Goal: Information Seeking & Learning: Find specific fact

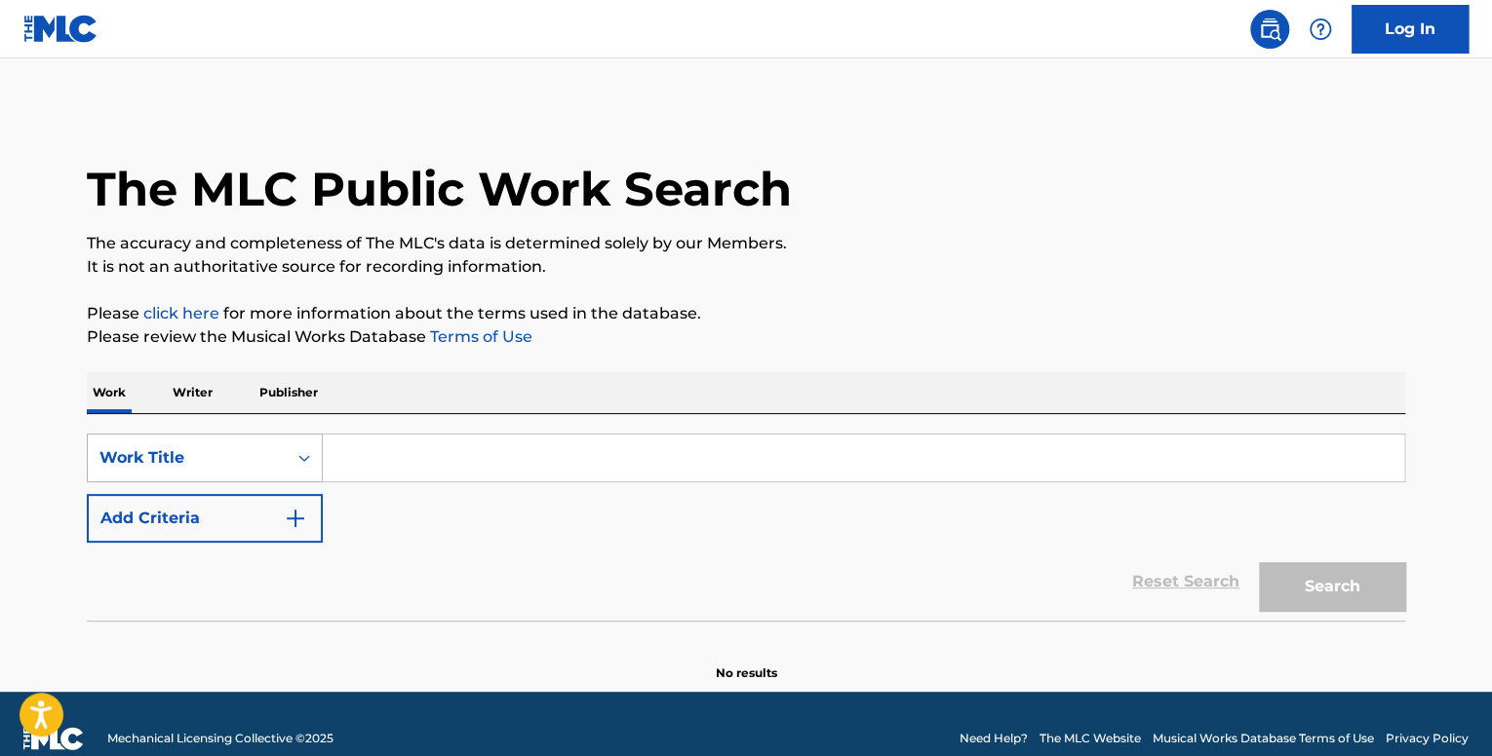
click at [244, 463] on div "Work Title" at bounding box center [187, 458] width 199 height 37
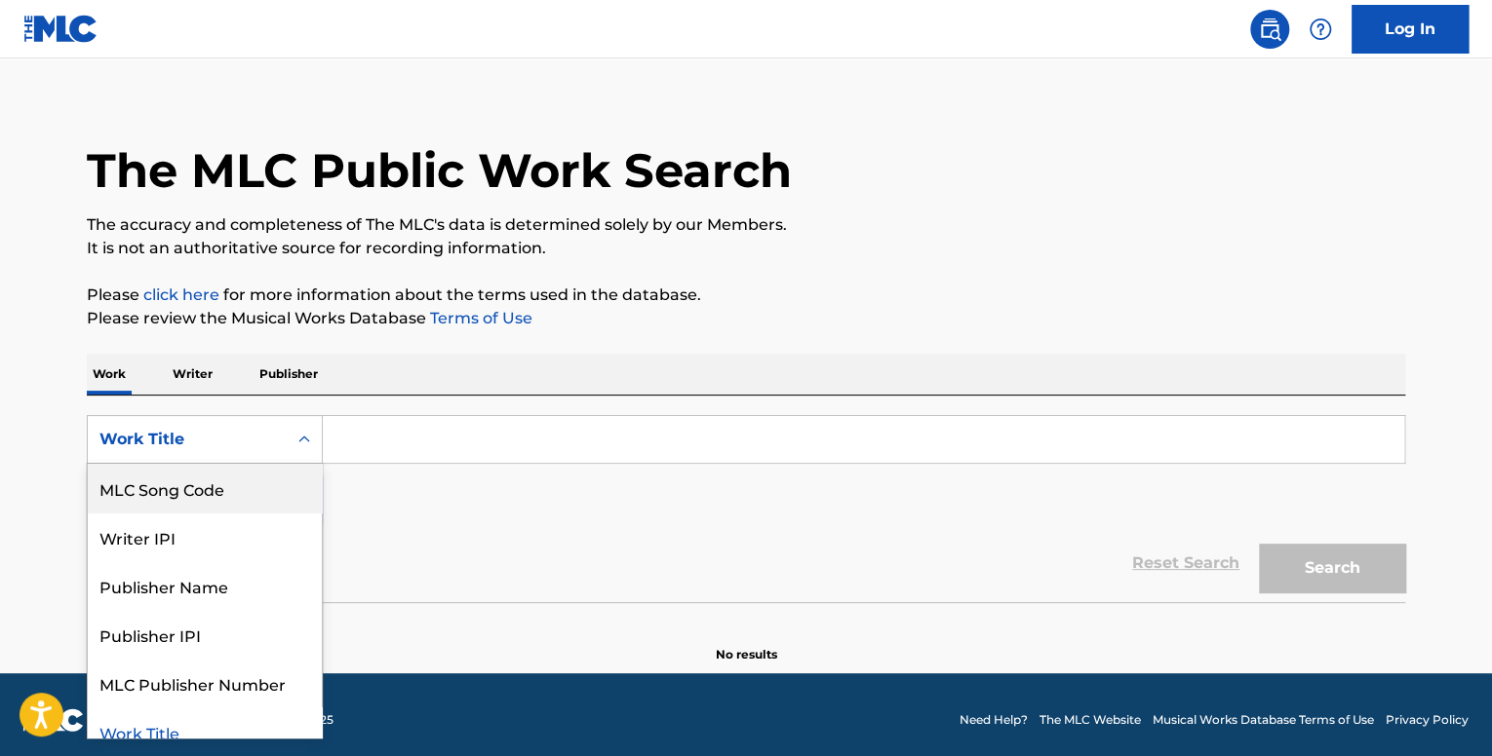
scroll to position [19, 0]
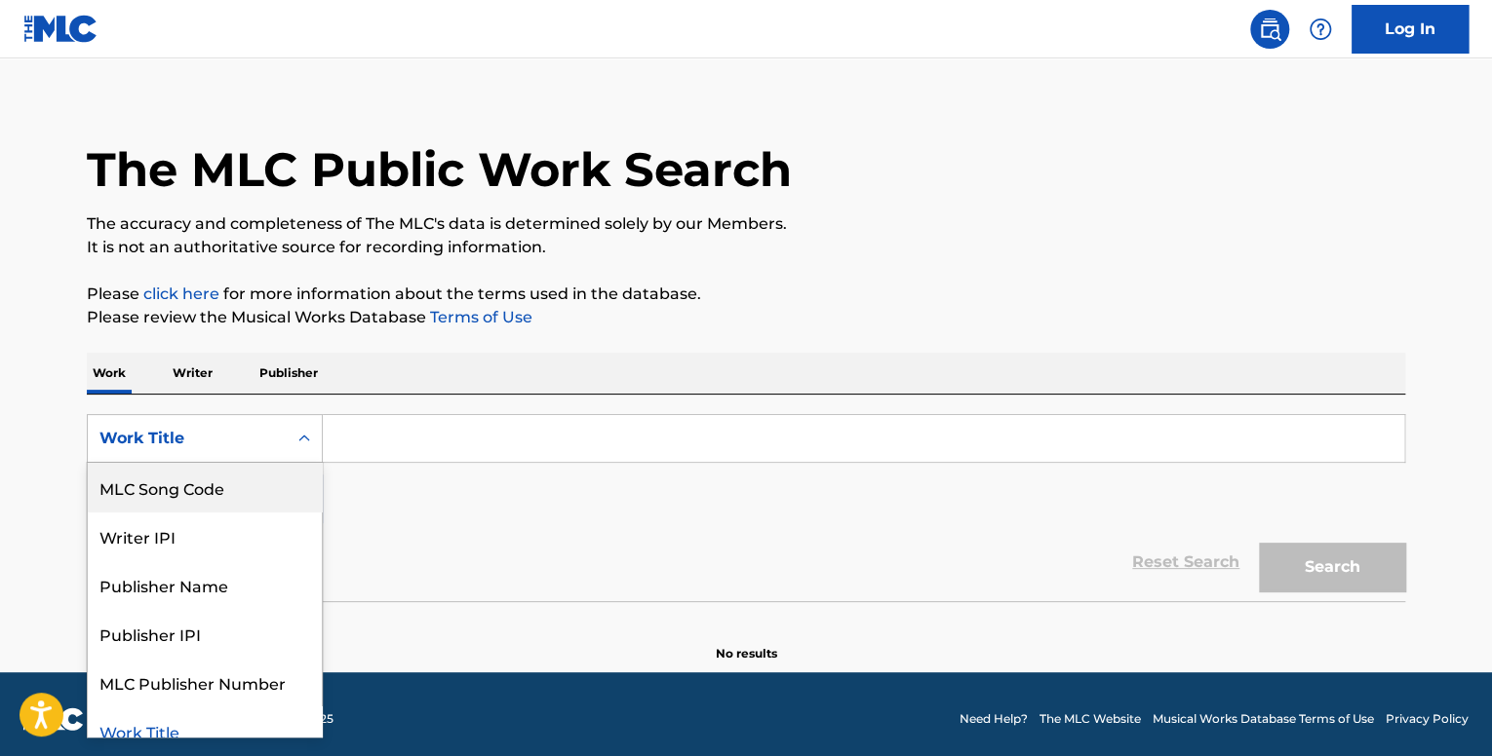
click at [225, 381] on div "Work Writer Publisher" at bounding box center [746, 373] width 1318 height 41
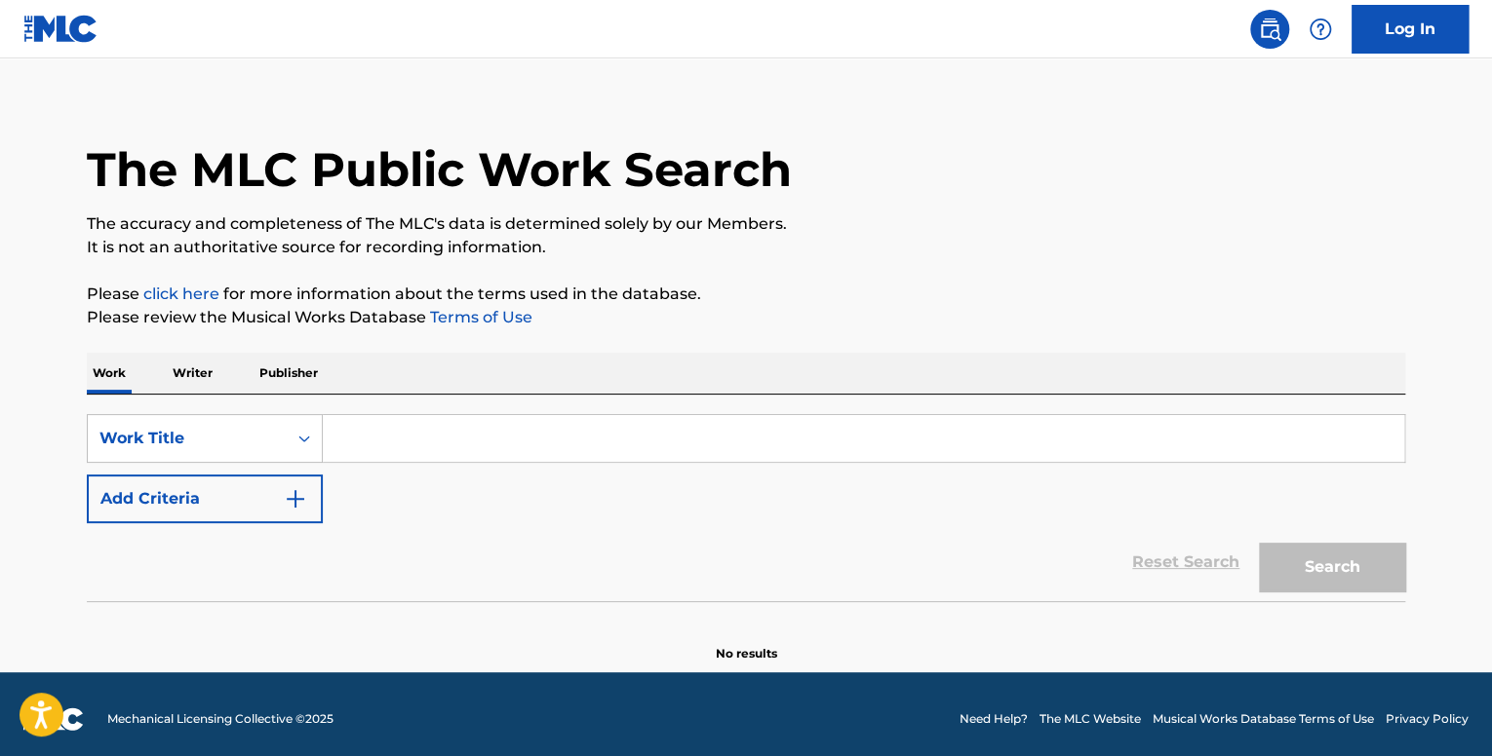
click at [213, 378] on p "Writer" at bounding box center [193, 373] width 52 height 41
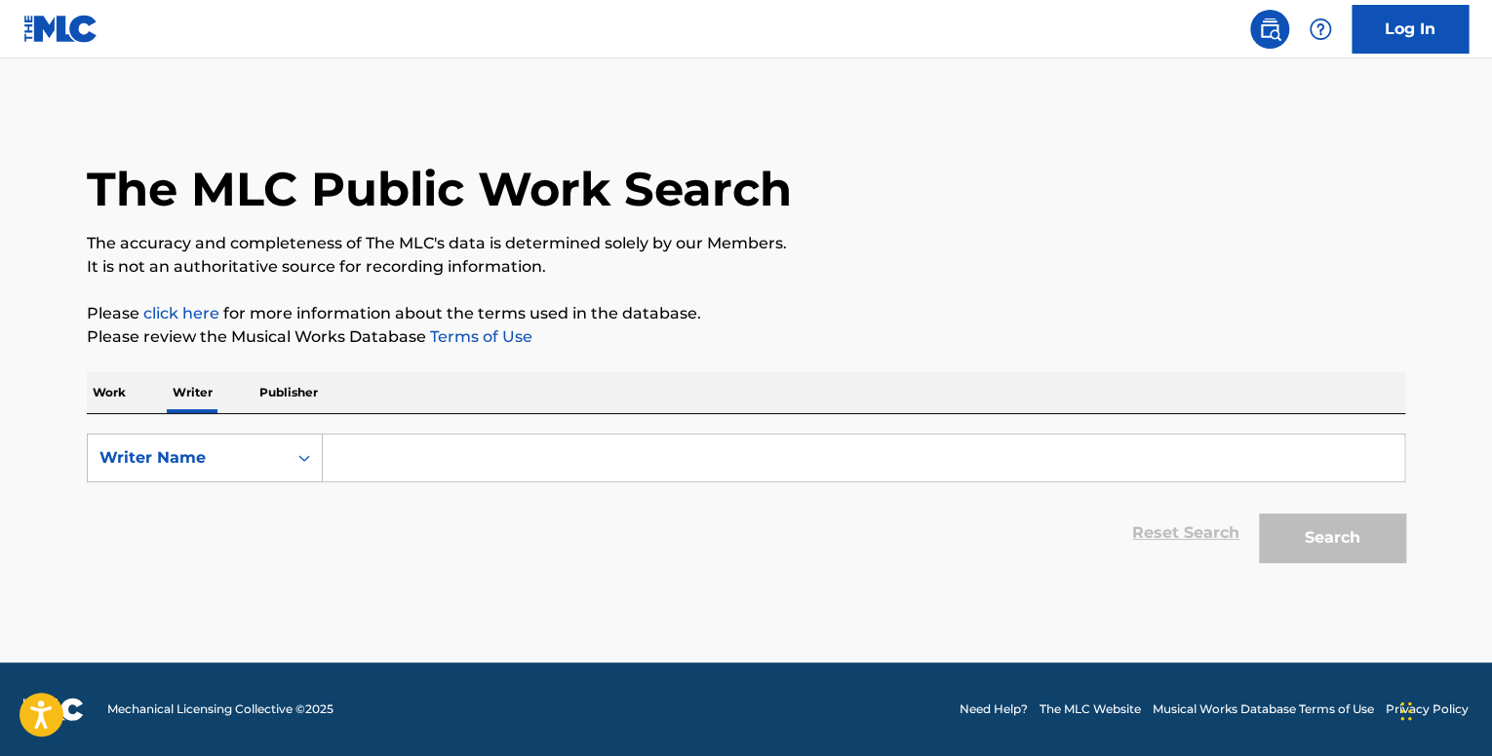
click at [510, 474] on input "Search Form" at bounding box center [863, 458] width 1081 height 47
paste input "[PERSON_NAME] [PERSON_NAME]"
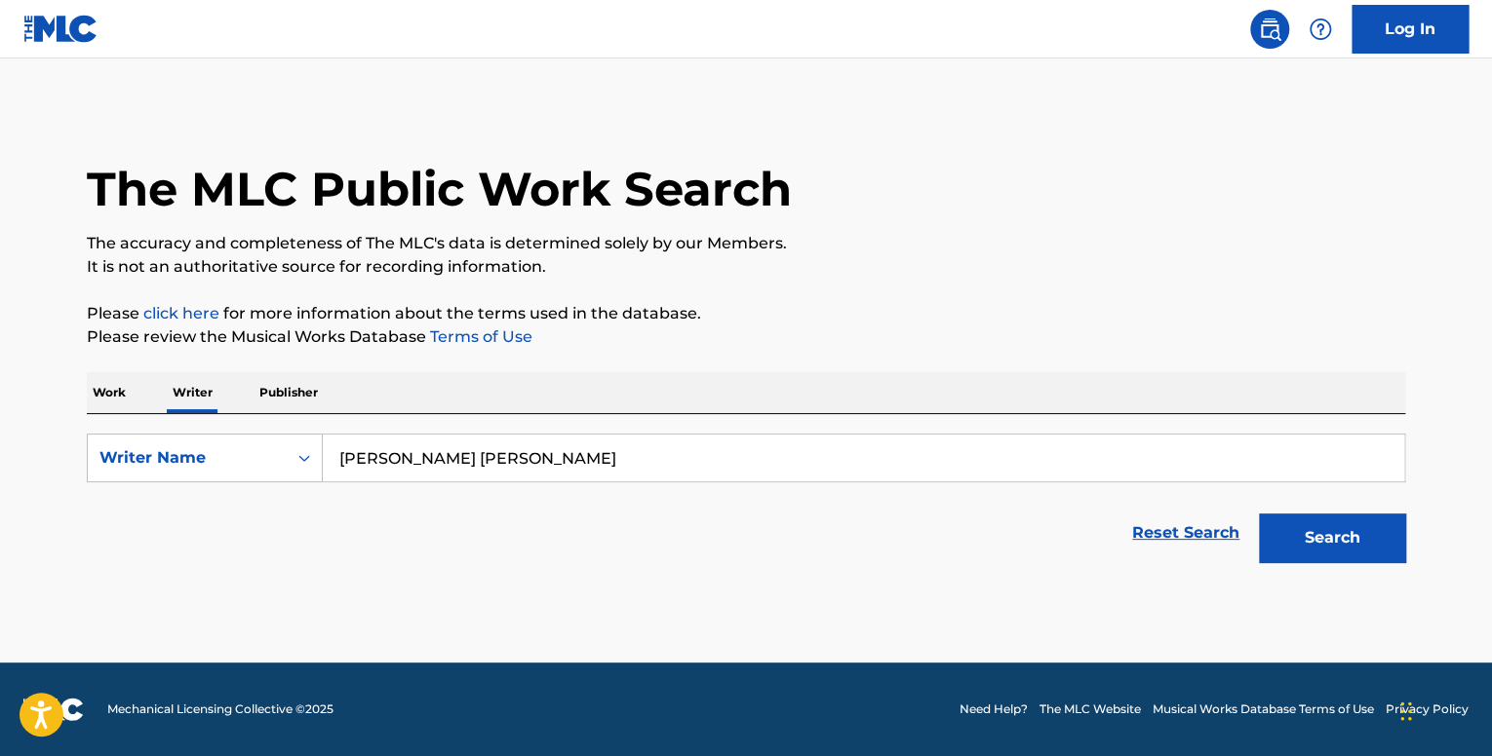
type input "[PERSON_NAME] [PERSON_NAME]"
click at [1327, 529] on button "Search" at bounding box center [1332, 538] width 146 height 49
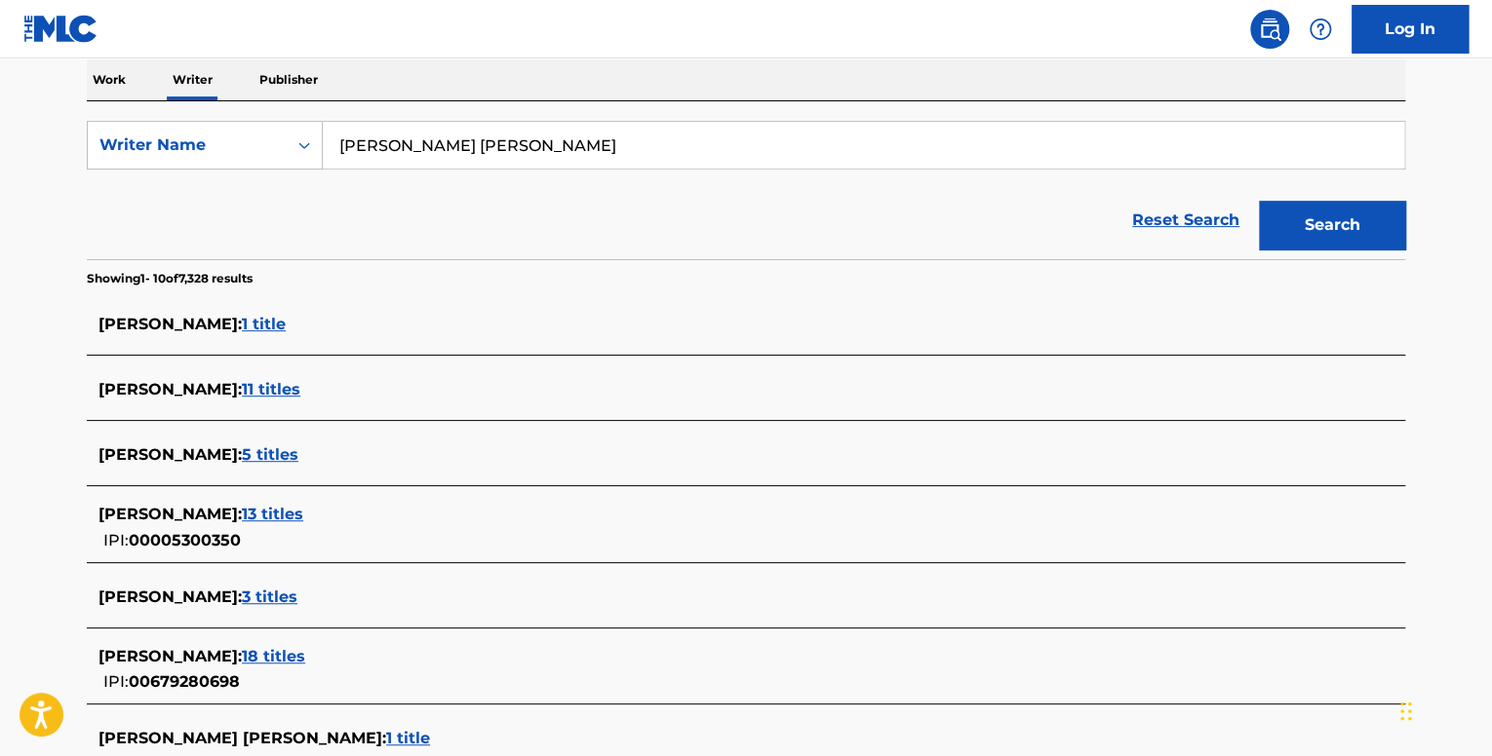
scroll to position [335, 0]
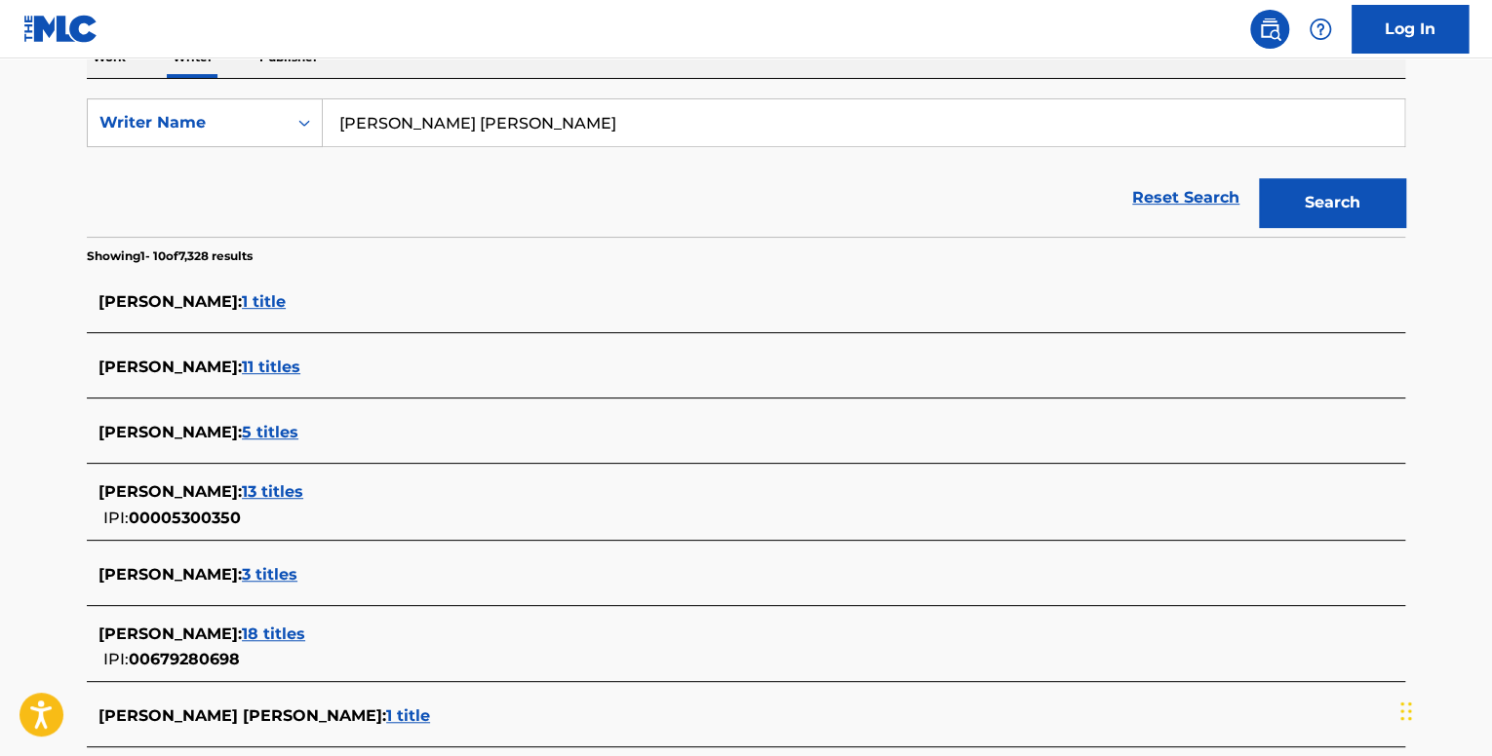
click at [298, 429] on span "5 titles" at bounding box center [270, 432] width 57 height 19
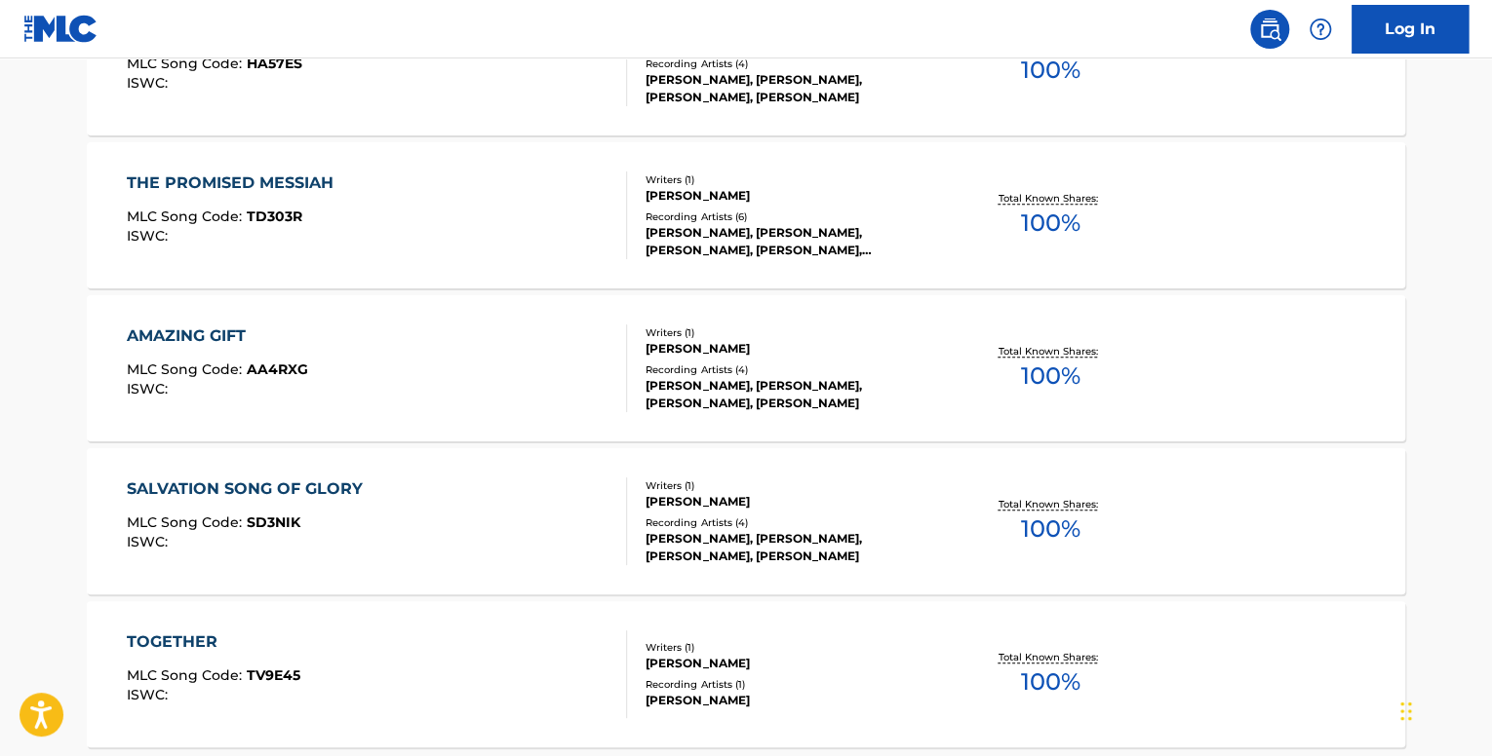
scroll to position [660, 0]
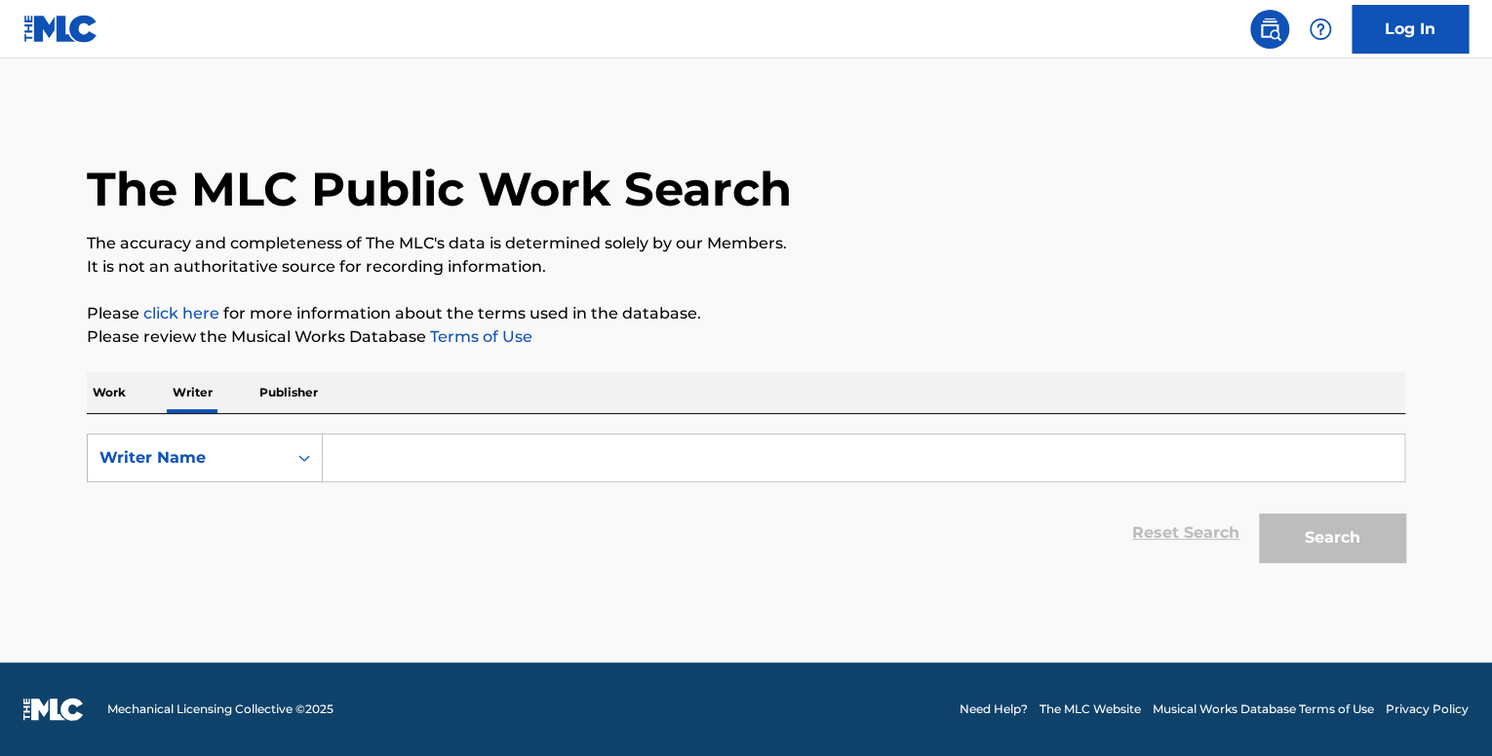
click at [446, 448] on input "Search Form" at bounding box center [863, 458] width 1081 height 47
paste input "[PERSON_NAME] [PERSON_NAME]"
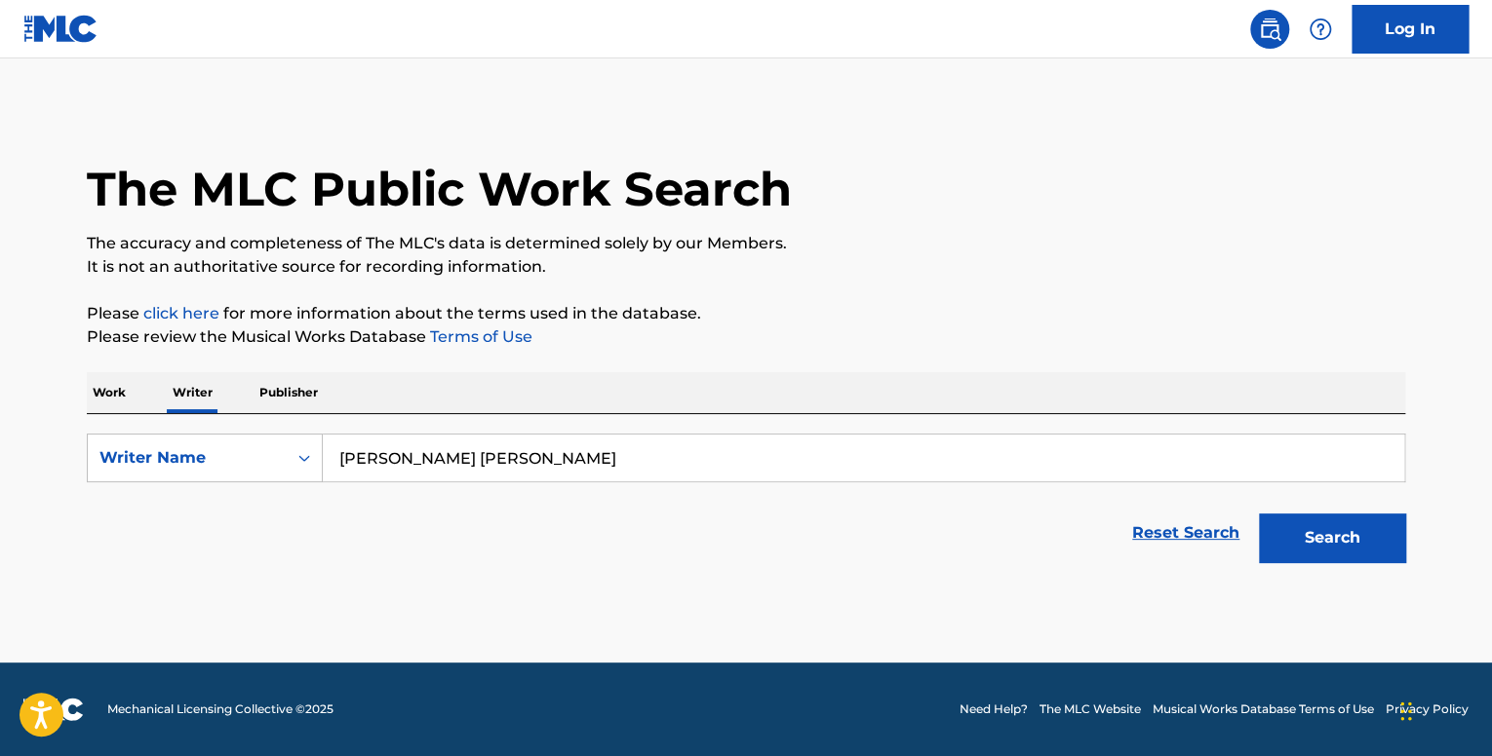
type input "[PERSON_NAME] [PERSON_NAME]"
click at [1386, 530] on button "Search" at bounding box center [1332, 538] width 146 height 49
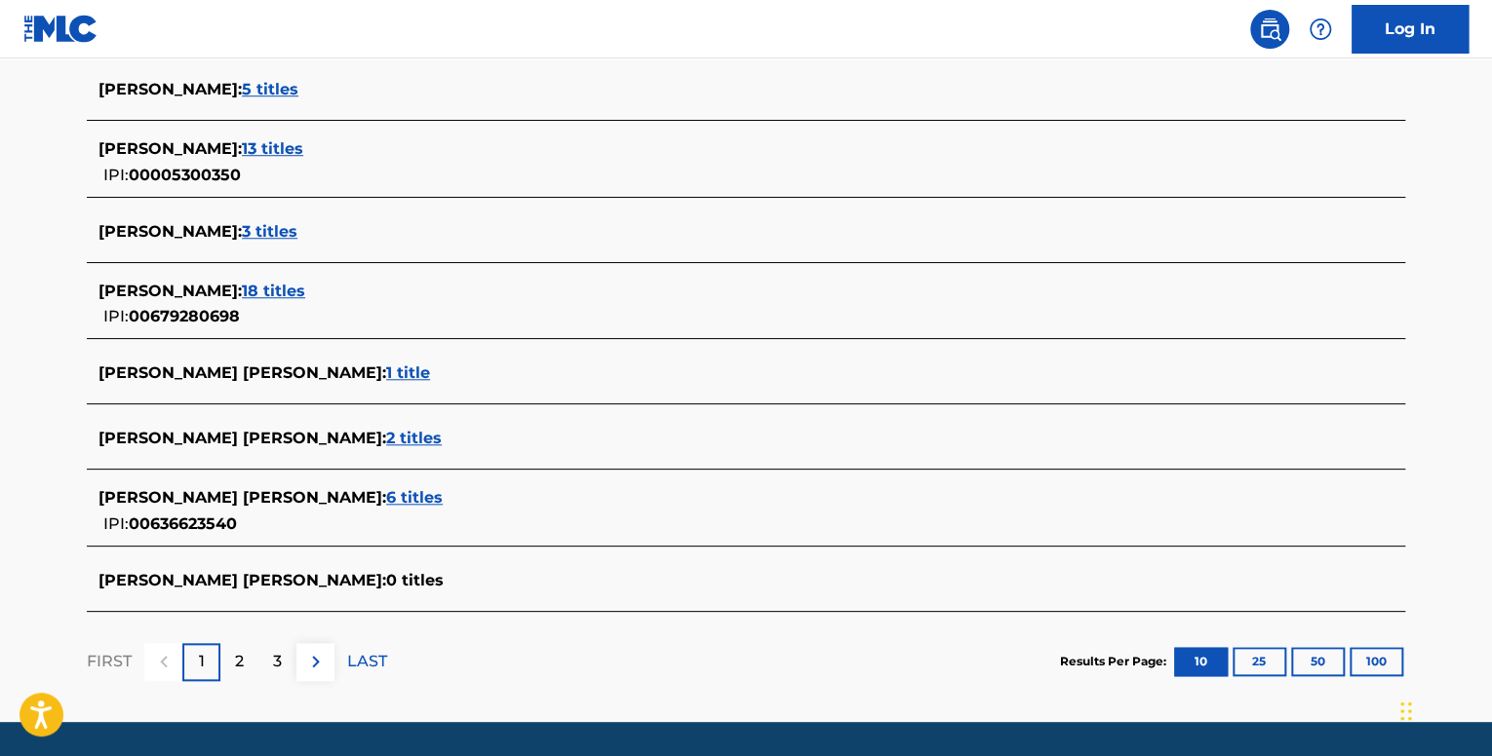
scroll to position [682, 0]
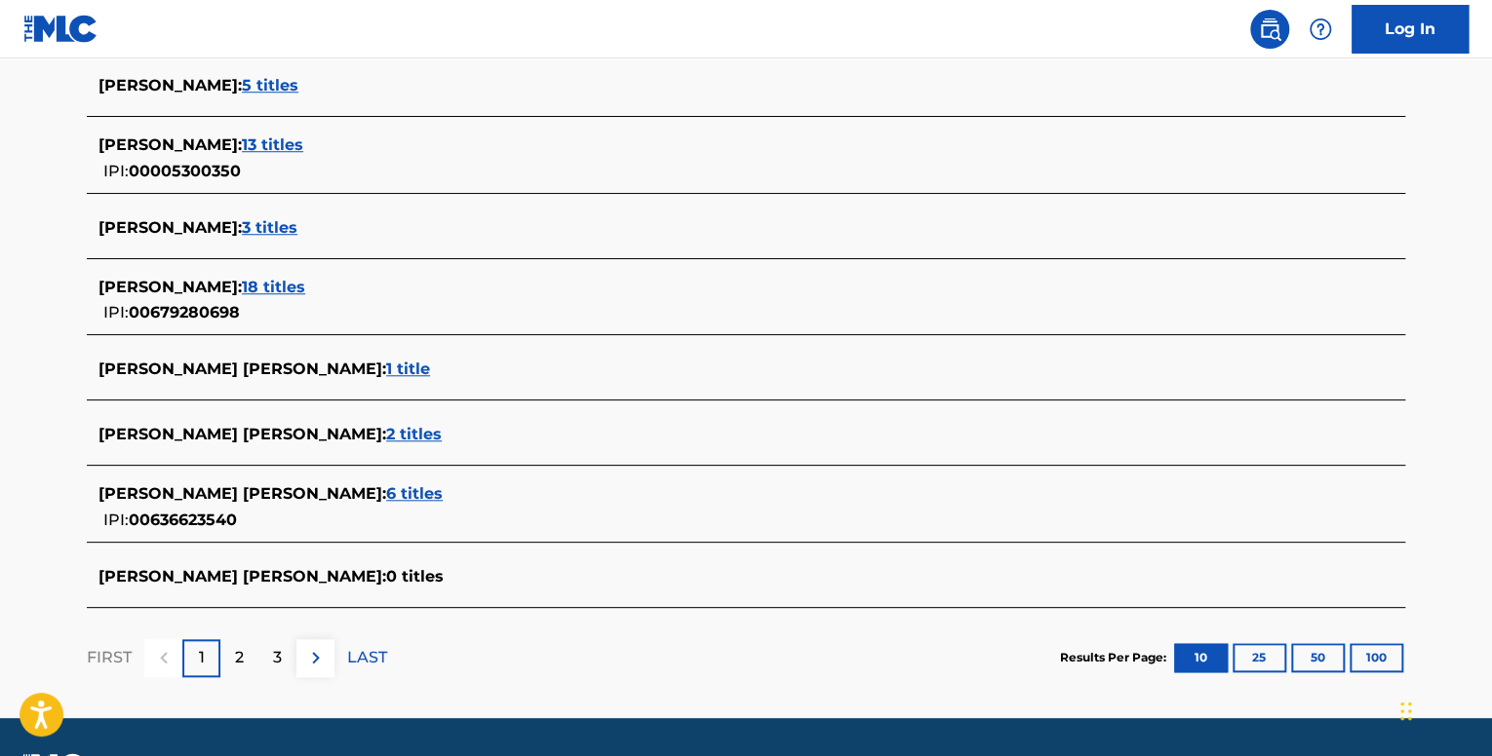
click at [386, 492] on span "6 titles" at bounding box center [414, 494] width 57 height 19
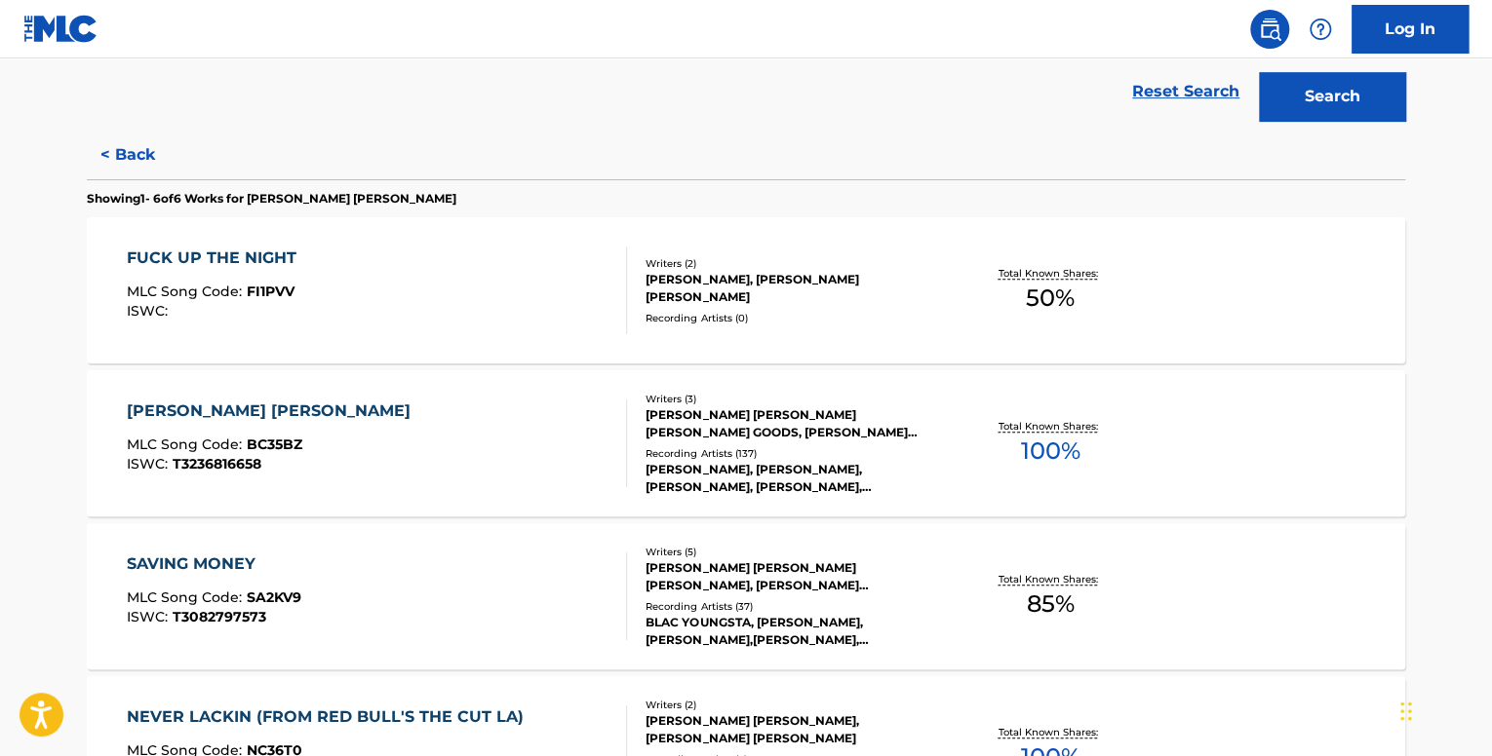
scroll to position [585, 0]
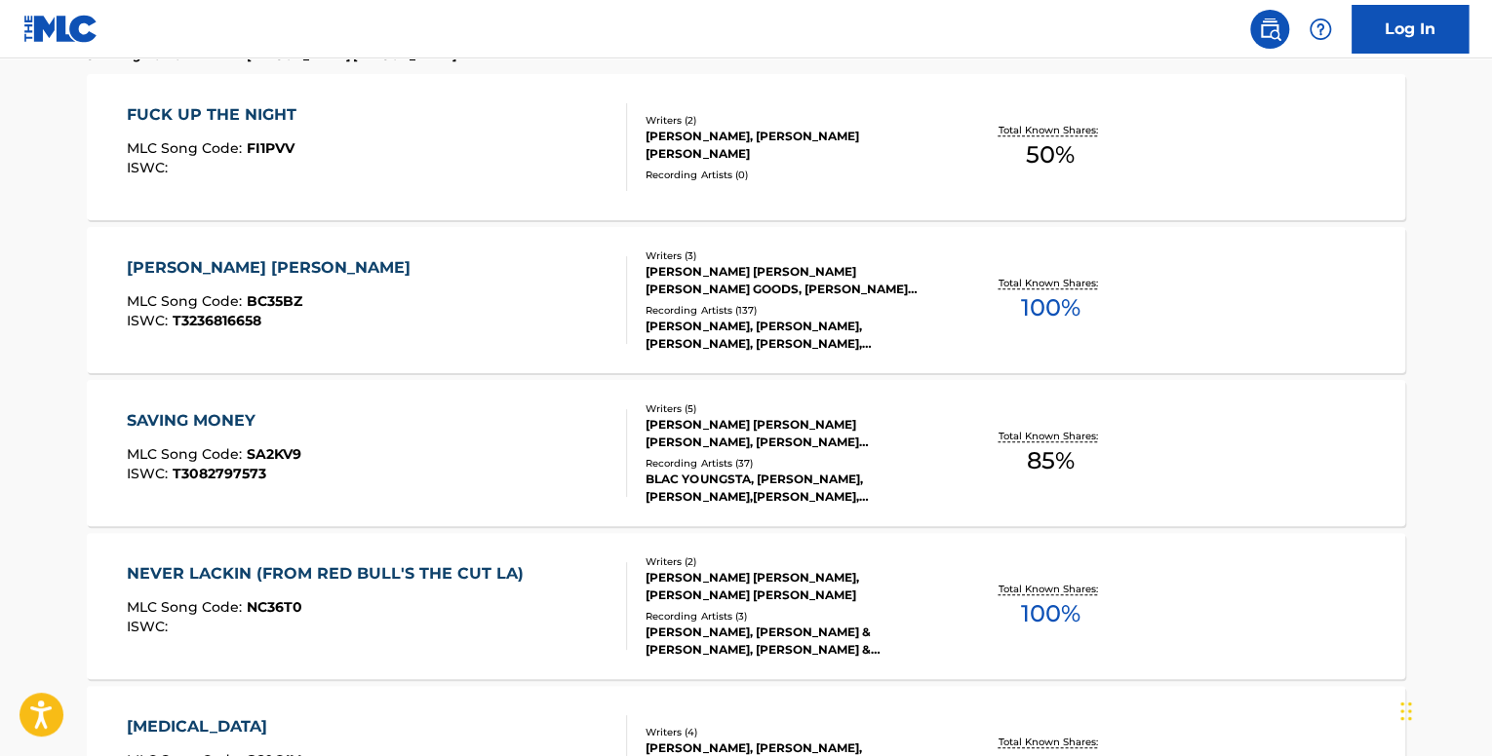
click at [433, 428] on div "SAVING MONEY MLC Song Code : SA2KV9 ISWC : T3082797573" at bounding box center [377, 453] width 501 height 88
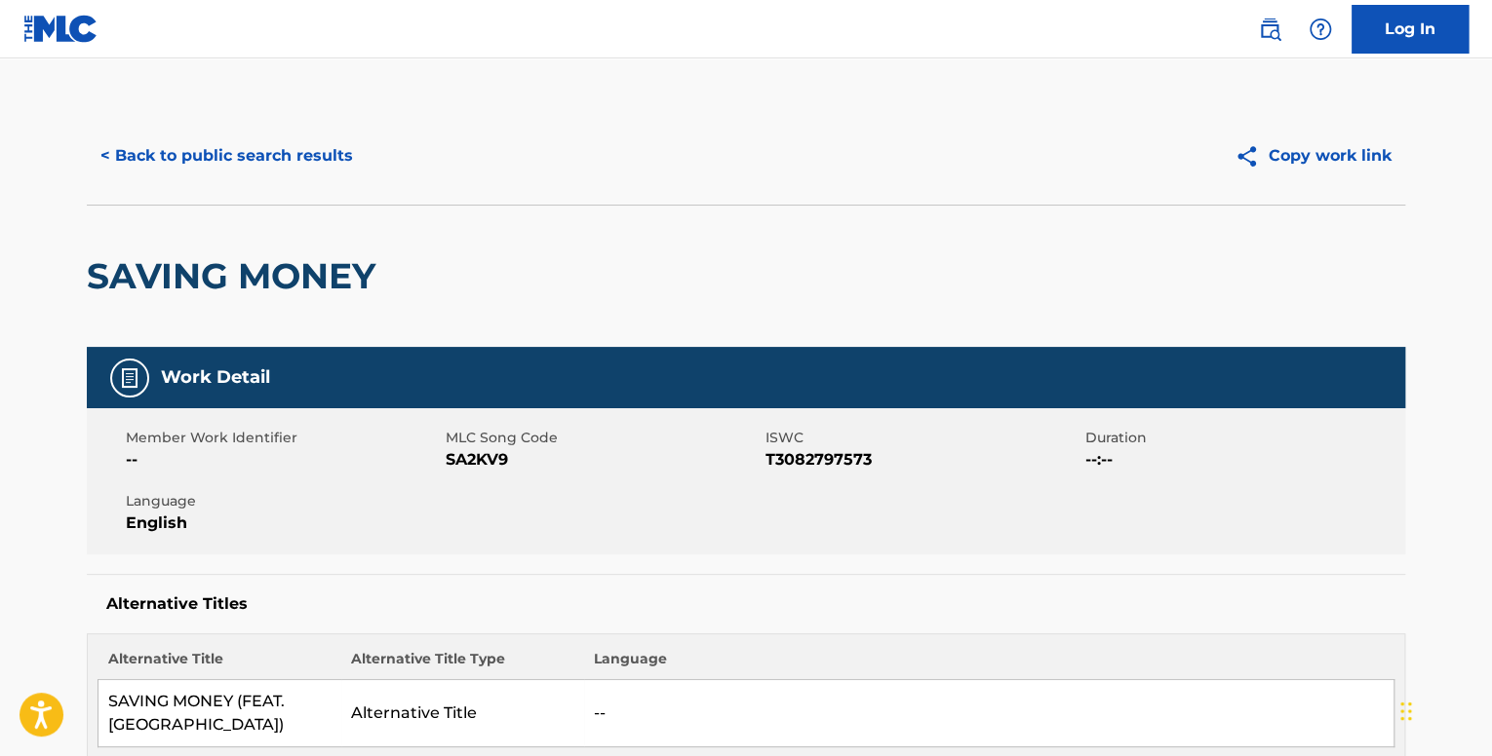
click at [318, 157] on button "< Back to public search results" at bounding box center [227, 156] width 280 height 49
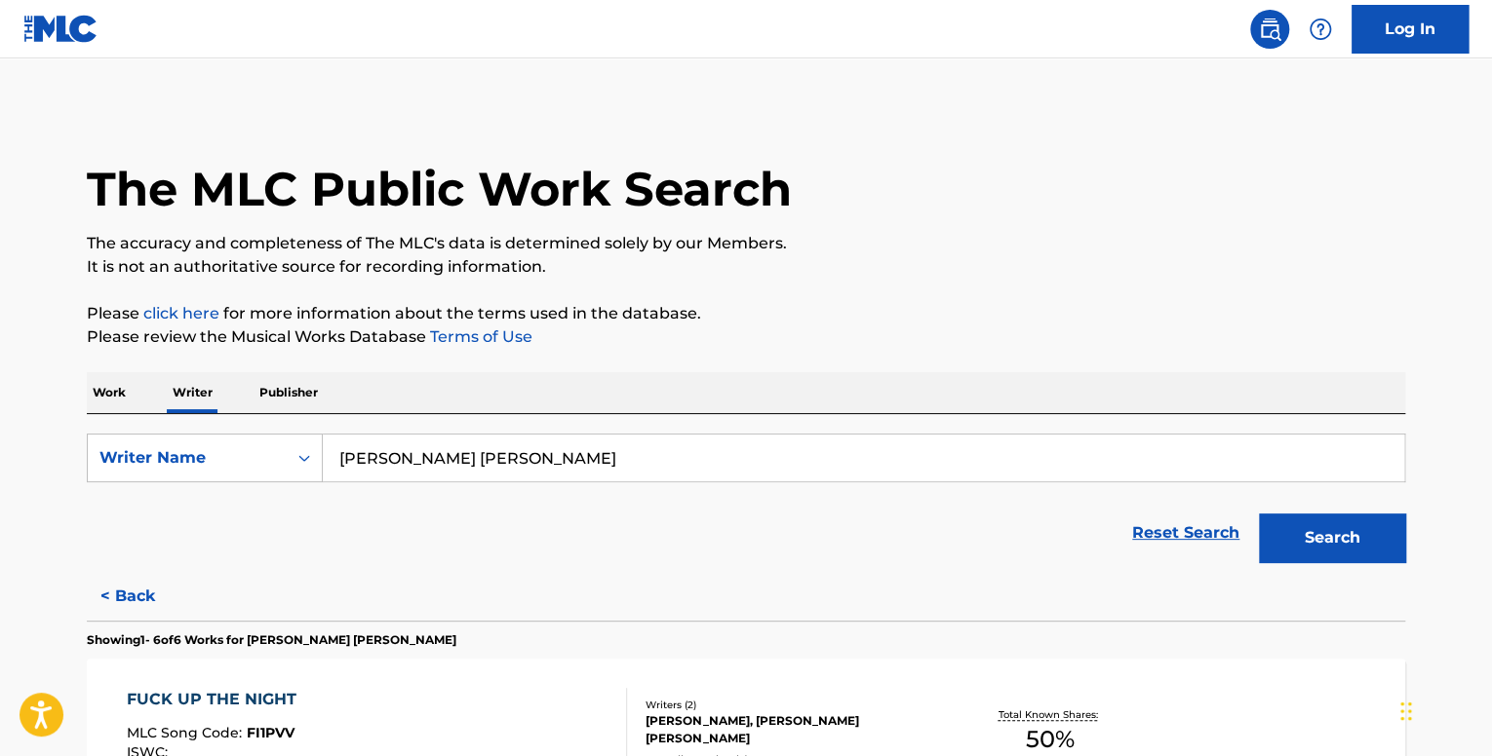
click at [137, 404] on div "Work Writer Publisher" at bounding box center [746, 392] width 1318 height 41
click at [136, 401] on div "Work Writer Publisher" at bounding box center [746, 392] width 1318 height 41
click at [133, 400] on div "Work Writer Publisher" at bounding box center [746, 392] width 1318 height 41
click at [122, 395] on p "Work" at bounding box center [109, 392] width 45 height 41
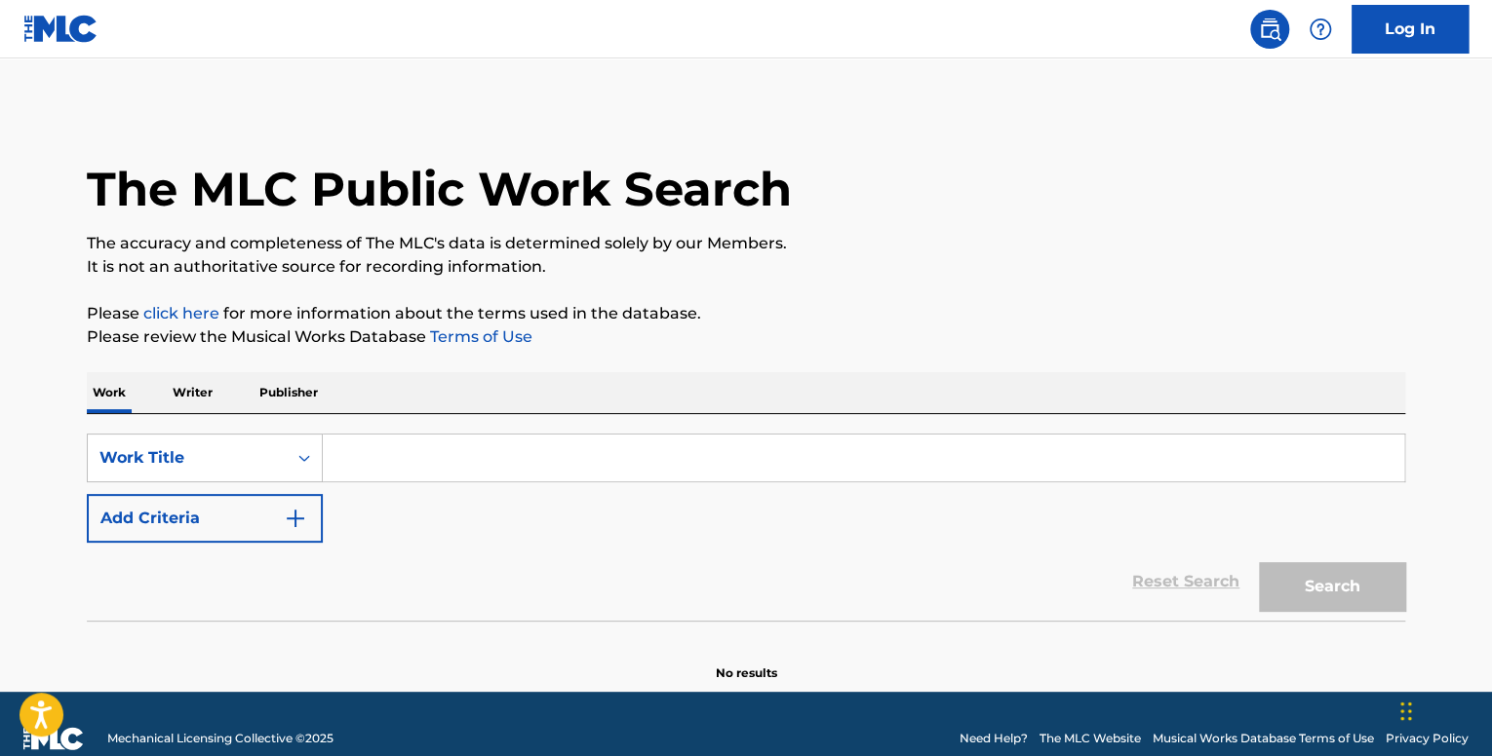
click at [244, 504] on button "Add Criteria" at bounding box center [205, 518] width 236 height 49
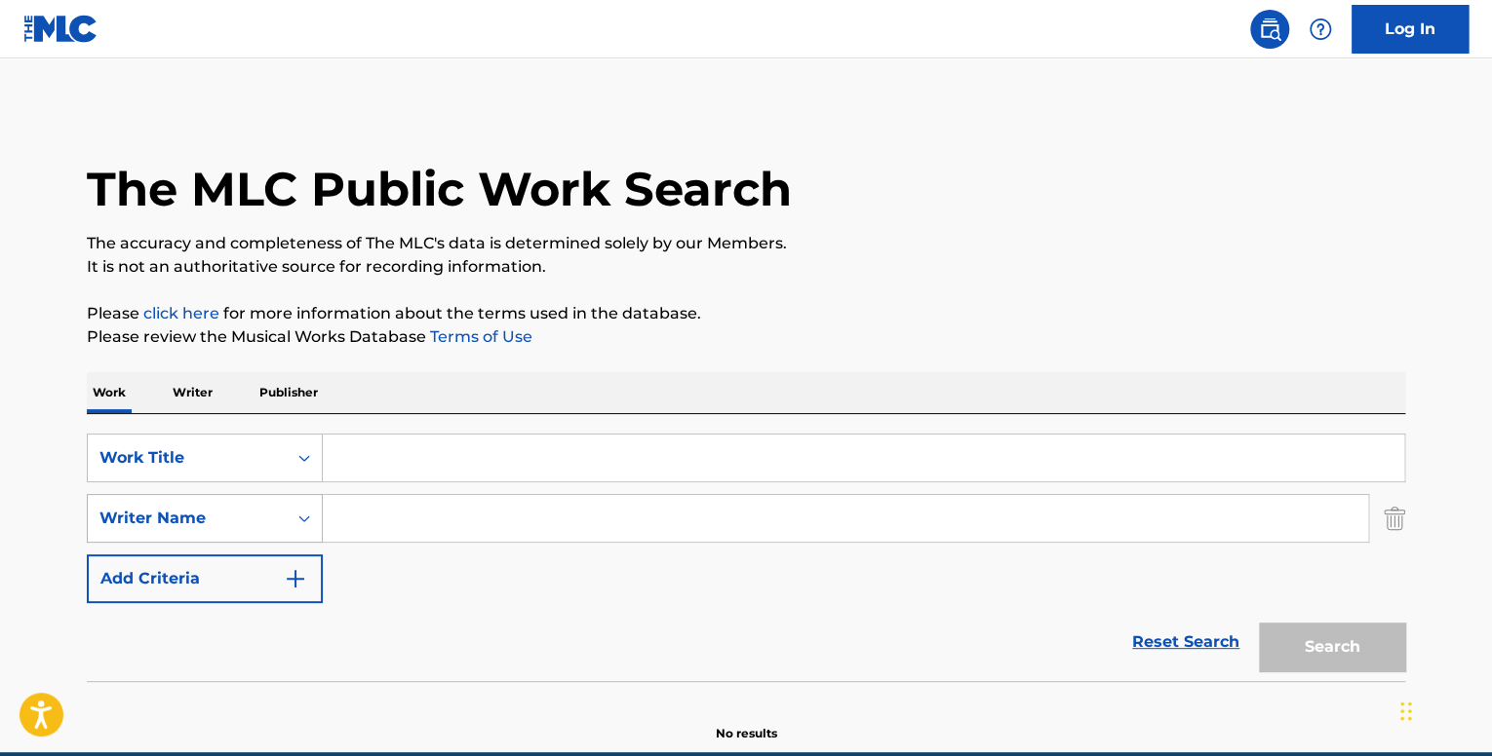
click at [291, 527] on div "Writer Name" at bounding box center [205, 518] width 236 height 49
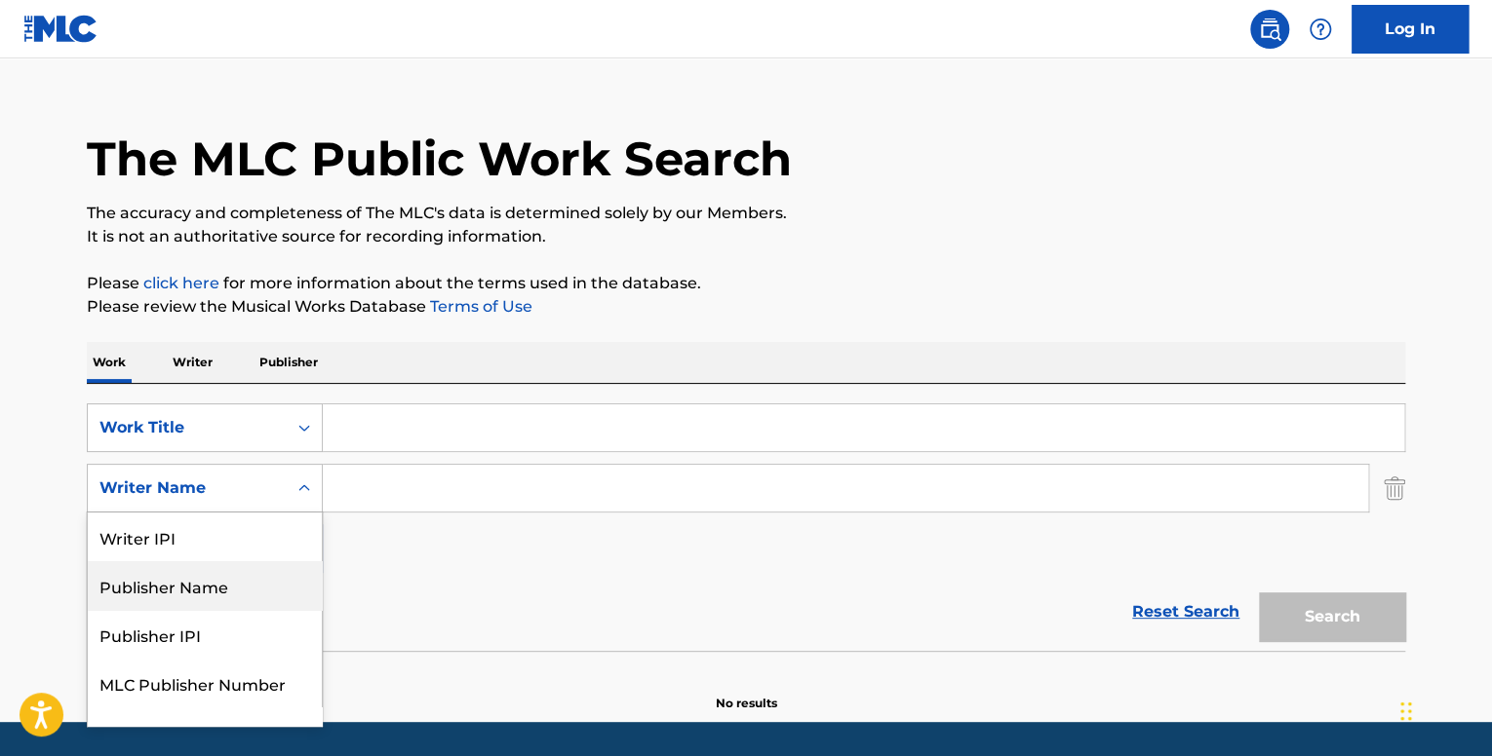
scroll to position [30, 0]
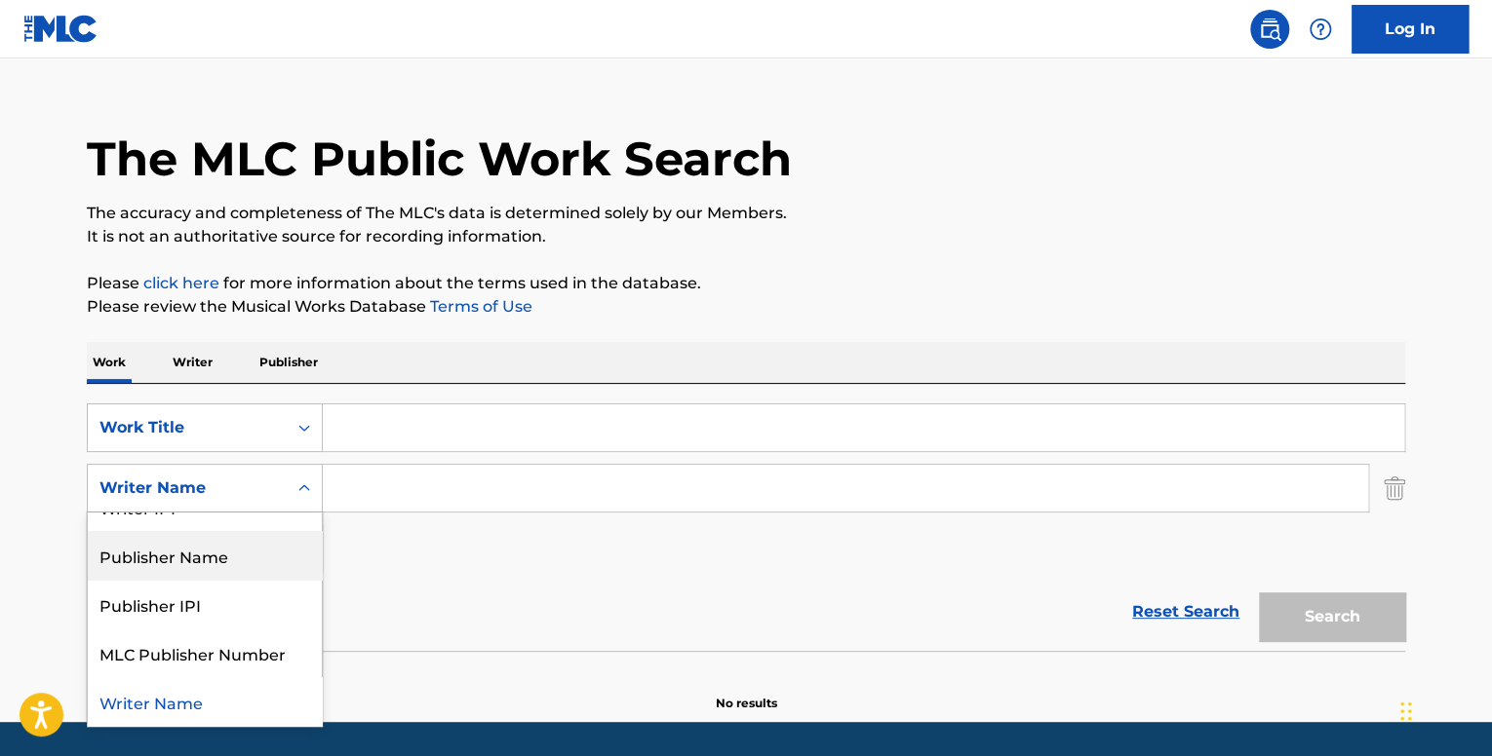
click at [470, 578] on div "Reset Search Search" at bounding box center [746, 612] width 1318 height 78
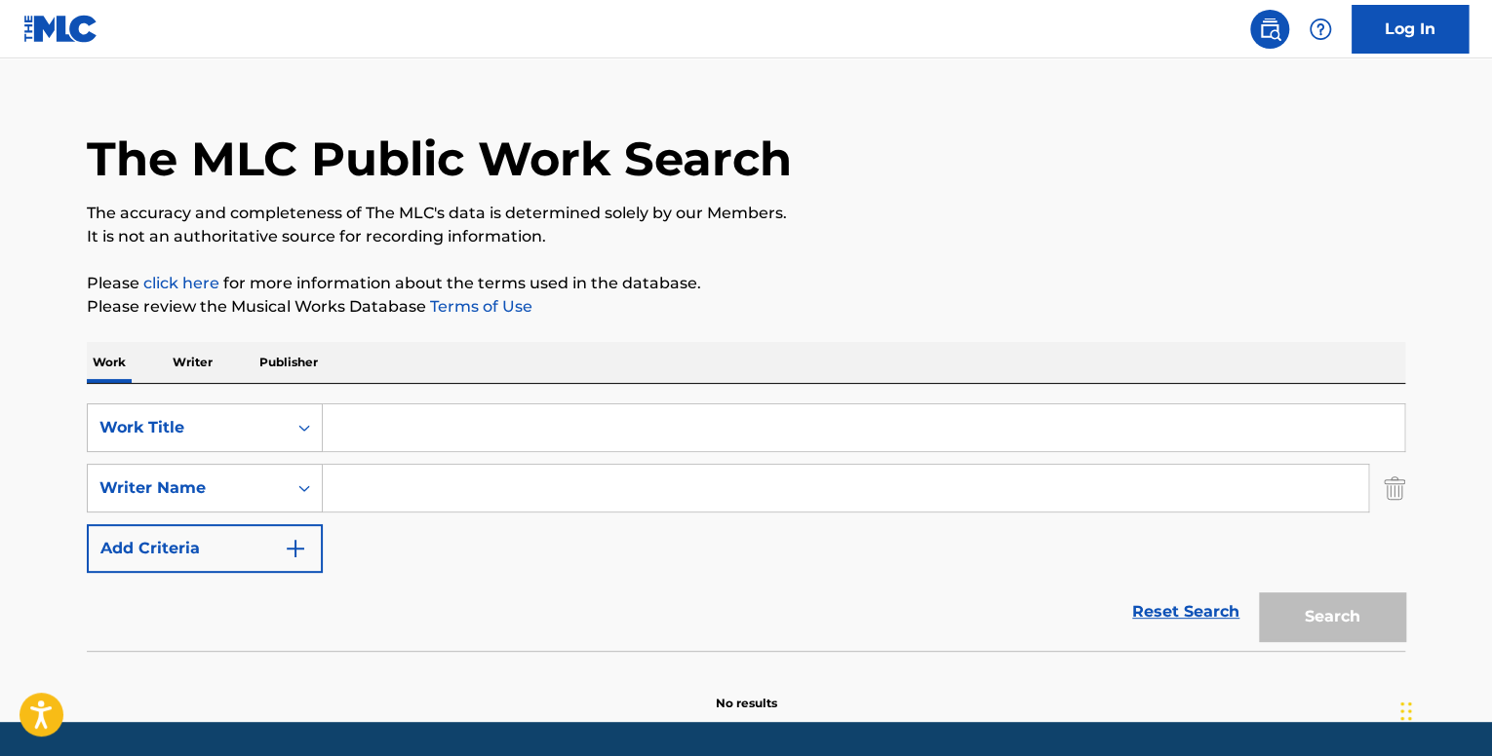
click at [429, 519] on div "SearchWithCriteria53ea54f8-780d-442e-abbc-e8f8a8bd5ff2 Work Title SearchWithCri…" at bounding box center [746, 489] width 1318 height 170
click at [431, 492] on input "Search Form" at bounding box center [845, 488] width 1045 height 47
paste input "[PERSON_NAME]"
type input "[PERSON_NAME]"
click at [392, 442] on input "Search Form" at bounding box center [863, 428] width 1081 height 47
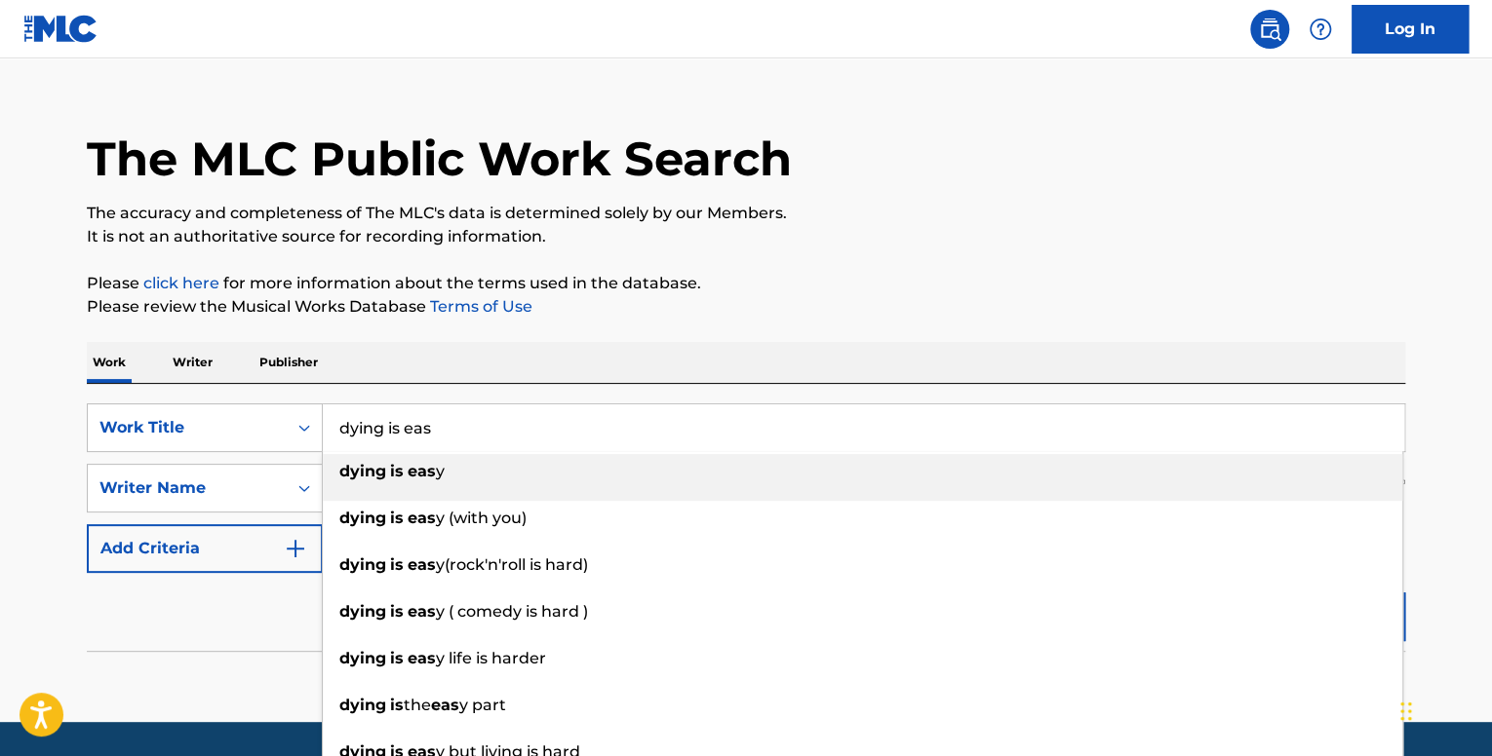
click at [429, 469] on strong "eas" at bounding box center [421, 471] width 28 height 19
type input "dying is easy"
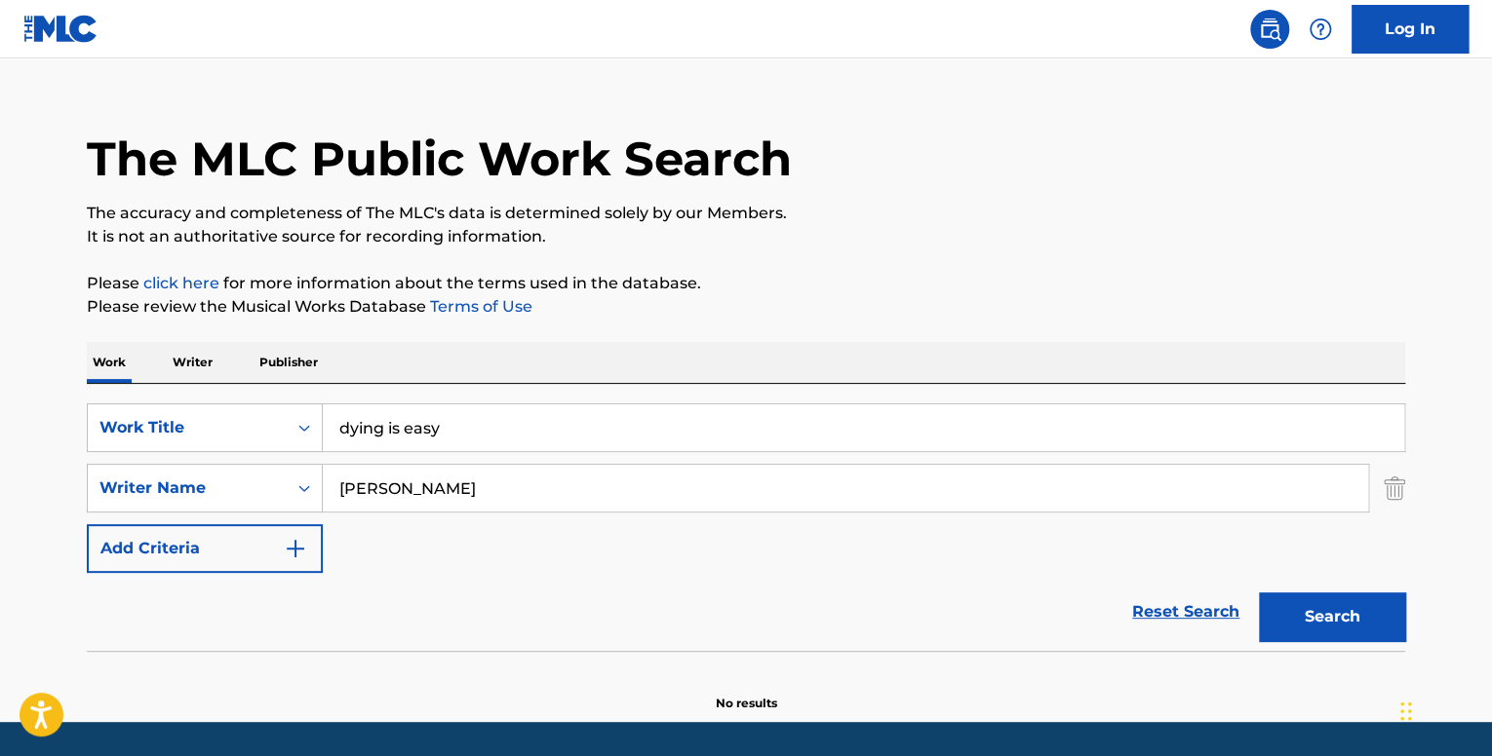
click at [1294, 591] on div "Search" at bounding box center [1327, 612] width 156 height 78
click at [1293, 594] on button "Search" at bounding box center [1332, 617] width 146 height 49
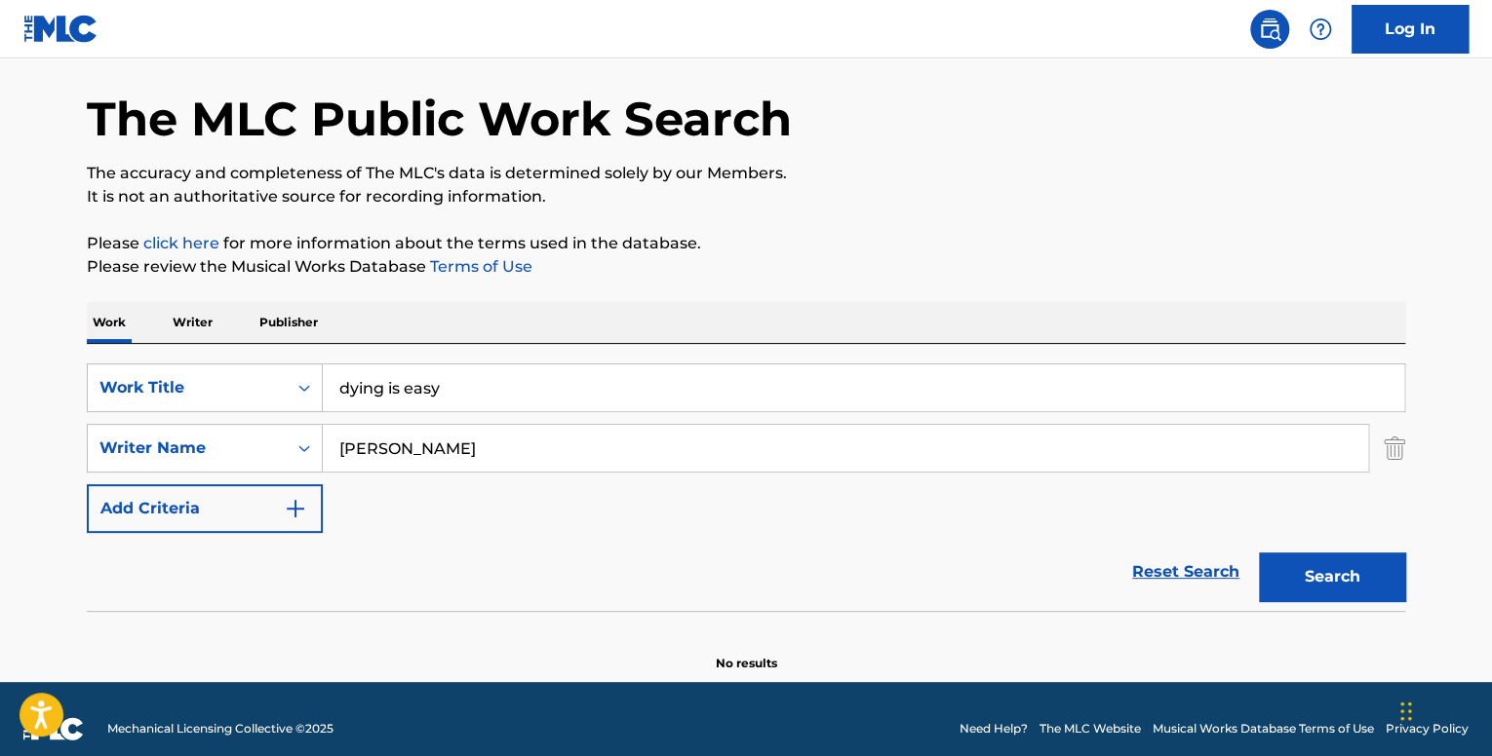
scroll to position [90, 0]
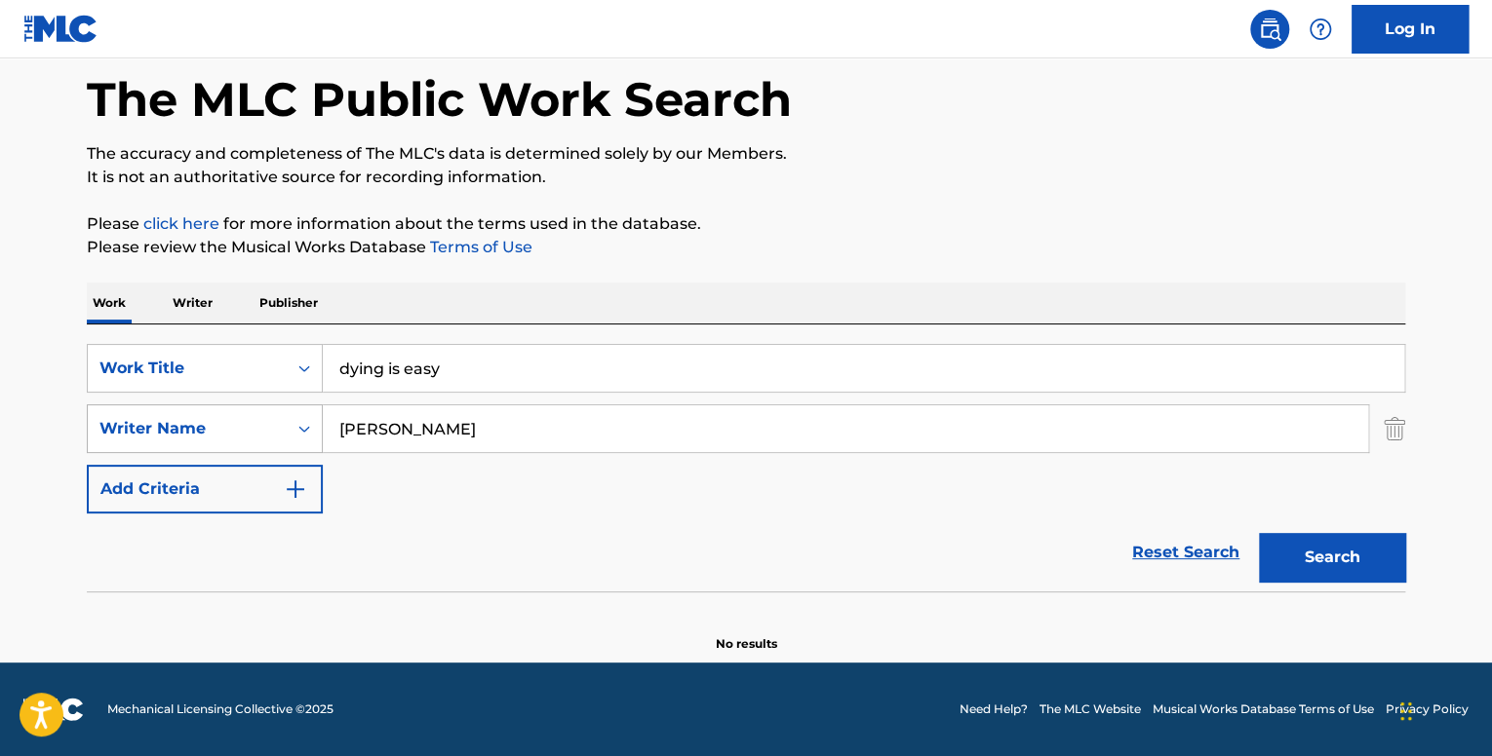
drag, startPoint x: 529, startPoint y: 439, endPoint x: 279, endPoint y: 416, distance: 251.5
click at [279, 416] on div "SearchWithCriteriaee66e0a4-5035-4e7e-9c7f-22a869f9424b Writer Name [PERSON_NAME]" at bounding box center [746, 429] width 1318 height 49
paste input "Taurus [PERSON_NAME]"
type input "Taurus [PERSON_NAME]"
drag, startPoint x: 451, startPoint y: 372, endPoint x: 233, endPoint y: 353, distance: 219.2
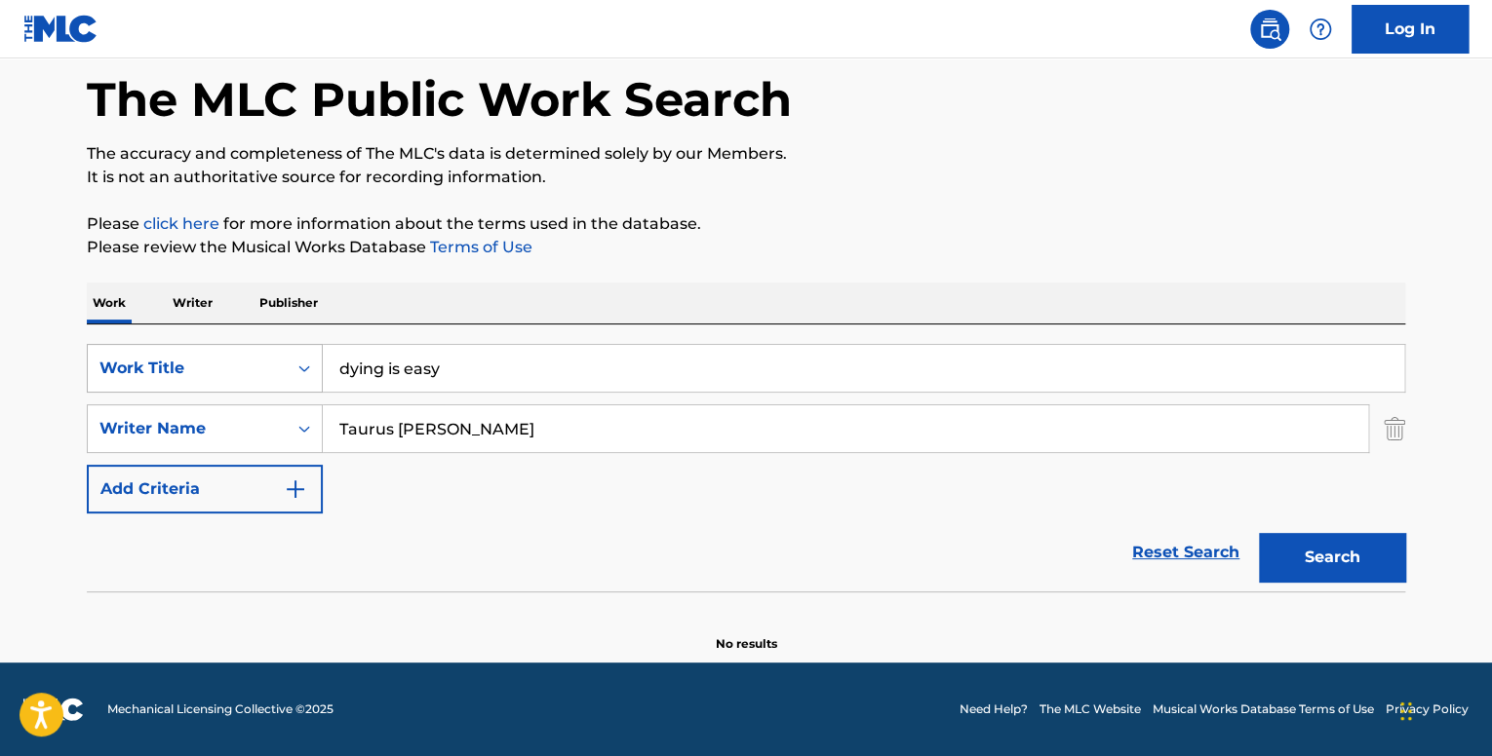
click at [233, 353] on div "SearchWithCriteria53ea54f8-780d-442e-abbc-e8f8a8bd5ff2 Work Title dying is easy" at bounding box center [746, 368] width 1318 height 49
type input "gods favorite"
click at [1366, 565] on button "Search" at bounding box center [1332, 557] width 146 height 49
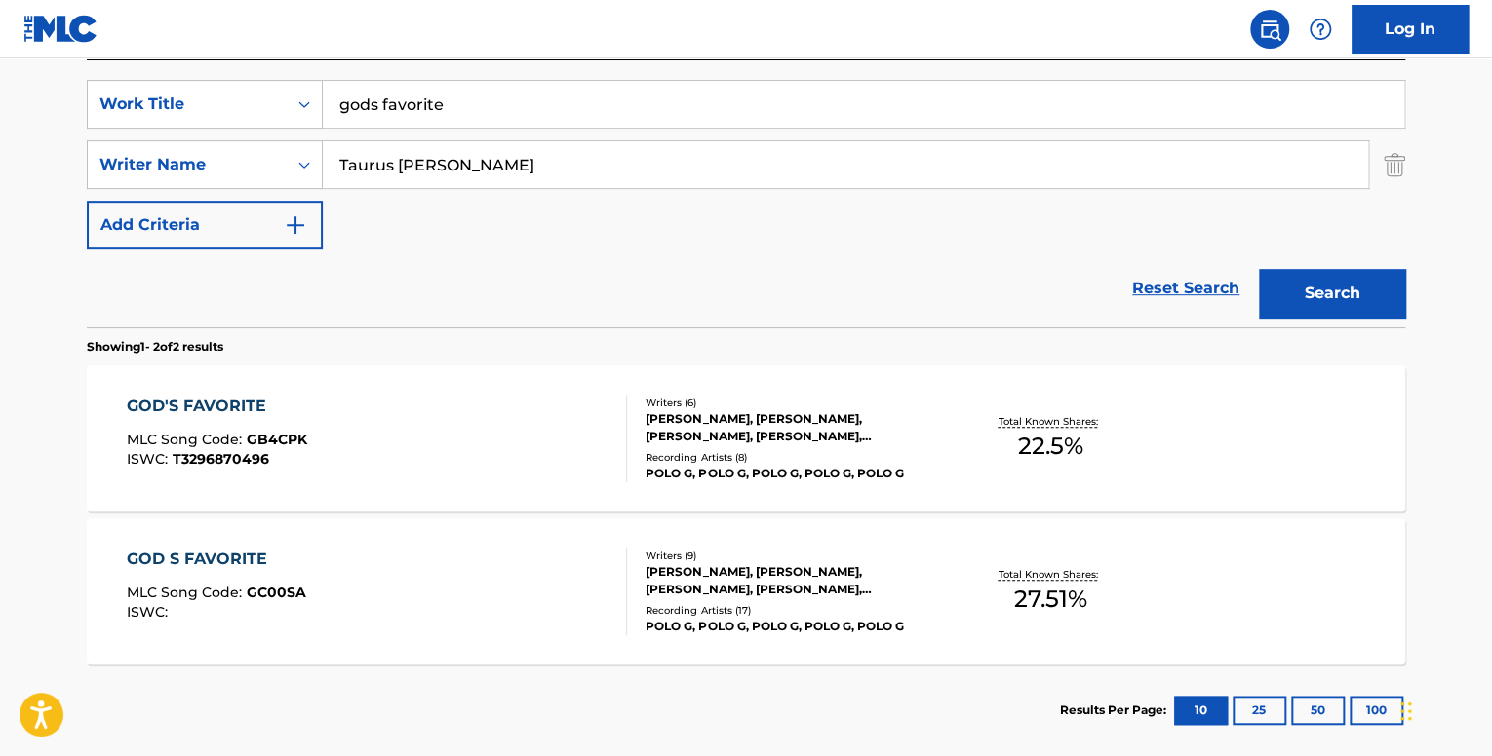
scroll to position [456, 0]
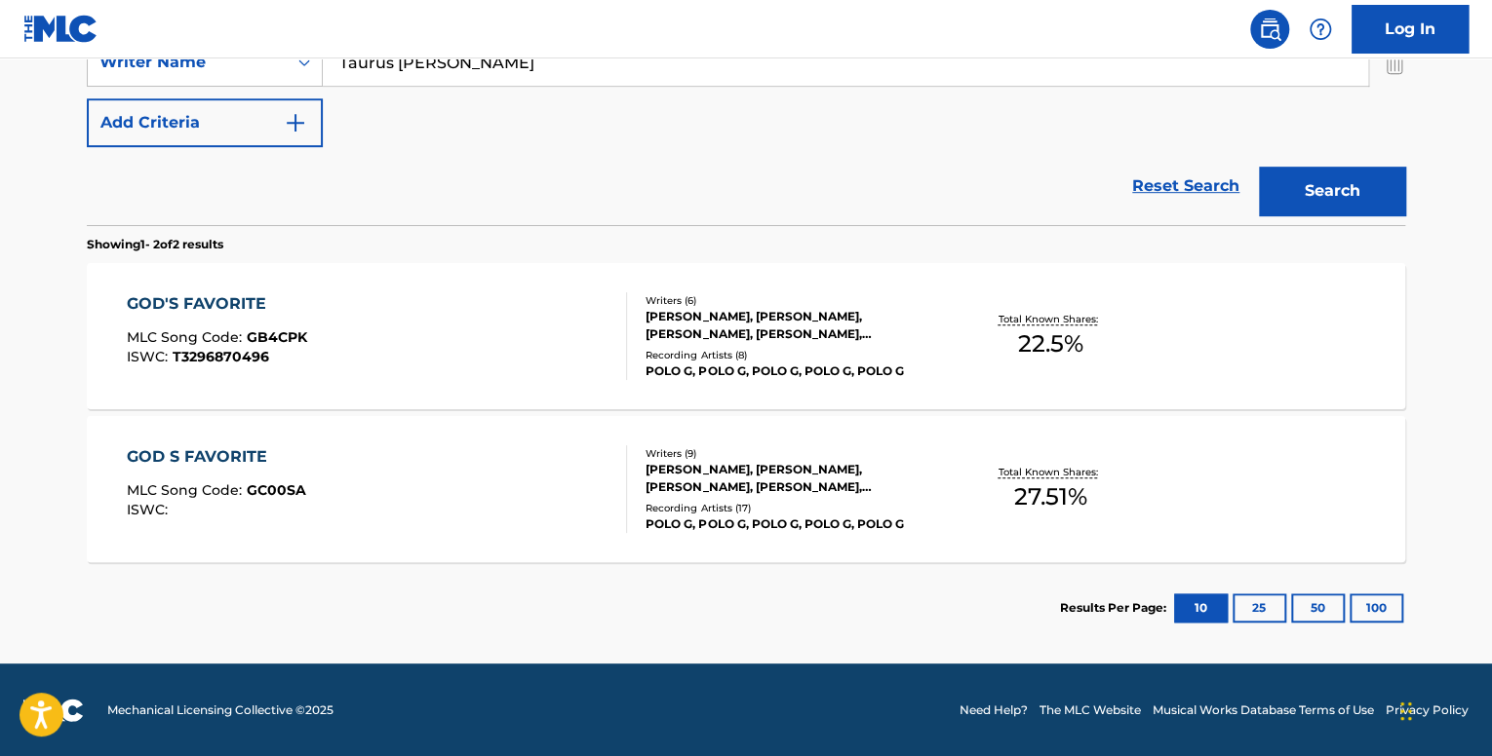
click at [448, 477] on div "GOD S FAVORITE MLC Song Code : GC00SA ISWC :" at bounding box center [377, 490] width 501 height 88
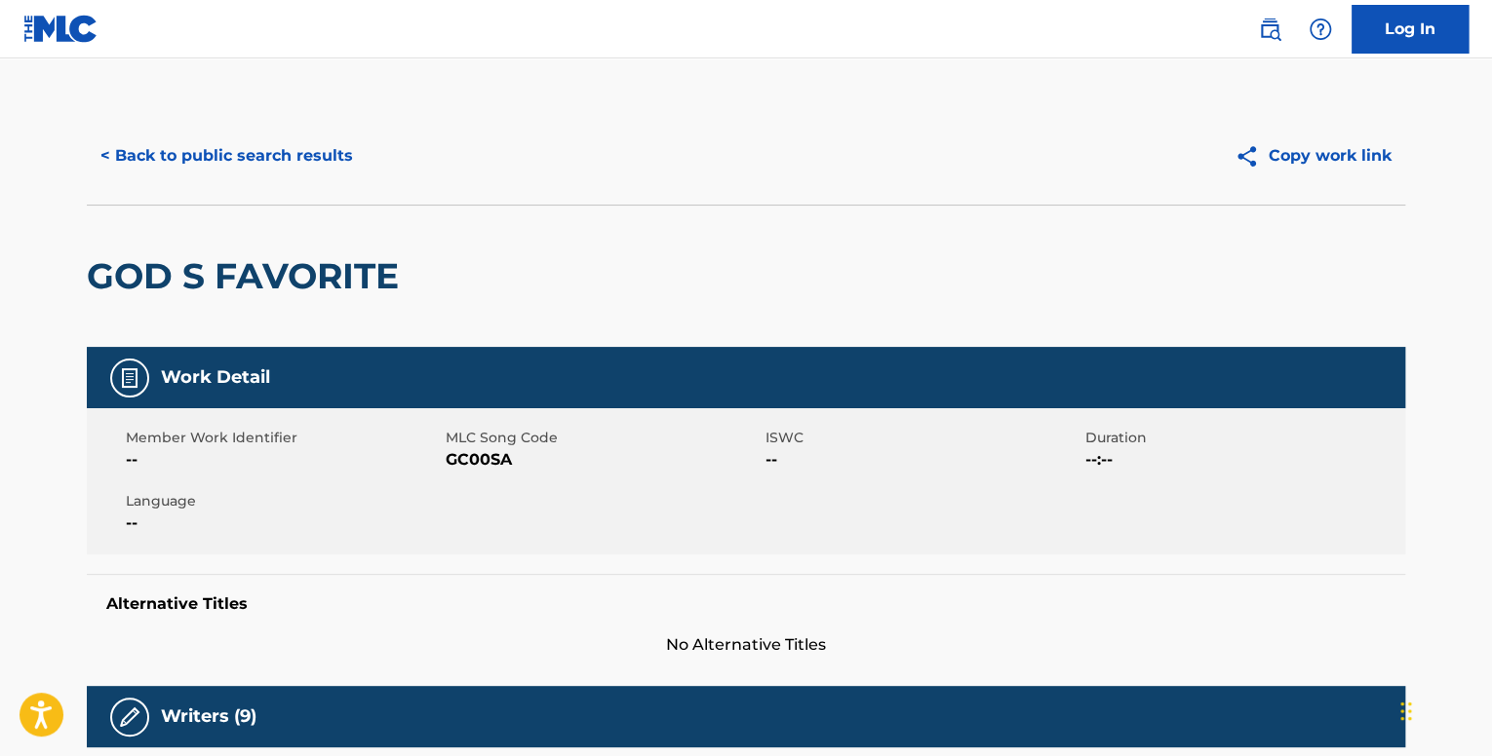
click at [267, 135] on button "< Back to public search results" at bounding box center [227, 156] width 280 height 49
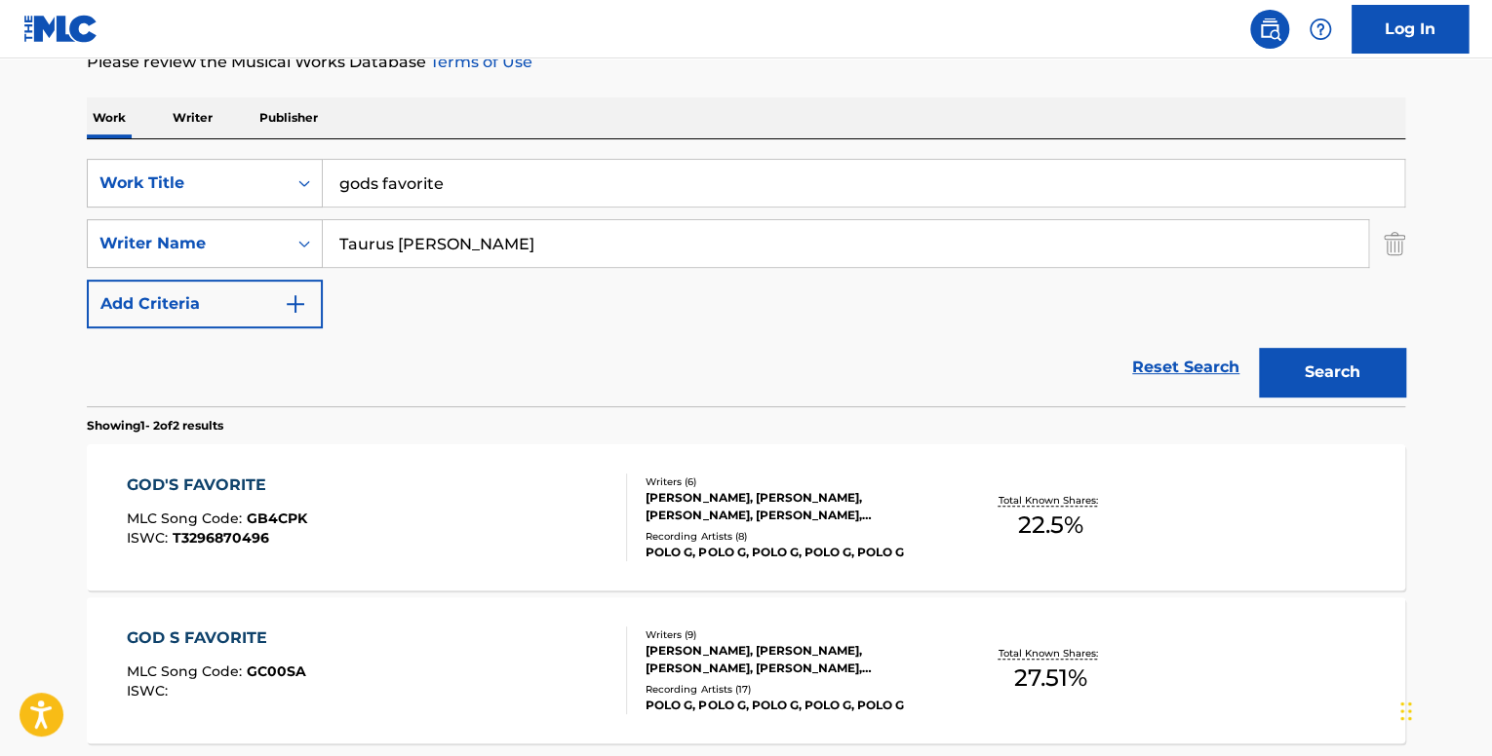
scroll to position [248, 0]
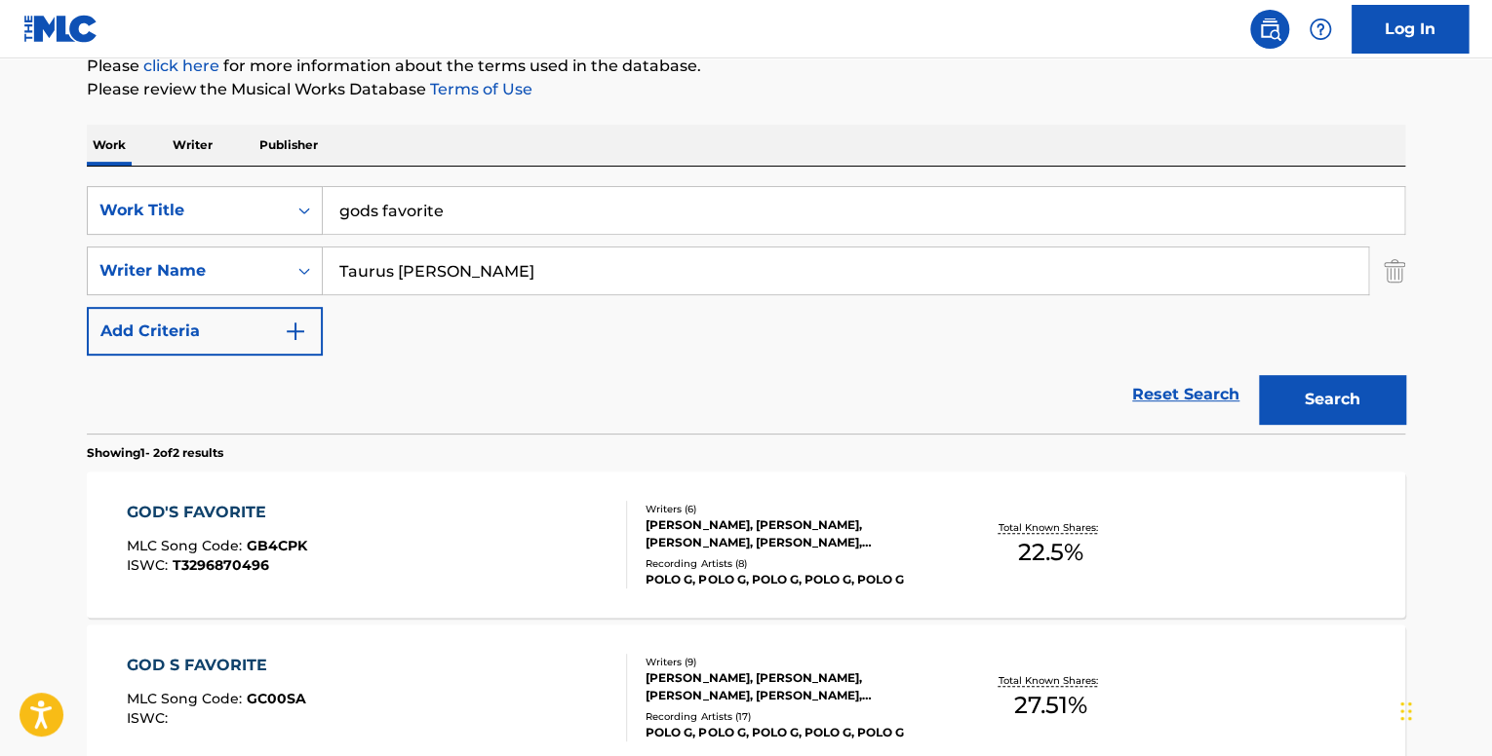
click at [441, 514] on div "GOD'S FAVORITE MLC Song Code : GB4CPK ISWC : T3296870496" at bounding box center [377, 545] width 501 height 88
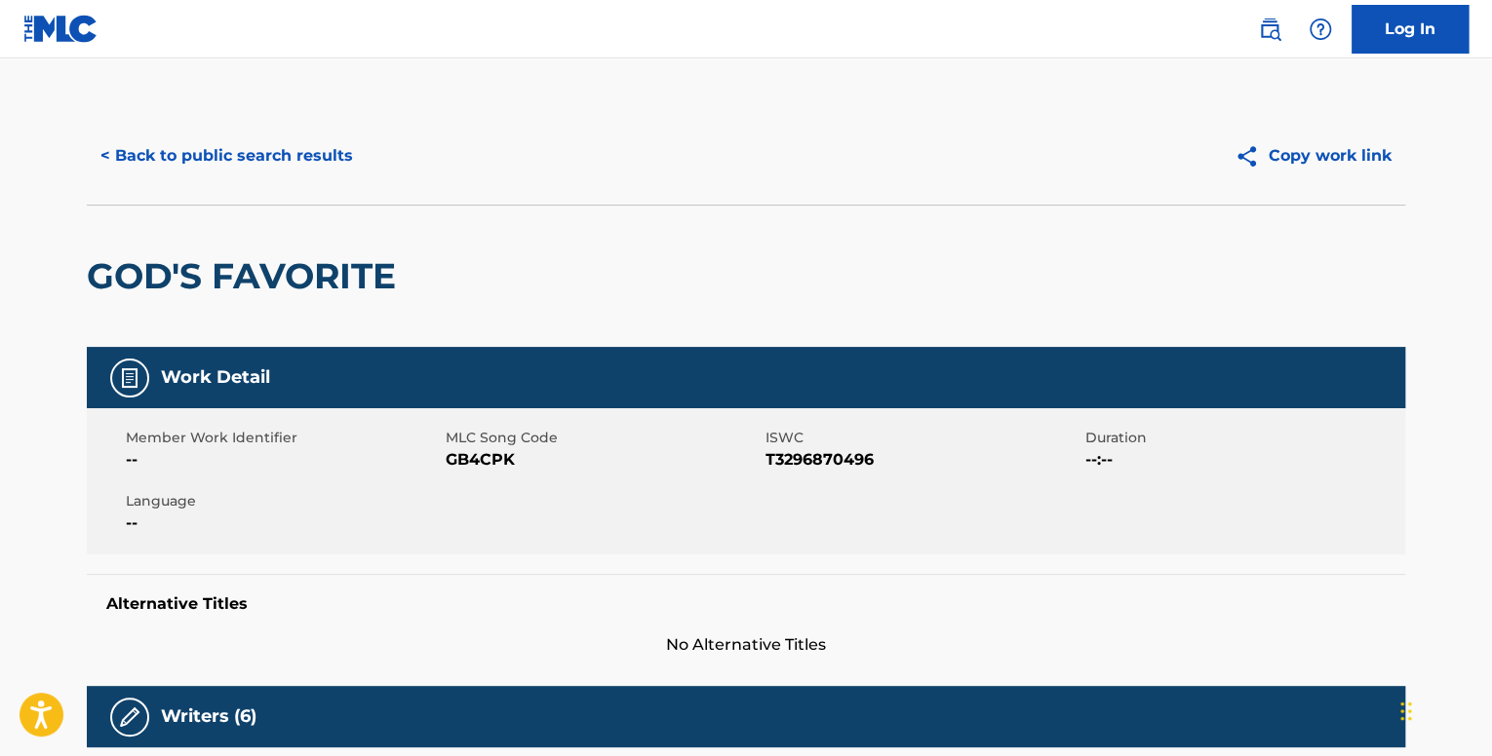
click at [327, 160] on button "< Back to public search results" at bounding box center [227, 156] width 280 height 49
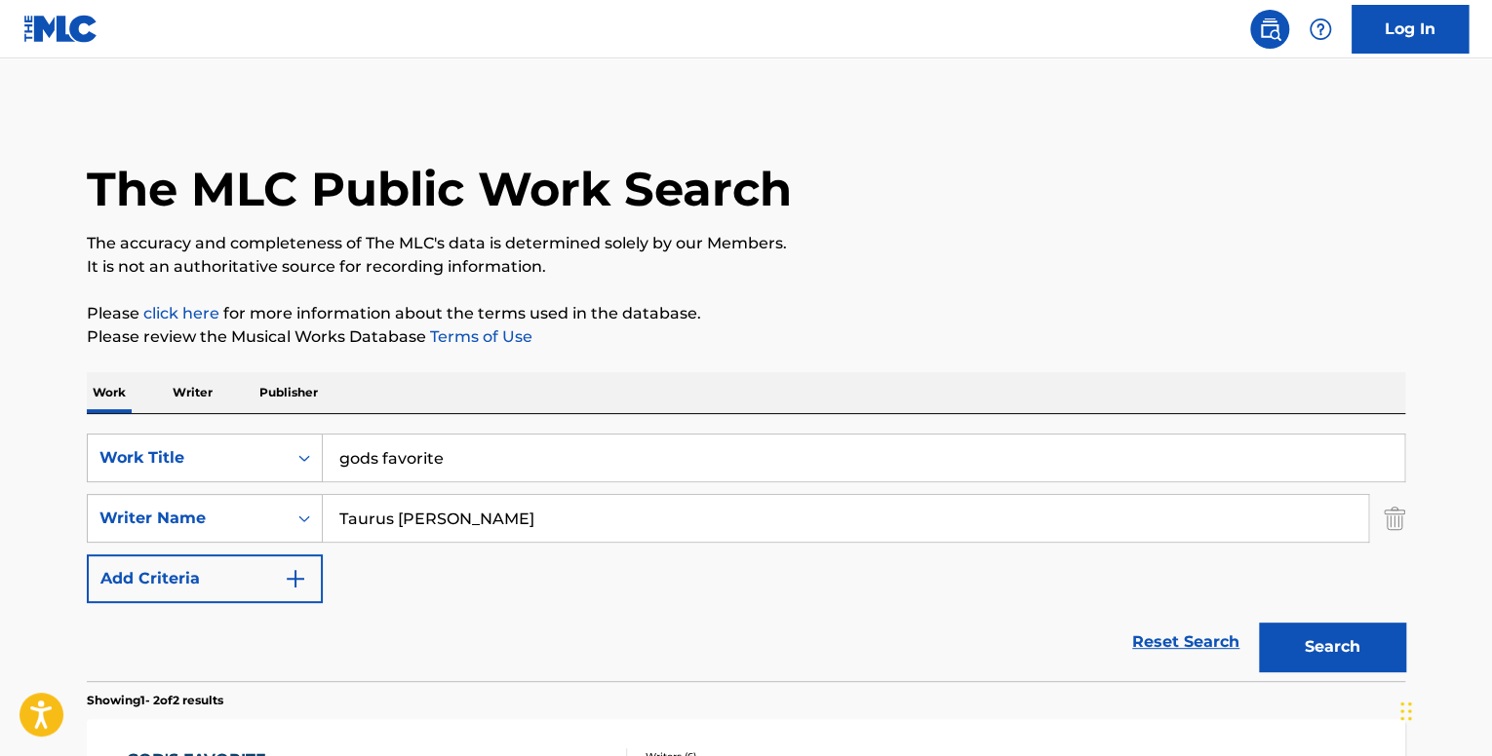
scroll to position [248, 0]
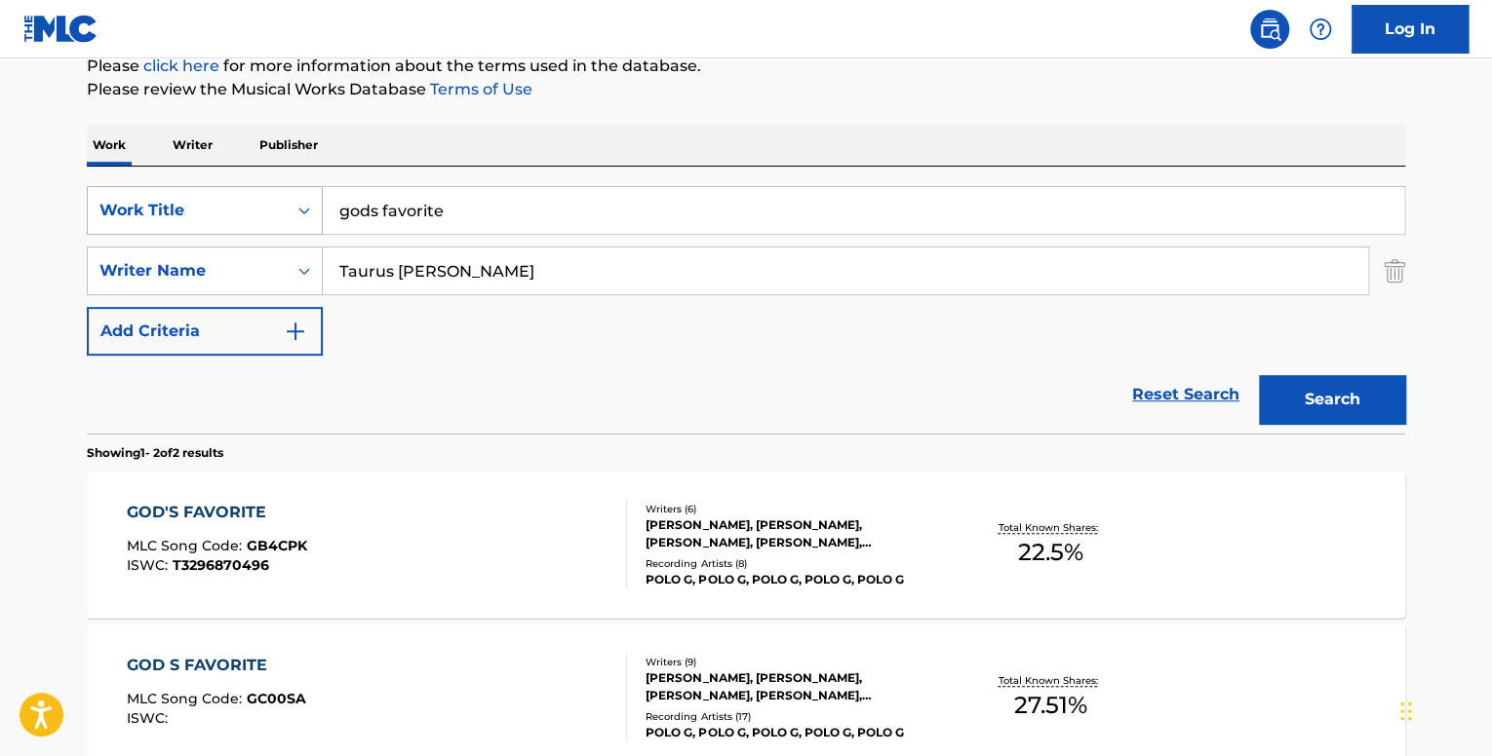
drag, startPoint x: 491, startPoint y: 216, endPoint x: 224, endPoint y: 201, distance: 267.6
click at [230, 200] on div "SearchWithCriteria53ea54f8-780d-442e-abbc-e8f8a8bd5ff2 Work Title gods favorite" at bounding box center [746, 210] width 1318 height 49
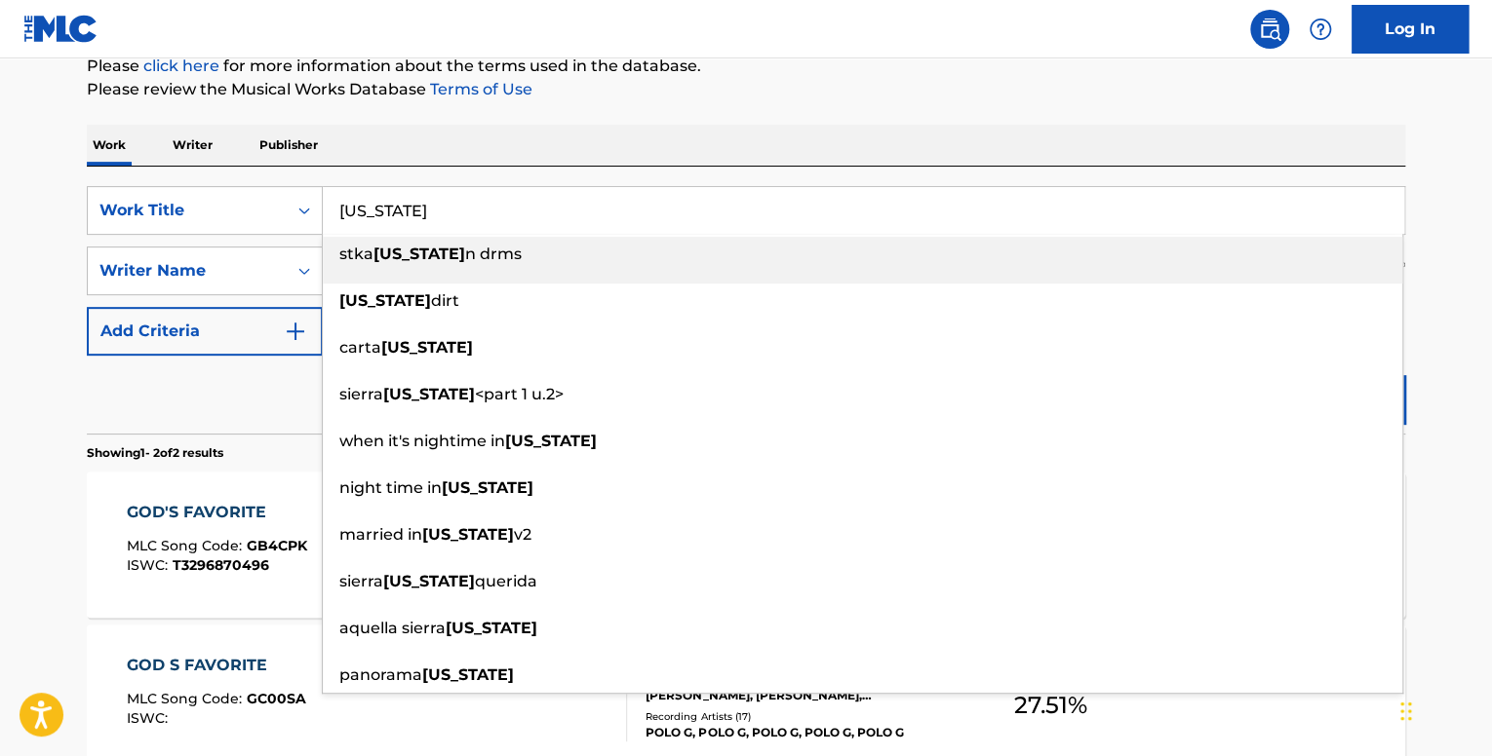
type input "[US_STATE]"
click at [229, 376] on div "Reset Search Search" at bounding box center [746, 395] width 1318 height 78
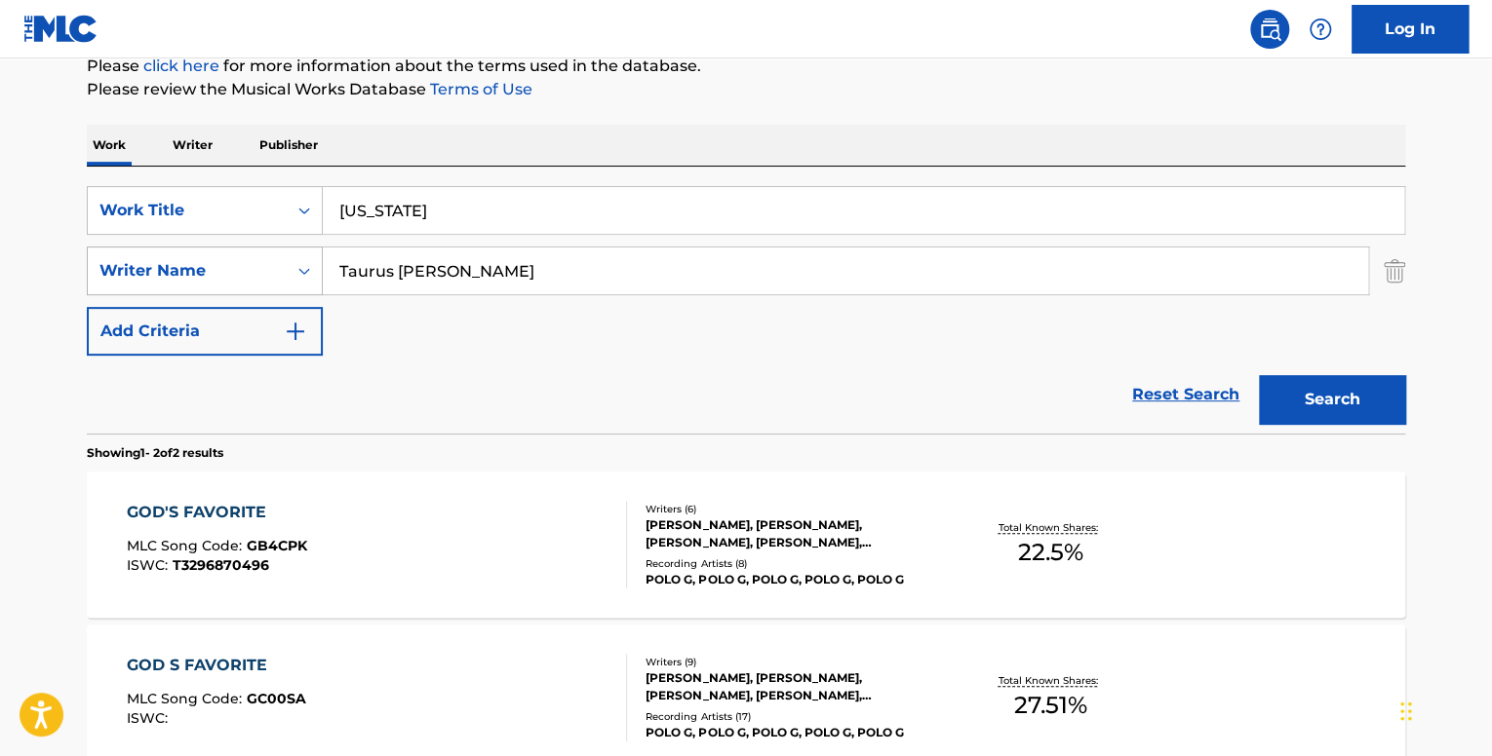
drag, startPoint x: 585, startPoint y: 272, endPoint x: 244, endPoint y: 275, distance: 341.2
click at [267, 271] on div "SearchWithCriteriaee66e0a4-5035-4e7e-9c7f-22a869f9424b Writer Name Taurus [PERS…" at bounding box center [746, 271] width 1318 height 49
paste input "ASCAP controls: 25% PRO IPI BOONPETCH [PERSON_NAME]"
click at [587, 277] on input "ASCAP controls: 25% PRO IPI BOONPETCH [PERSON_NAME]" at bounding box center [845, 271] width 1045 height 47
click at [591, 276] on input "ASCAP controls: 25% PRO IPI BOONPETCH [PERSON_NAME]" at bounding box center [845, 271] width 1045 height 47
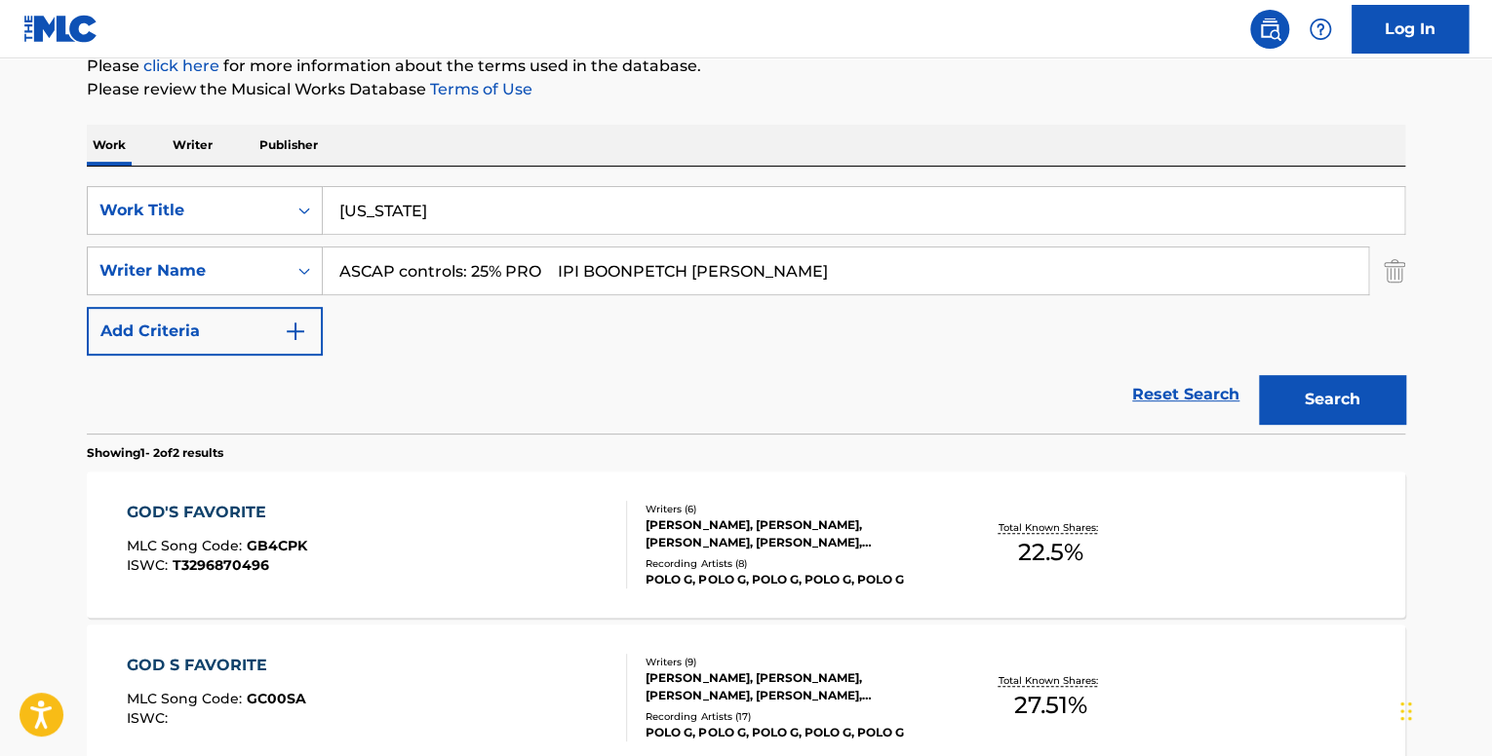
click at [592, 276] on input "ASCAP controls: 25% PRO IPI BOONPETCH [PERSON_NAME]" at bounding box center [845, 271] width 1045 height 47
drag, startPoint x: 594, startPoint y: 277, endPoint x: 203, endPoint y: 284, distance: 391.0
click at [203, 284] on div "SearchWithCriteriaee66e0a4-5035-4e7e-9c7f-22a869f9424b Writer Name ASCAP contro…" at bounding box center [746, 271] width 1318 height 49
type input "BOONPETCH [PERSON_NAME]"
click at [1259, 375] on button "Search" at bounding box center [1332, 399] width 146 height 49
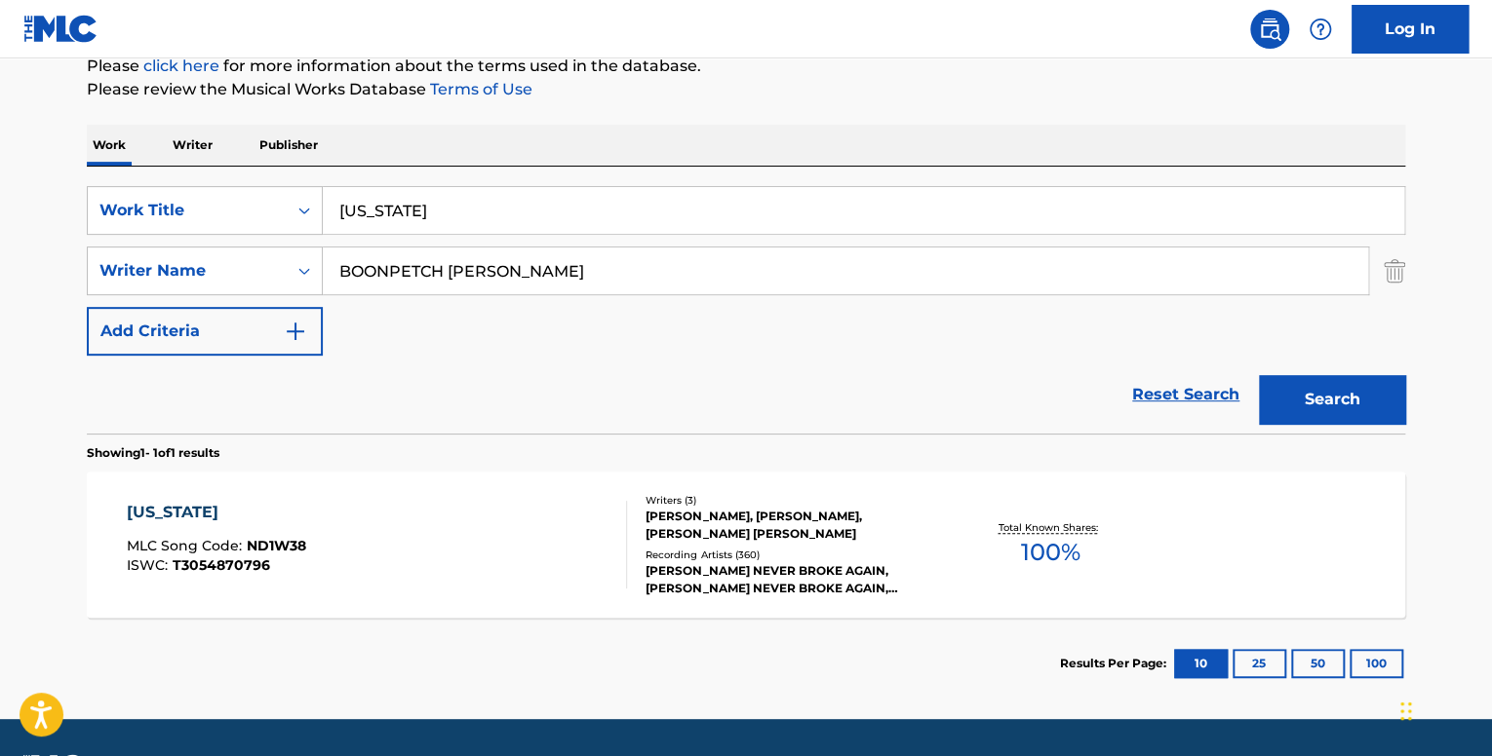
click at [407, 551] on div "[US_STATE] MLC Song Code : ND1W38 ISWC : T3054870796" at bounding box center [377, 545] width 501 height 88
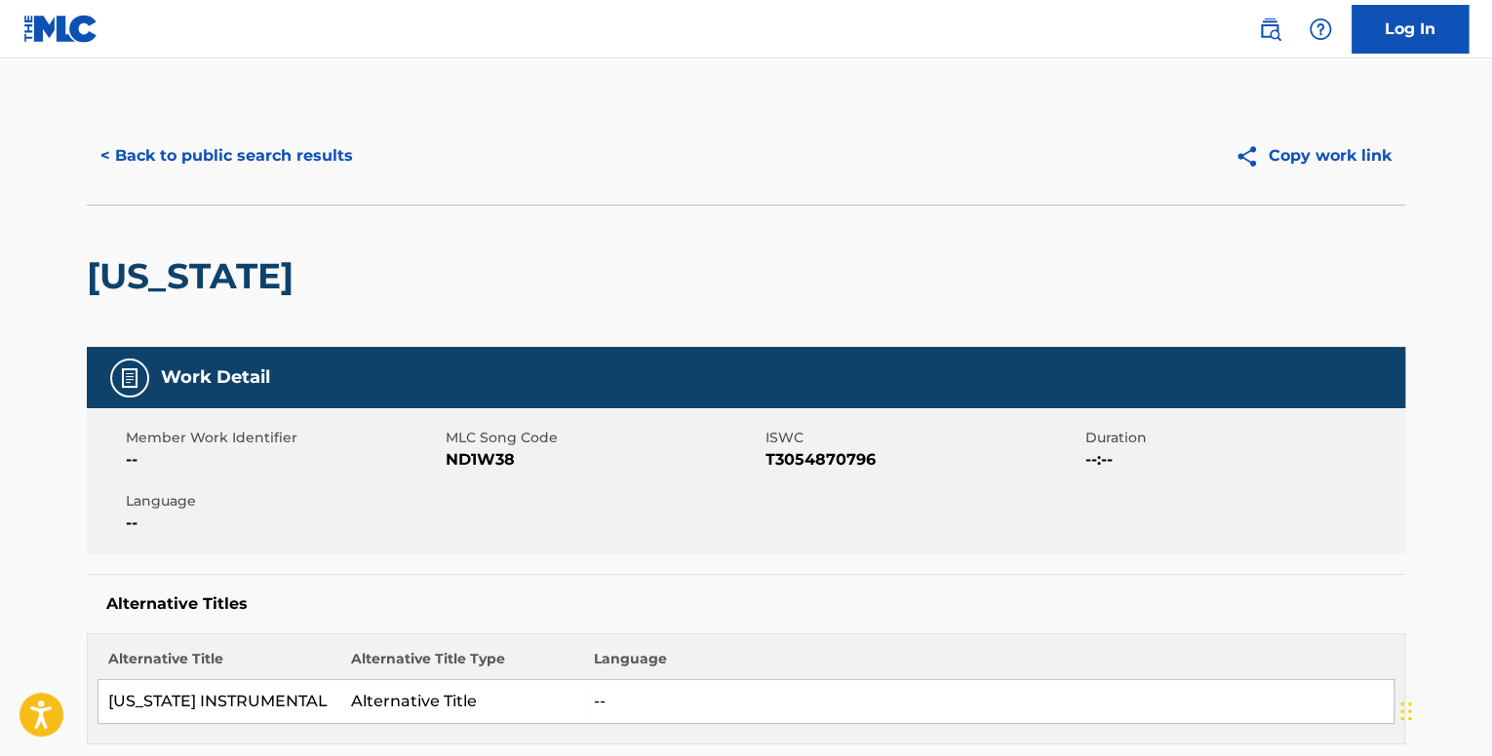
click at [225, 165] on button "< Back to public search results" at bounding box center [227, 156] width 280 height 49
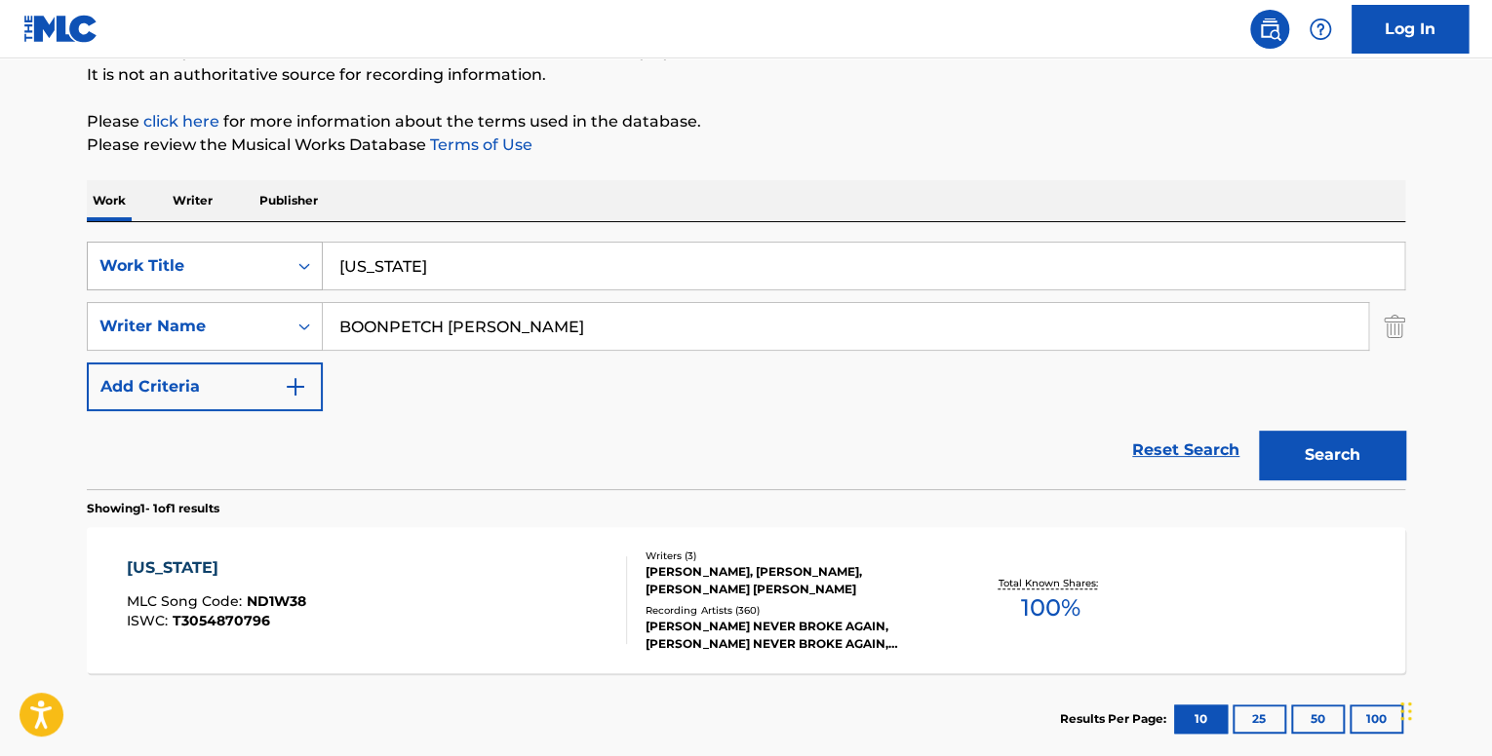
drag, startPoint x: 407, startPoint y: 257, endPoint x: 276, endPoint y: 271, distance: 132.3
click at [288, 267] on div "SearchWithCriteria53ea54f8-780d-442e-abbc-e8f8a8bd5ff2 Work Title [US_STATE]" at bounding box center [746, 266] width 1318 height 49
type input "the last slimeto"
click at [1268, 457] on button "Search" at bounding box center [1332, 455] width 146 height 49
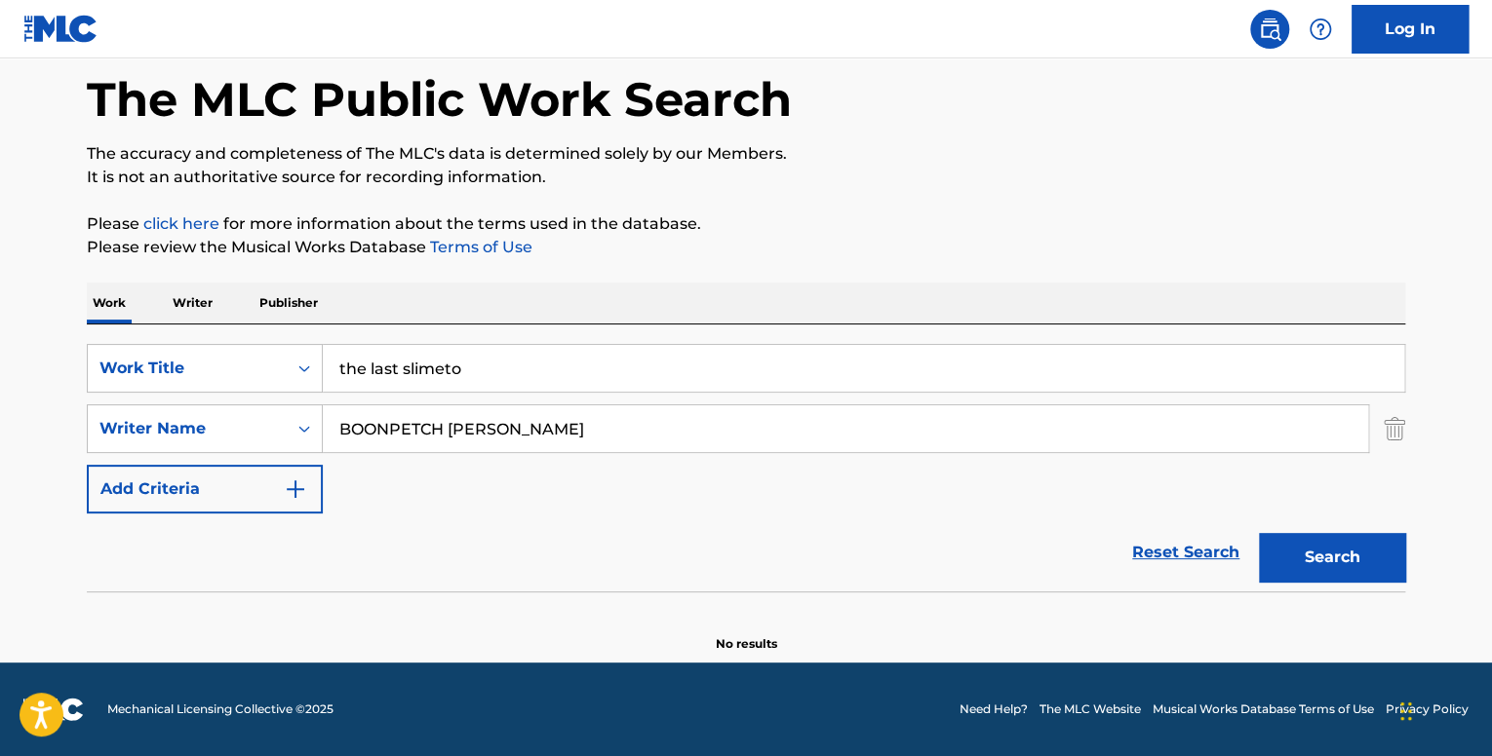
scroll to position [90, 0]
click at [353, 430] on input "BOONPETCH [PERSON_NAME]" at bounding box center [845, 429] width 1045 height 47
type input "BOONPETCH [PERSON_NAME]"
click at [1352, 577] on button "Search" at bounding box center [1332, 557] width 146 height 49
drag, startPoint x: 510, startPoint y: 376, endPoint x: 308, endPoint y: 340, distance: 205.0
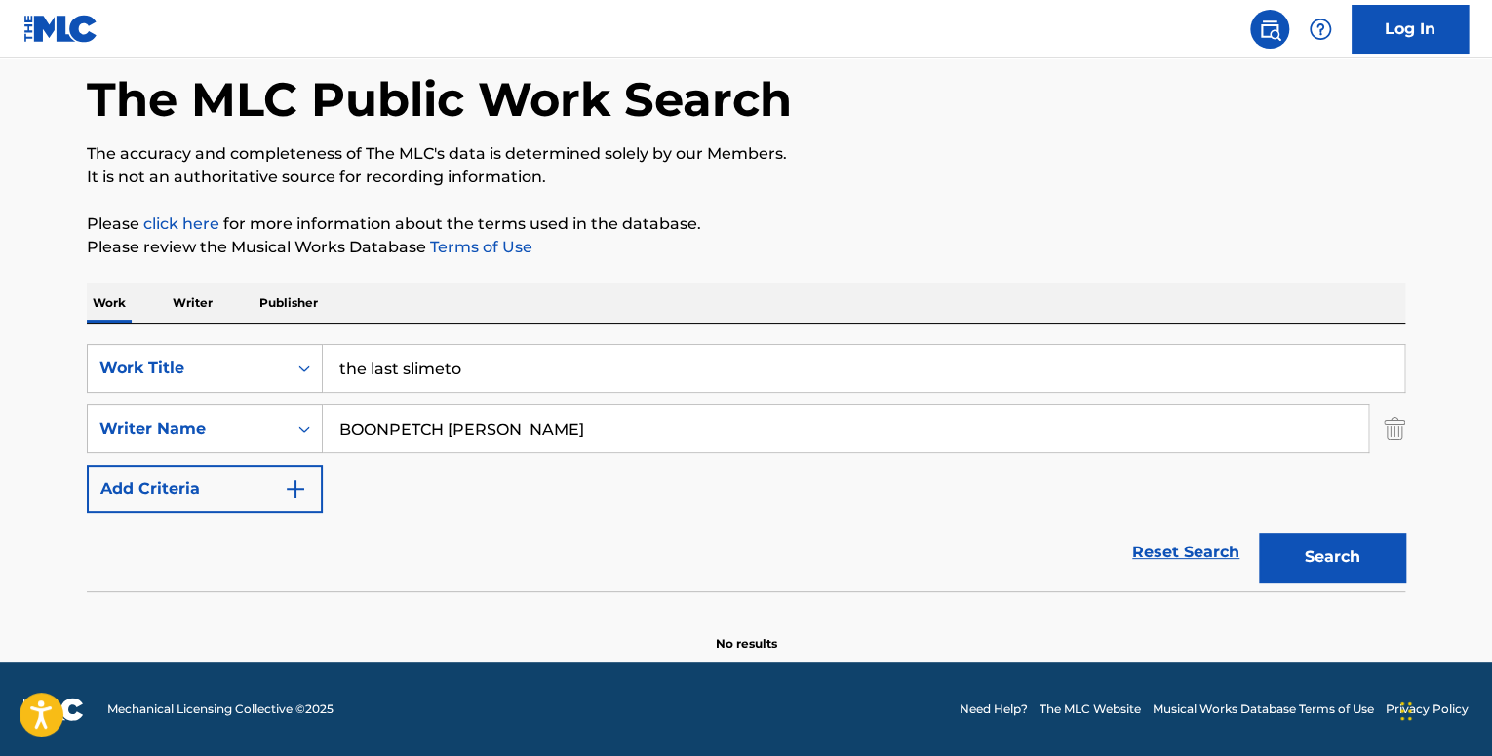
click at [310, 340] on div "SearchWithCriteria53ea54f8-780d-442e-abbc-e8f8a8bd5ff2 Work Title the last slim…" at bounding box center [746, 458] width 1318 height 267
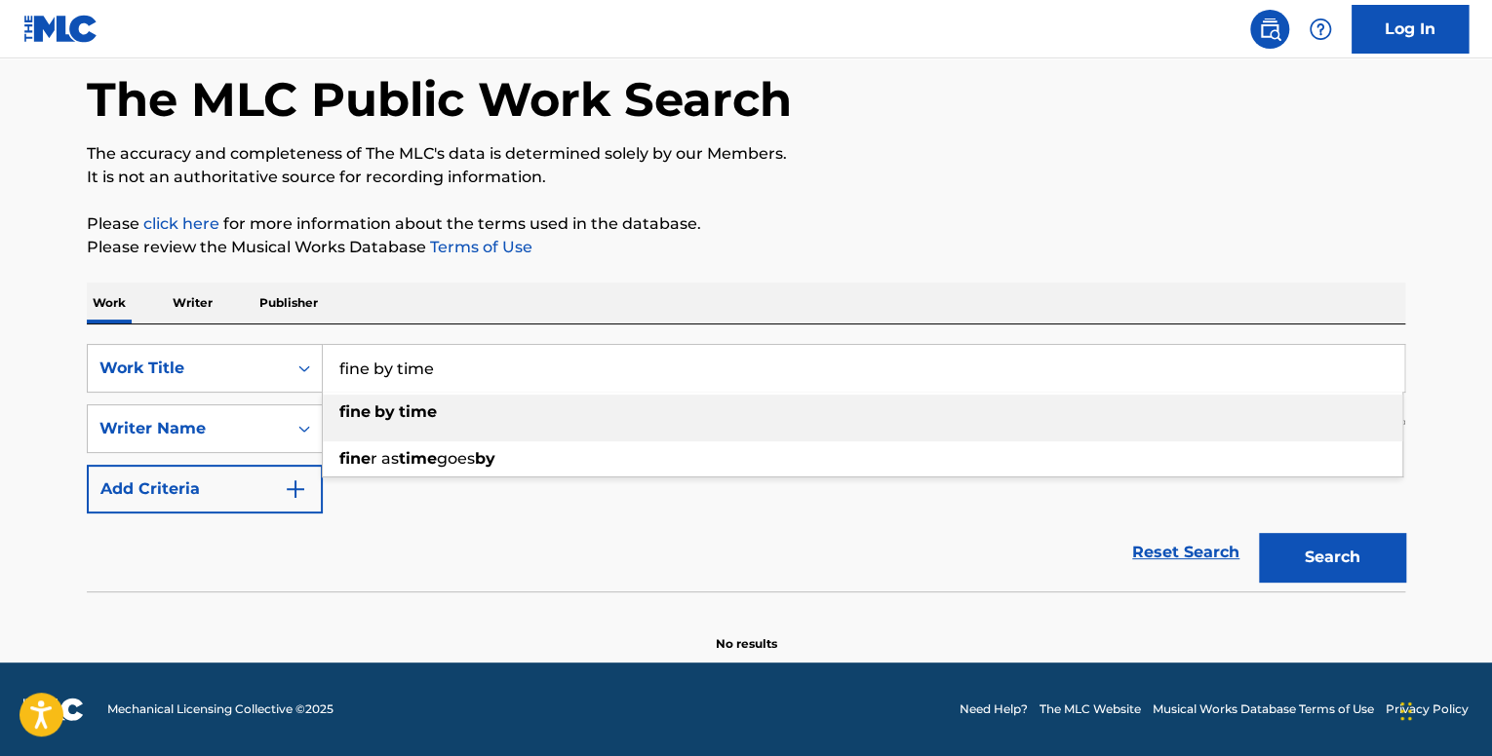
type input "fine by time"
click at [485, 418] on div "fine by time" at bounding box center [862, 412] width 1079 height 35
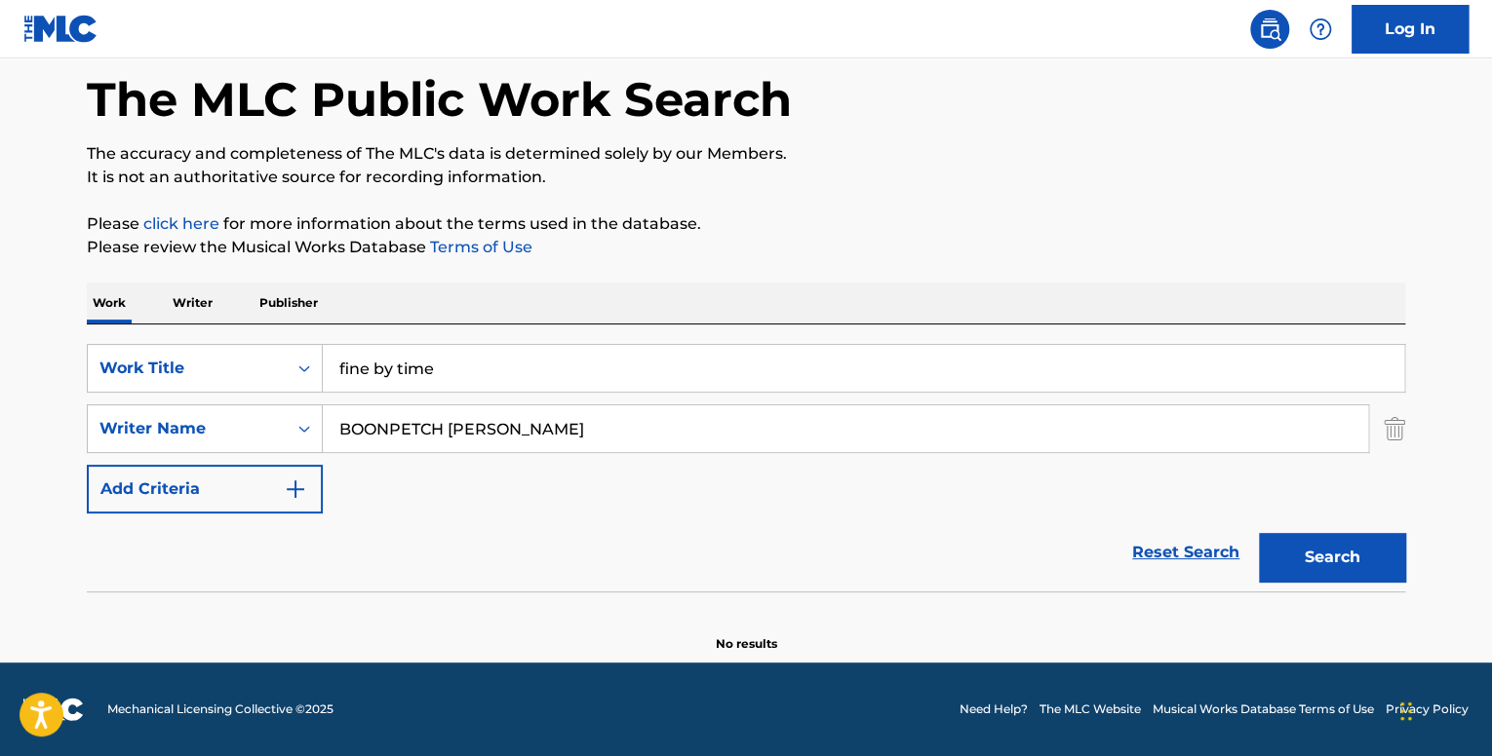
click at [1314, 539] on button "Search" at bounding box center [1332, 557] width 146 height 49
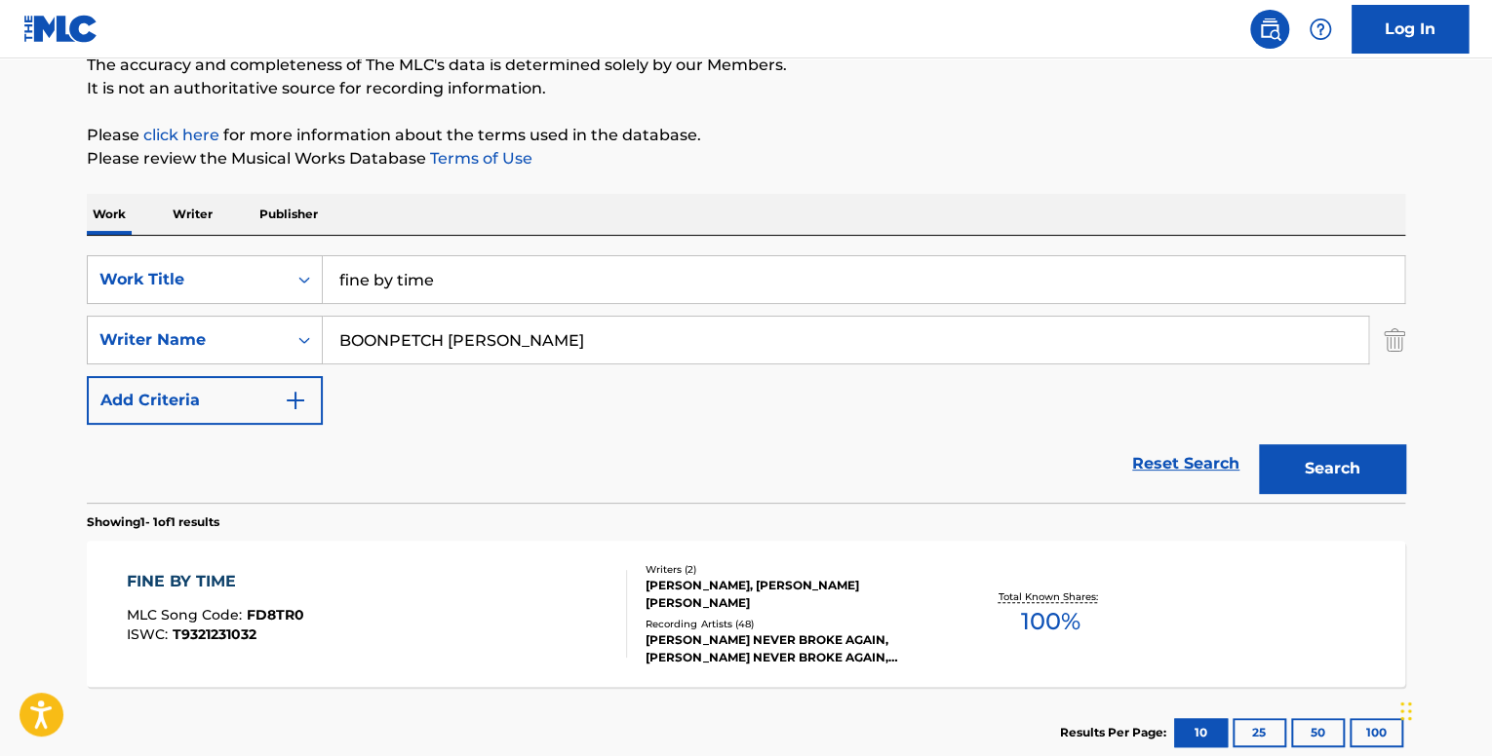
scroll to position [285, 0]
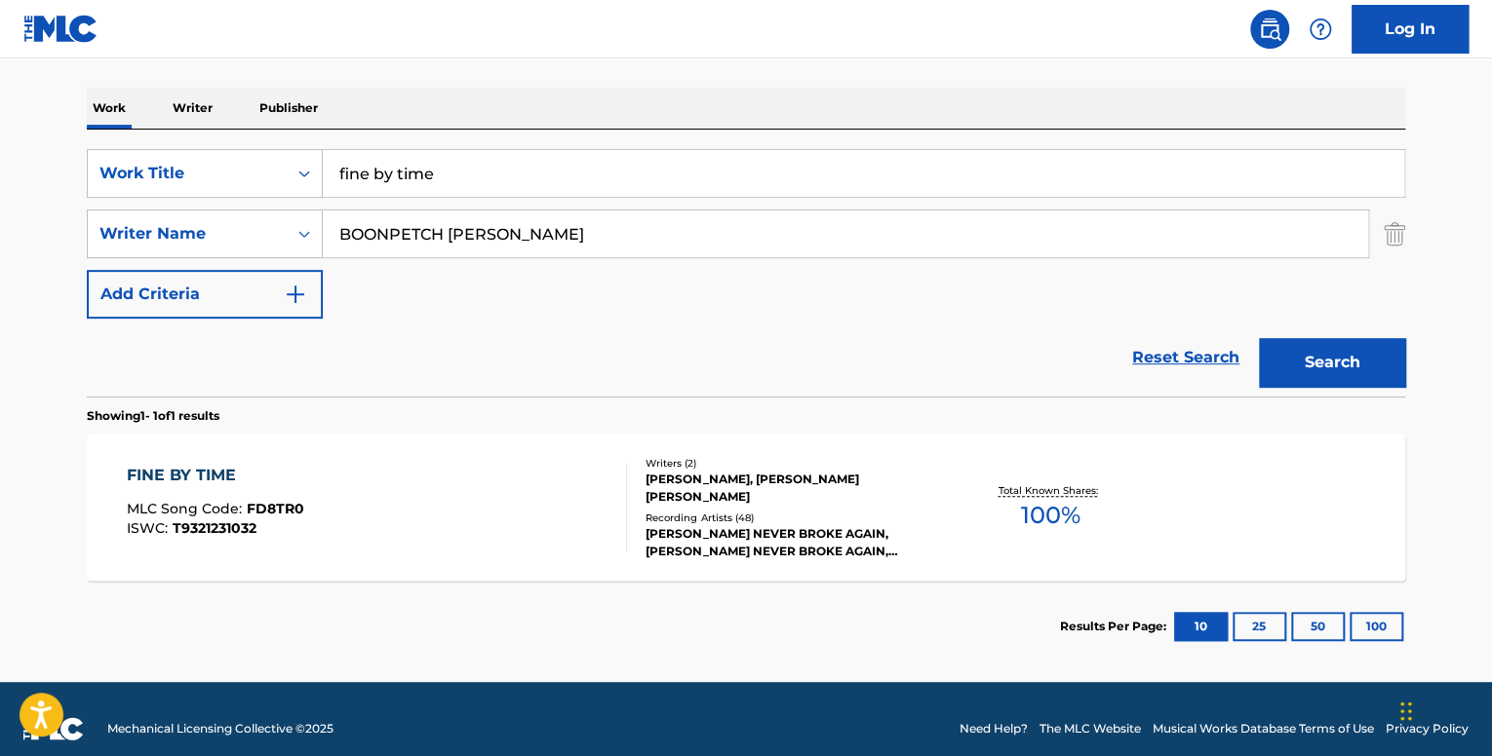
click at [383, 483] on div "FINE BY TIME MLC Song Code : FD8TR0 ISWC : T9321231032" at bounding box center [377, 508] width 501 height 88
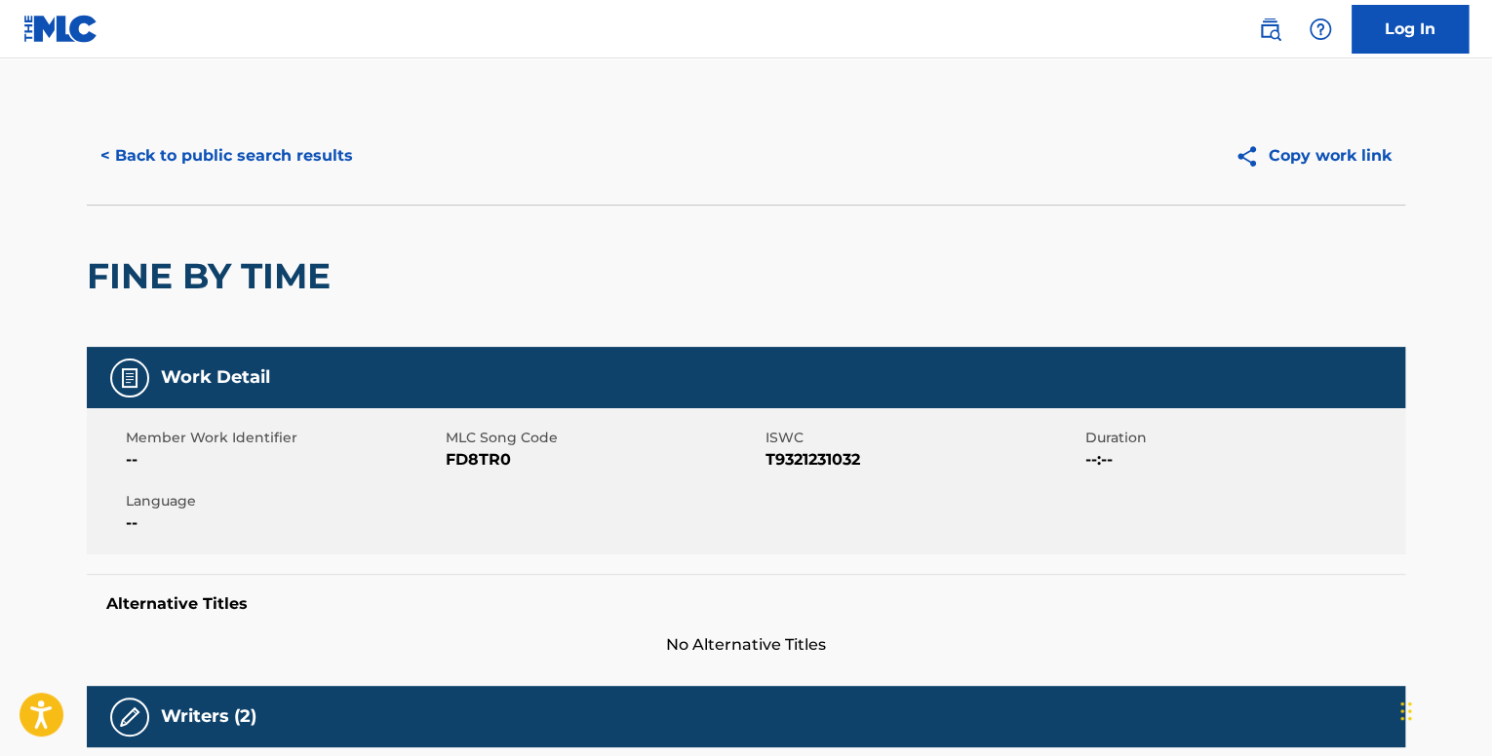
click at [216, 151] on button "< Back to public search results" at bounding box center [227, 156] width 280 height 49
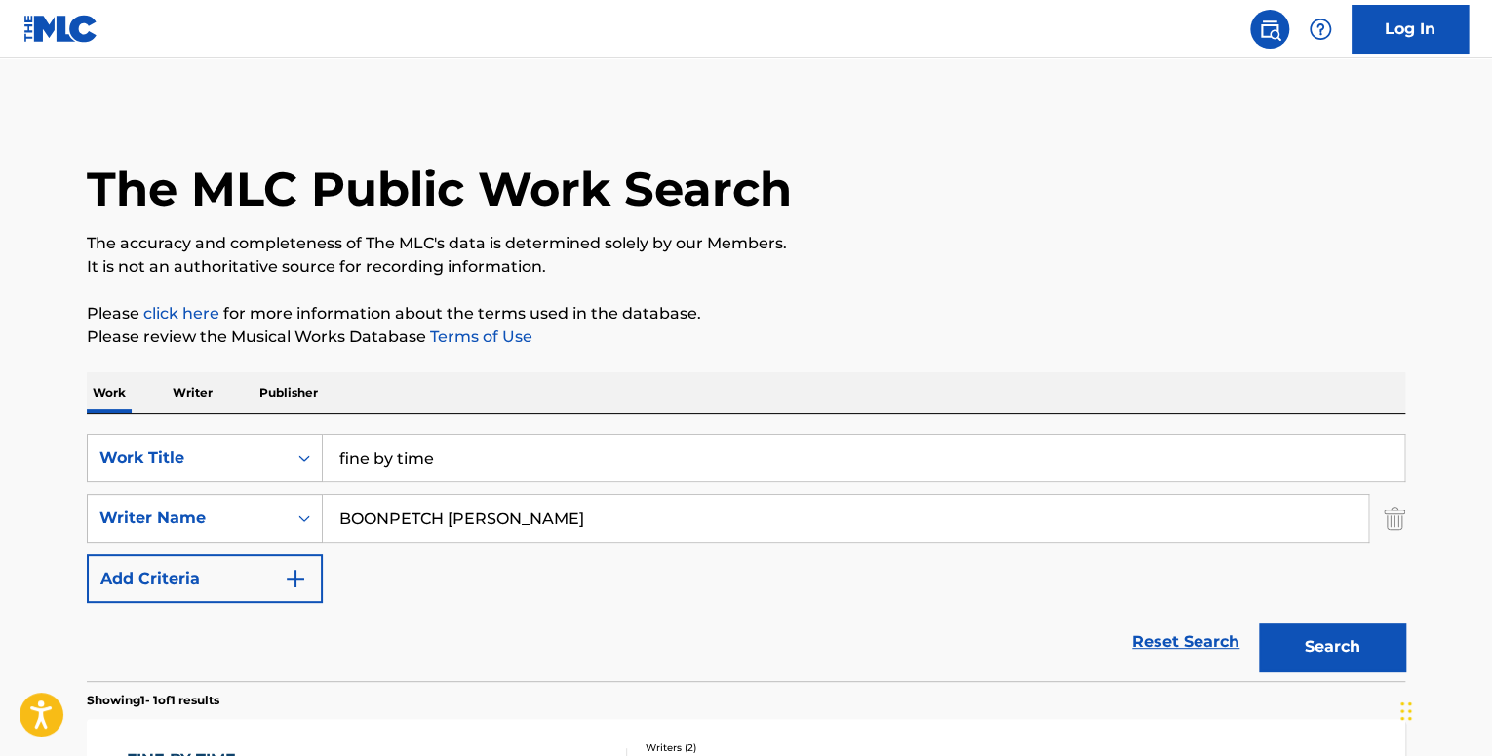
scroll to position [192, 0]
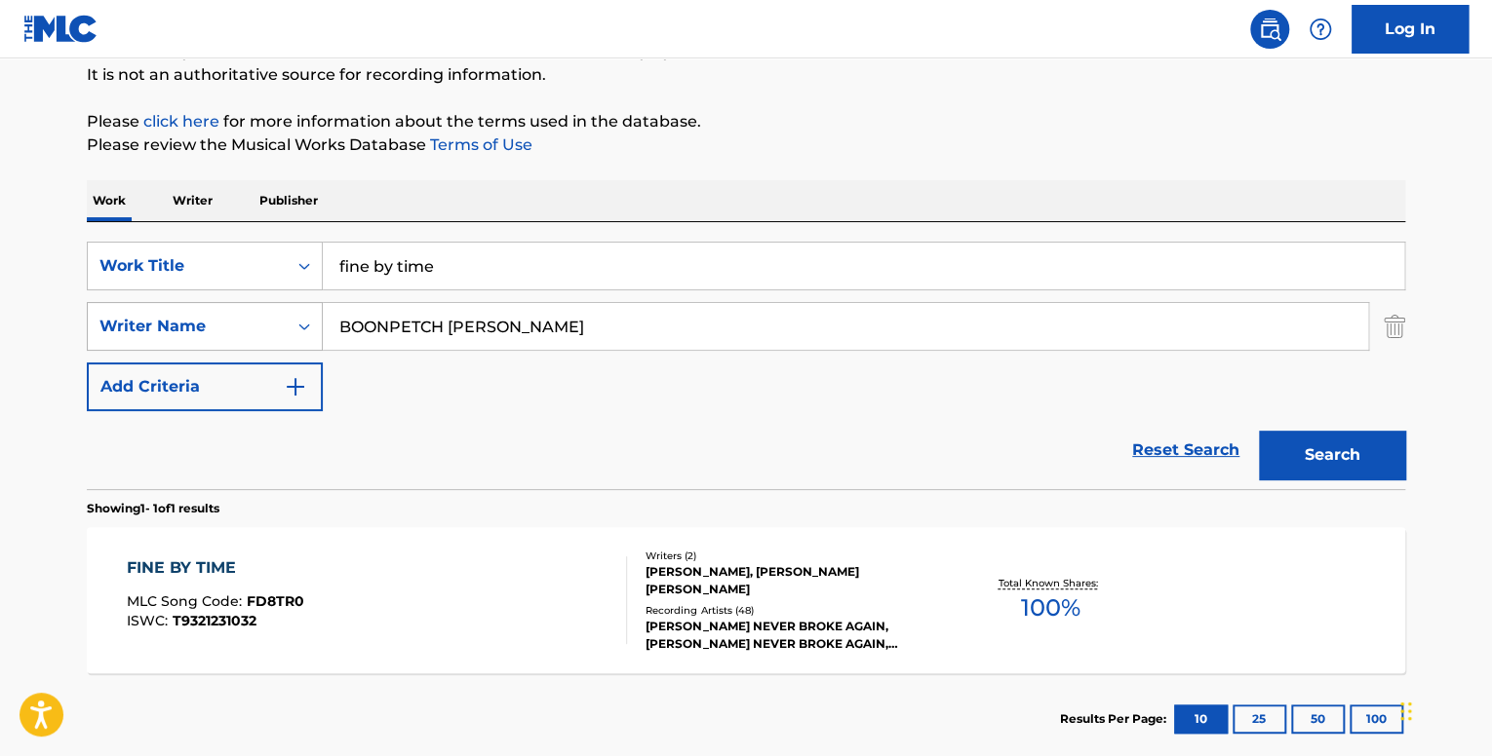
drag, startPoint x: 591, startPoint y: 336, endPoint x: 250, endPoint y: 322, distance: 341.5
click at [252, 322] on div "SearchWithCriteriaee66e0a4-5035-4e7e-9c7f-22a869f9424b Writer Name [PERSON_NAME]" at bounding box center [746, 326] width 1318 height 49
type input "[PERSON_NAME]"
drag, startPoint x: 546, startPoint y: 265, endPoint x: 88, endPoint y: 248, distance: 458.5
click at [134, 252] on div "SearchWithCriteria53ea54f8-780d-442e-abbc-e8f8a8bd5ff2 Work Title fine by time" at bounding box center [746, 266] width 1318 height 49
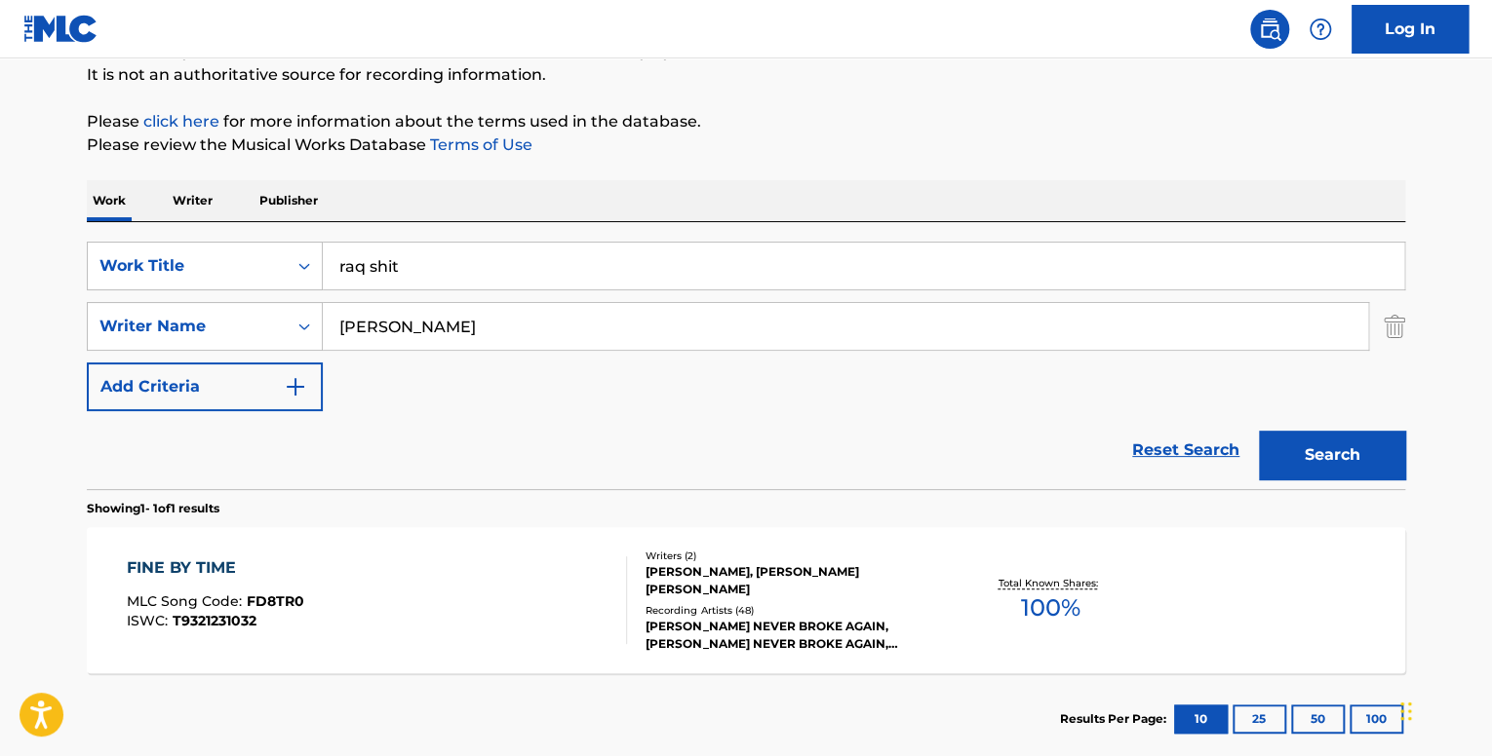
type input "raq shit"
click at [1311, 459] on button "Search" at bounding box center [1332, 455] width 146 height 49
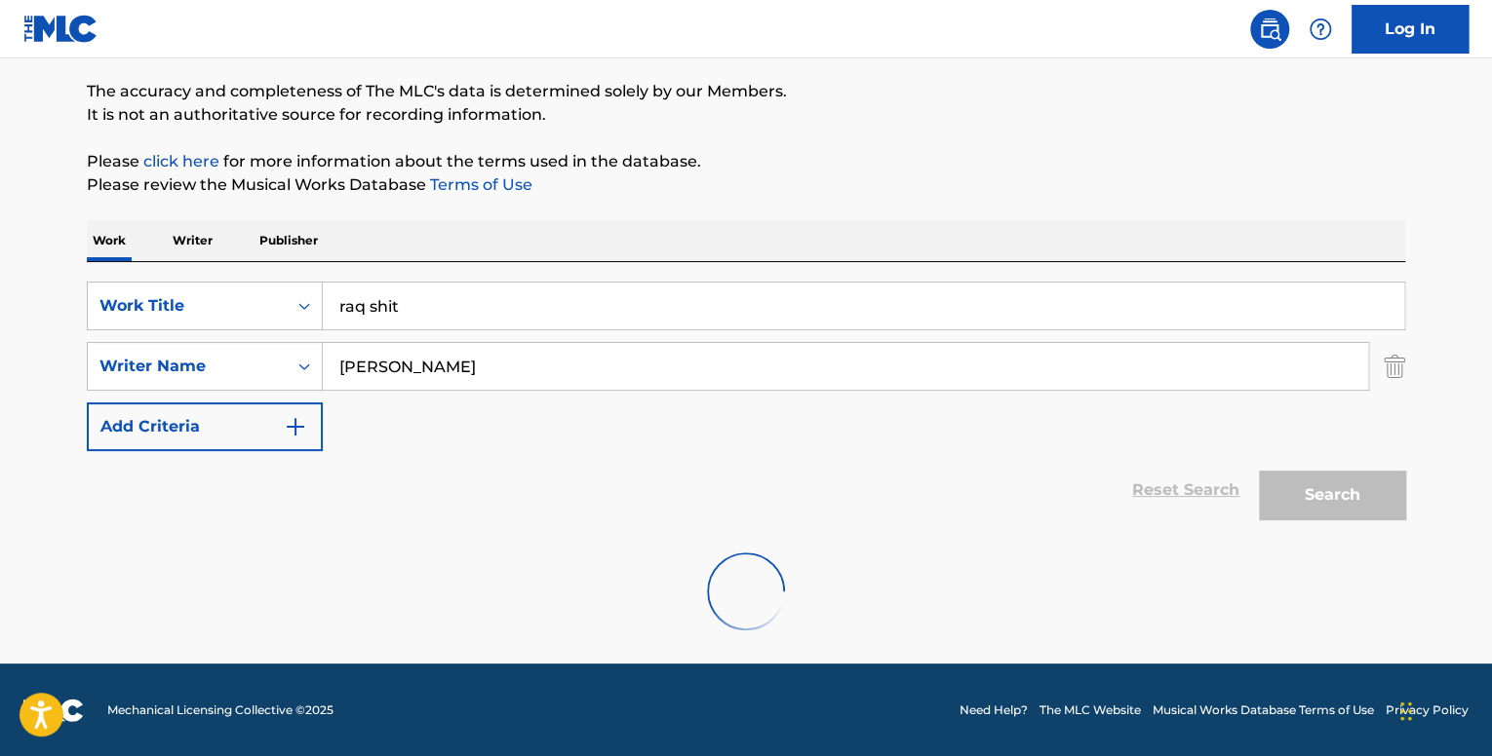
scroll to position [90, 0]
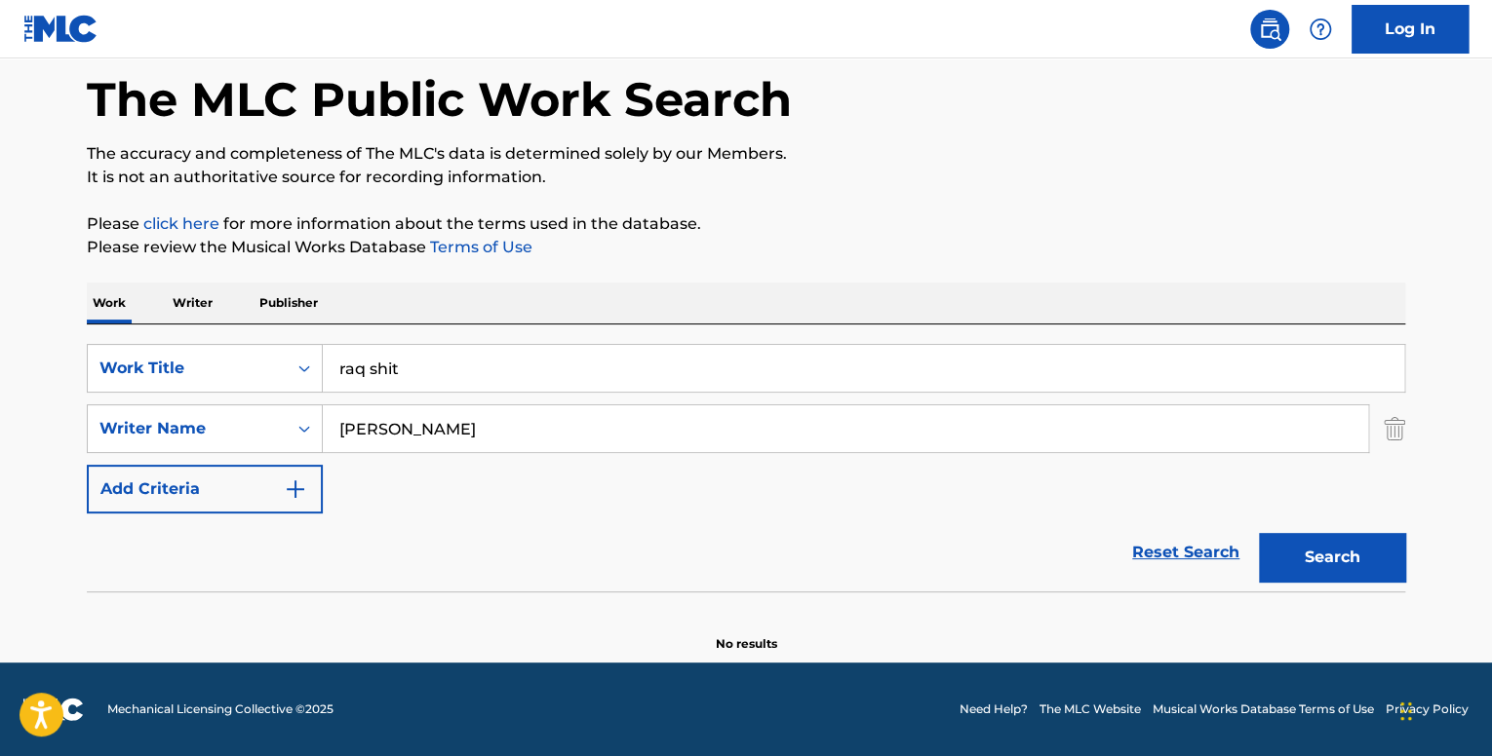
drag, startPoint x: 511, startPoint y: 443, endPoint x: 212, endPoint y: 461, distance: 299.9
click at [300, 434] on div "SearchWithCriteriaee66e0a4-5035-4e7e-9c7f-22a869f9424b Writer Name [PERSON_NAME]" at bounding box center [746, 429] width 1318 height 49
paste input "[PERSON_NAME]"
type input "[PERSON_NAME]"
drag, startPoint x: 417, startPoint y: 373, endPoint x: 207, endPoint y: 351, distance: 211.8
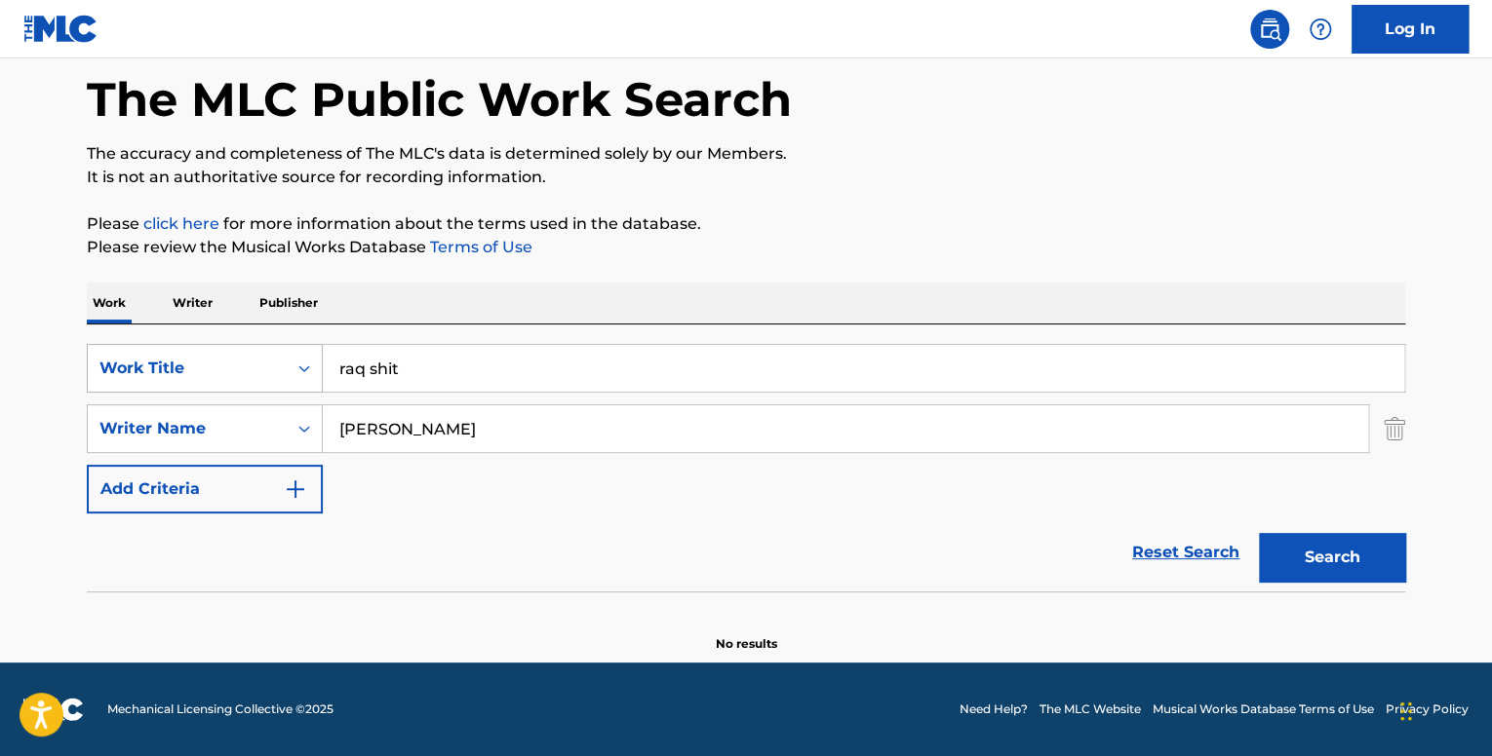
click at [208, 351] on div "SearchWithCriteria53ea54f8-780d-442e-abbc-e8f8a8bd5ff2 Work Title raq shit" at bounding box center [746, 368] width 1318 height 49
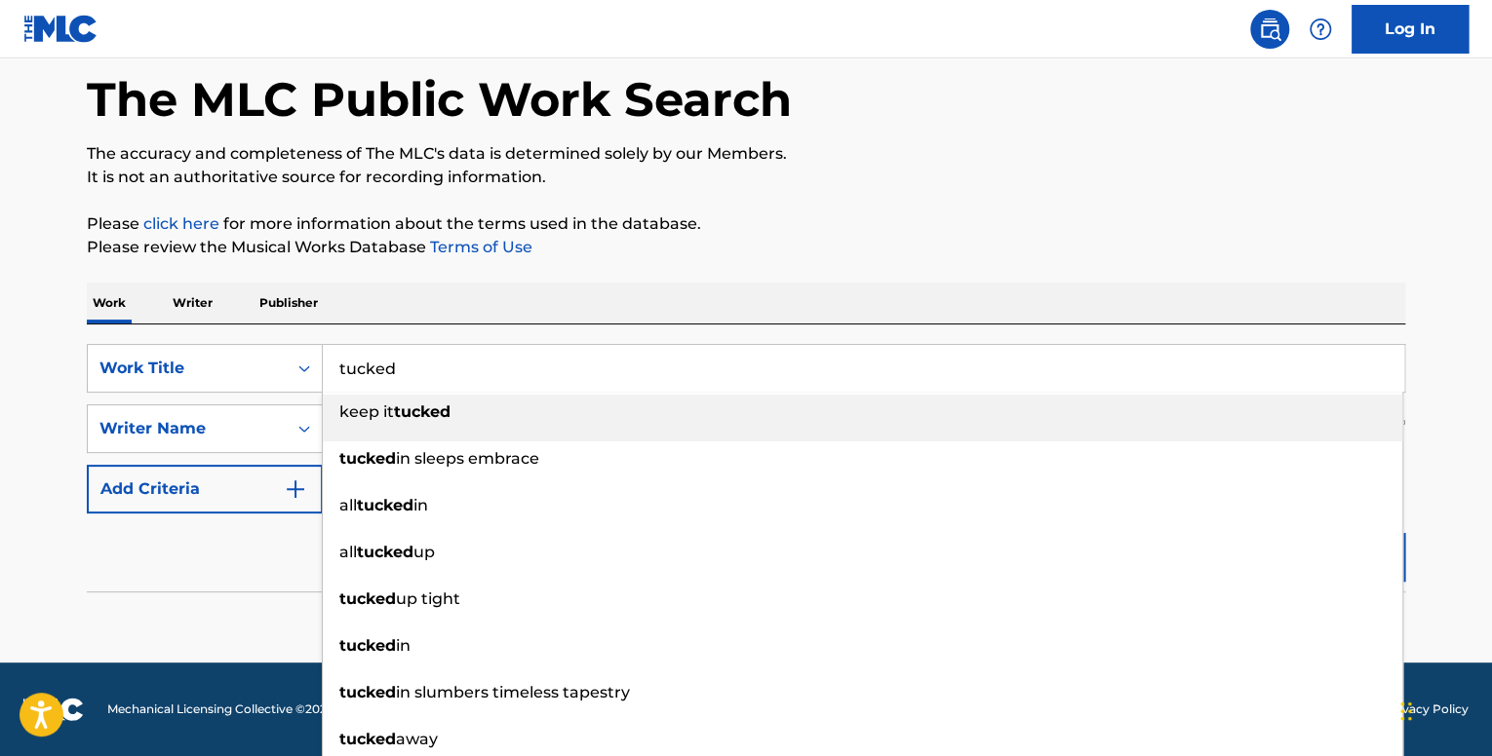
type input "tucked"
click at [526, 304] on div "Work Writer Publisher" at bounding box center [746, 303] width 1318 height 41
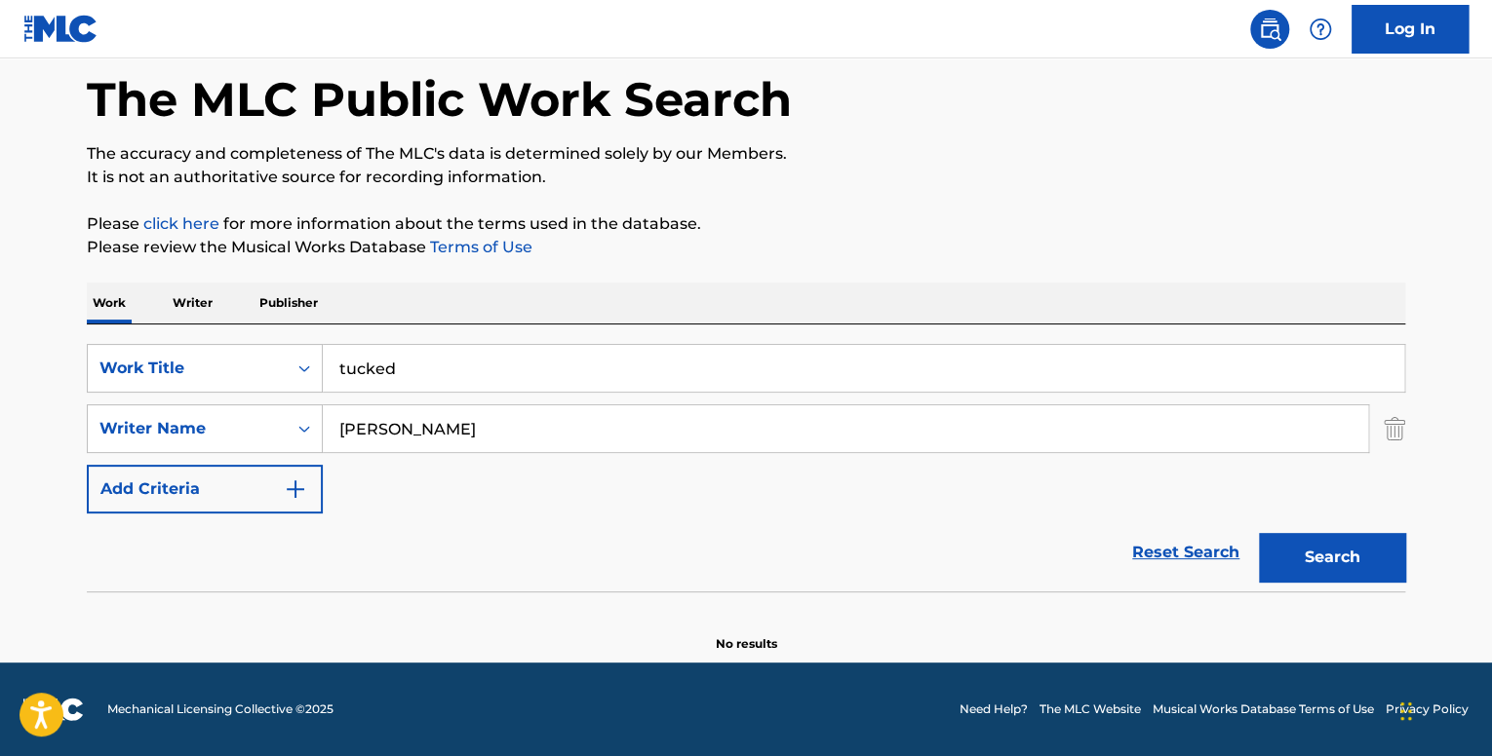
click at [1322, 562] on button "Search" at bounding box center [1332, 557] width 146 height 49
drag, startPoint x: 559, startPoint y: 439, endPoint x: 343, endPoint y: 420, distance: 216.2
click at [343, 420] on input "[PERSON_NAME]" at bounding box center [845, 429] width 1045 height 47
type input "T"
paste input "[PERSON_NAME]"
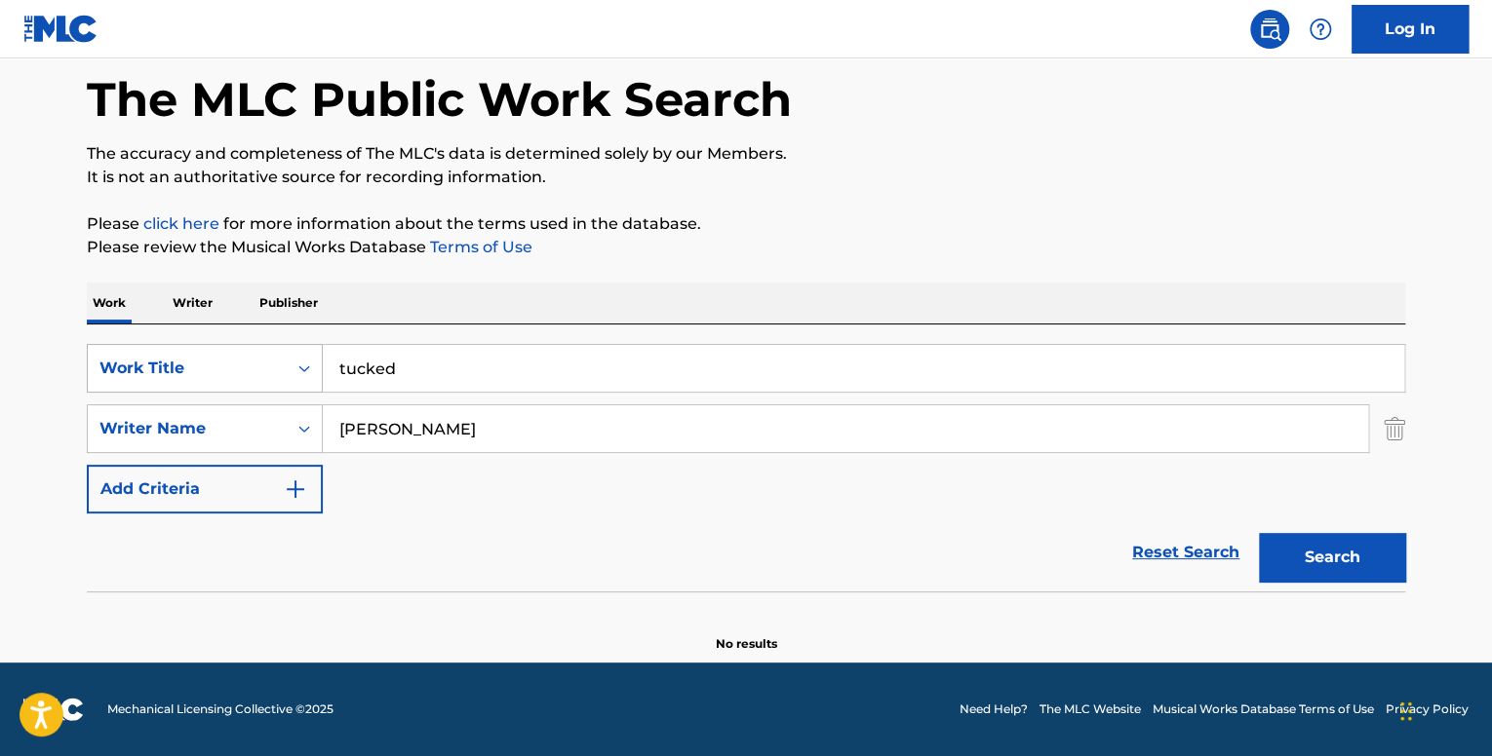
type input "[PERSON_NAME]"
click at [300, 364] on div "SearchWithCriteria53ea54f8-780d-442e-abbc-e8f8a8bd5ff2 Work Title tucked" at bounding box center [746, 368] width 1318 height 49
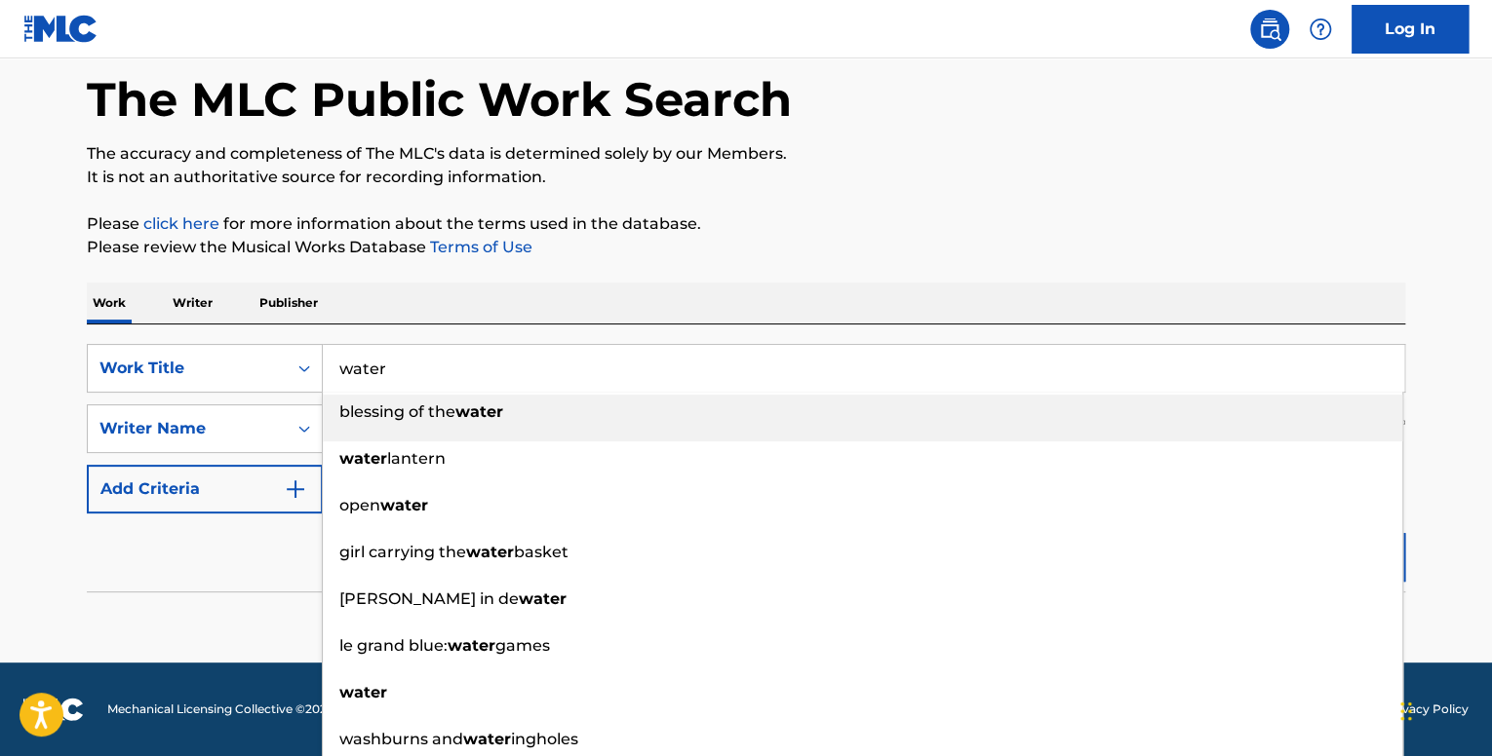
type input "water"
click at [487, 325] on div "SearchWithCriteria53ea54f8-780d-442e-abbc-e8f8a8bd5ff2 Work Title water blessin…" at bounding box center [746, 458] width 1318 height 267
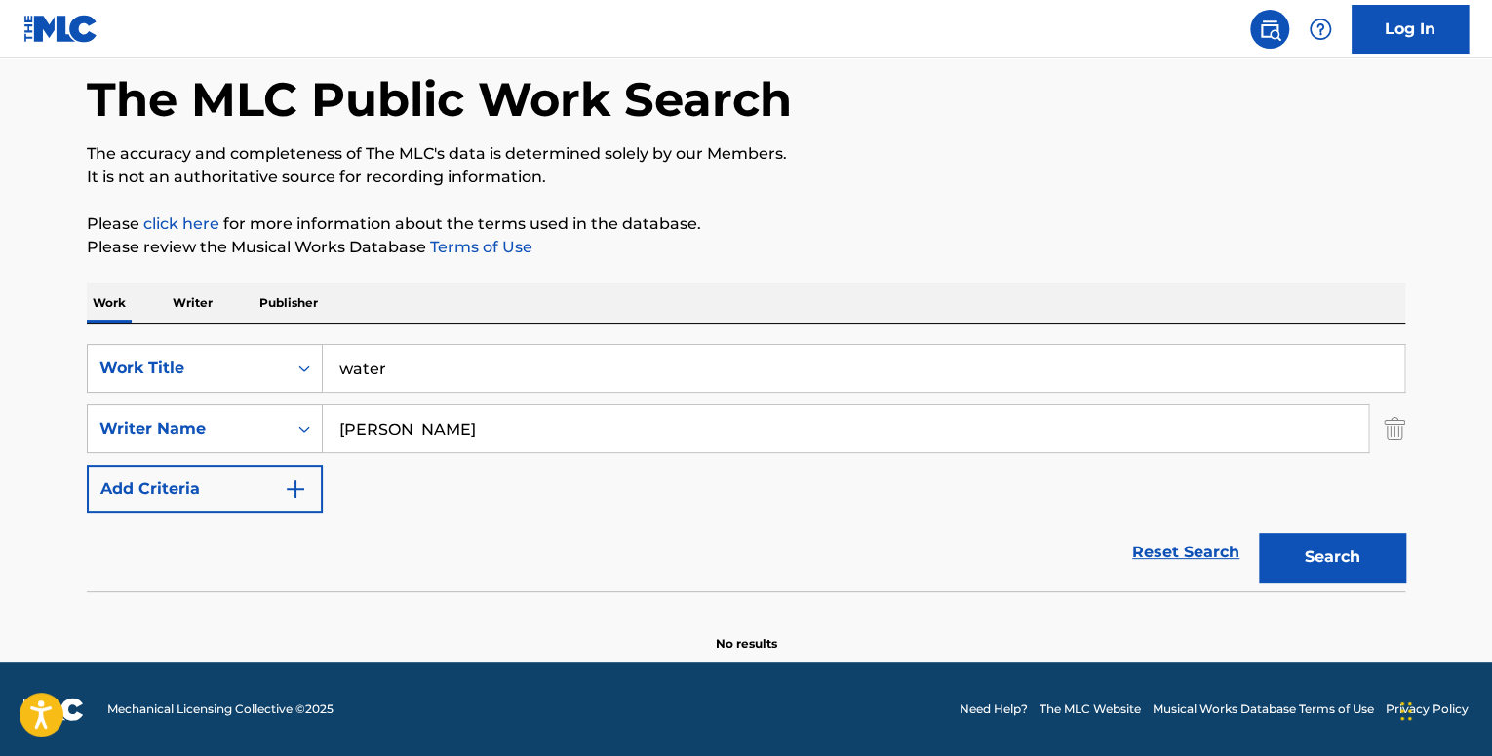
click at [1365, 570] on button "Search" at bounding box center [1332, 557] width 146 height 49
click at [162, 314] on div "Work Writer Publisher" at bounding box center [746, 303] width 1318 height 41
click at [189, 307] on p "Writer" at bounding box center [193, 303] width 52 height 41
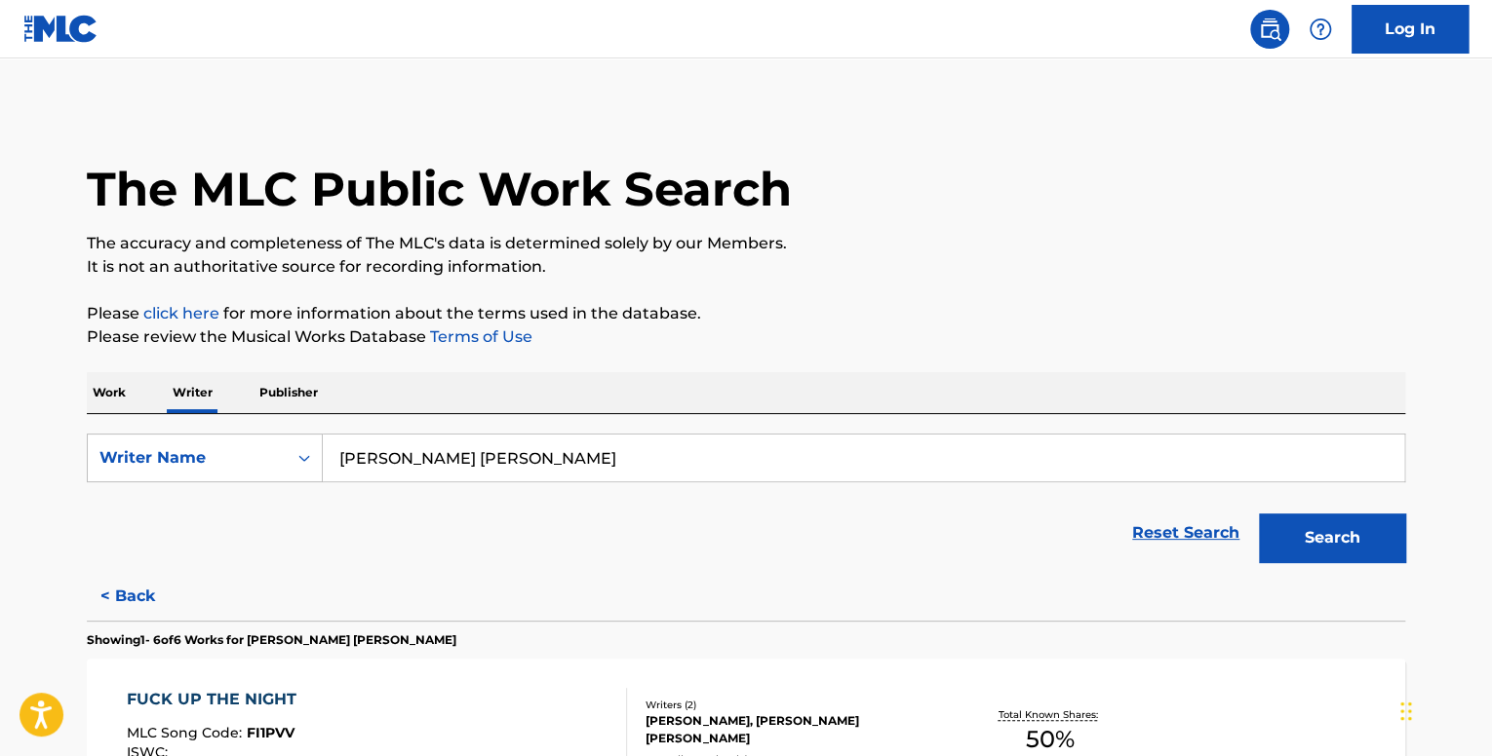
drag, startPoint x: 519, startPoint y: 454, endPoint x: 215, endPoint y: 429, distance: 304.2
click at [215, 429] on div "SearchWithCriteria88637a78-85ef-4939-adff-7090f35e2457 Writer Name [PERSON_NAME…" at bounding box center [746, 493] width 1318 height 158
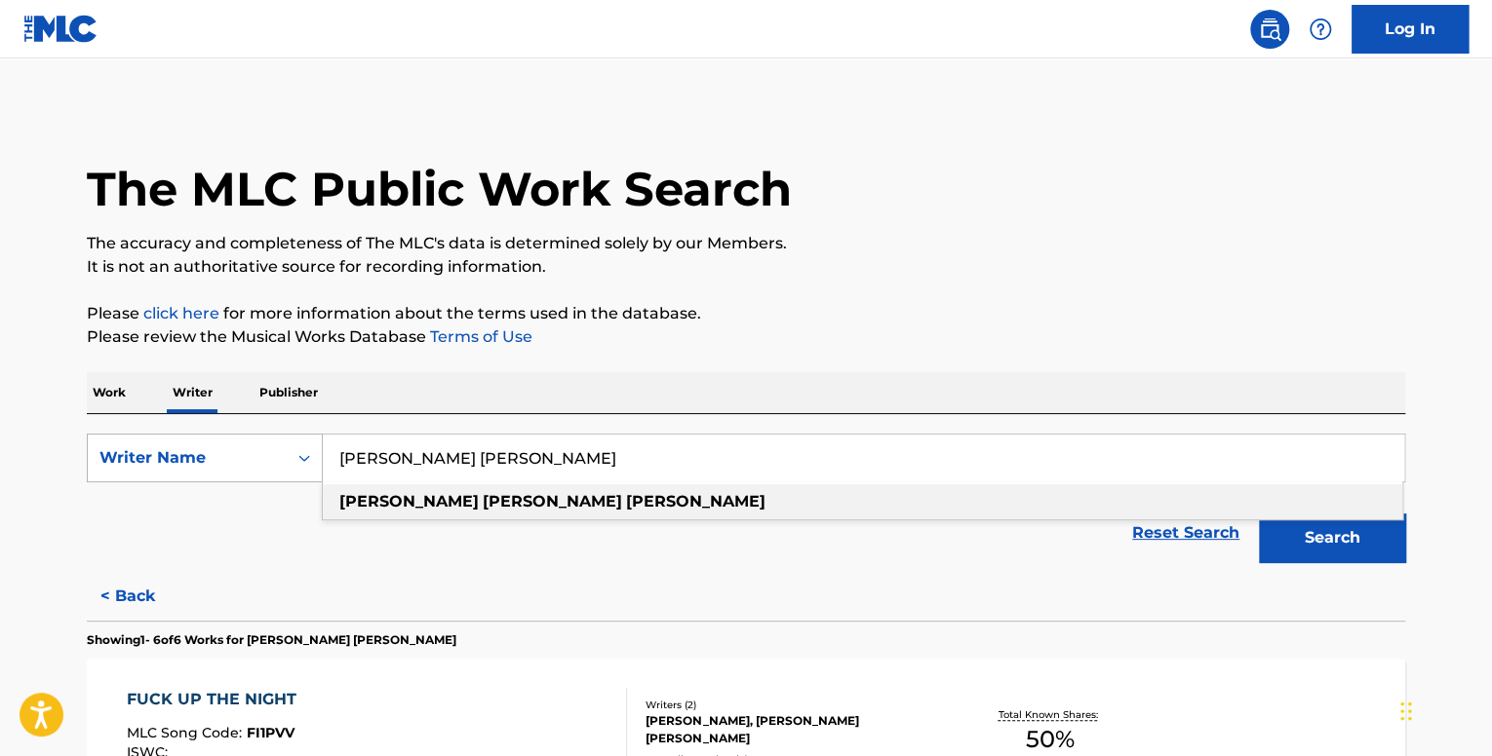
paste input "[PERSON_NAME] III"
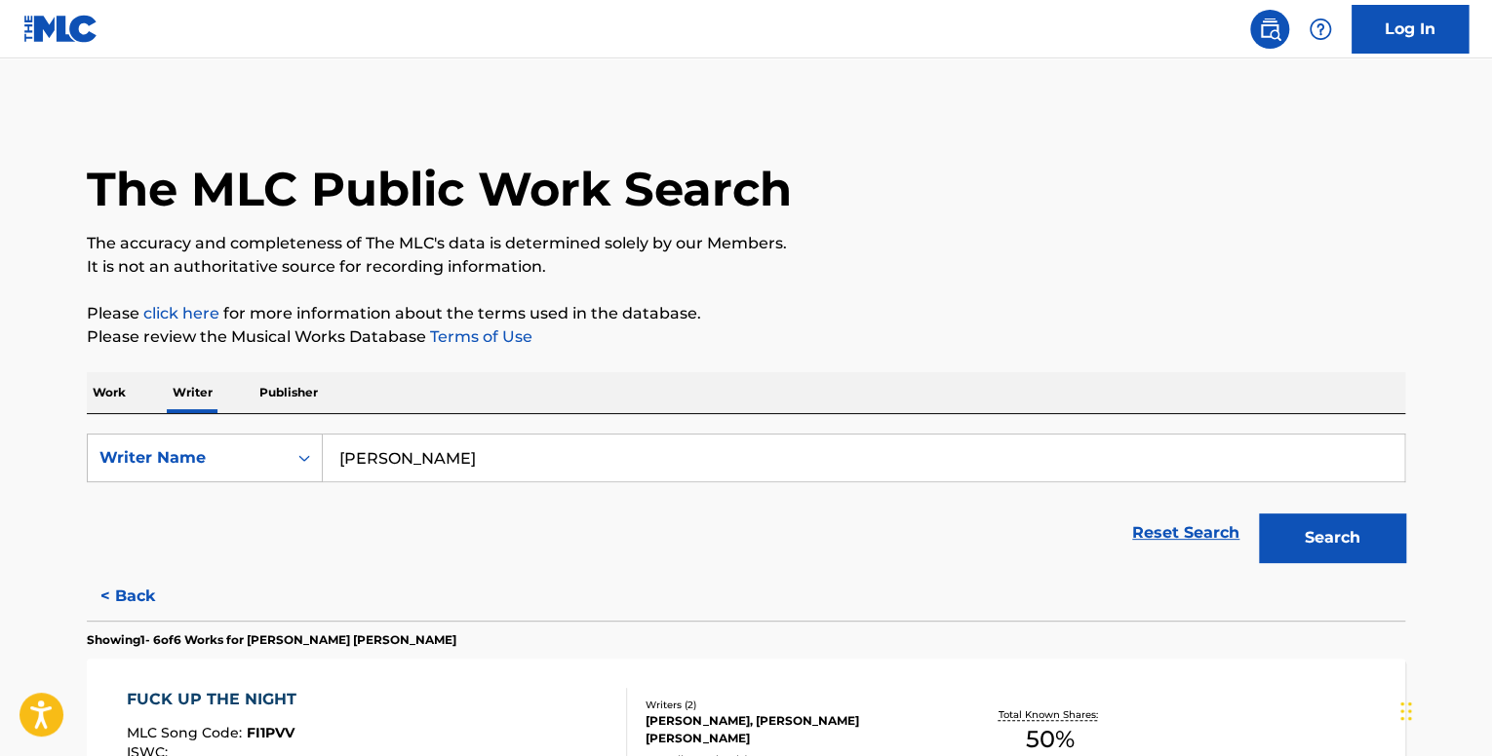
type input "[PERSON_NAME]"
click at [1348, 558] on button "Search" at bounding box center [1332, 538] width 146 height 49
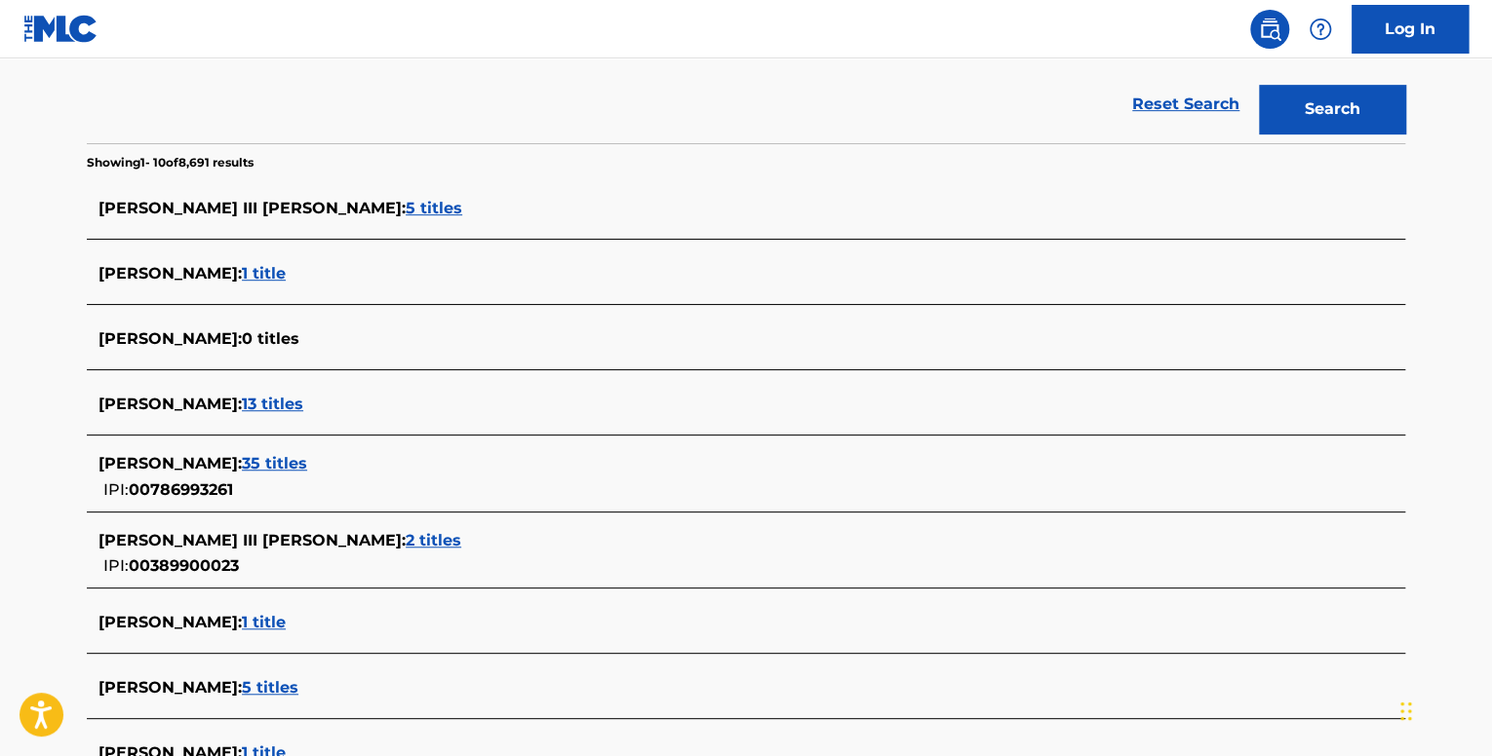
scroll to position [487, 0]
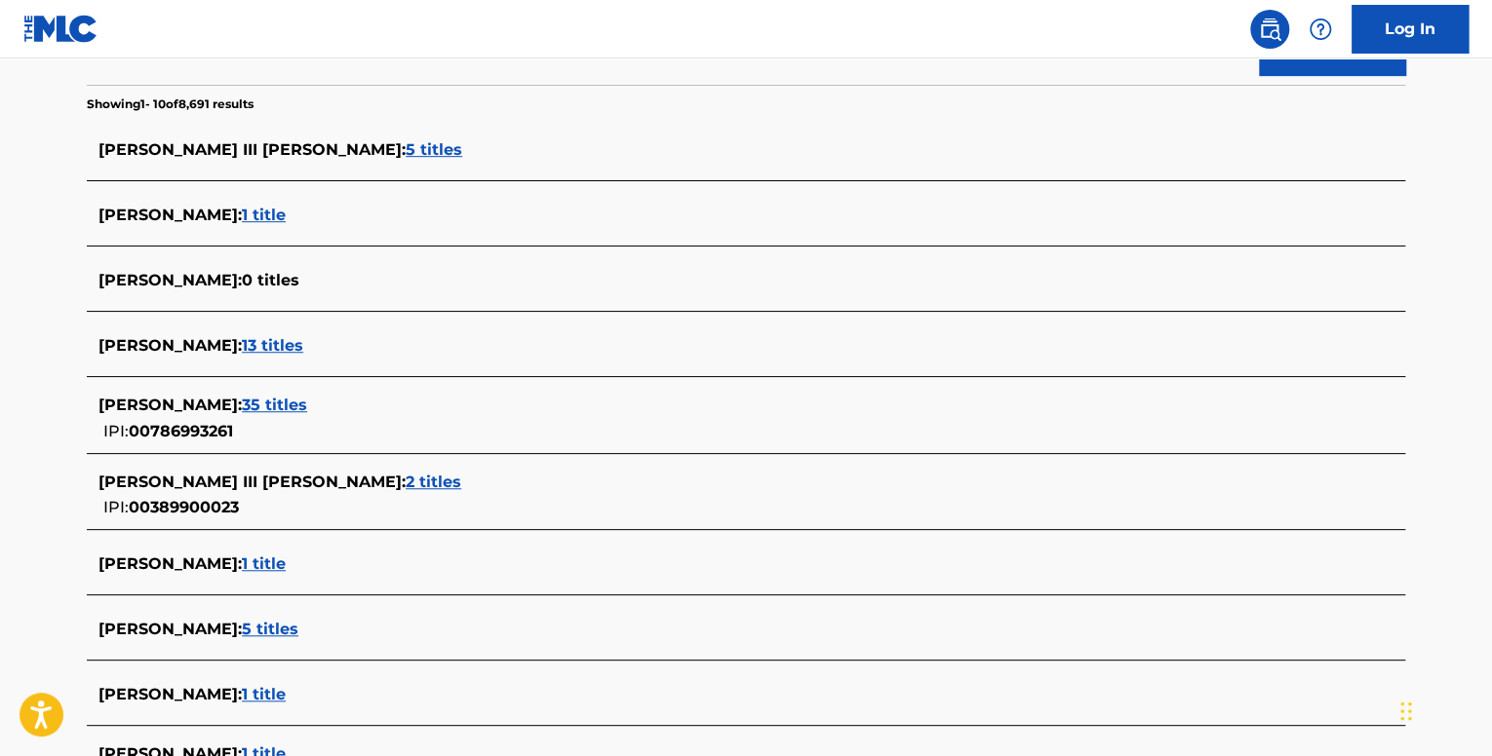
click at [284, 407] on span "35 titles" at bounding box center [274, 405] width 65 height 19
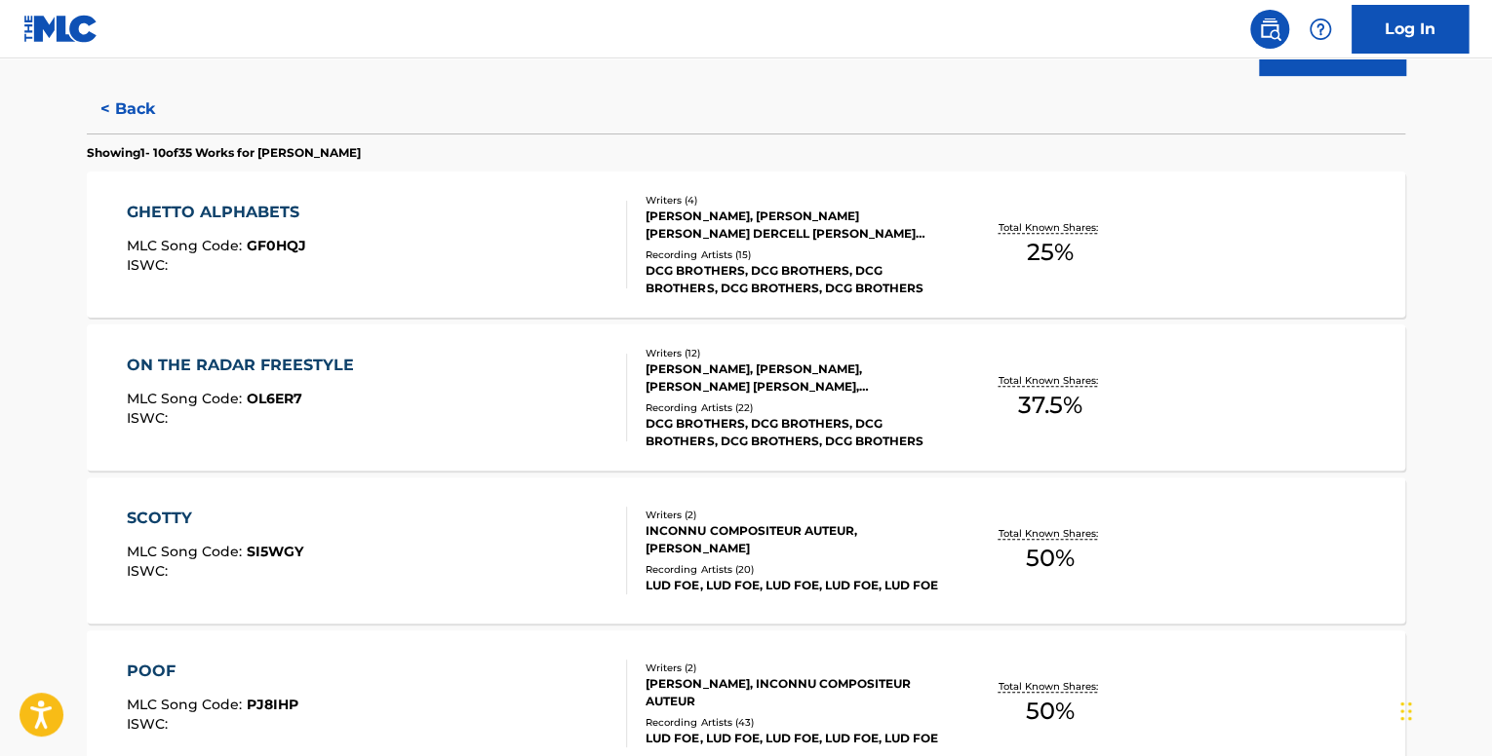
click at [485, 246] on div "GHETTO ALPHABETS MLC Song Code : GF0HQJ ISWC :" at bounding box center [377, 245] width 501 height 88
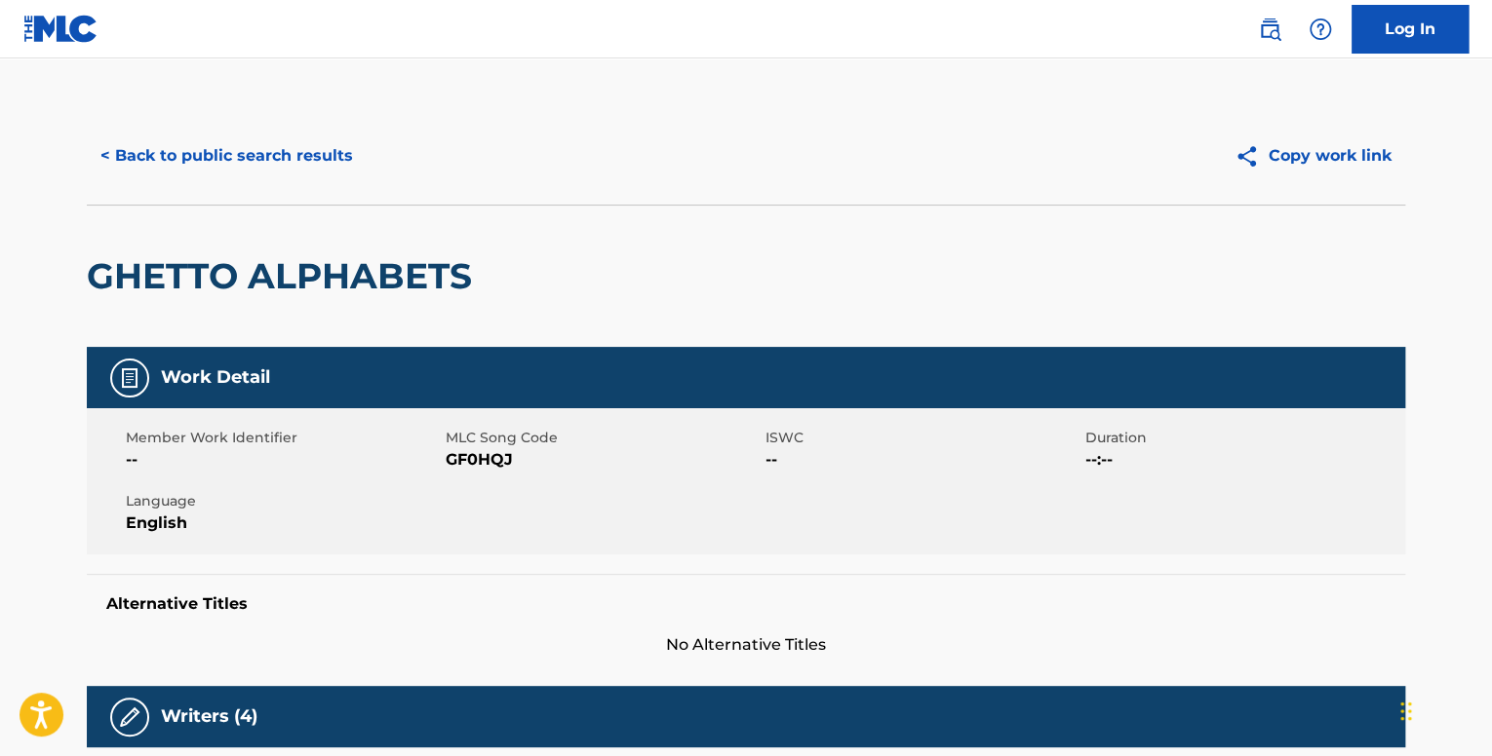
click at [251, 161] on button "< Back to public search results" at bounding box center [227, 156] width 280 height 49
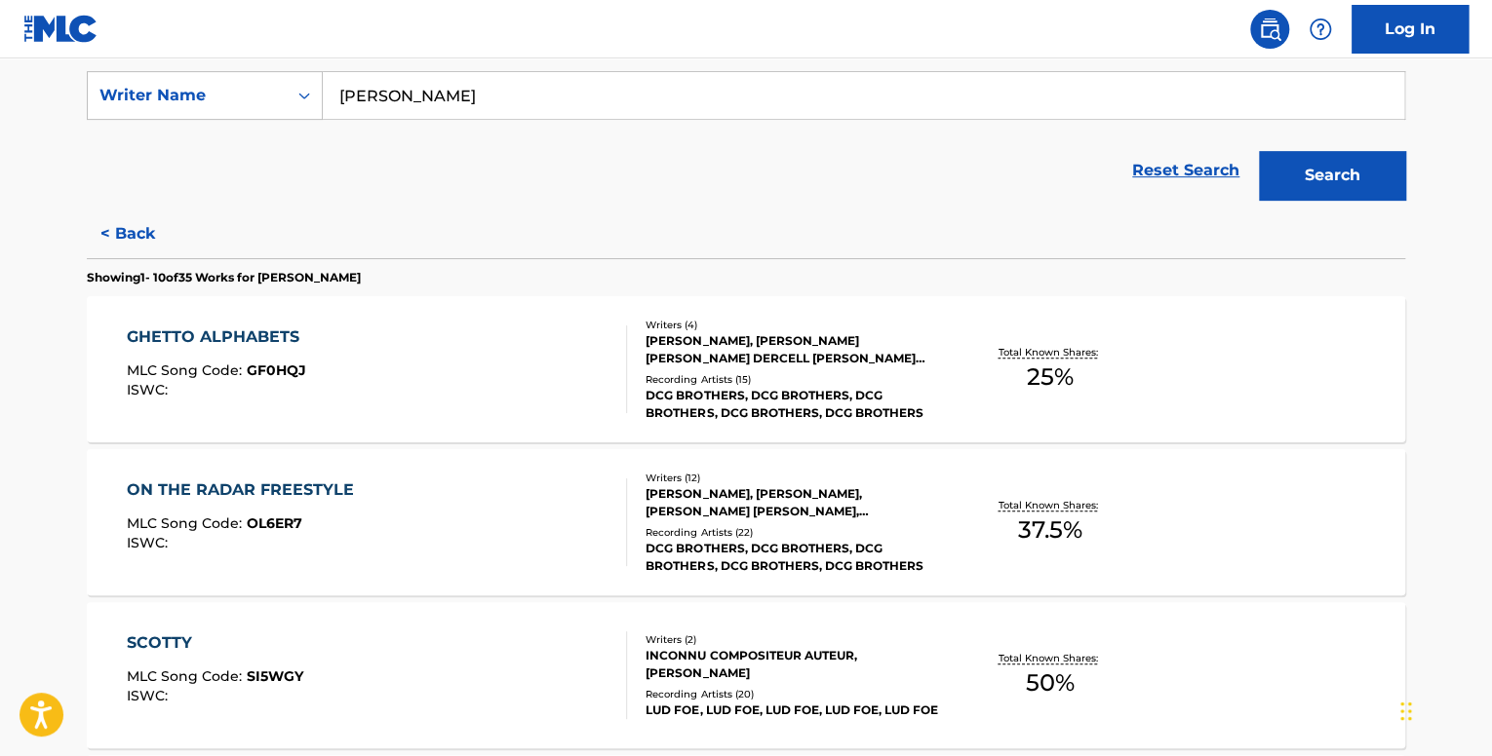
scroll to position [487, 0]
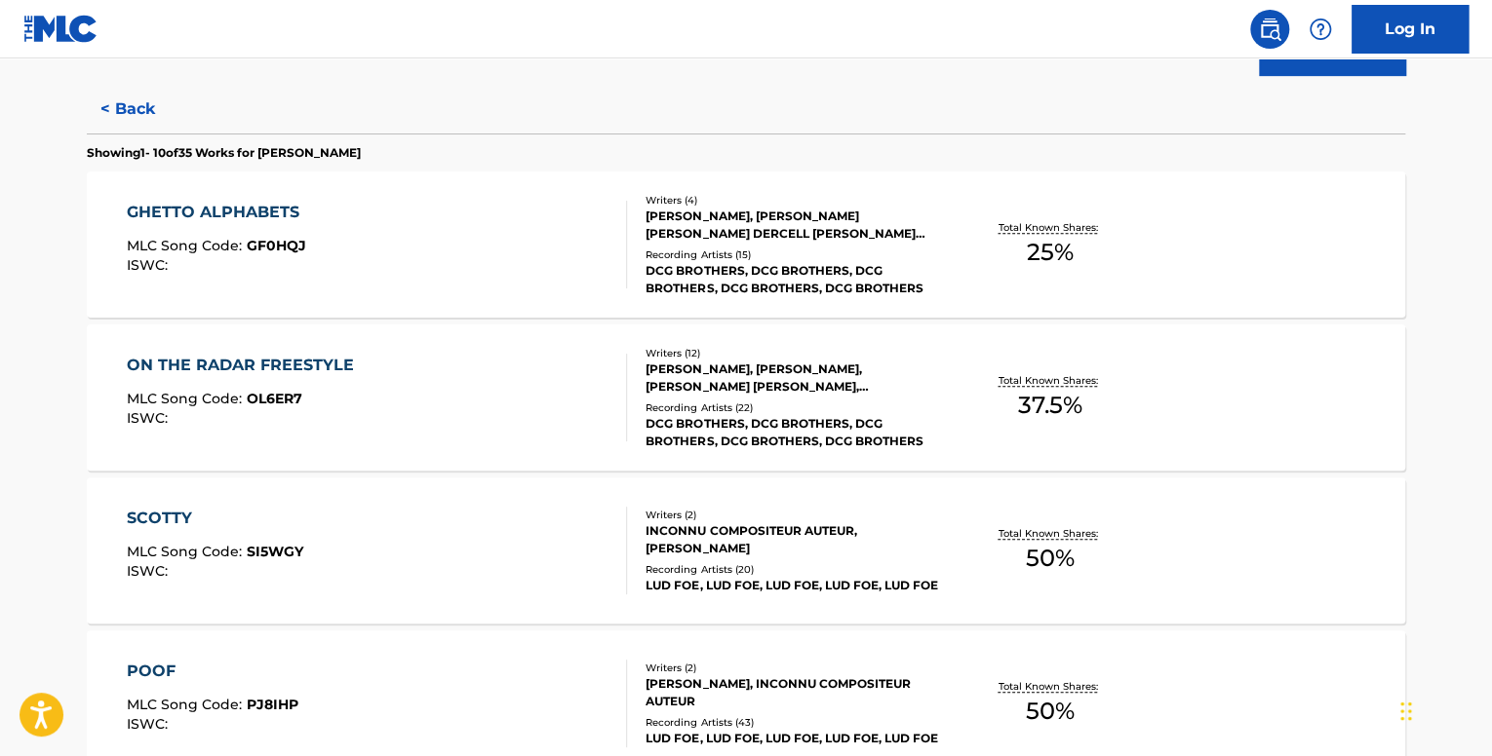
click at [448, 403] on div "ON THE RADAR FREESTYLE MLC Song Code : OL6ER7 ISWC :" at bounding box center [377, 398] width 501 height 88
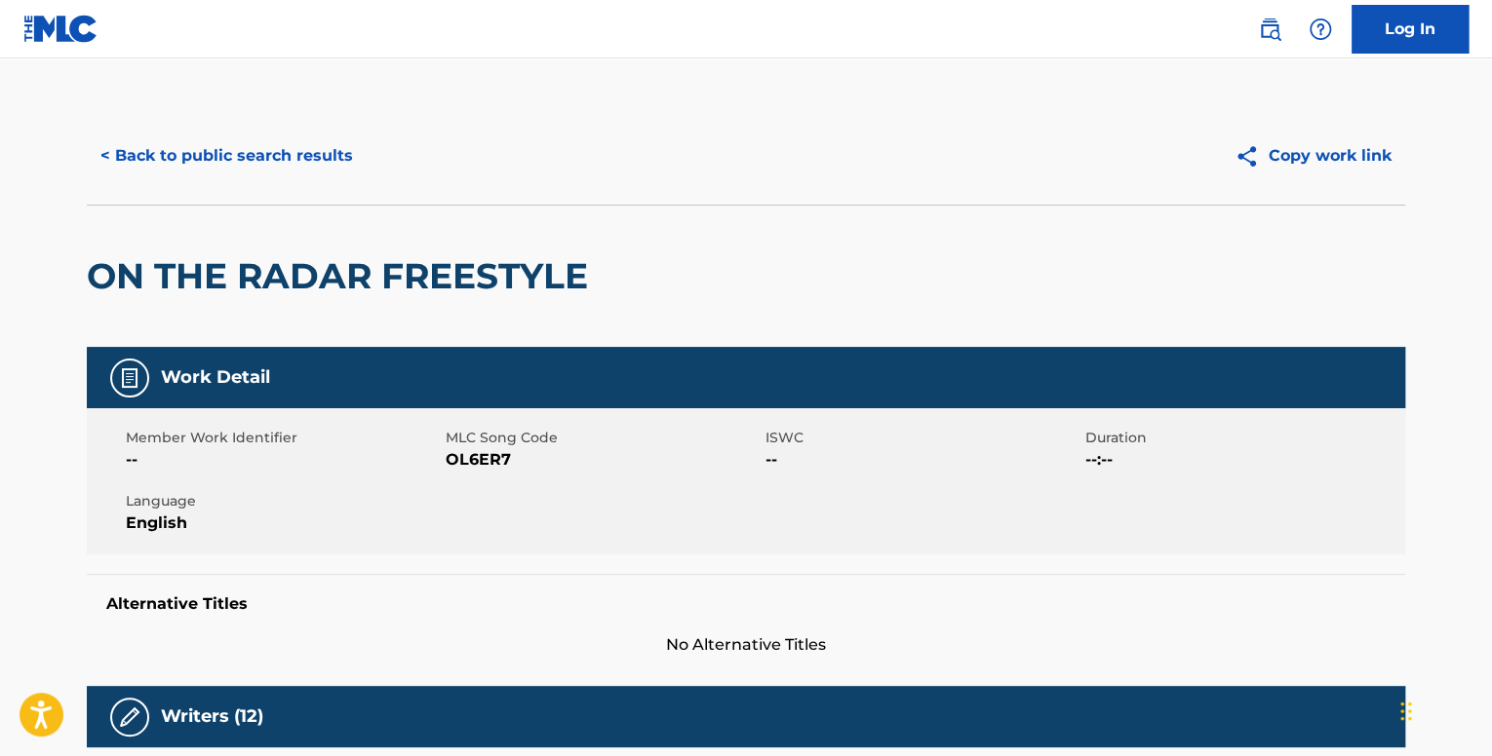
click at [205, 137] on button "< Back to public search results" at bounding box center [227, 156] width 280 height 49
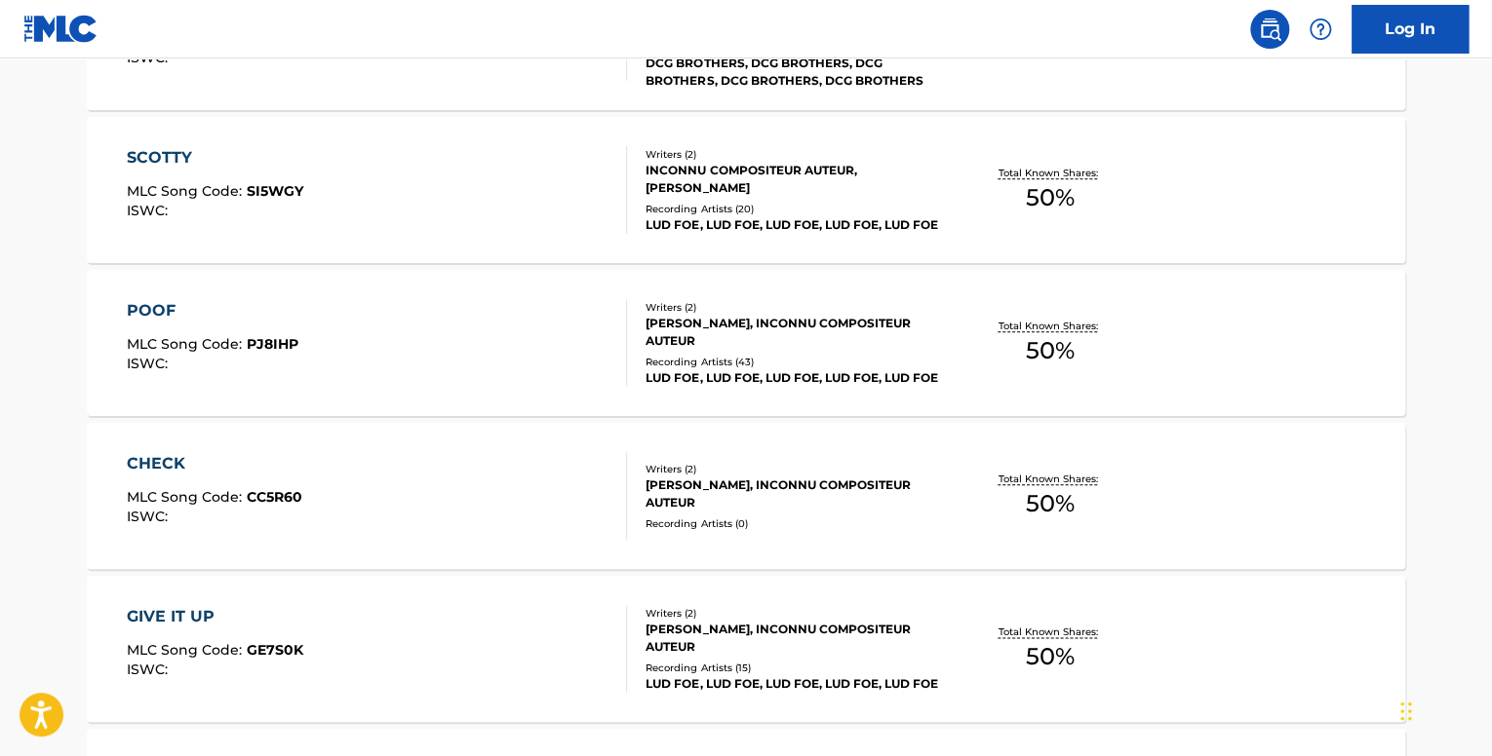
scroll to position [877, 0]
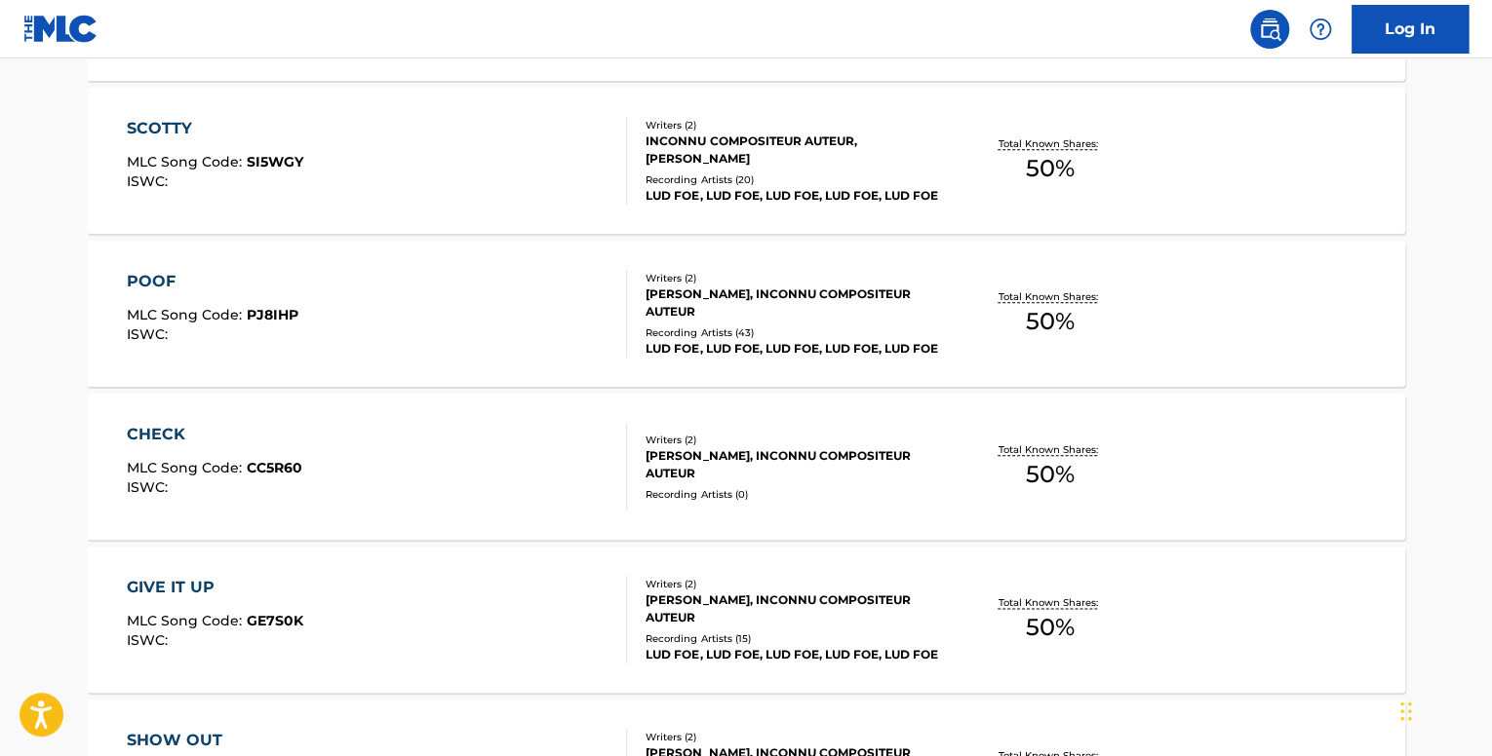
click at [207, 430] on div "CHECK" at bounding box center [214, 434] width 175 height 23
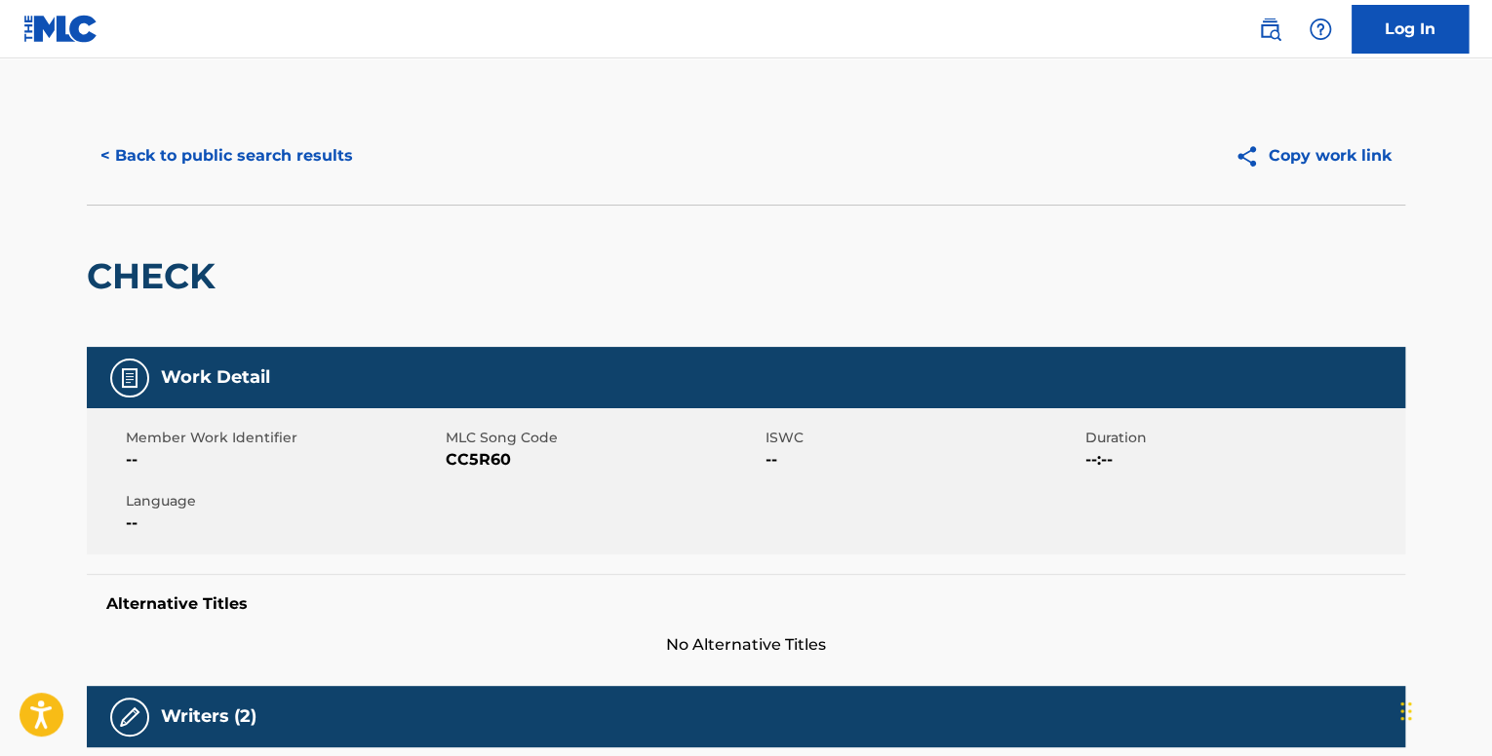
click at [266, 161] on button "< Back to public search results" at bounding box center [227, 156] width 280 height 49
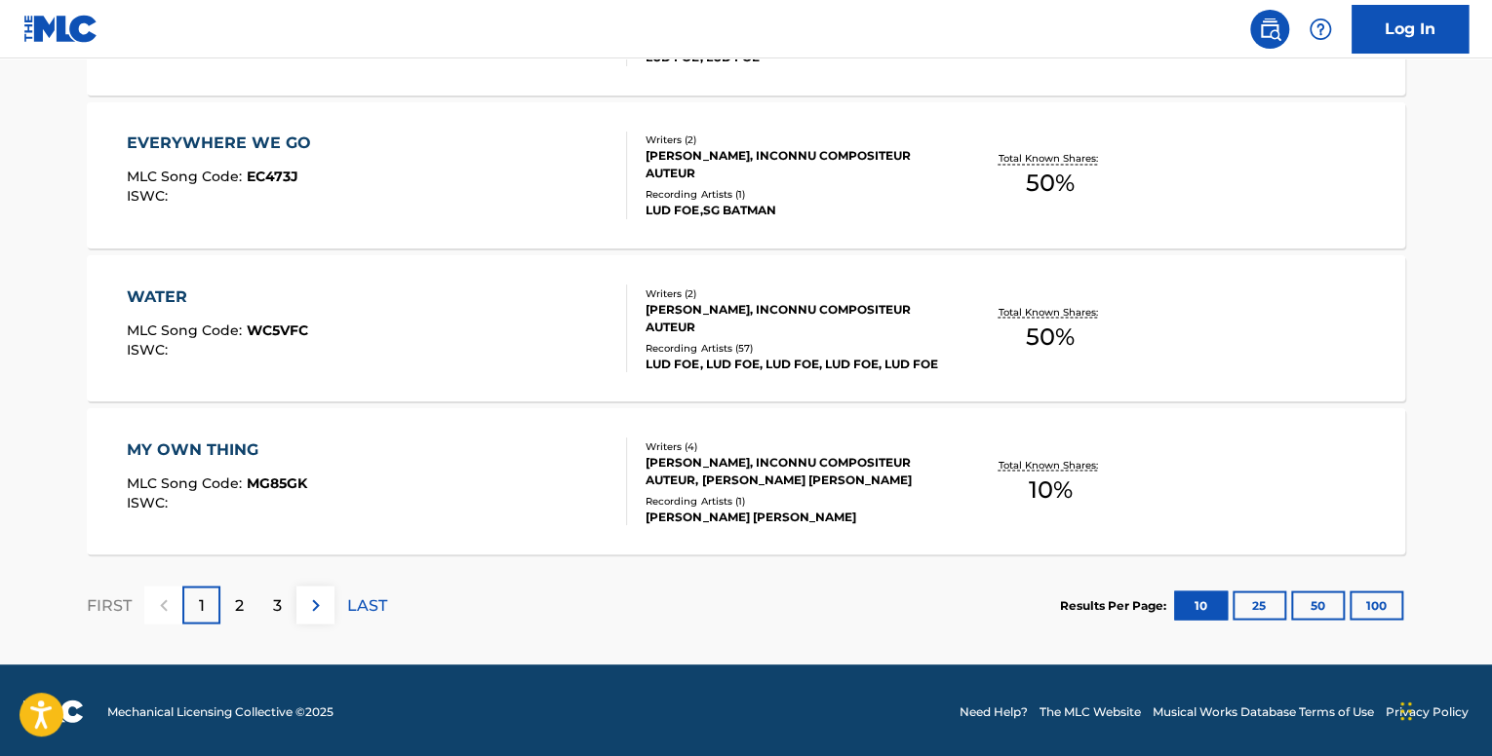
scroll to position [1630, 0]
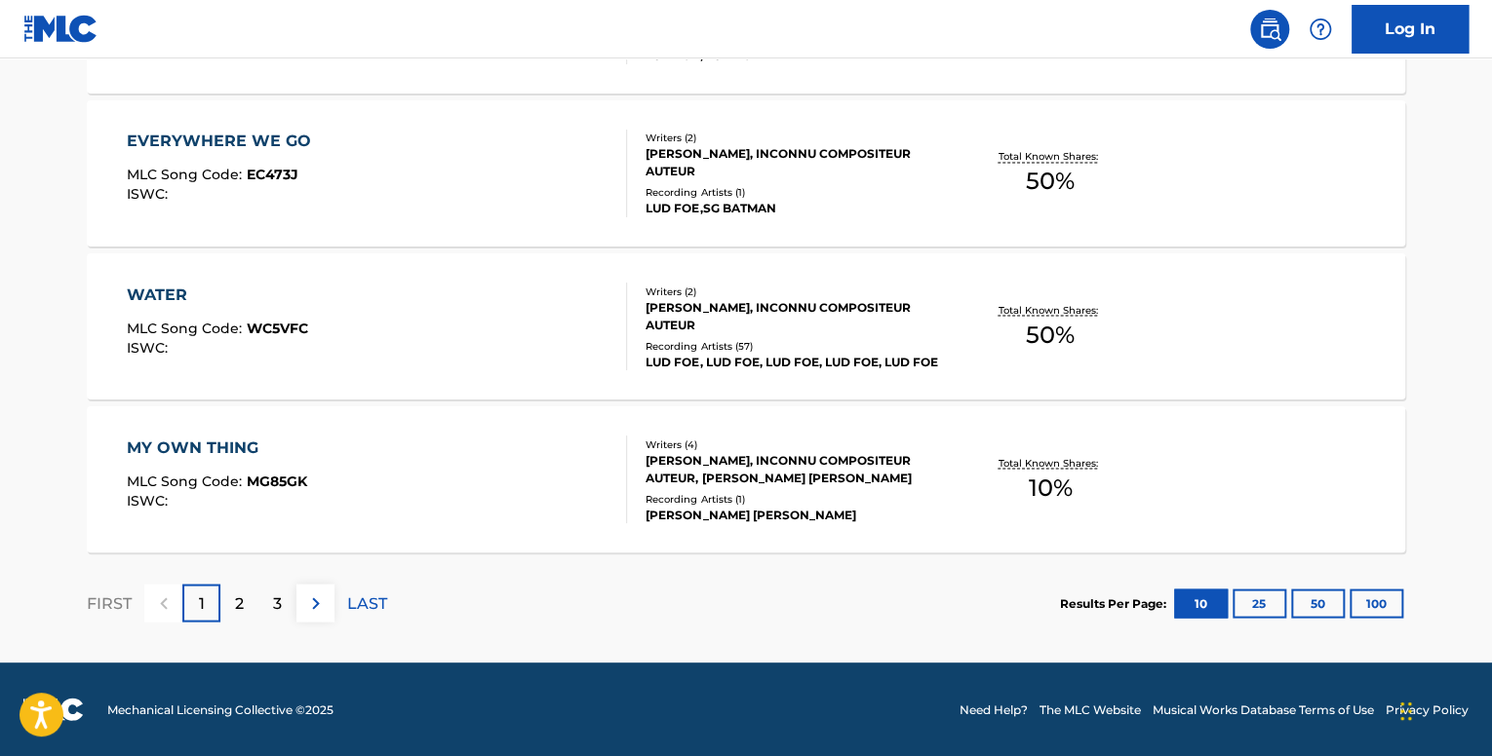
click at [294, 454] on div "MY OWN THING" at bounding box center [217, 447] width 180 height 23
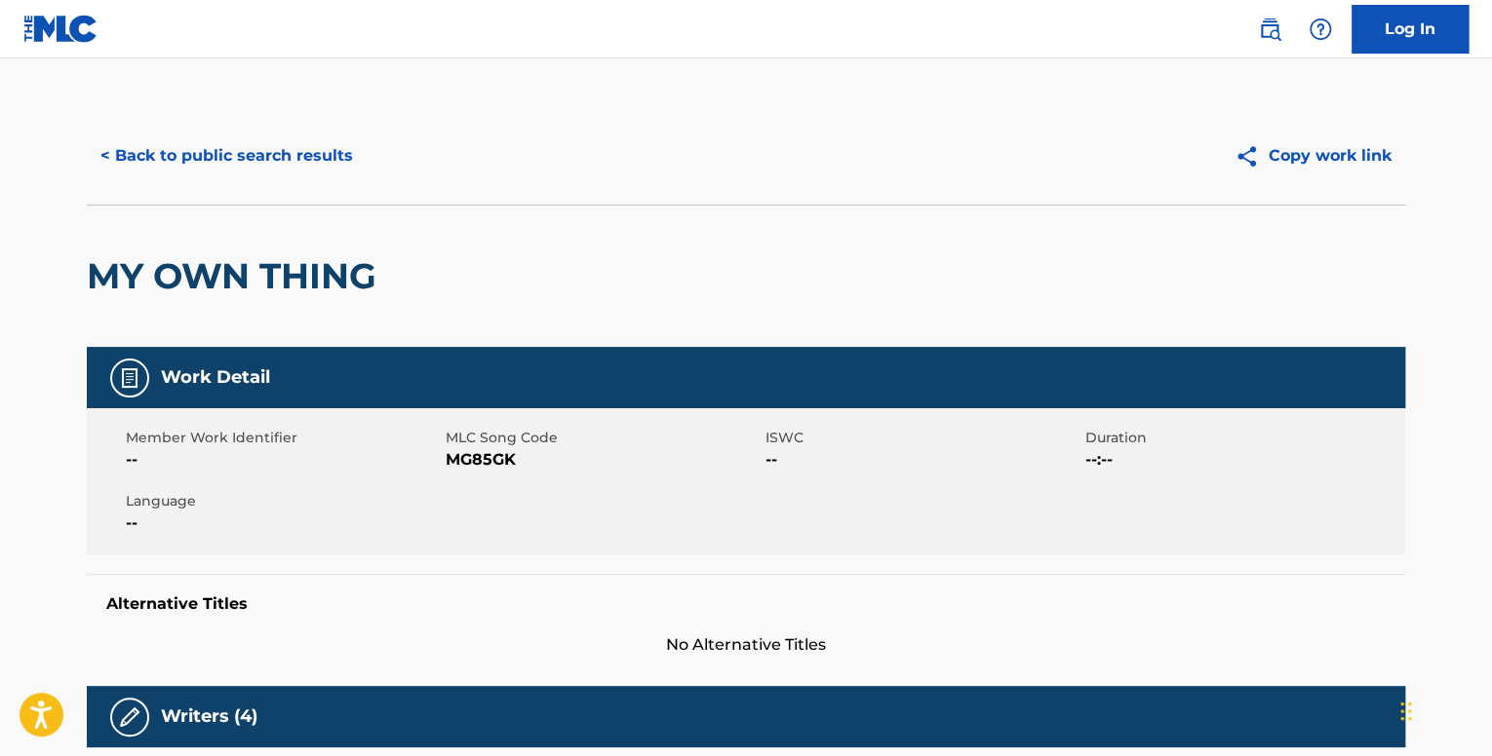
click at [195, 148] on button "< Back to public search results" at bounding box center [227, 156] width 280 height 49
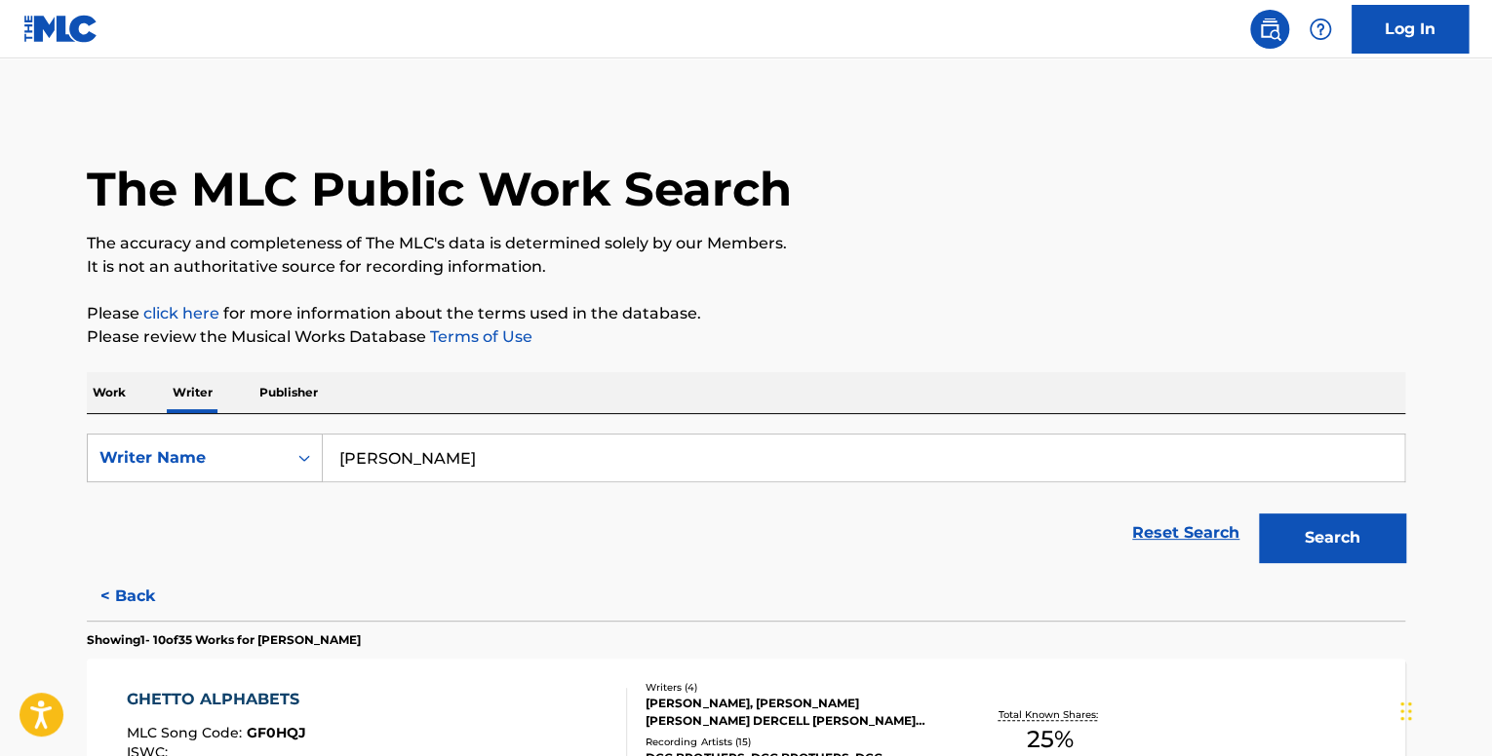
scroll to position [487, 0]
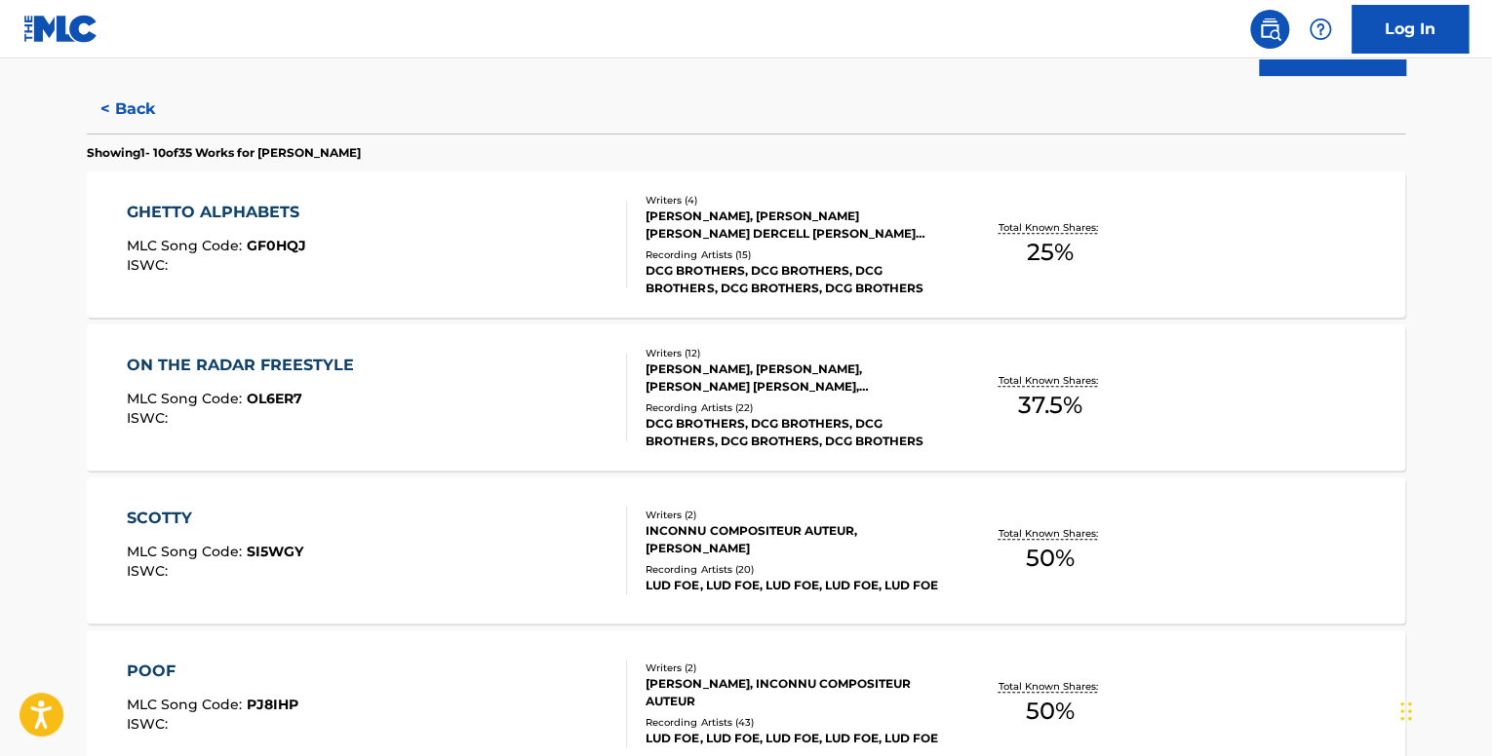
click at [300, 209] on div "GHETTO ALPHABETS" at bounding box center [218, 212] width 182 height 23
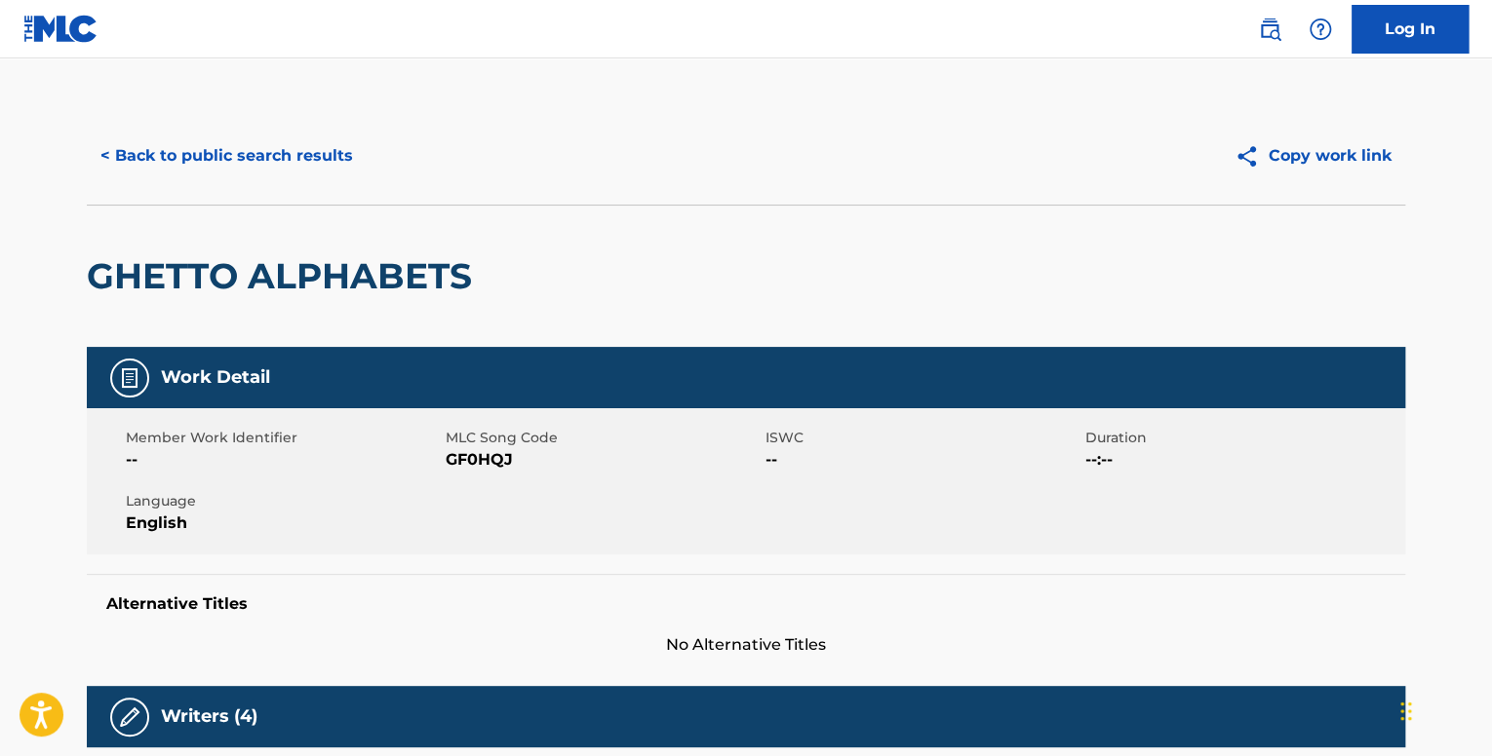
click at [183, 172] on button "< Back to public search results" at bounding box center [227, 156] width 280 height 49
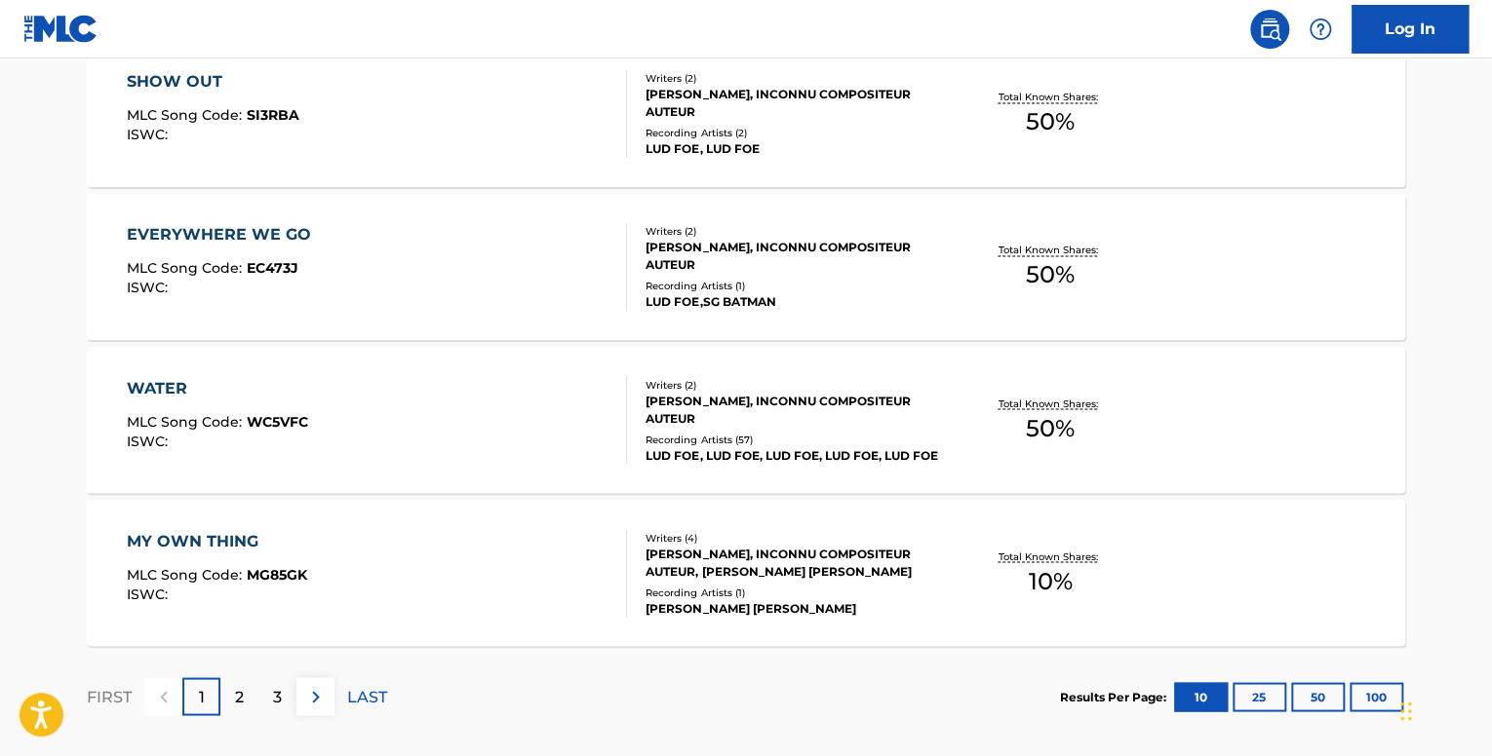
scroll to position [1630, 0]
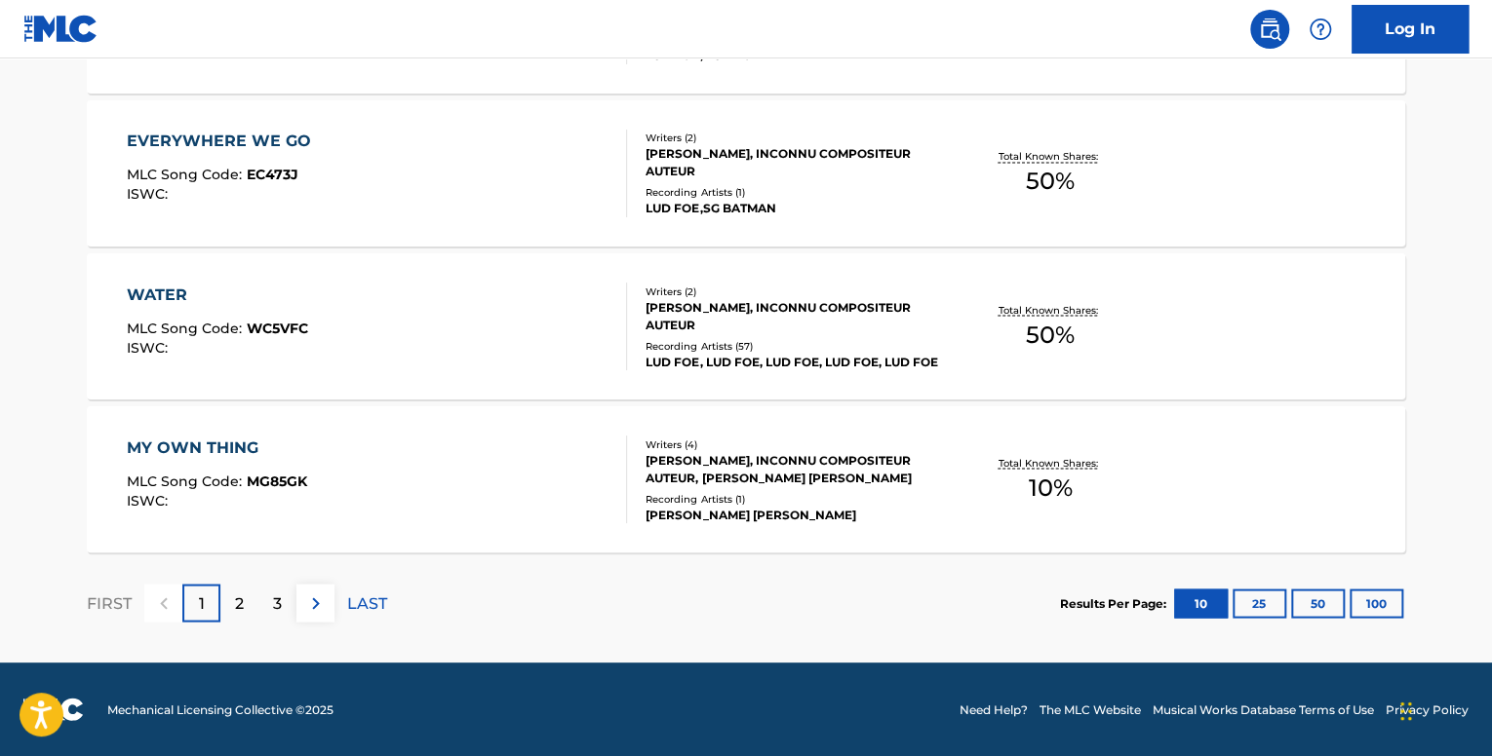
click at [1373, 605] on button "100" at bounding box center [1376, 603] width 54 height 29
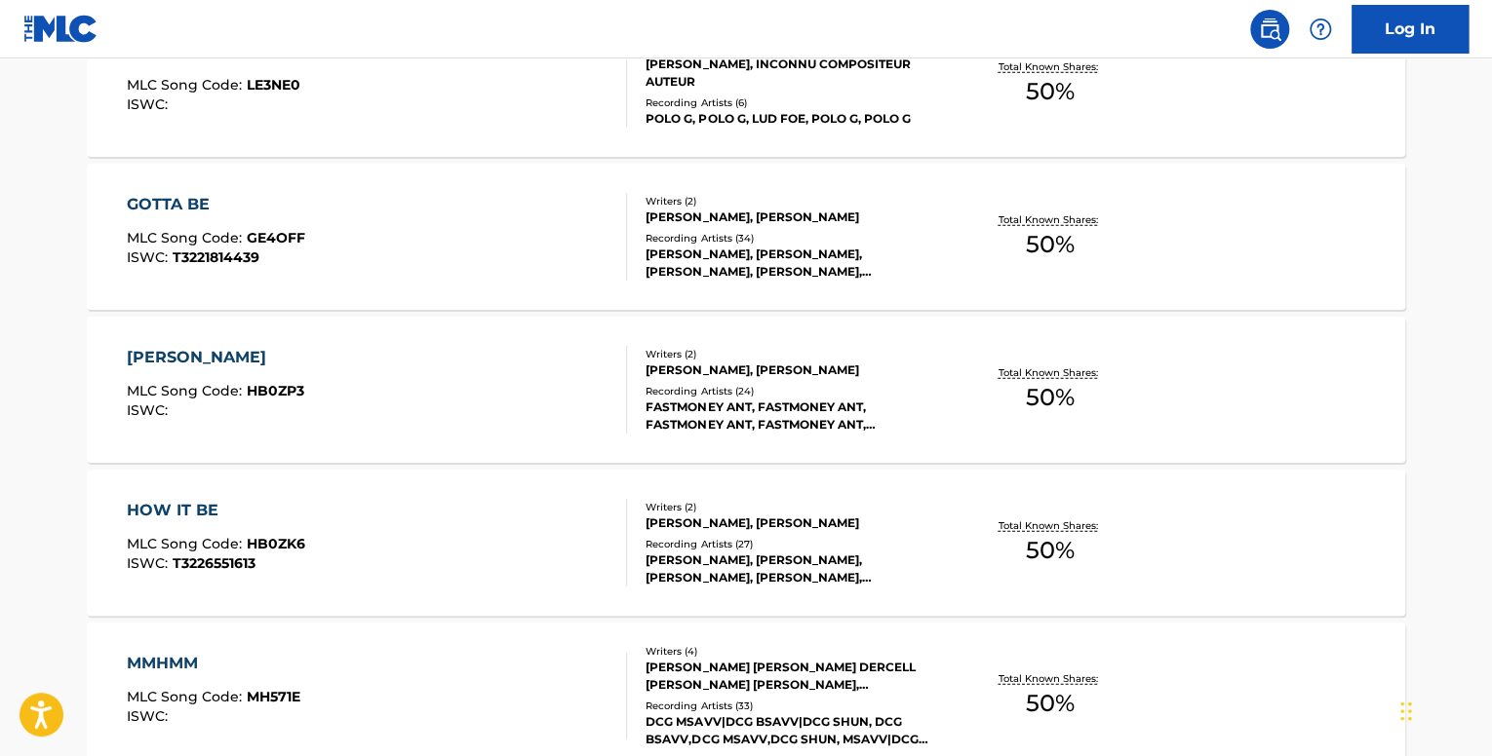
scroll to position [2328, 0]
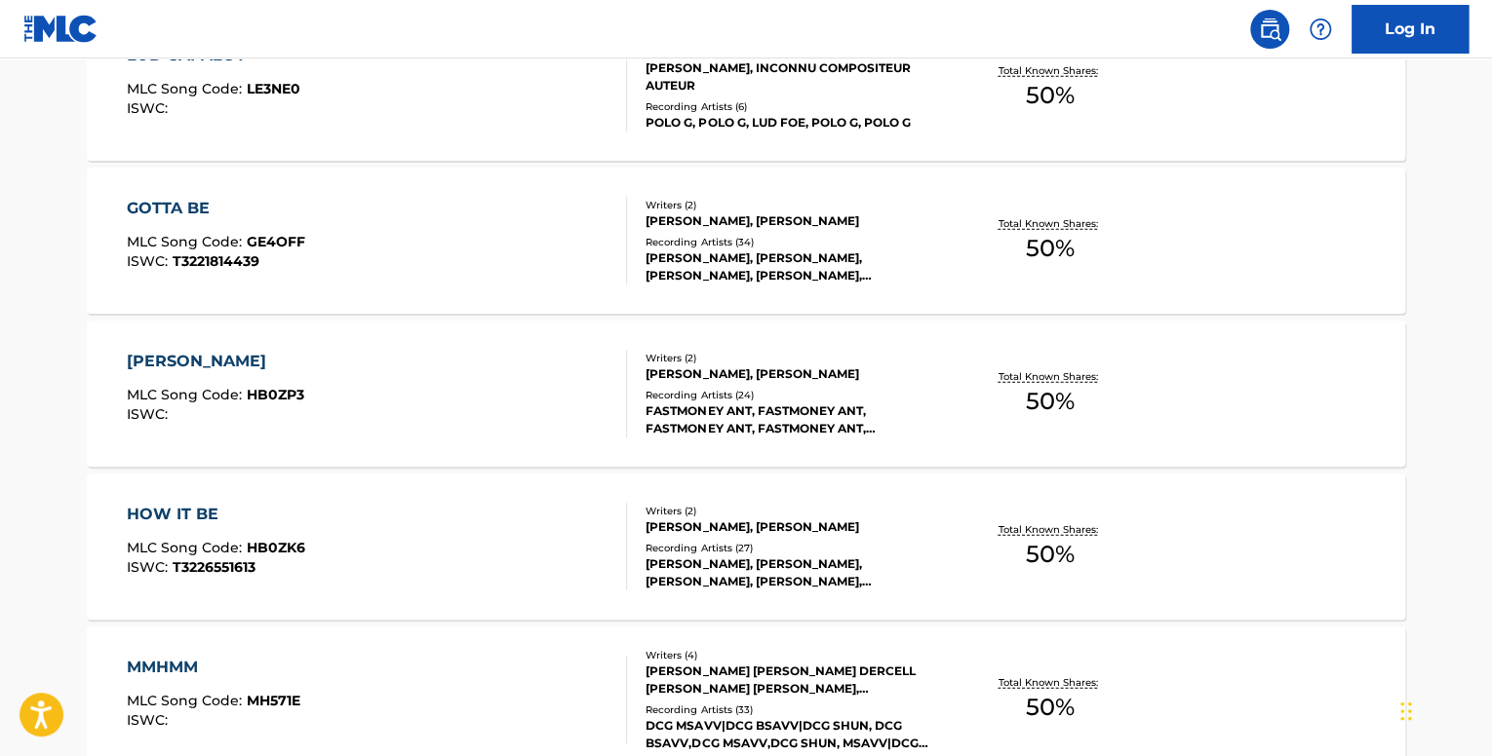
click at [596, 563] on div "HOW IT BE MLC Song Code : HB0ZK6 ISWC : T3226551613" at bounding box center [377, 547] width 501 height 88
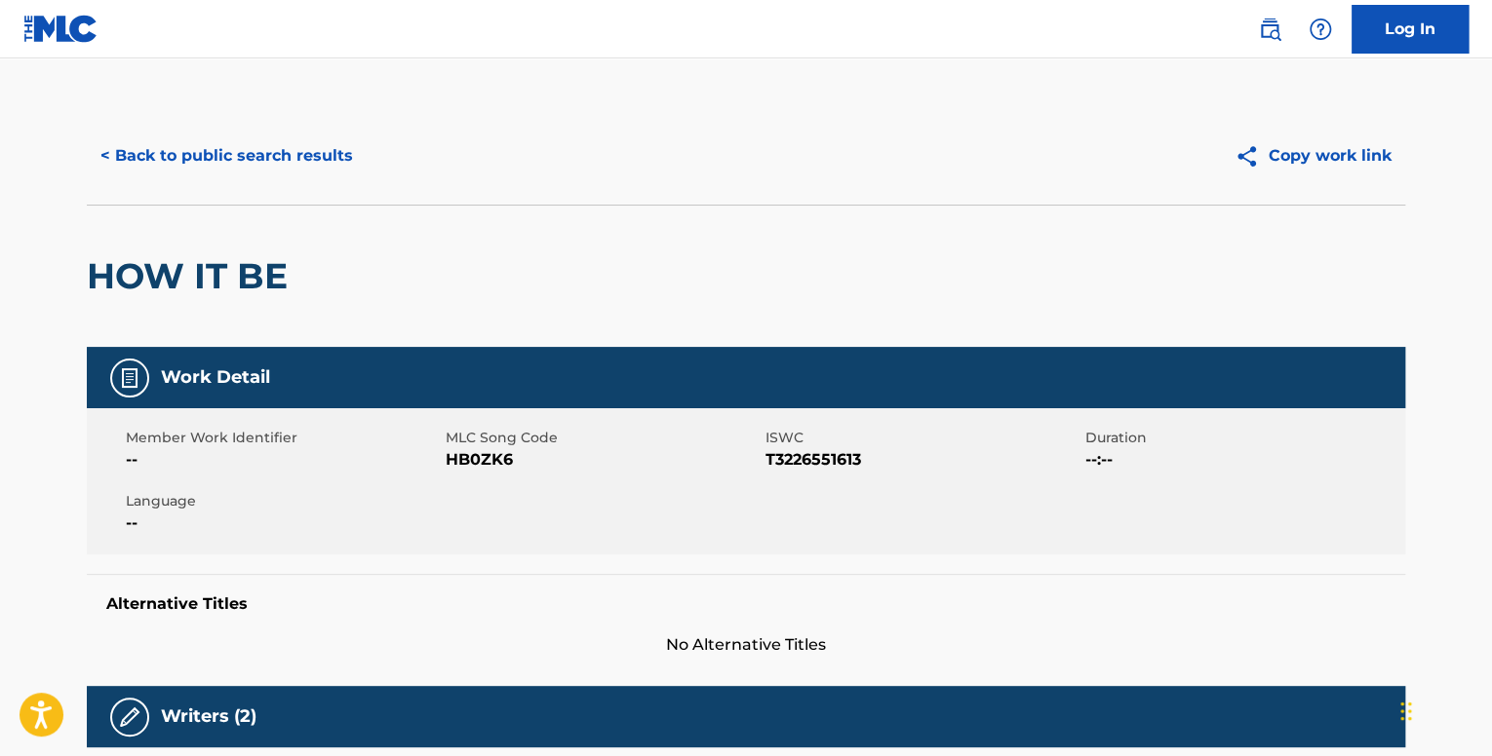
click at [285, 153] on button "< Back to public search results" at bounding box center [227, 156] width 280 height 49
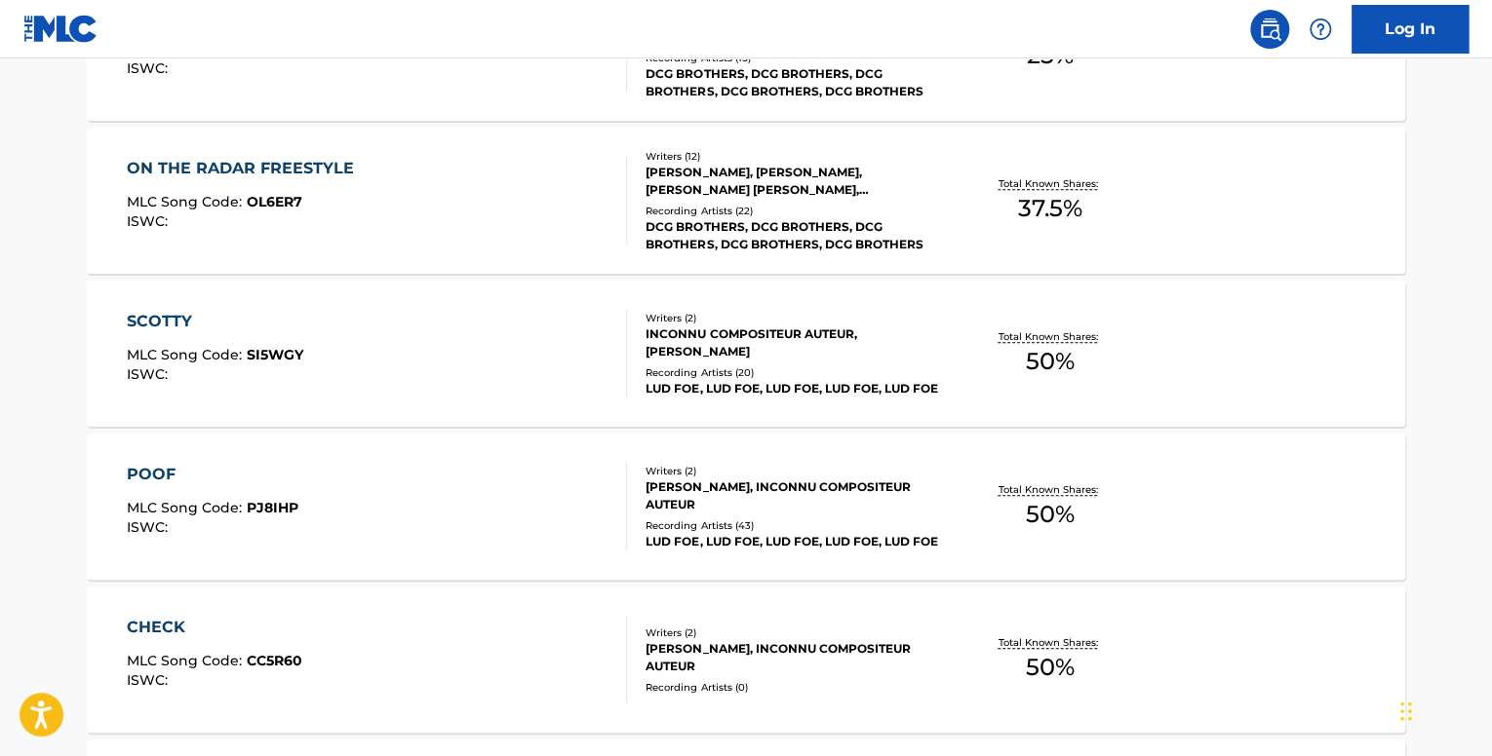
scroll to position [2004, 0]
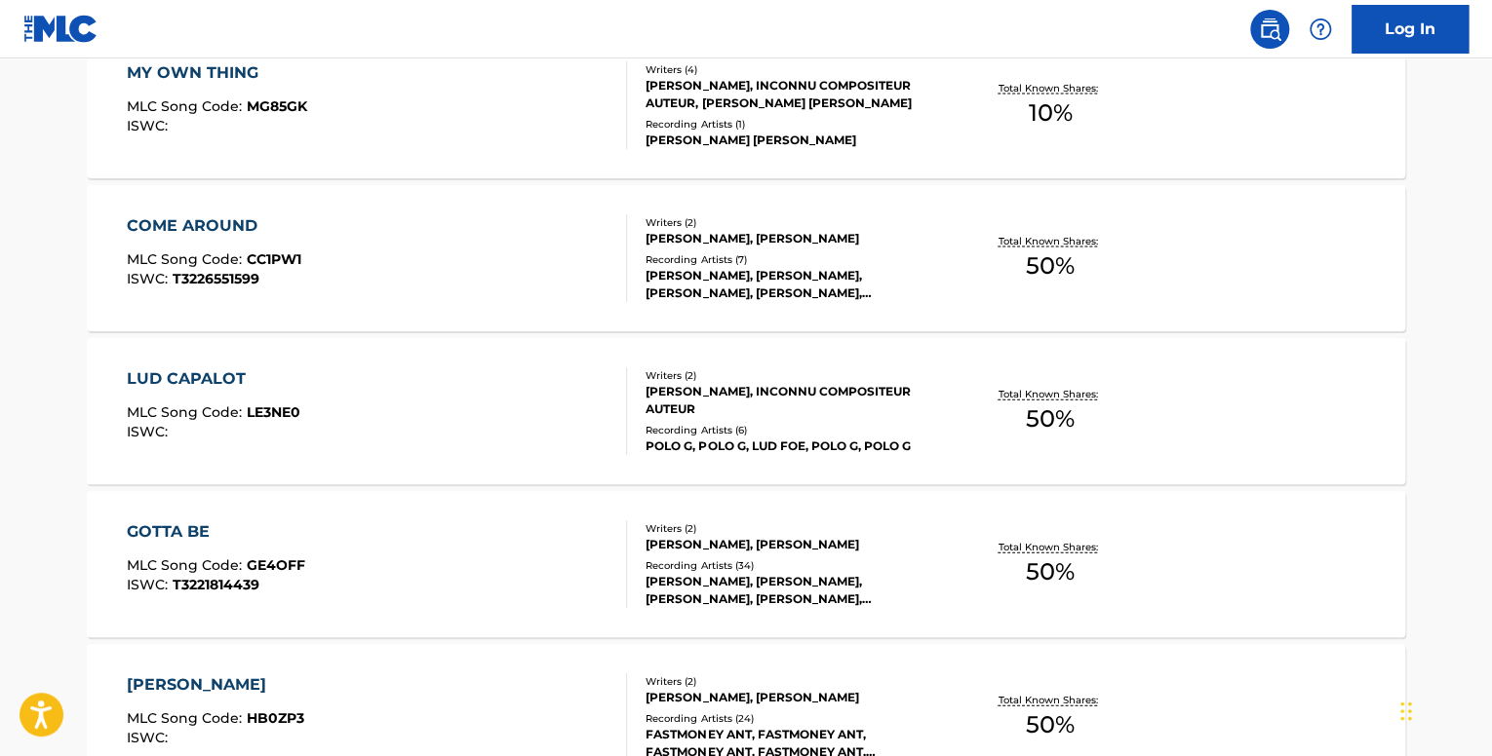
click at [578, 438] on div "LUD CAPALOT MLC Song Code : LE3NE0 ISWC :" at bounding box center [377, 412] width 501 height 88
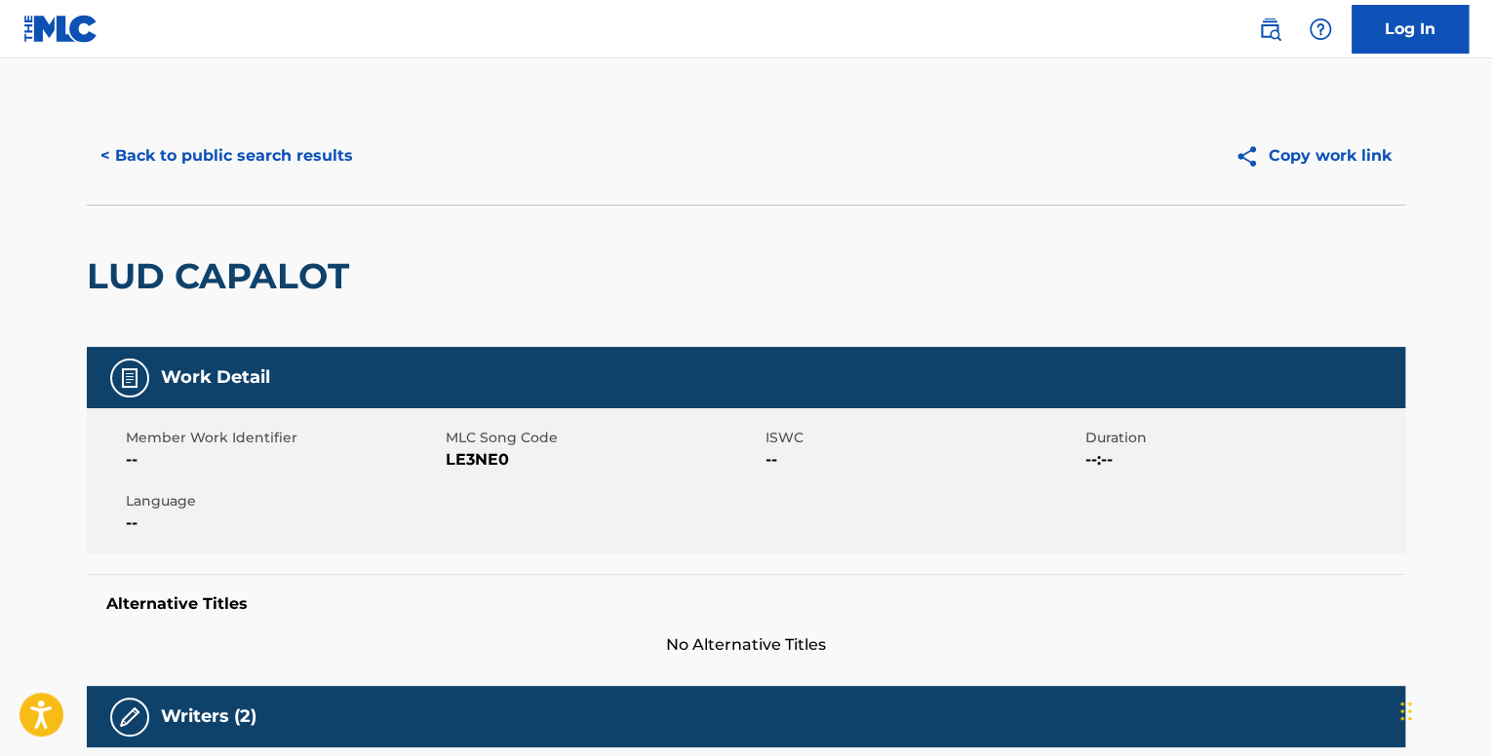
click at [226, 139] on button "< Back to public search results" at bounding box center [227, 156] width 280 height 49
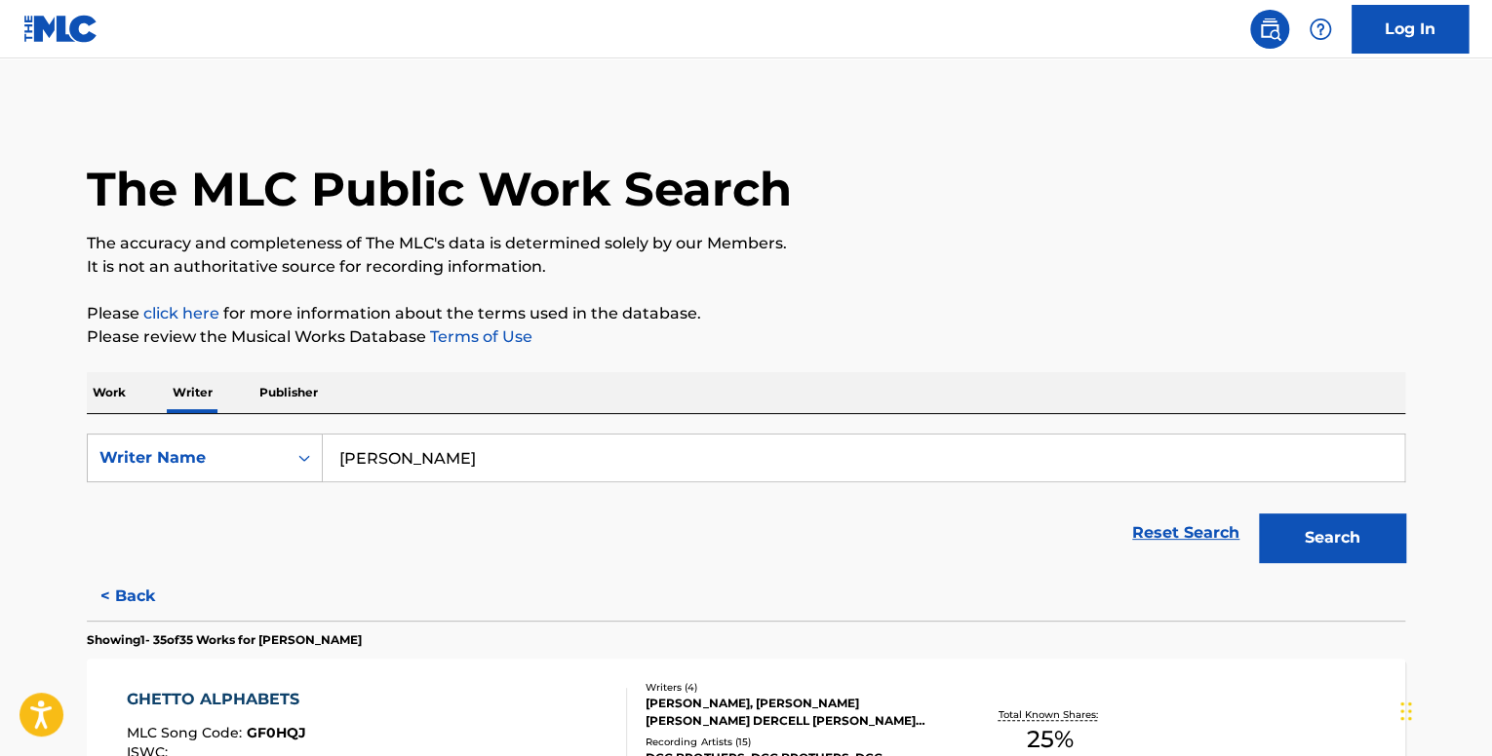
click at [679, 328] on p "Please review the Musical Works Database Terms of Use" at bounding box center [746, 337] width 1318 height 23
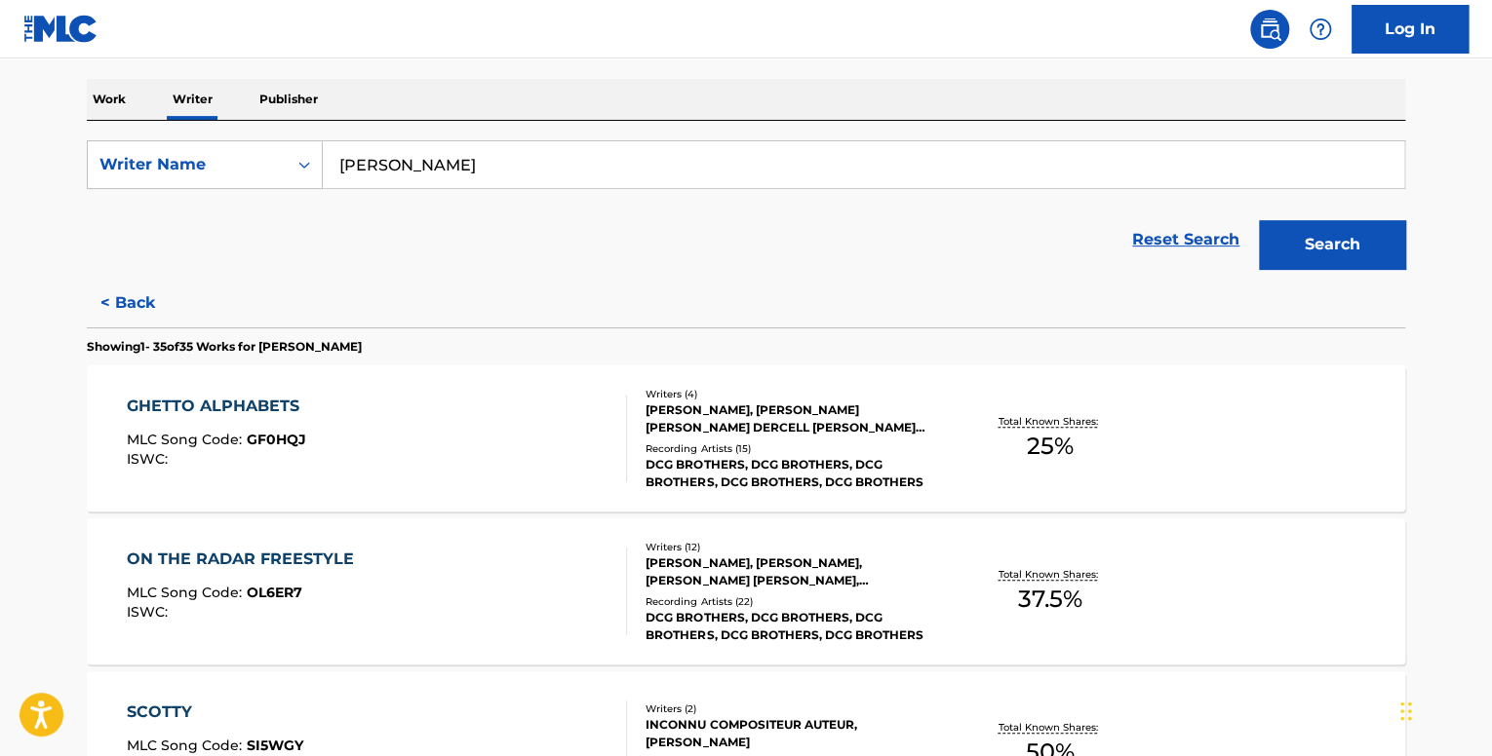
scroll to position [217, 0]
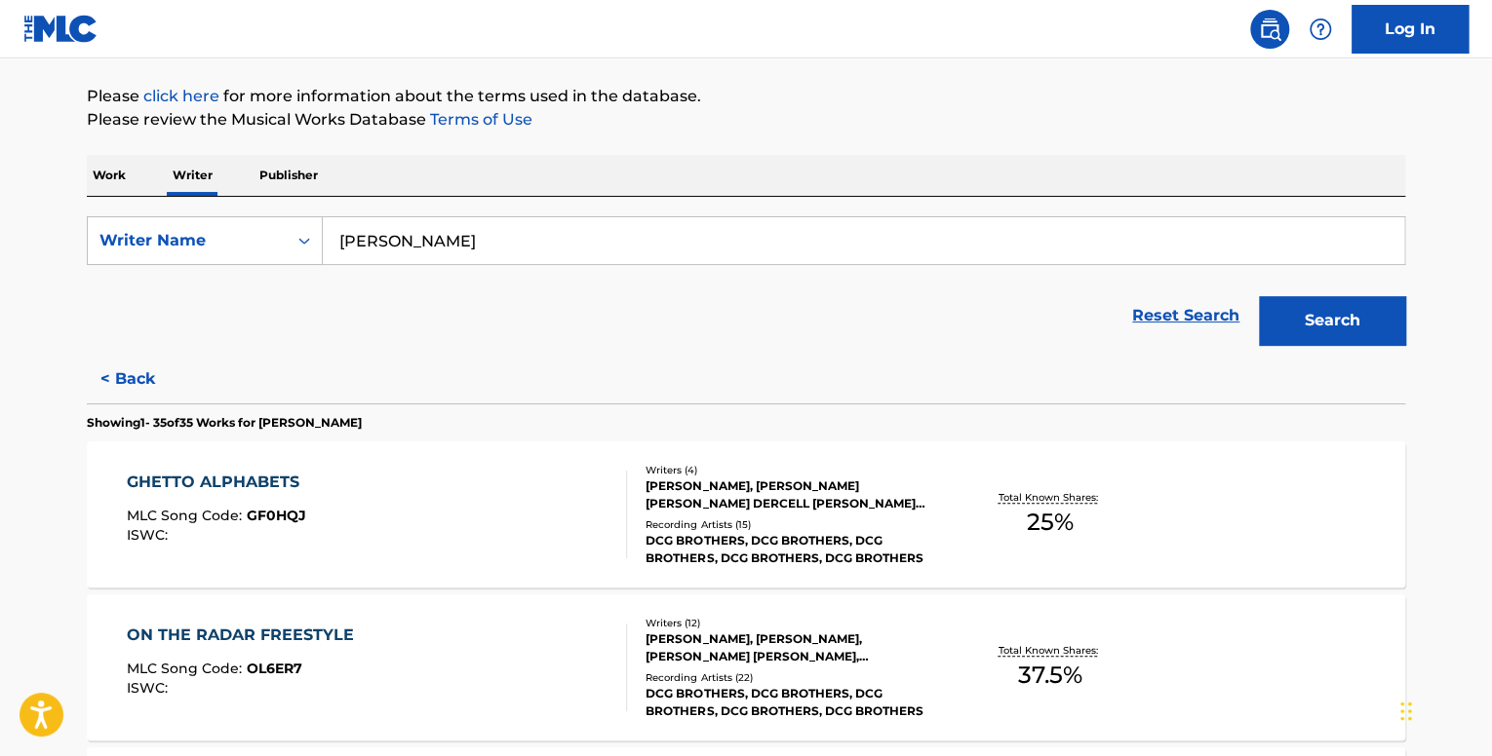
click at [1376, 336] on button "Search" at bounding box center [1332, 320] width 146 height 49
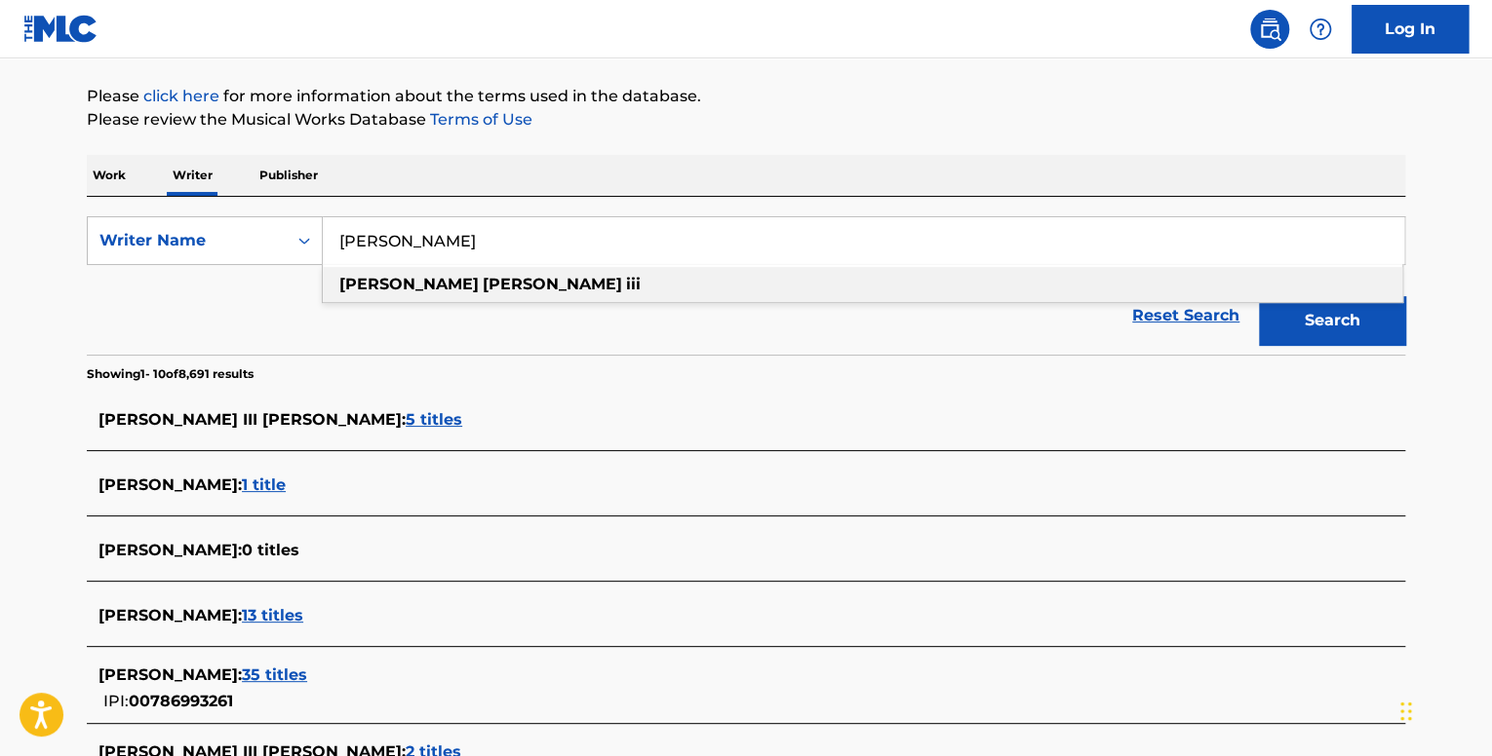
drag, startPoint x: 523, startPoint y: 234, endPoint x: 452, endPoint y: 228, distance: 71.4
click at [452, 228] on input "[PERSON_NAME]" at bounding box center [863, 240] width 1081 height 47
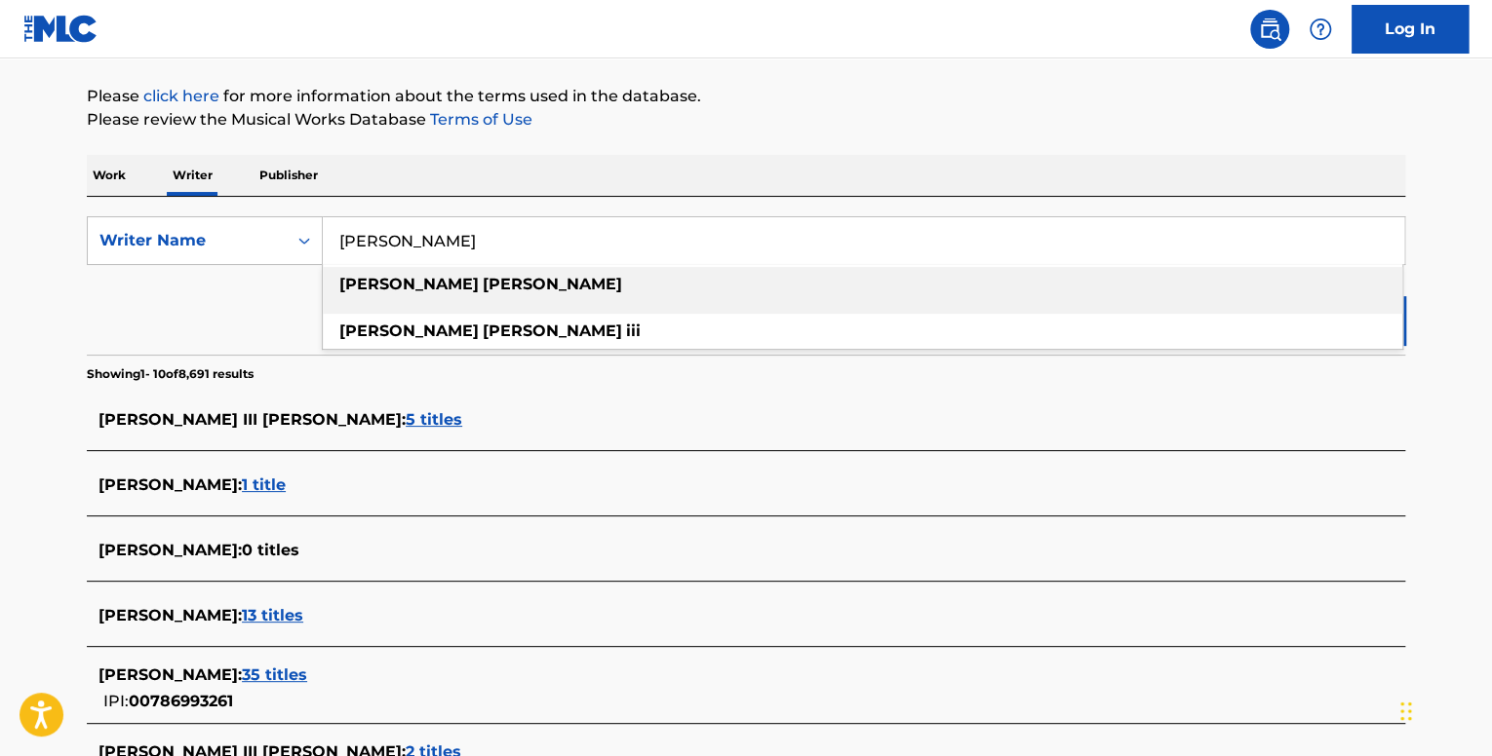
click at [492, 275] on div "[PERSON_NAME]" at bounding box center [862, 284] width 1079 height 35
type input "[PERSON_NAME]"
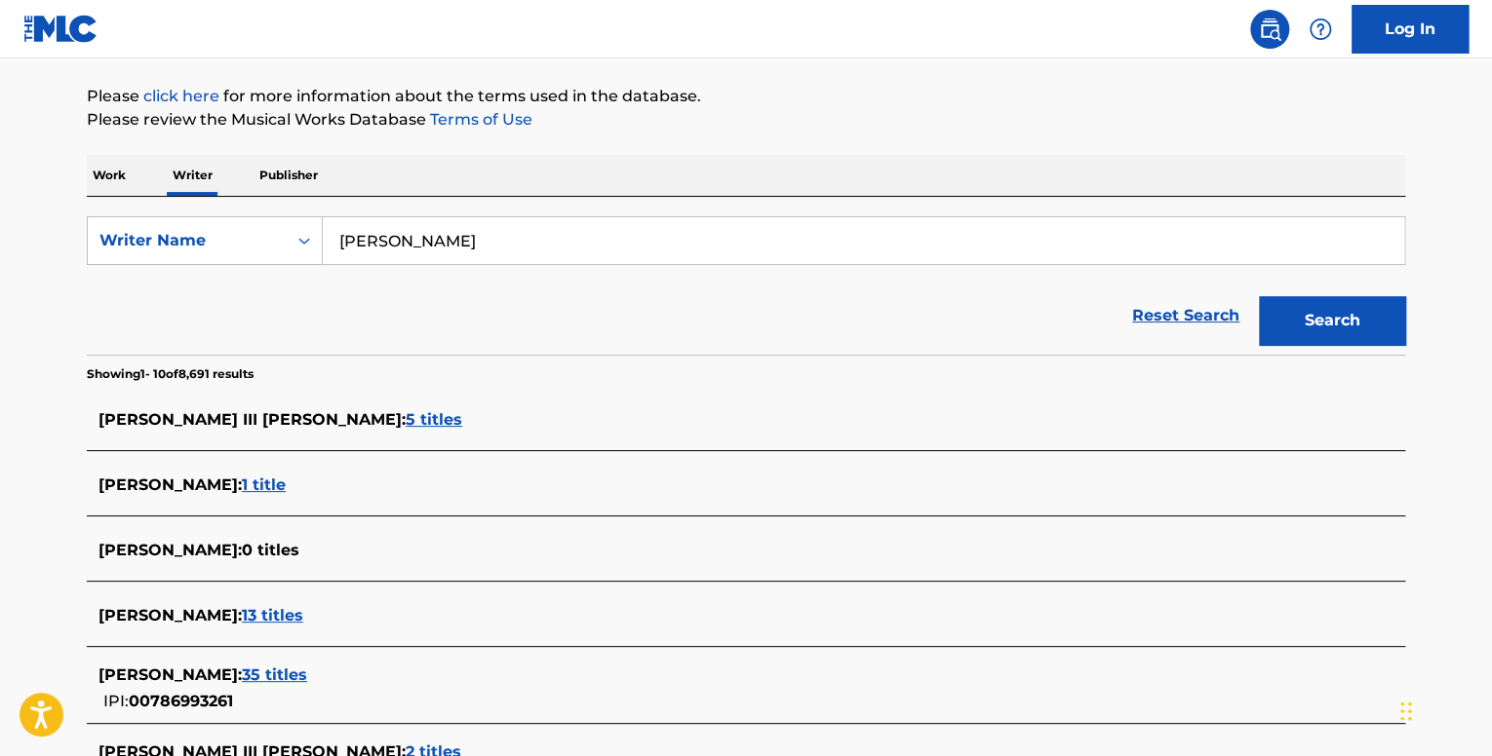
click at [1295, 319] on button "Search" at bounding box center [1332, 320] width 146 height 49
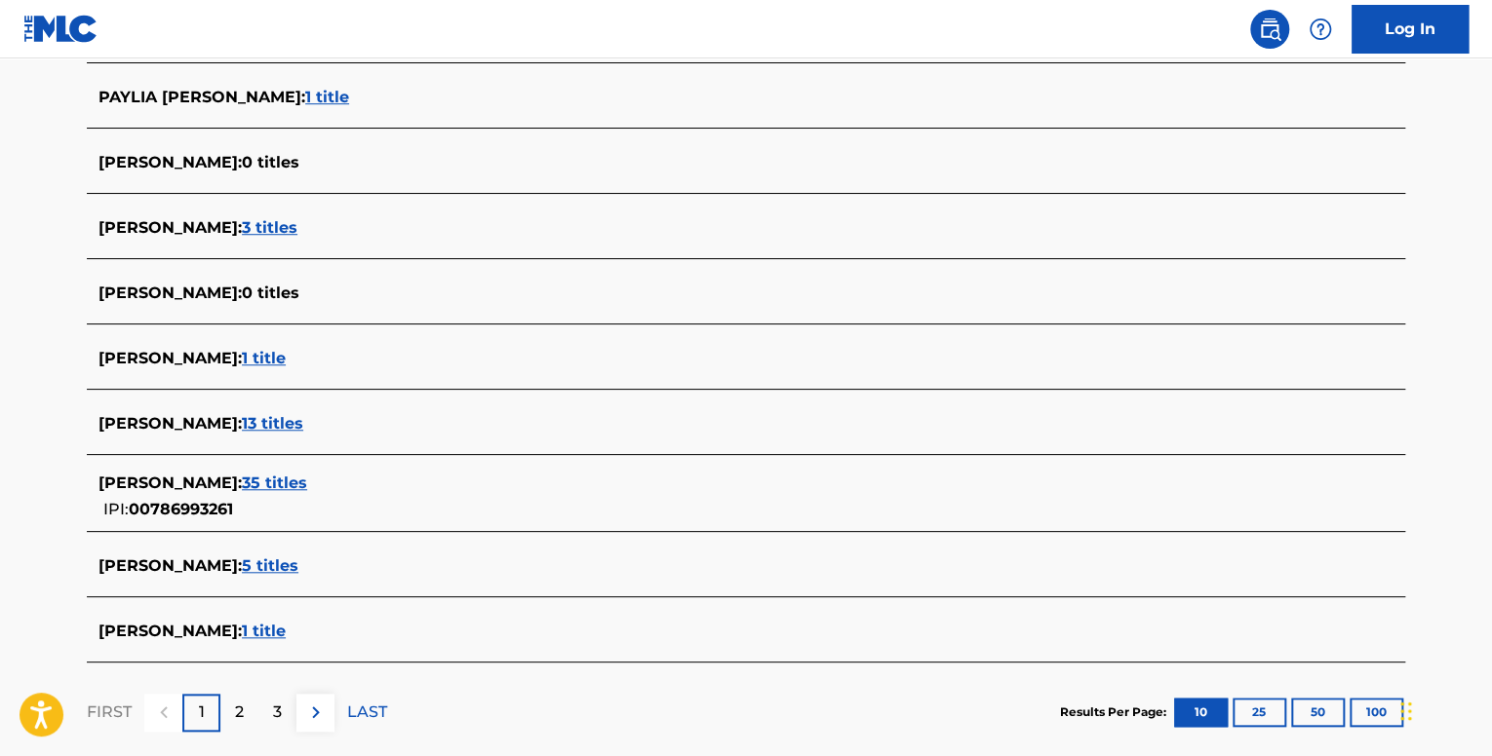
scroll to position [607, 0]
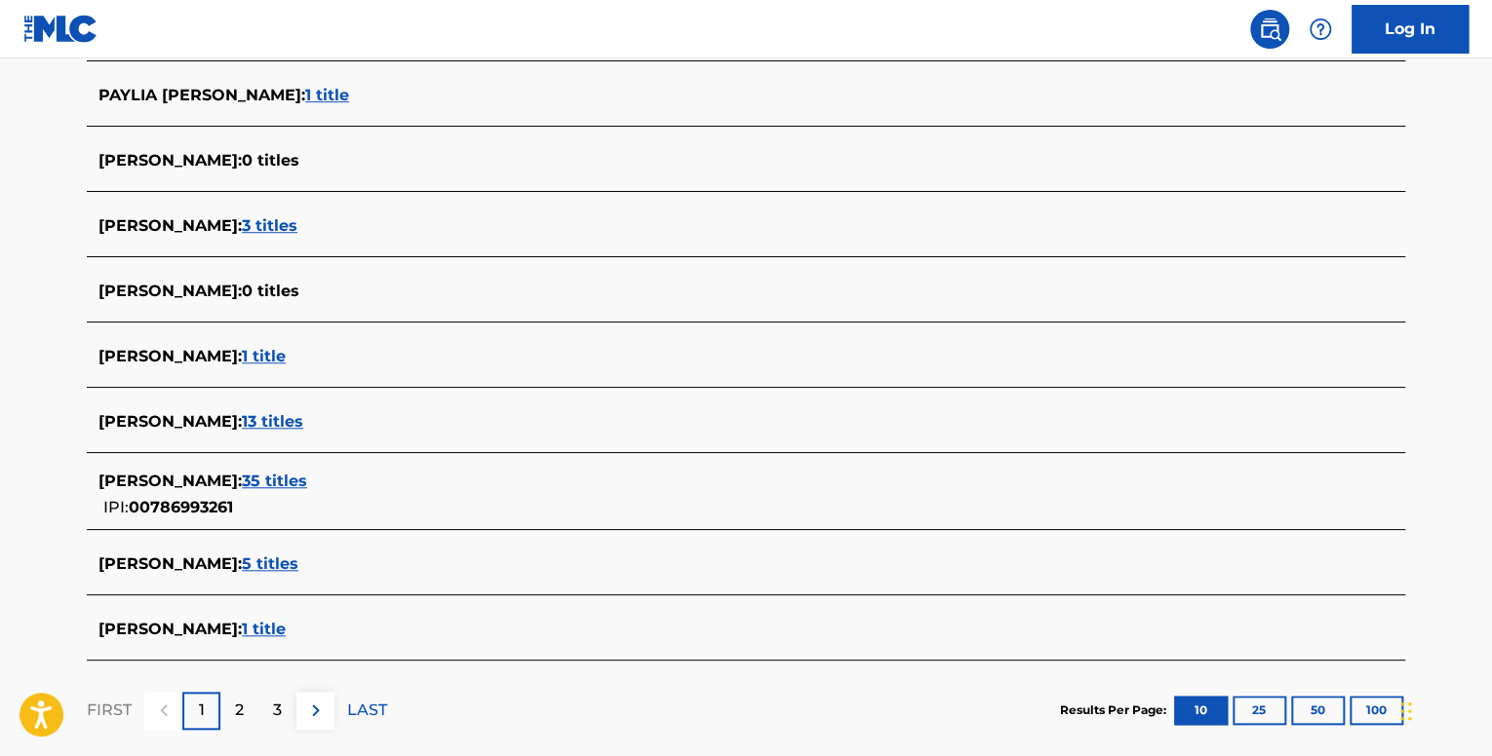
click at [297, 568] on span "5 titles" at bounding box center [270, 564] width 57 height 19
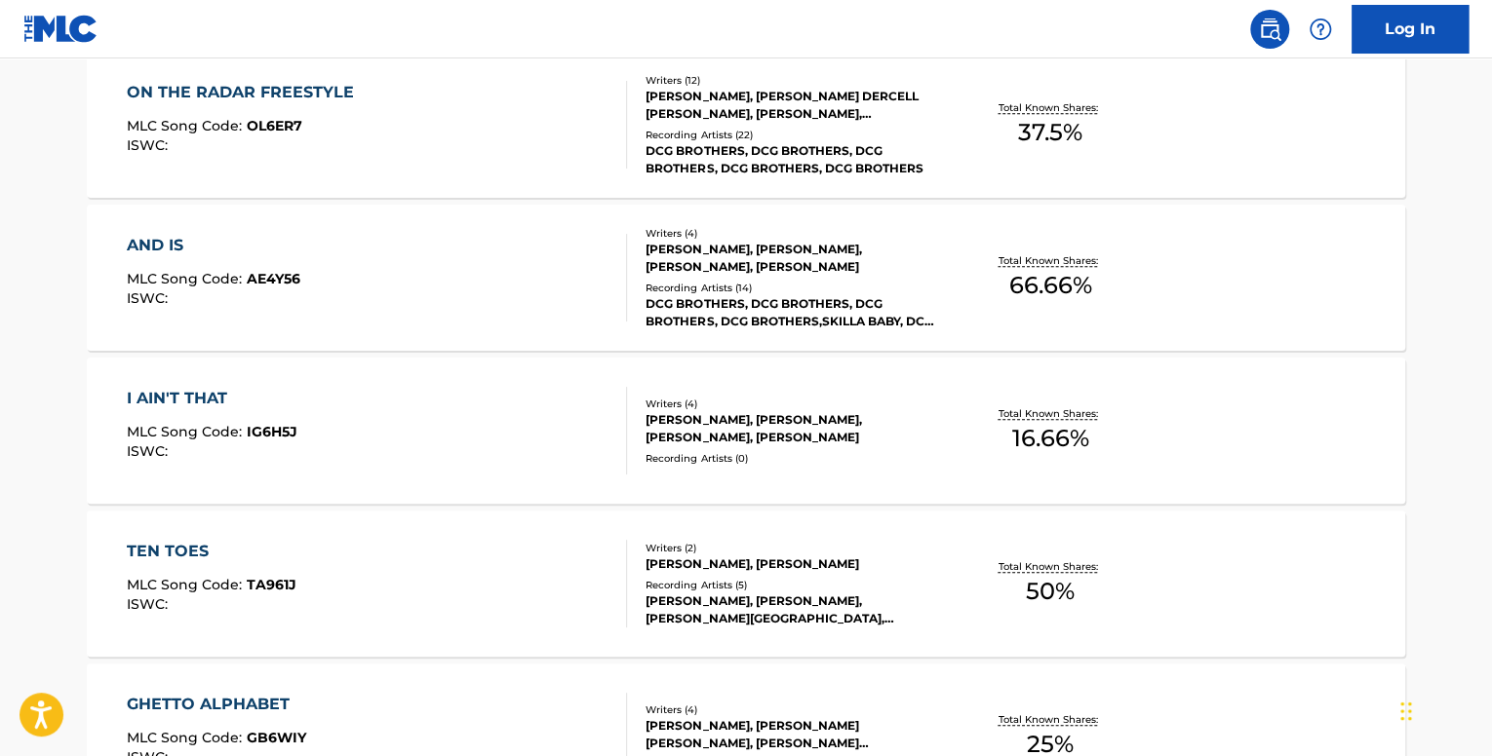
click at [565, 256] on div "AND IS MLC Song Code : AE4Y56 ISWC :" at bounding box center [377, 278] width 501 height 88
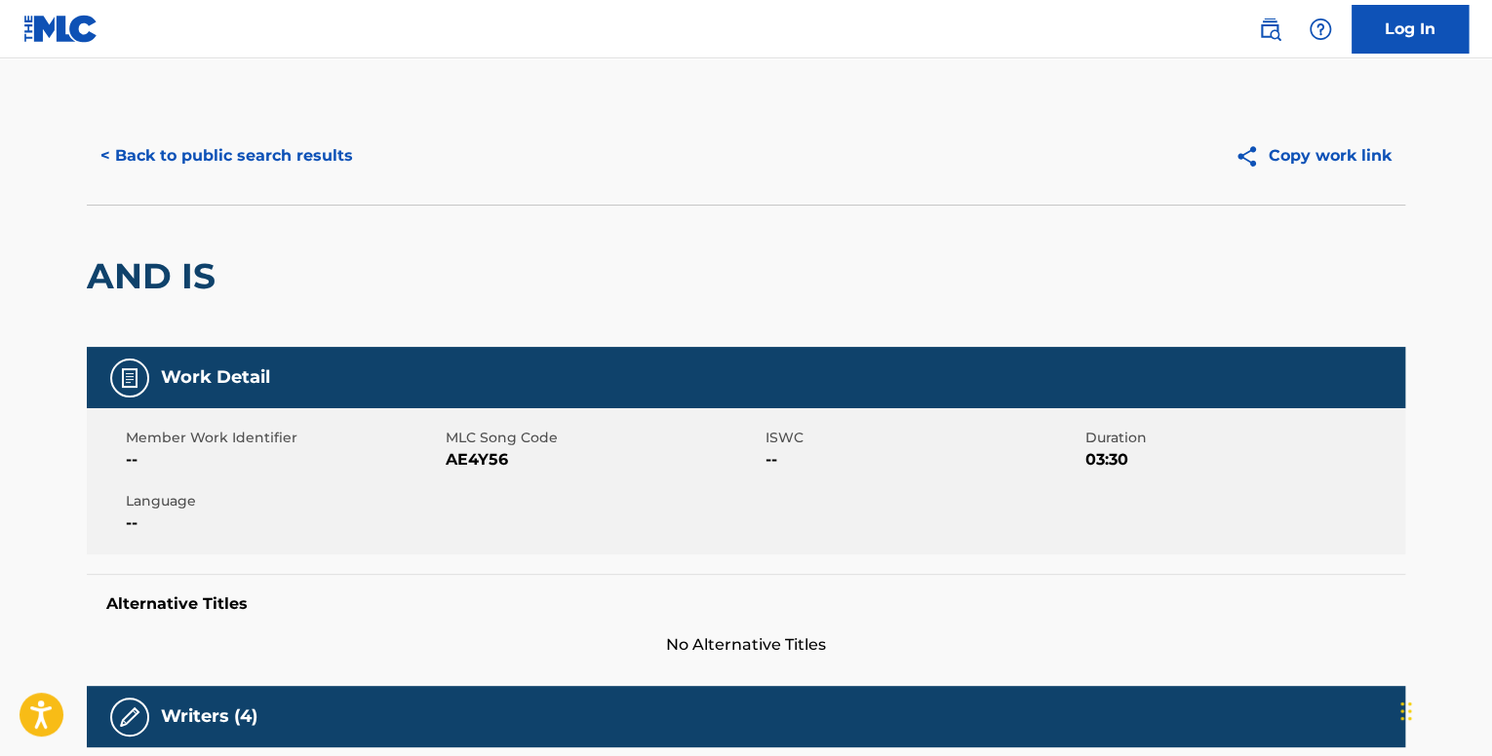
click at [173, 161] on button "< Back to public search results" at bounding box center [227, 156] width 280 height 49
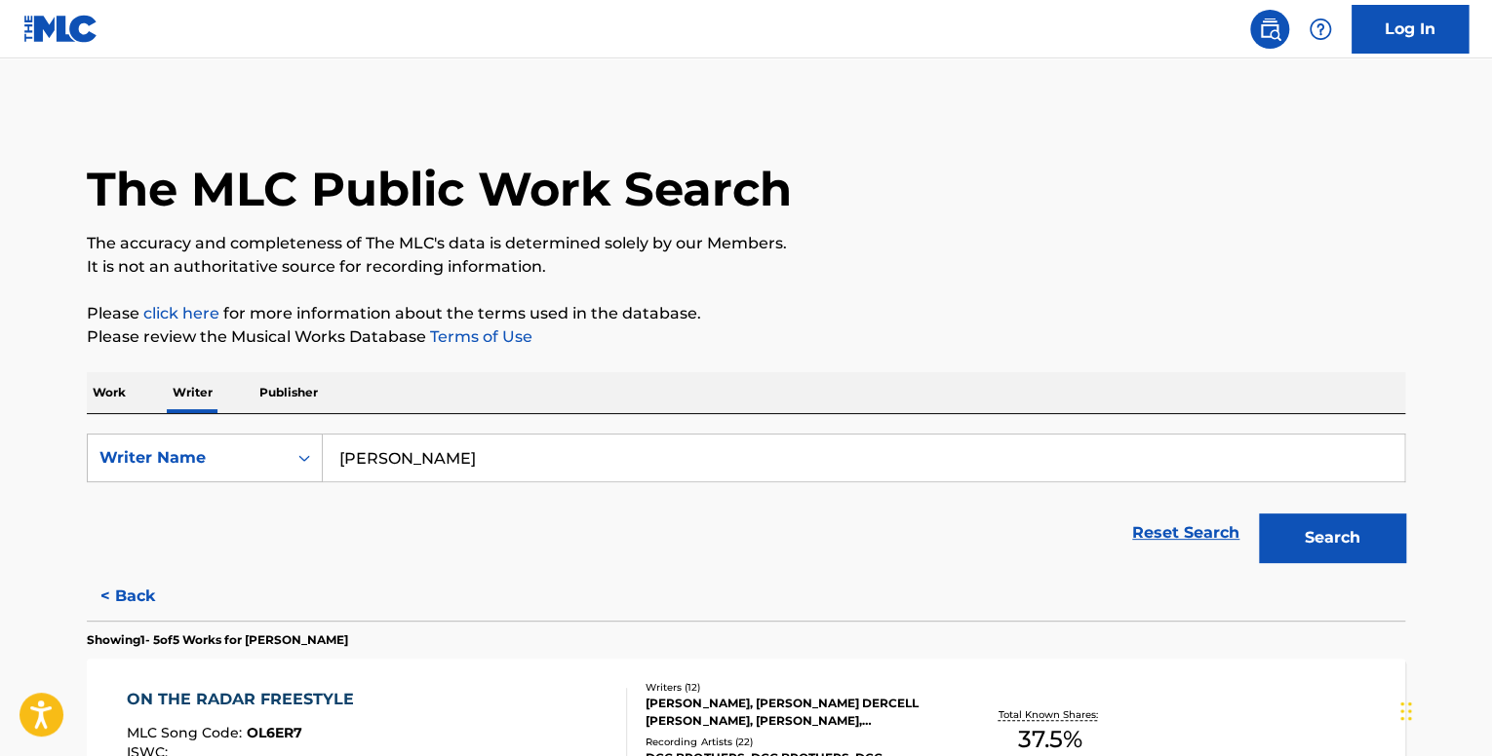
click at [104, 389] on p "Work" at bounding box center [109, 392] width 45 height 41
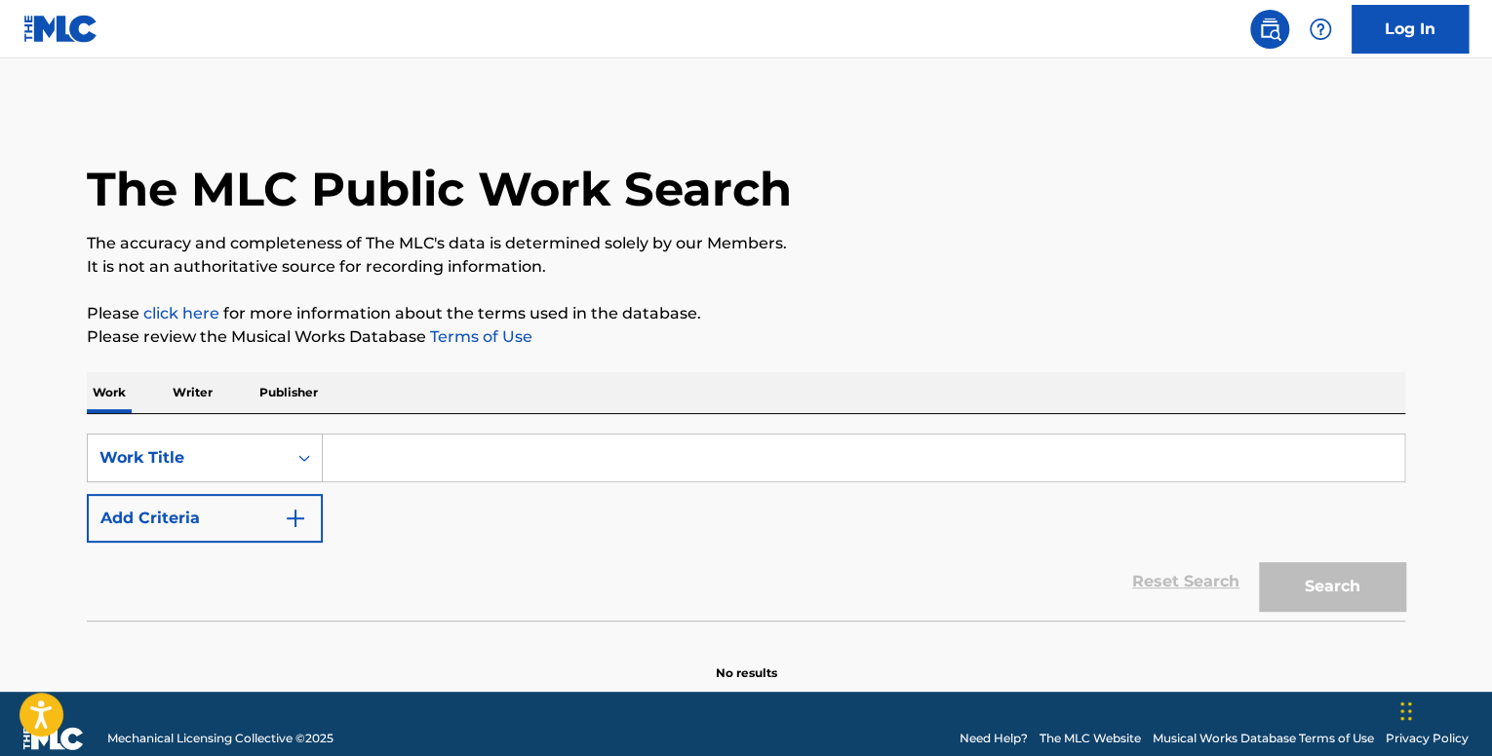
click at [401, 452] on input "Search Form" at bounding box center [863, 458] width 1081 height 47
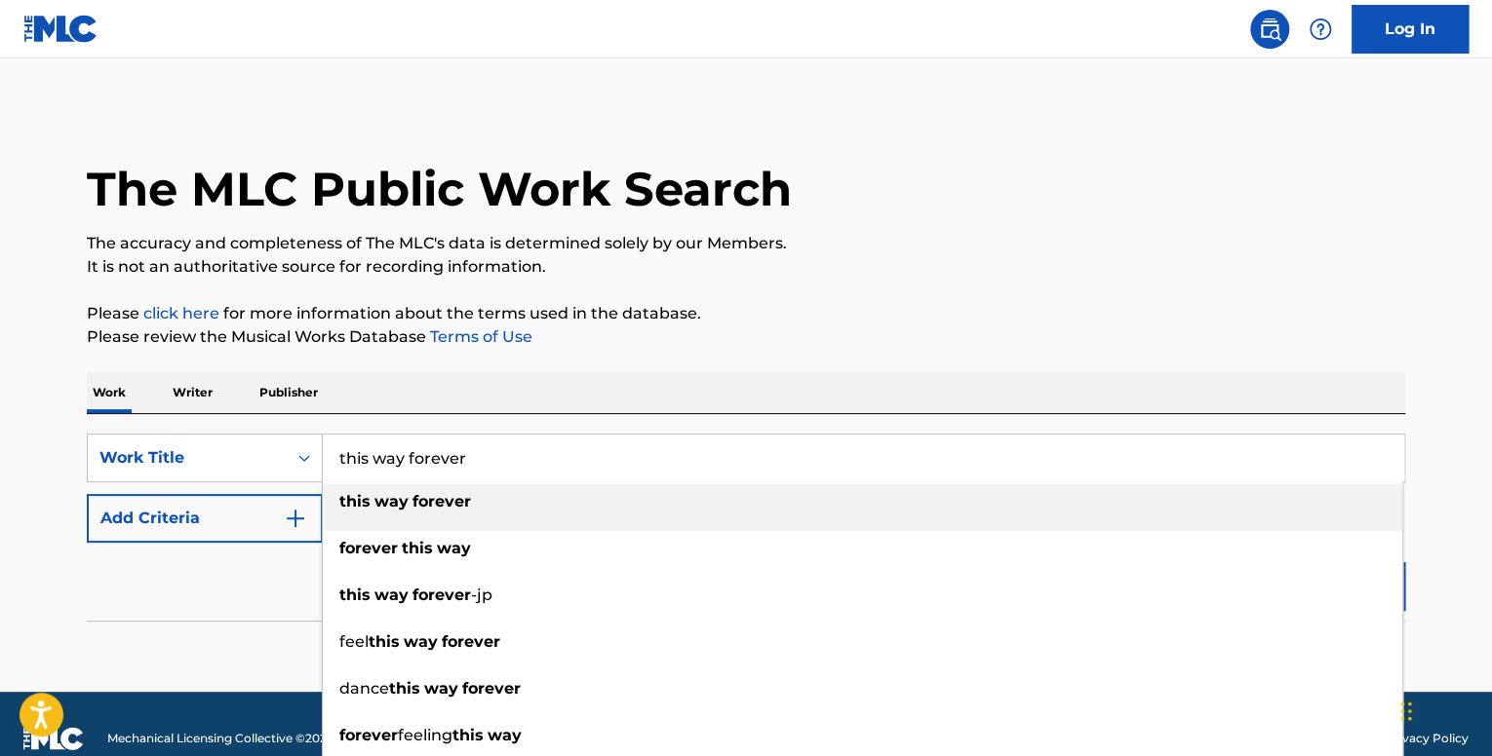
type input "this way forever"
click at [292, 520] on img "Search Form" at bounding box center [295, 518] width 23 height 23
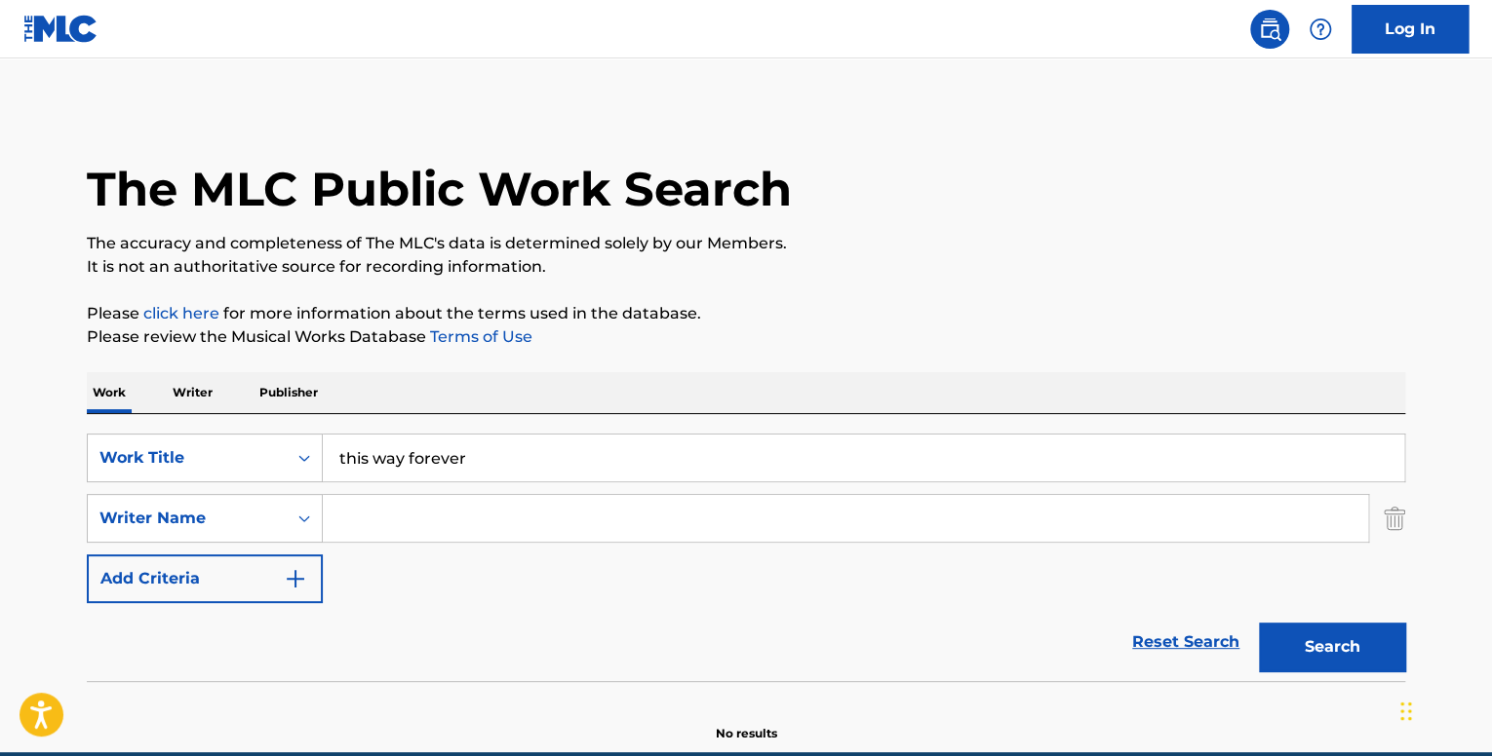
click at [421, 514] on input "Search Form" at bounding box center [845, 518] width 1045 height 47
paste input "Tyquian [PERSON_NAME]"
type input "Tyquian [PERSON_NAME]"
click at [1259, 623] on button "Search" at bounding box center [1332, 647] width 146 height 49
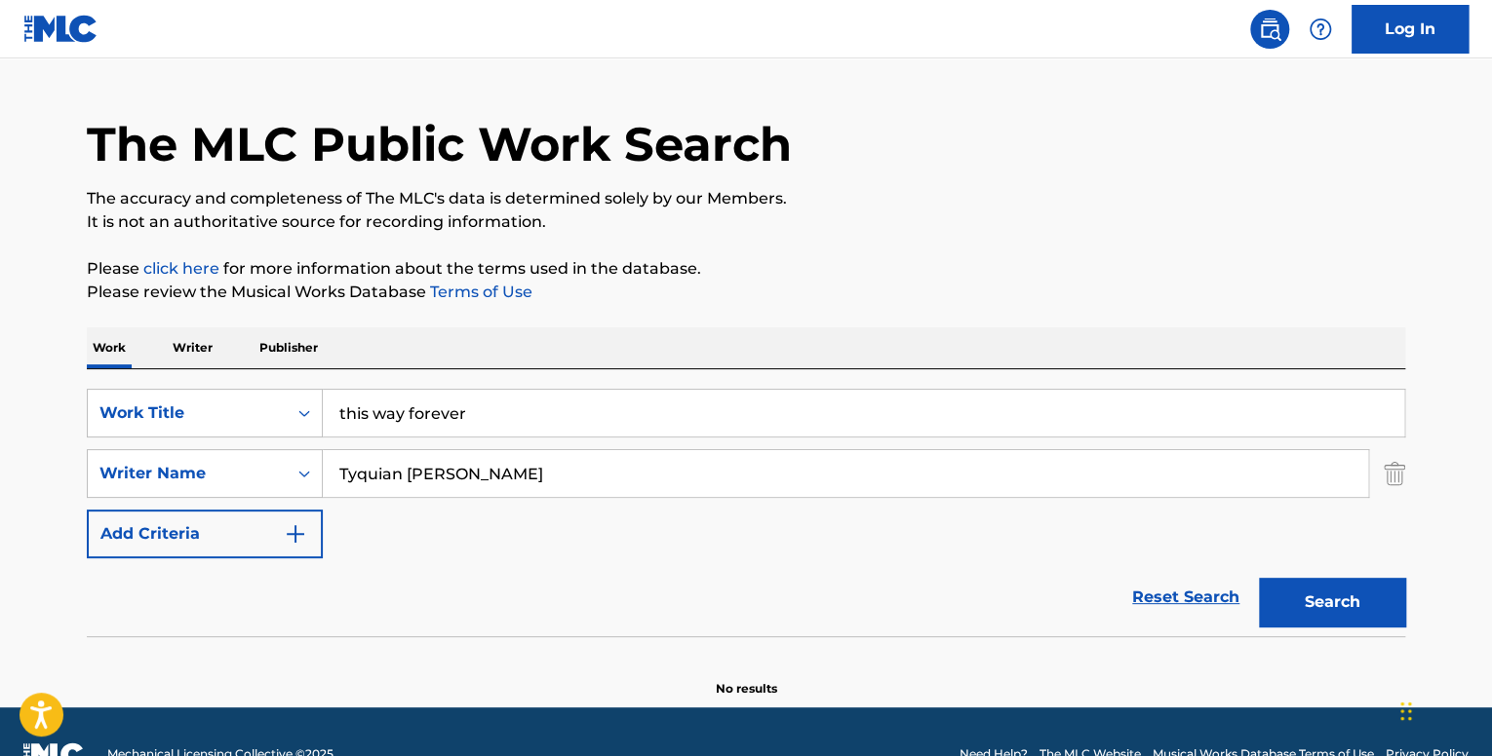
scroll to position [90, 0]
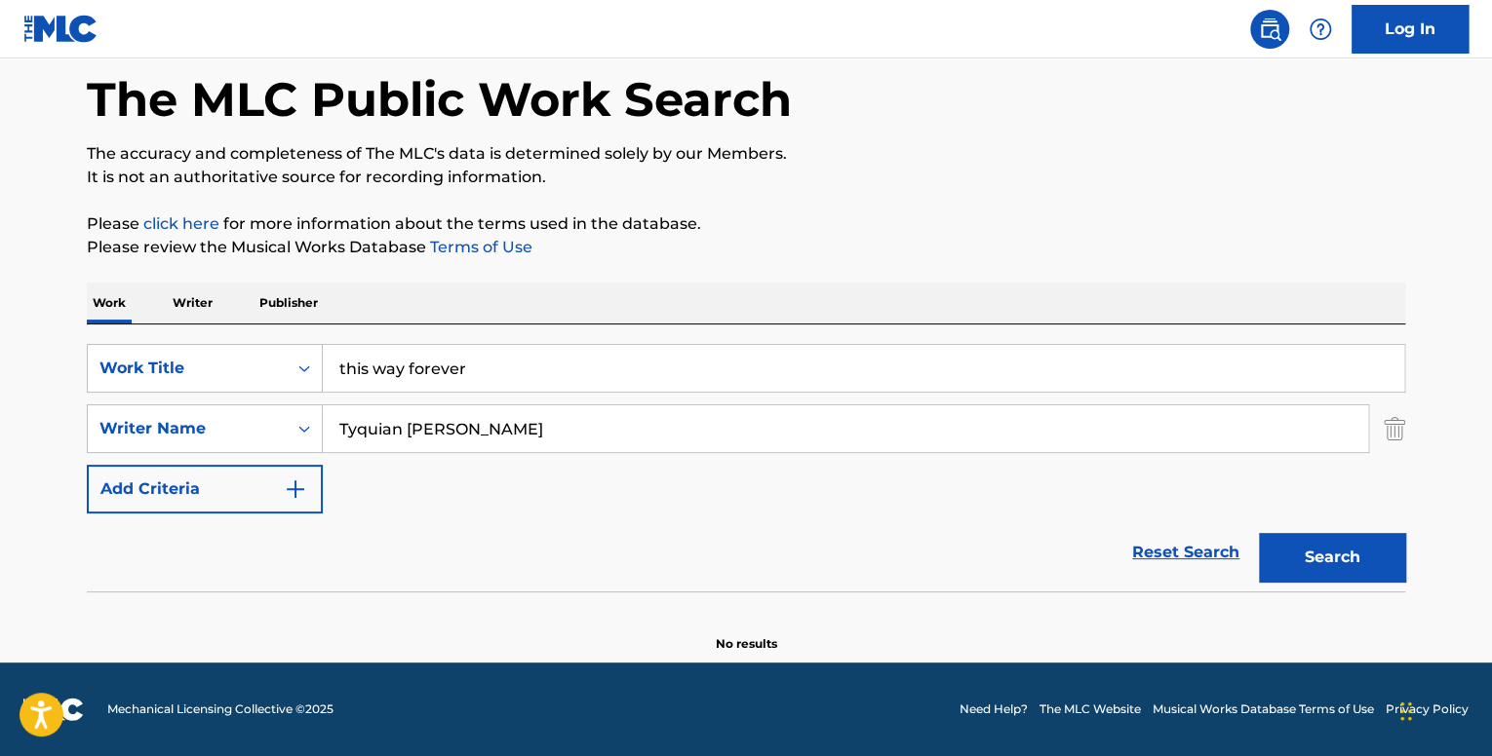
click at [204, 294] on p "Writer" at bounding box center [193, 303] width 52 height 41
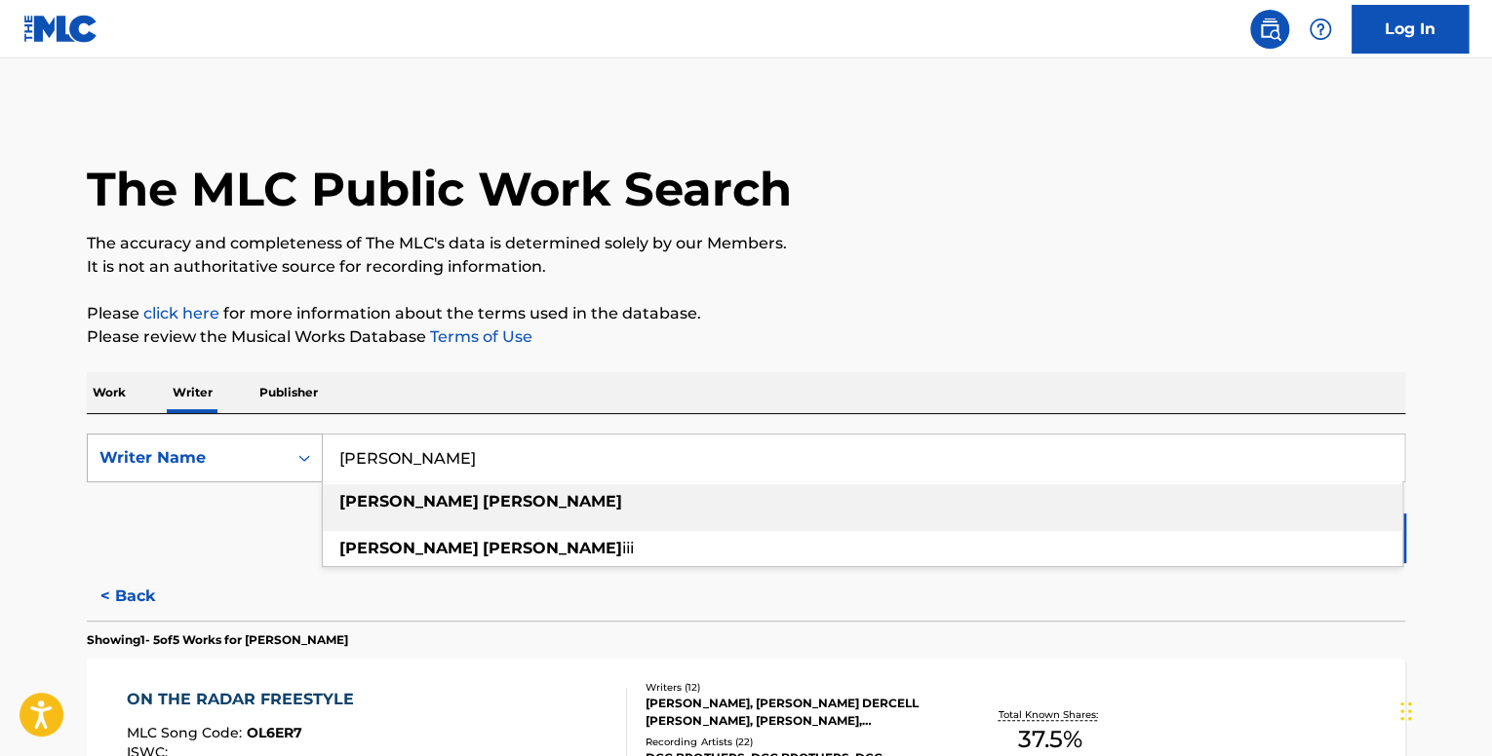
drag, startPoint x: 489, startPoint y: 453, endPoint x: 232, endPoint y: 443, distance: 257.6
click at [242, 442] on div "SearchWithCriteria88637a78-85ef-4939-adff-7090f35e2457 Writer Name [PERSON_NAME…" at bounding box center [746, 458] width 1318 height 49
paste input "Tyquian [PERSON_NAME]"
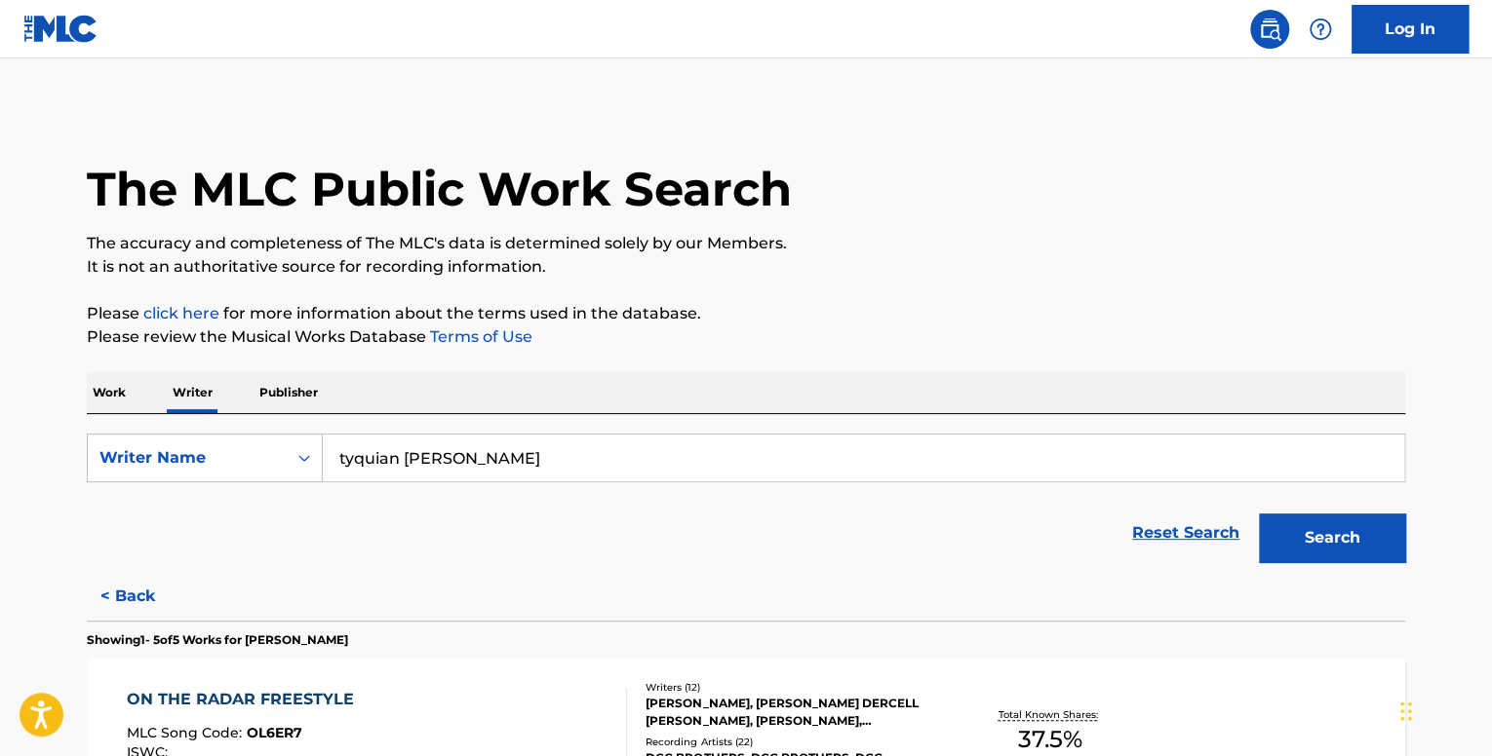
click at [1330, 537] on button "Search" at bounding box center [1332, 538] width 146 height 49
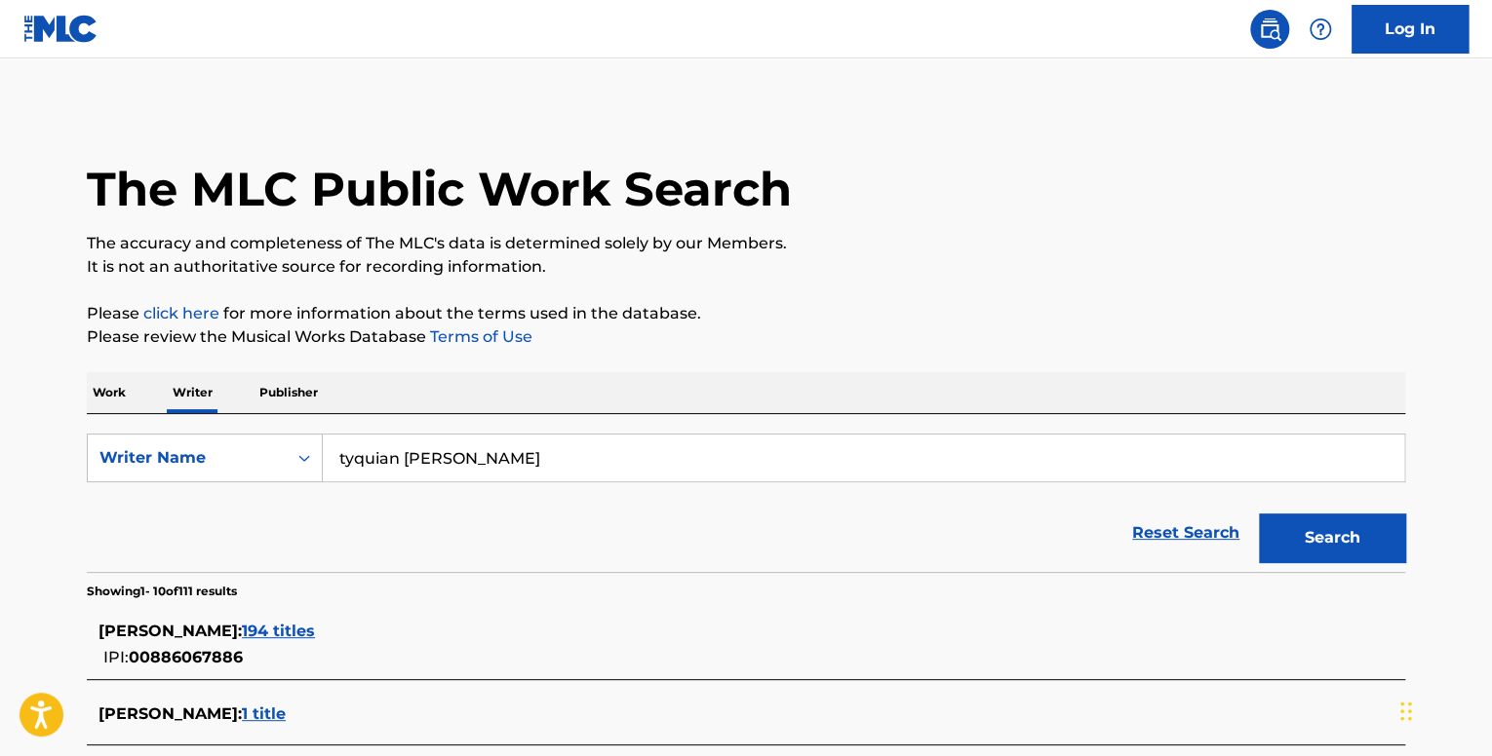
click at [315, 638] on span "194 titles" at bounding box center [278, 631] width 73 height 19
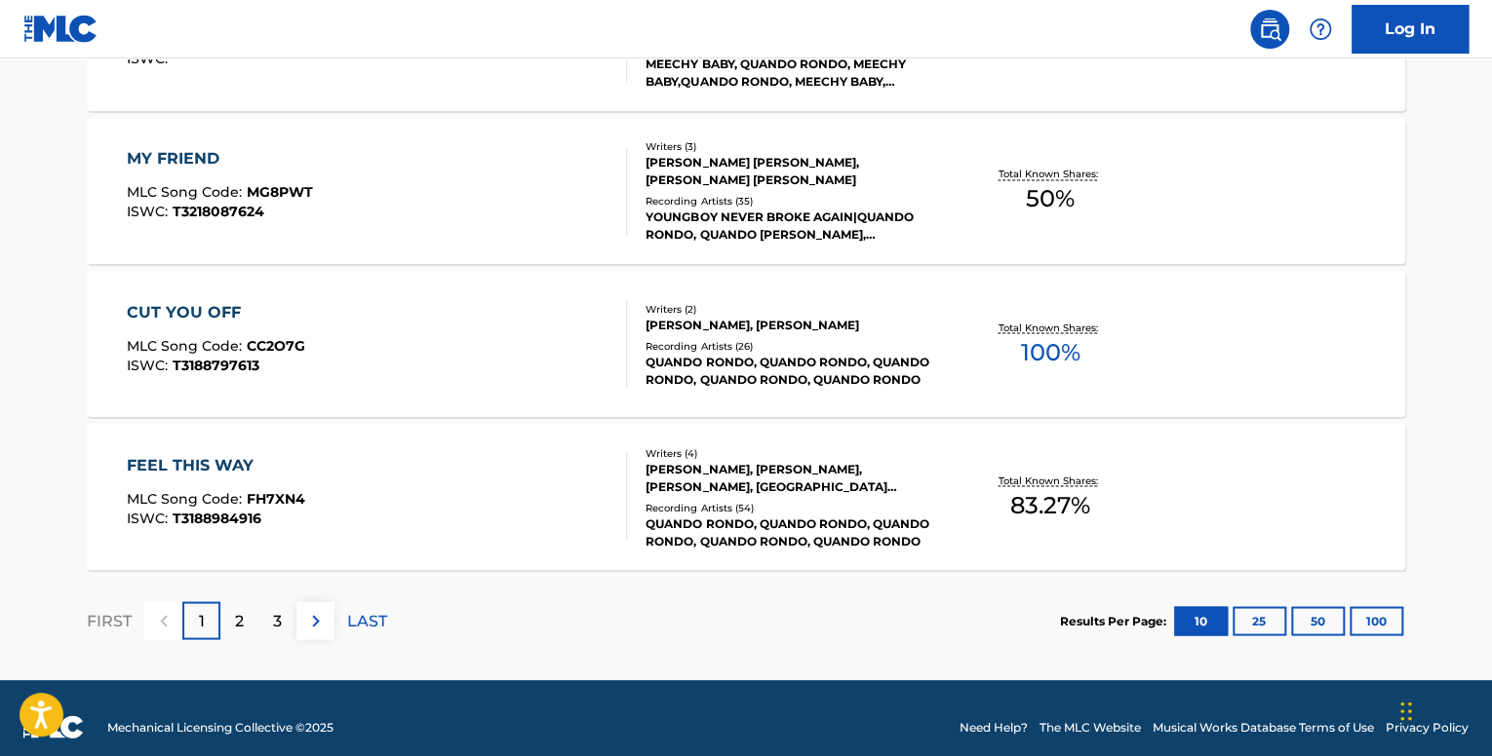
scroll to position [1630, 0]
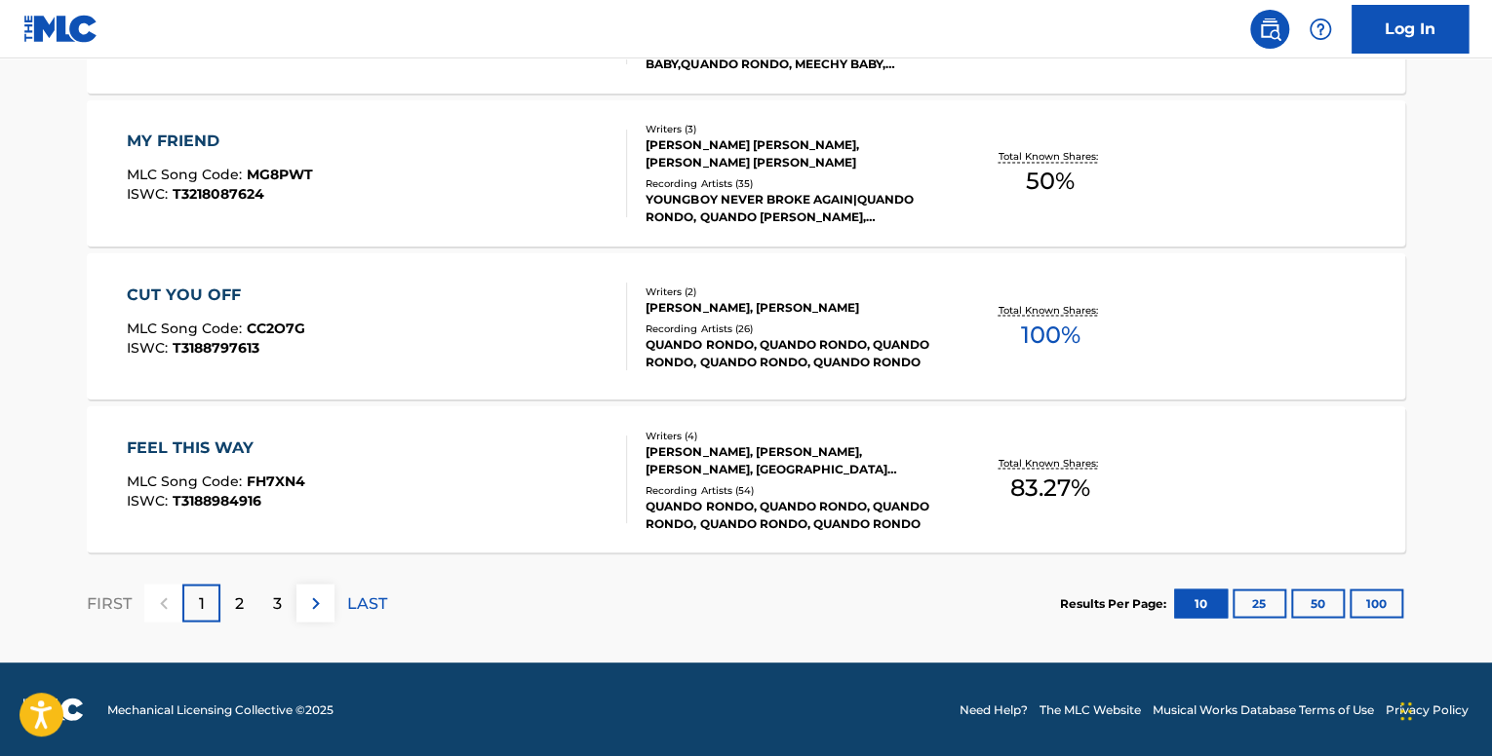
click at [1367, 602] on button "100" at bounding box center [1376, 603] width 54 height 29
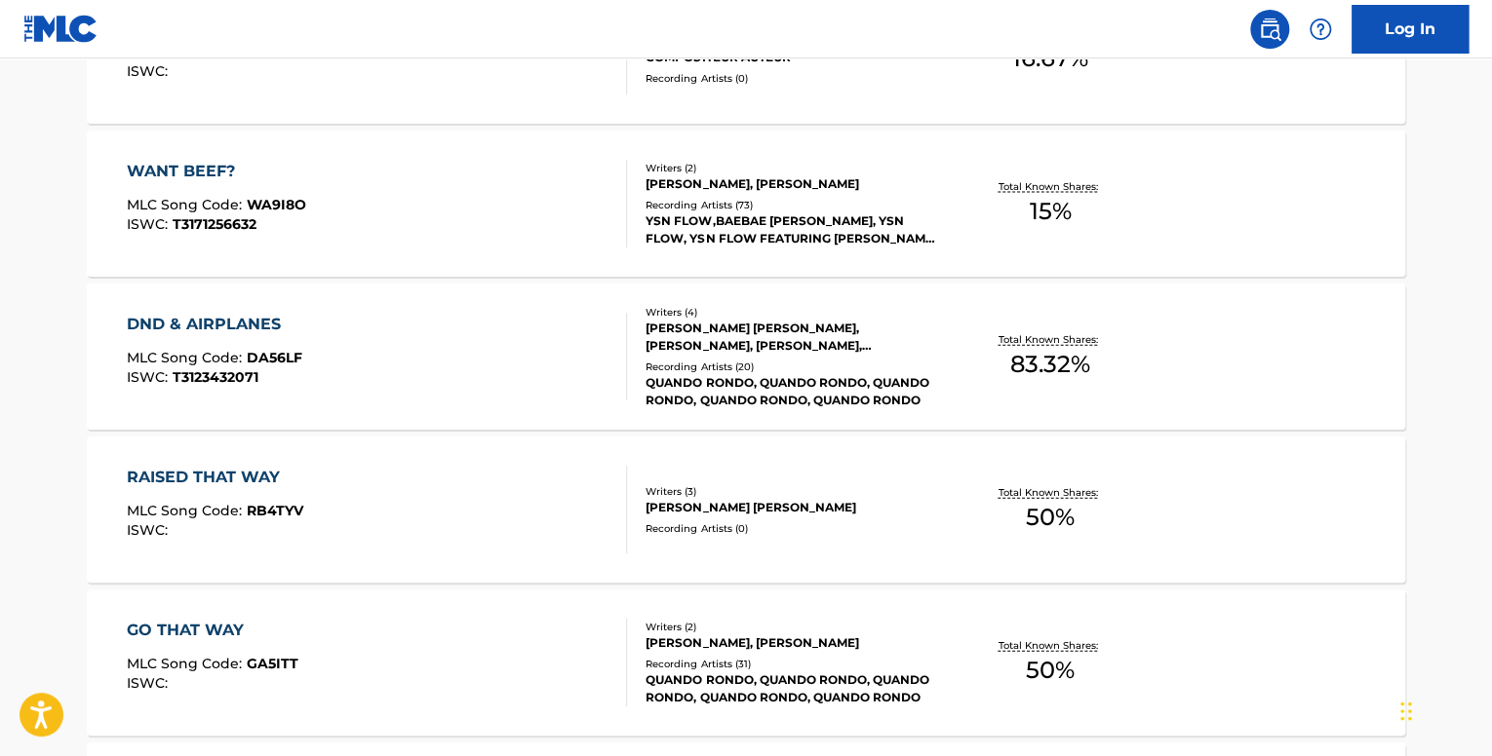
scroll to position [15404, 0]
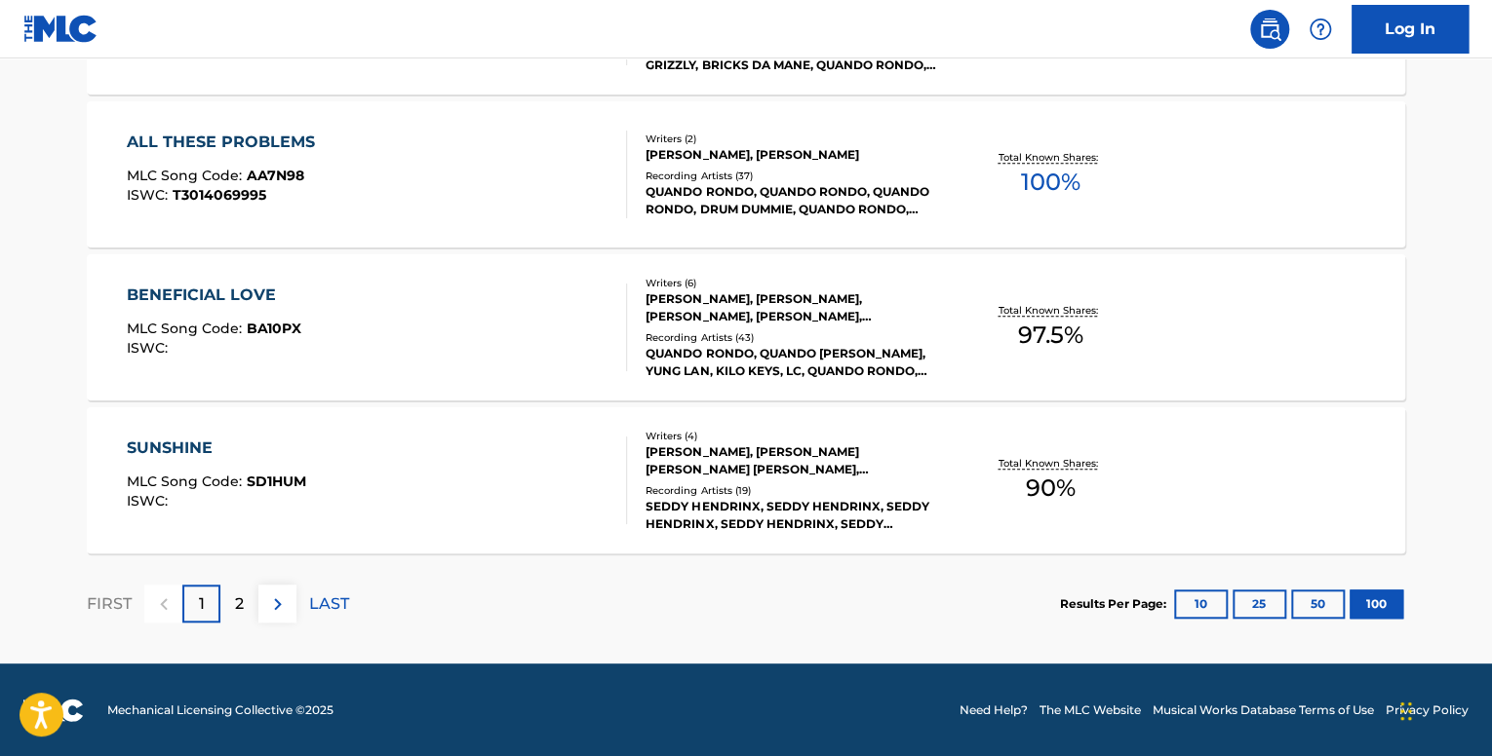
click at [238, 613] on p "2" at bounding box center [239, 604] width 9 height 23
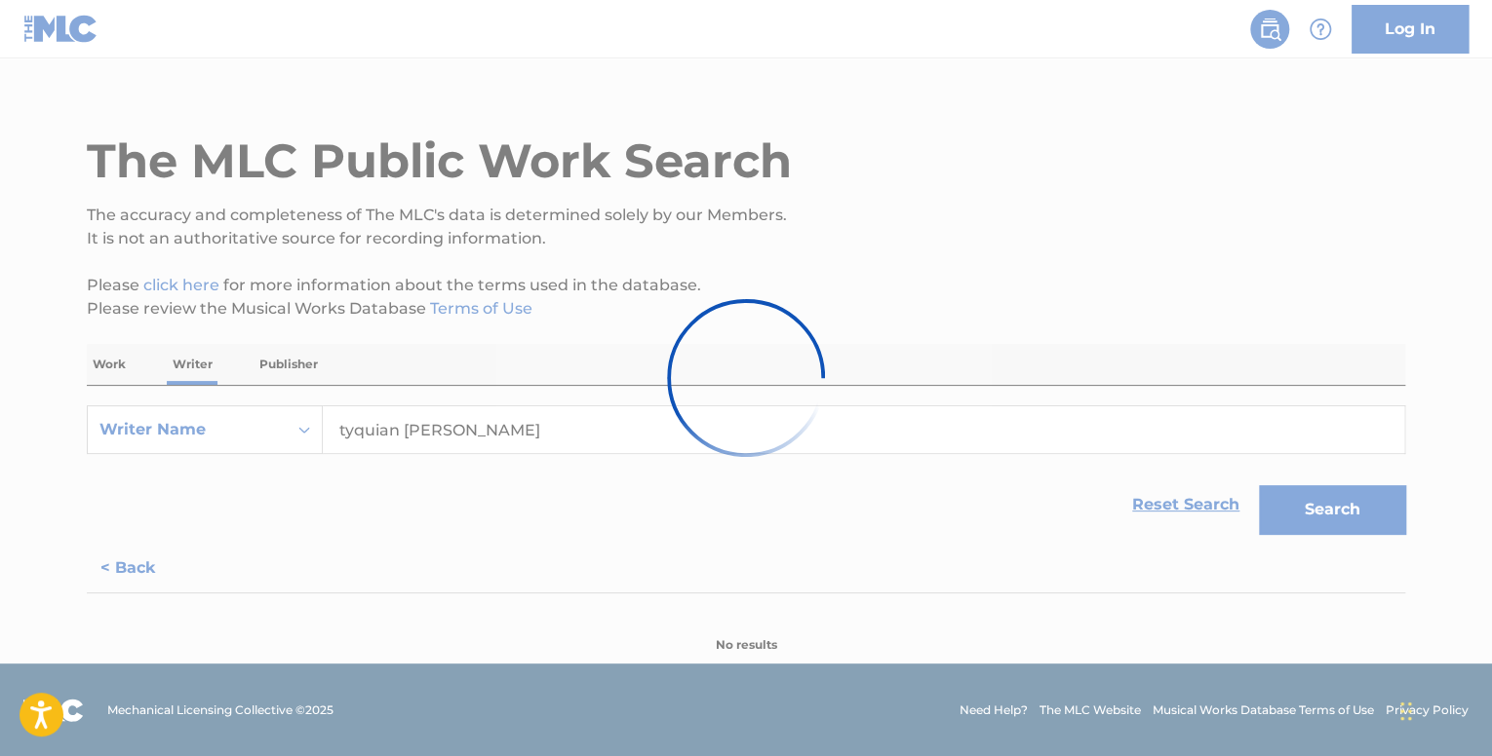
scroll to position [14486, 0]
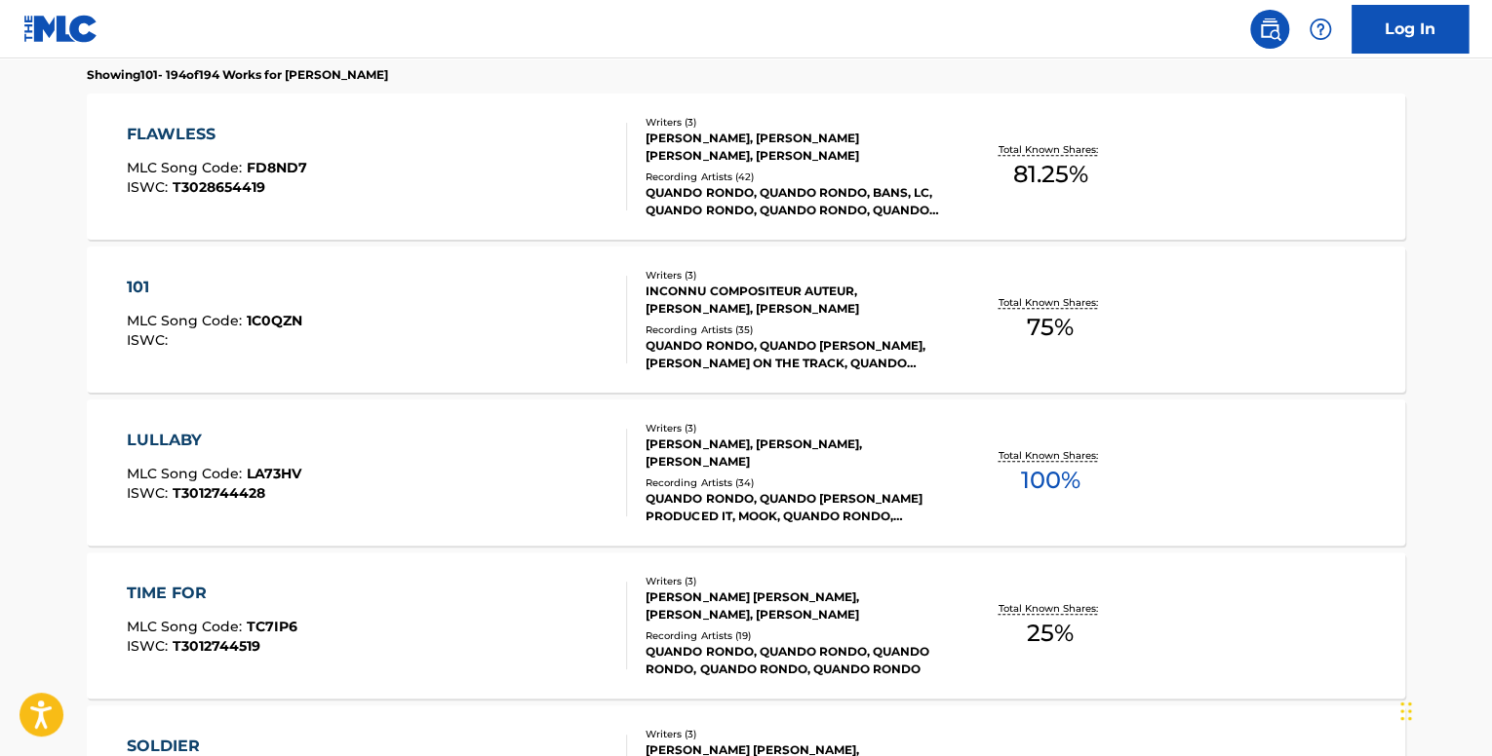
scroll to position [0, 0]
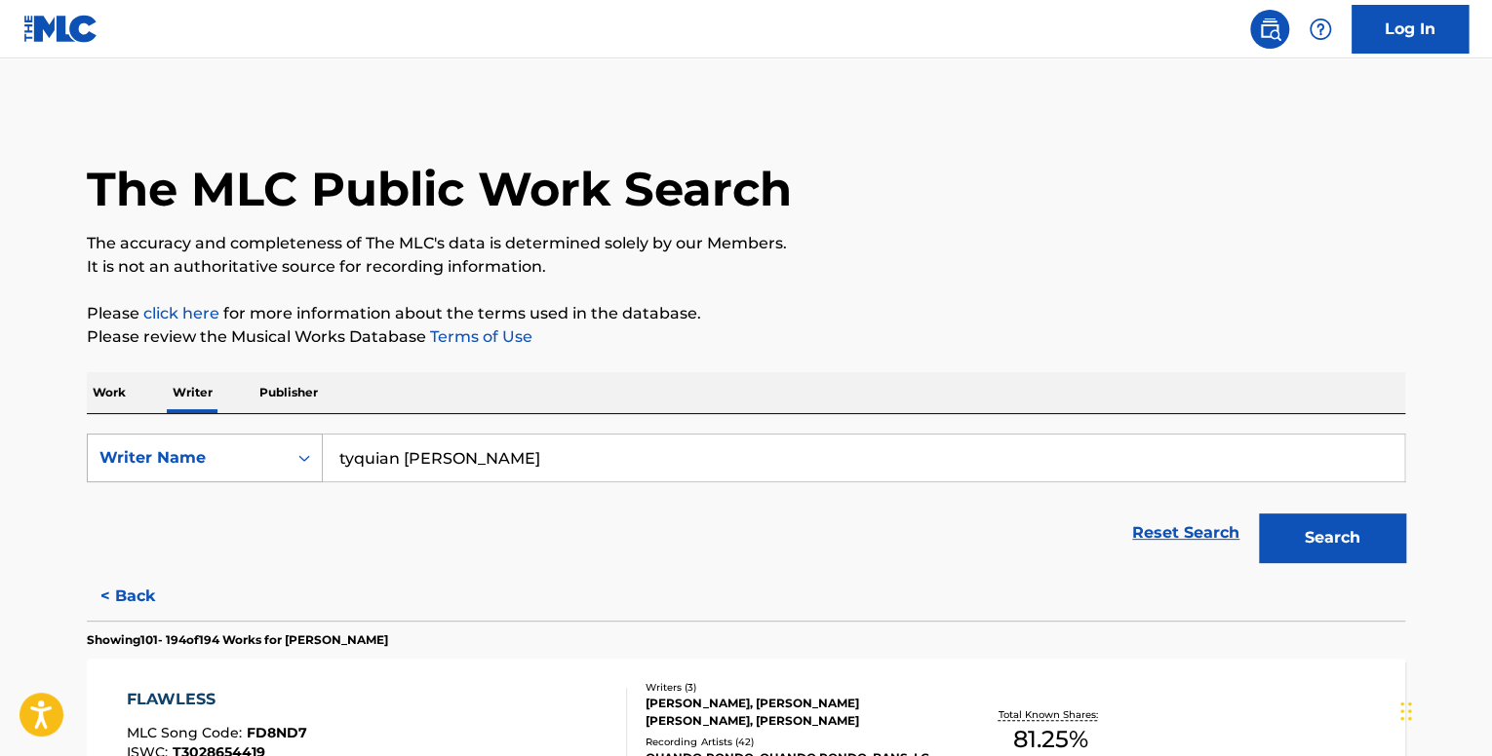
drag, startPoint x: 596, startPoint y: 463, endPoint x: 234, endPoint y: 449, distance: 361.9
click at [234, 449] on div "SearchWithCriteria88637a78-85ef-4939-adff-7090f35e2457 Writer Name [PERSON_NAME]" at bounding box center [746, 458] width 1318 height 49
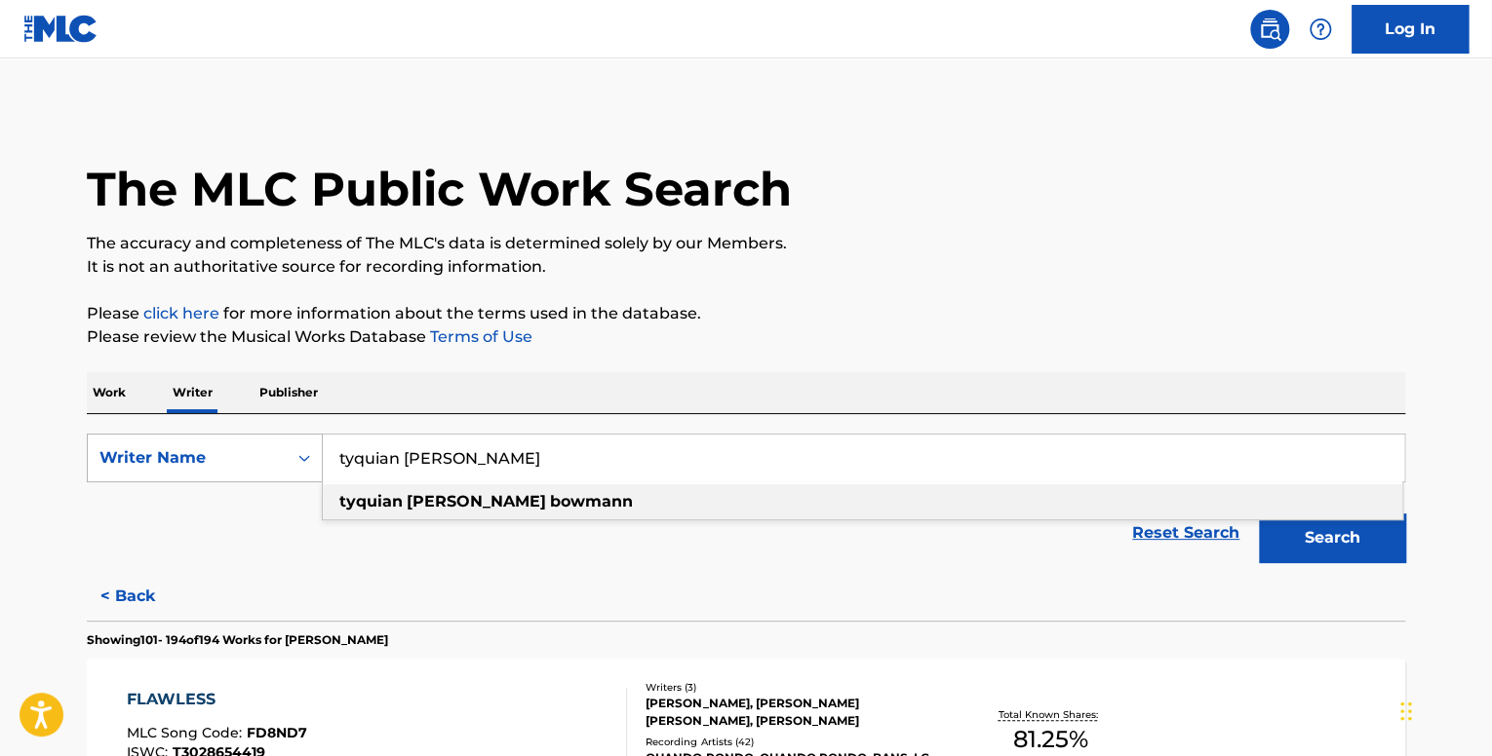
paste input "Keyanta [PERSON_NAME]"
type input "Keyanta [PERSON_NAME]"
click at [1336, 548] on button "Search" at bounding box center [1332, 538] width 146 height 49
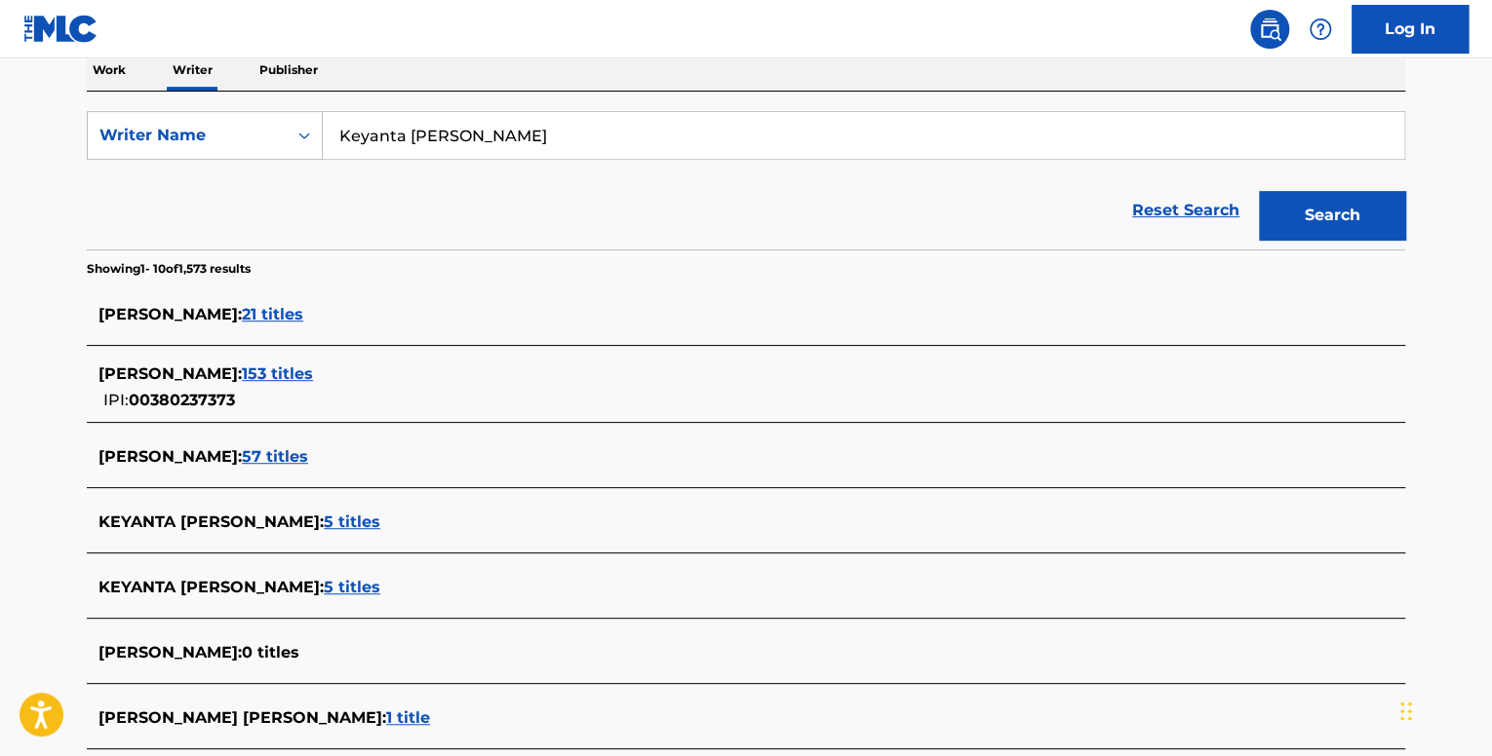
scroll to position [335, 0]
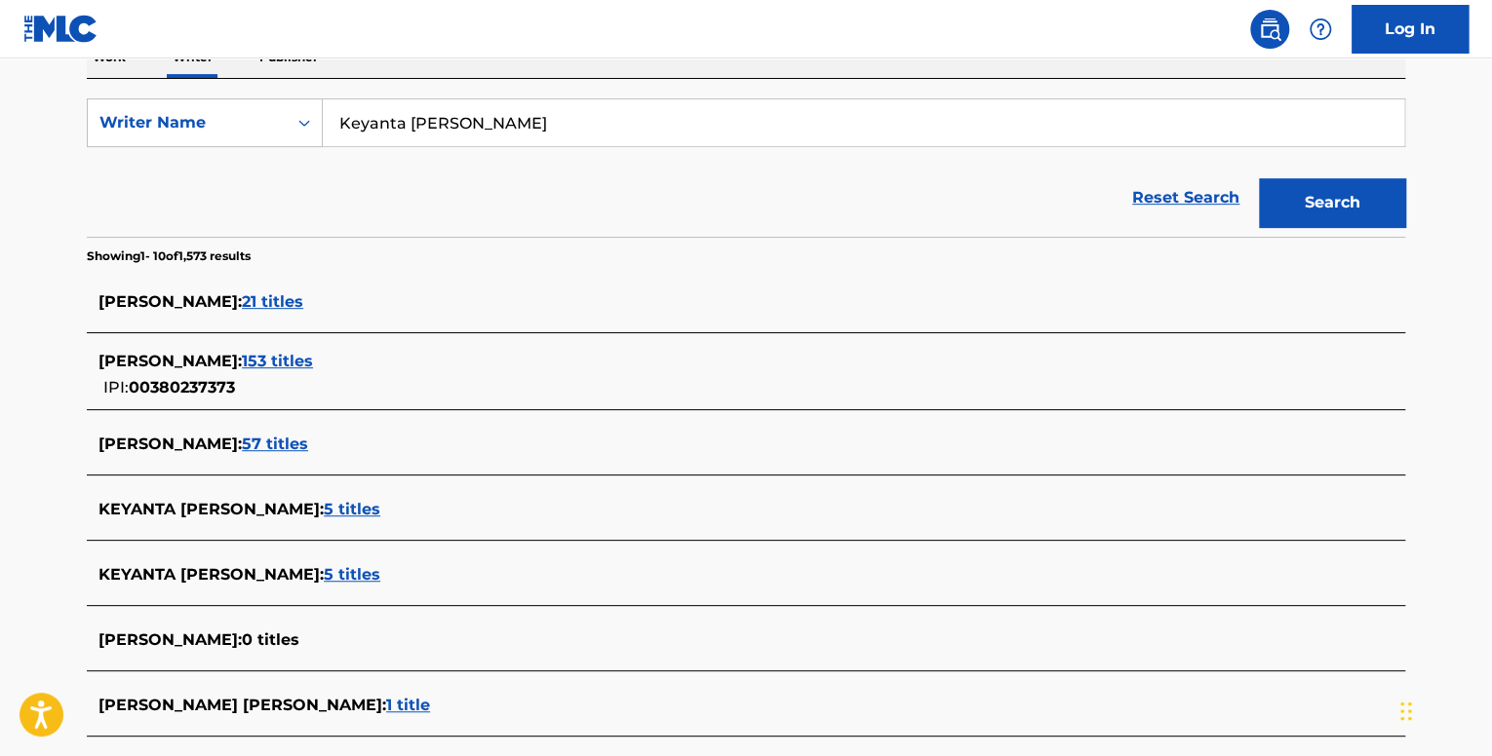
click at [305, 442] on span "57 titles" at bounding box center [275, 444] width 66 height 19
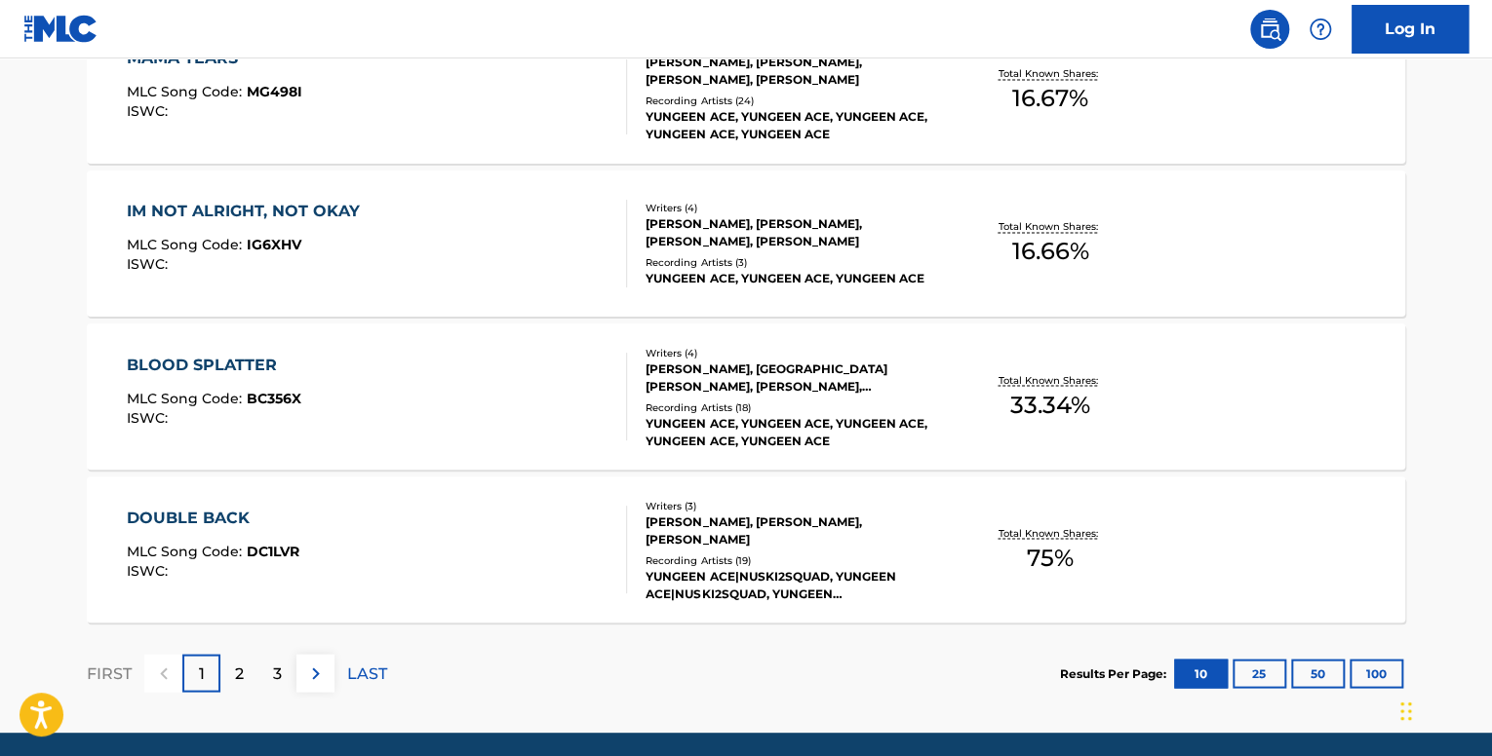
scroll to position [1630, 0]
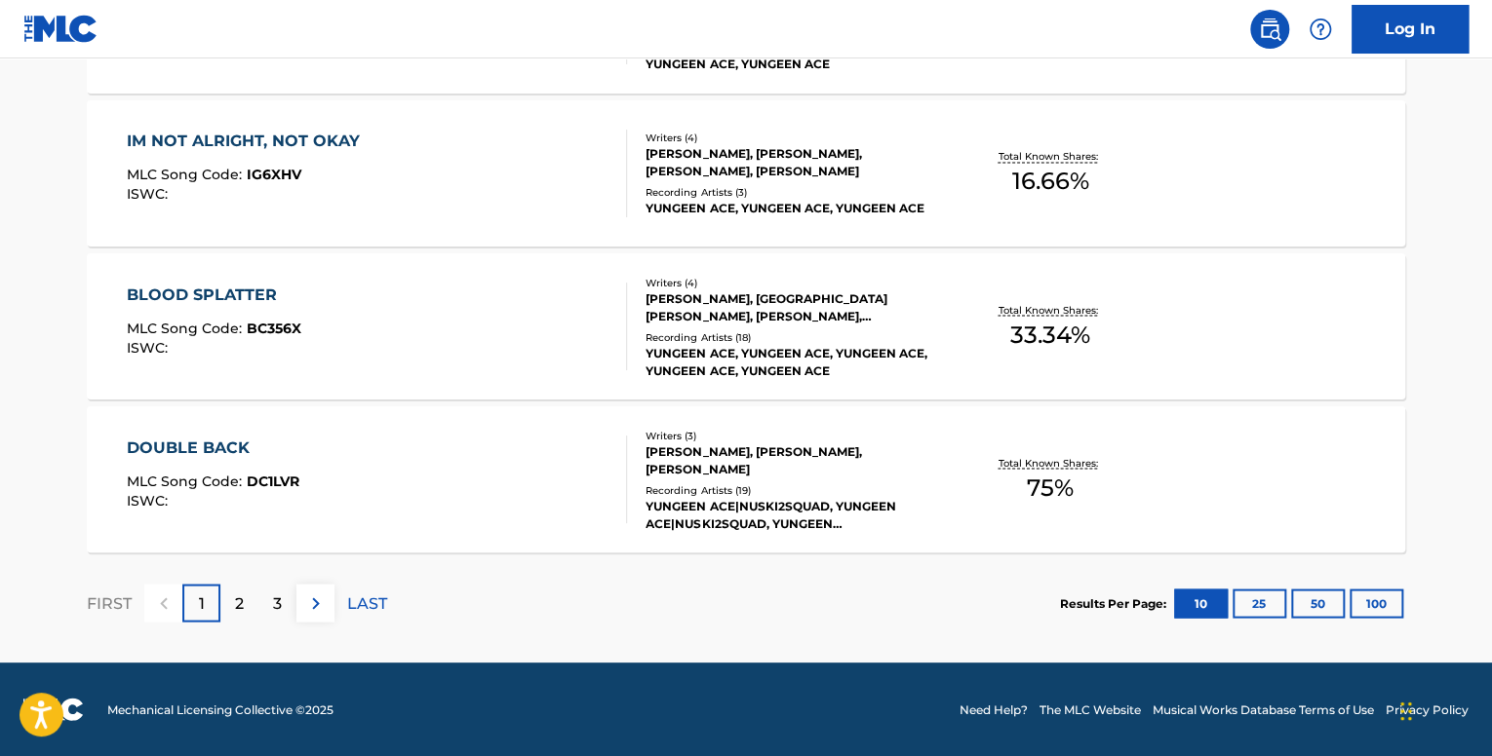
click at [1359, 597] on button "100" at bounding box center [1376, 603] width 54 height 29
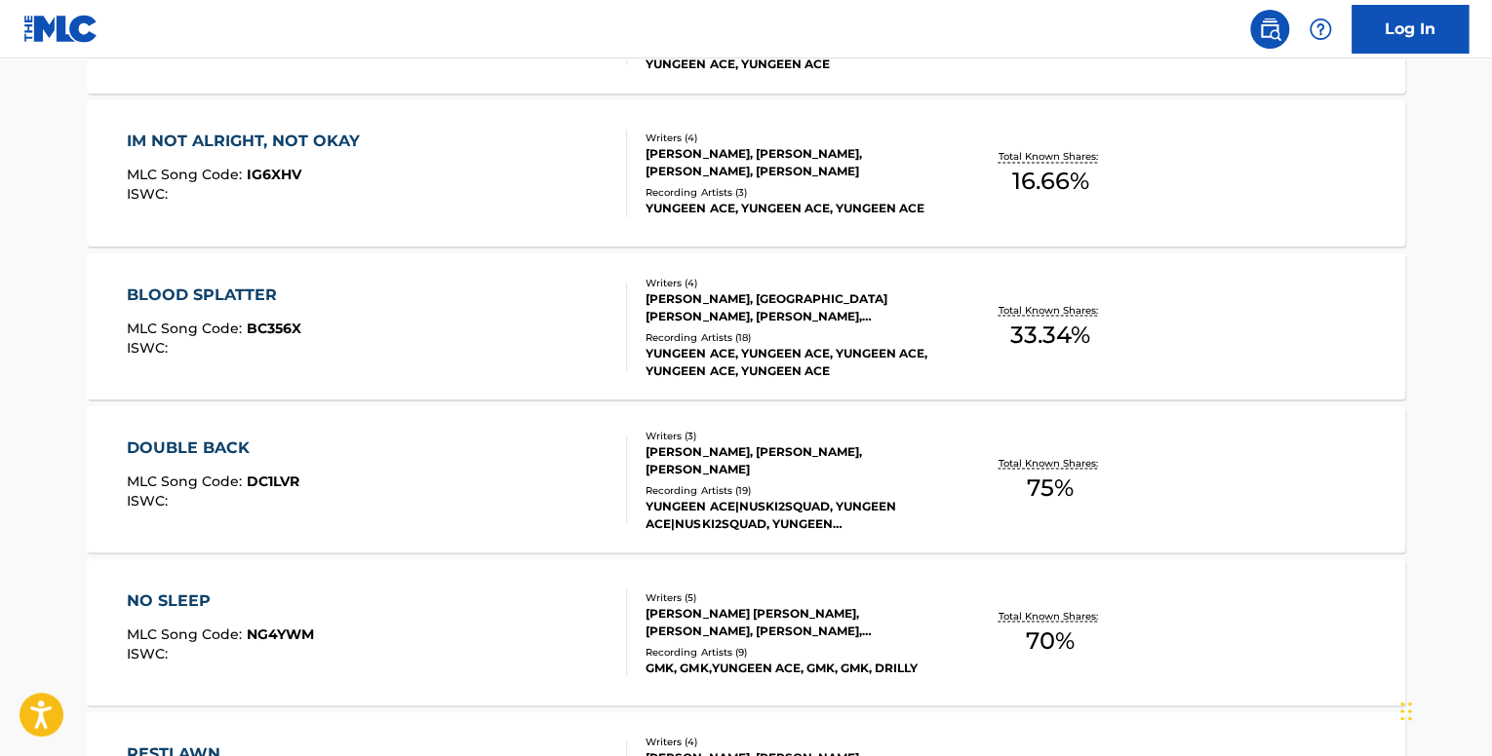
scroll to position [6597, 0]
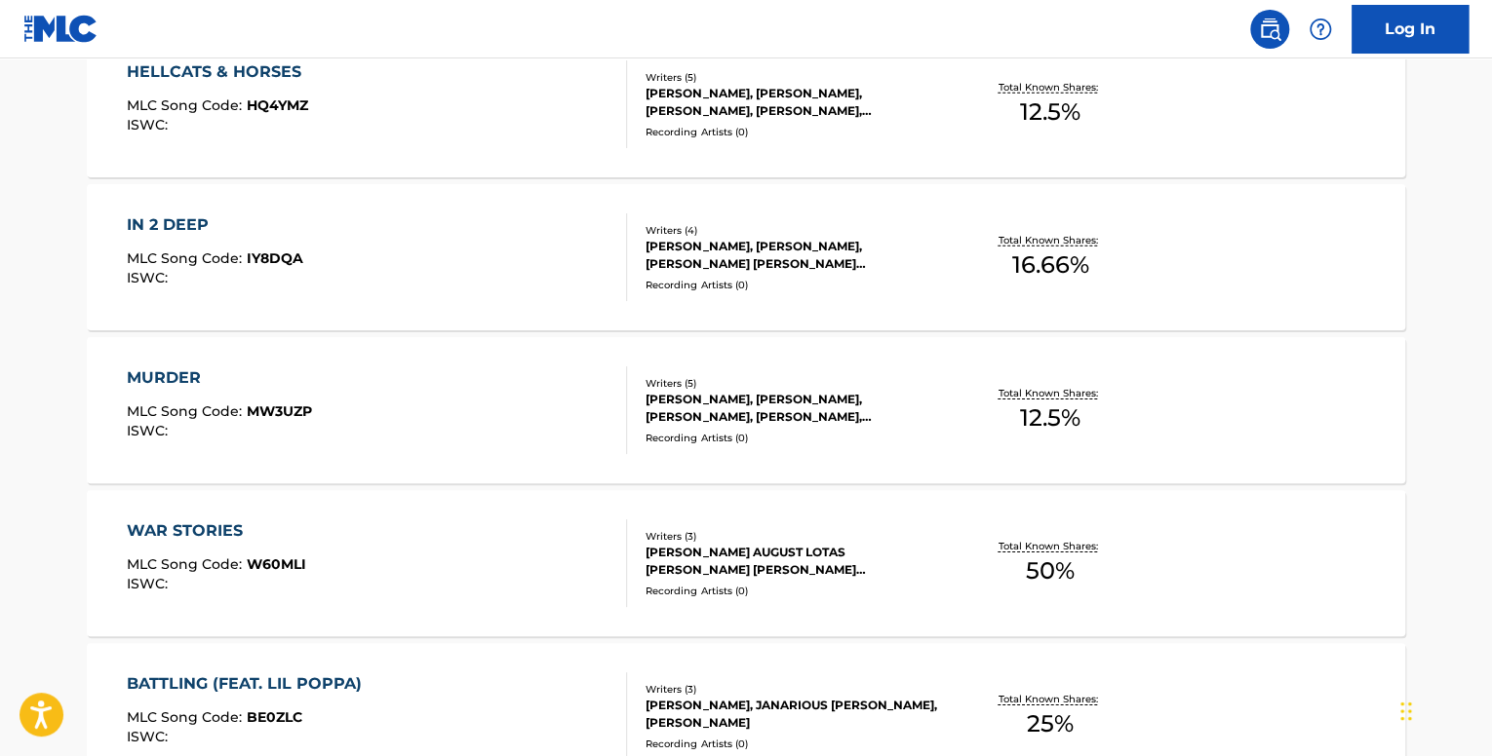
click at [330, 413] on div "MURDER MLC Song Code : MW3UZP ISWC :" at bounding box center [377, 411] width 501 height 88
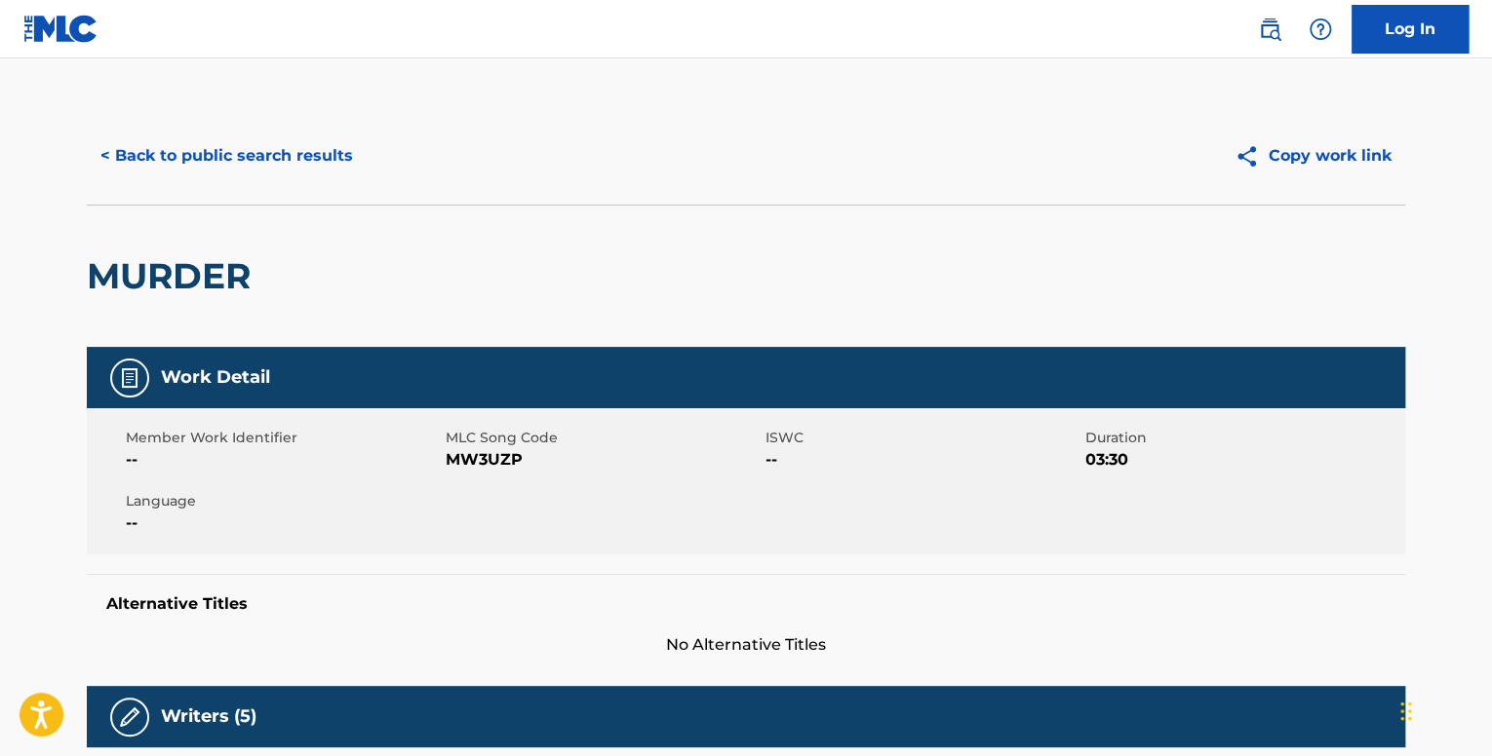
click at [248, 162] on button "< Back to public search results" at bounding box center [227, 156] width 280 height 49
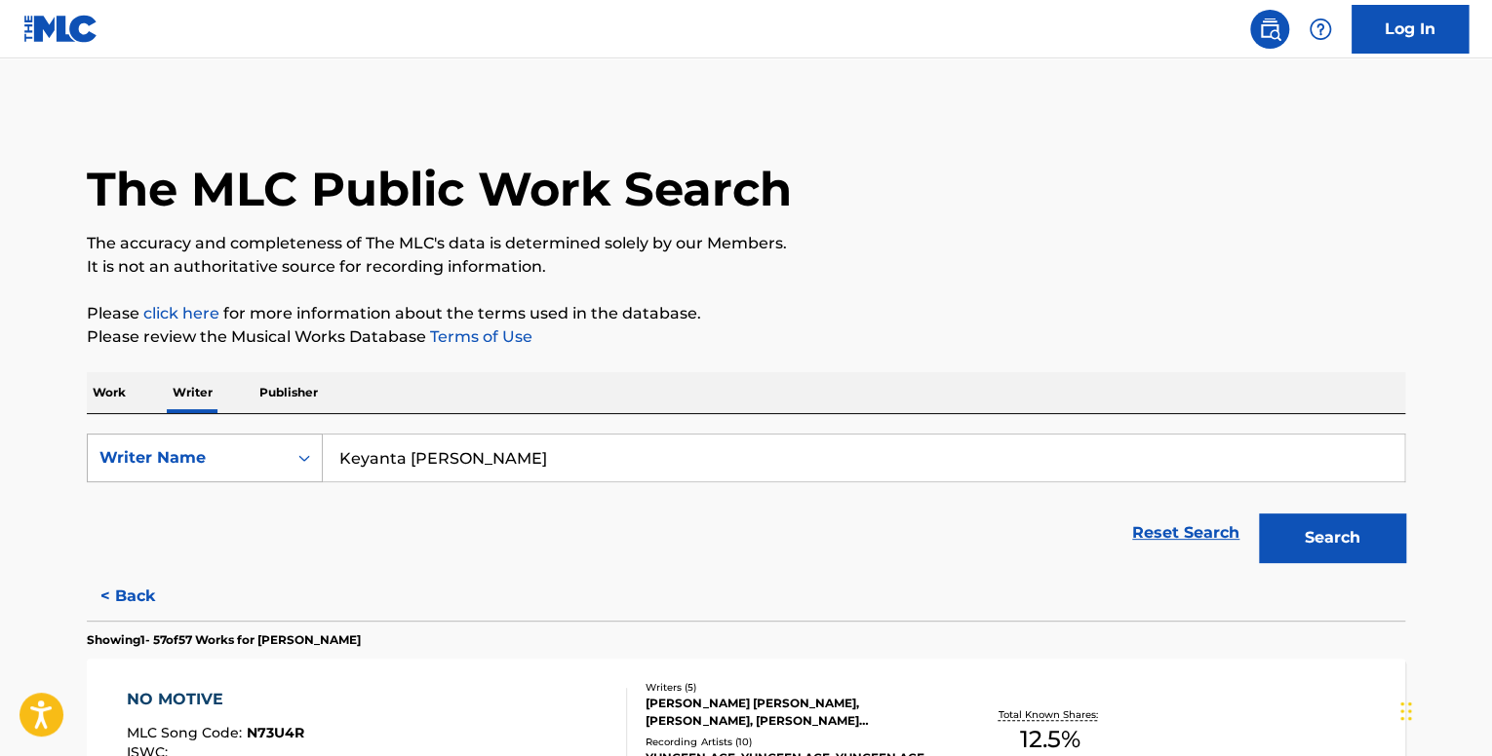
drag, startPoint x: 546, startPoint y: 457, endPoint x: 300, endPoint y: 439, distance: 246.4
click at [300, 439] on div "SearchWithCriteria88637a78-85ef-4939-adff-7090f35e2457 Writer Name [PERSON_NAME…" at bounding box center [746, 458] width 1318 height 49
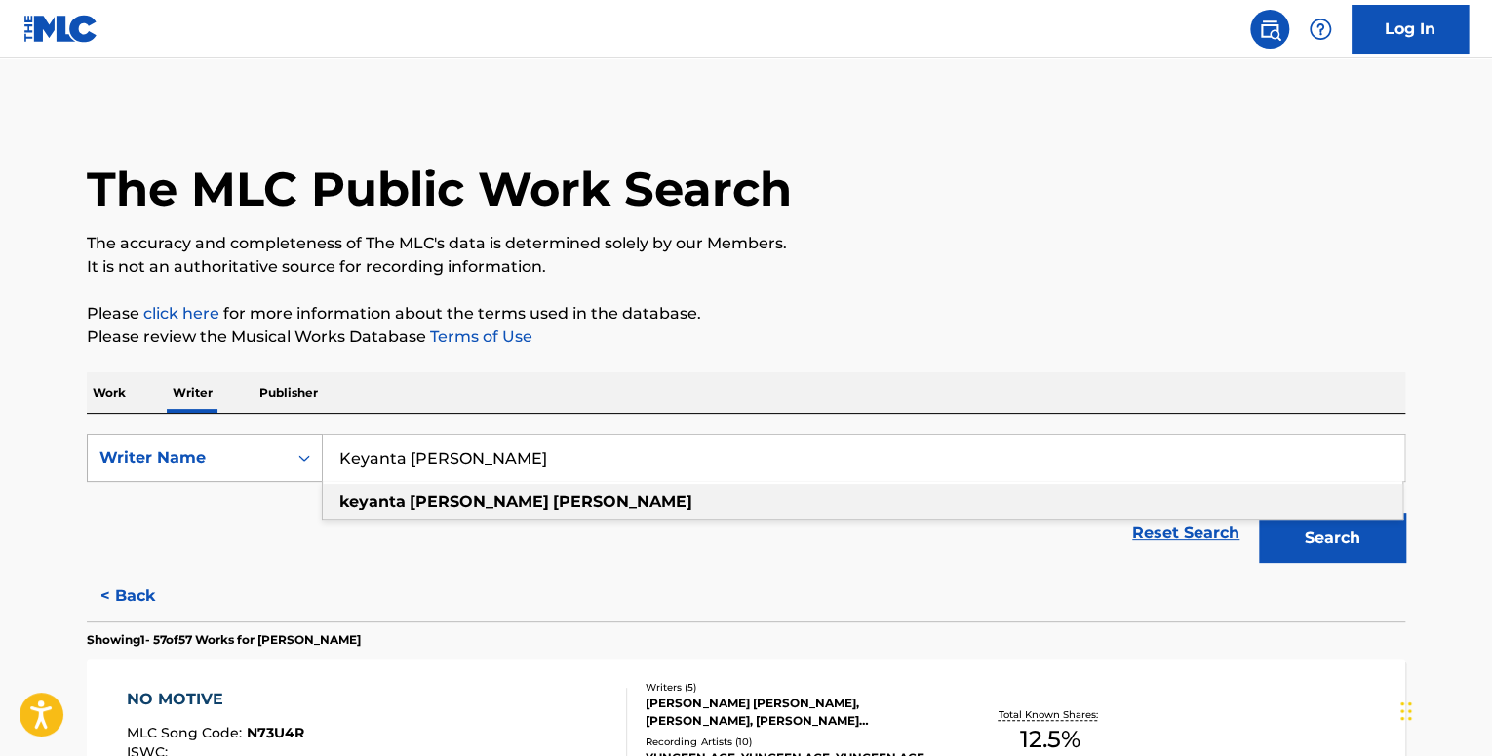
drag, startPoint x: 573, startPoint y: 459, endPoint x: 201, endPoint y: 452, distance: 372.5
click at [212, 453] on div "SearchWithCriteria88637a78-85ef-4939-adff-7090f35e2457 Writer Name [PERSON_NAME…" at bounding box center [746, 458] width 1318 height 49
paste input "[PERSON_NAME]"
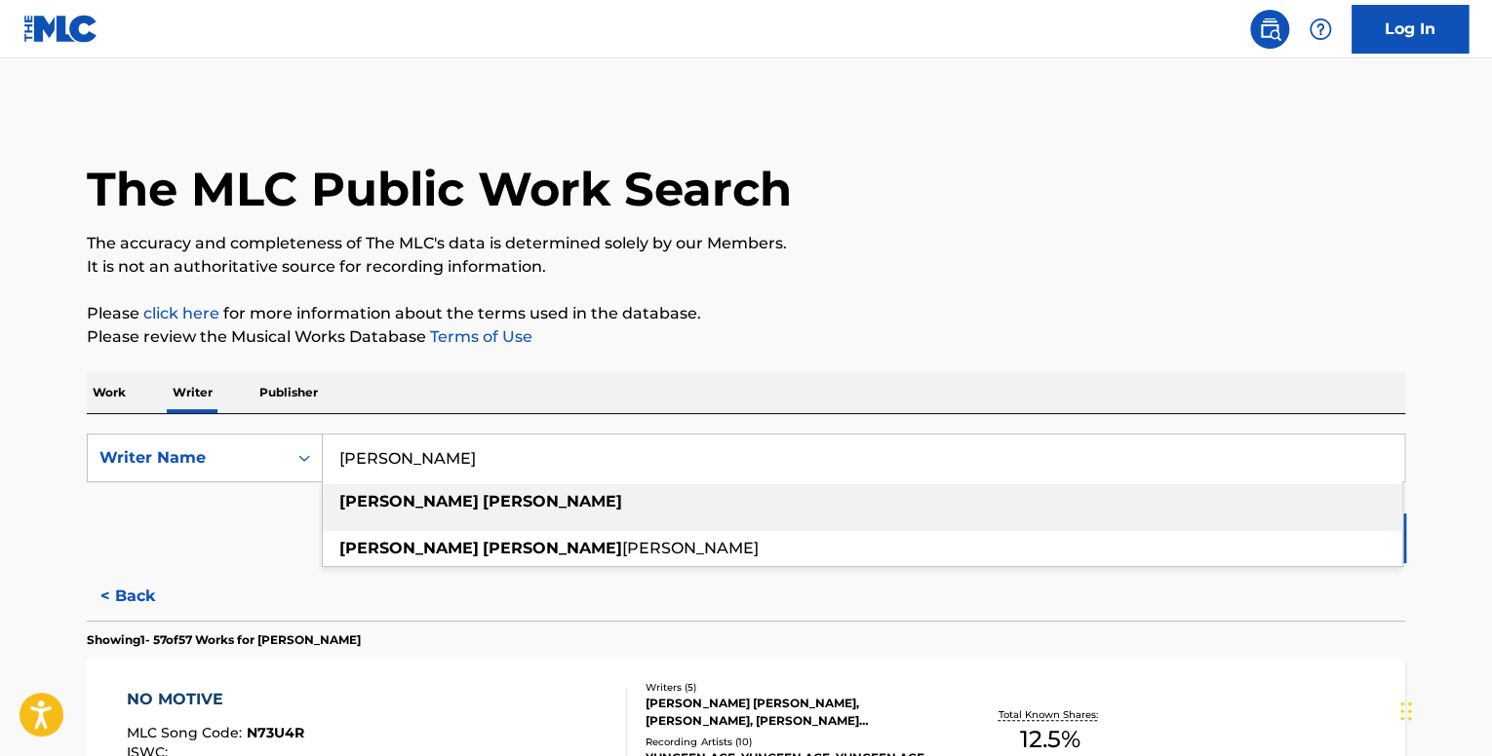
click at [483, 492] on strong "[PERSON_NAME]" at bounding box center [552, 501] width 139 height 19
type input "[PERSON_NAME]"
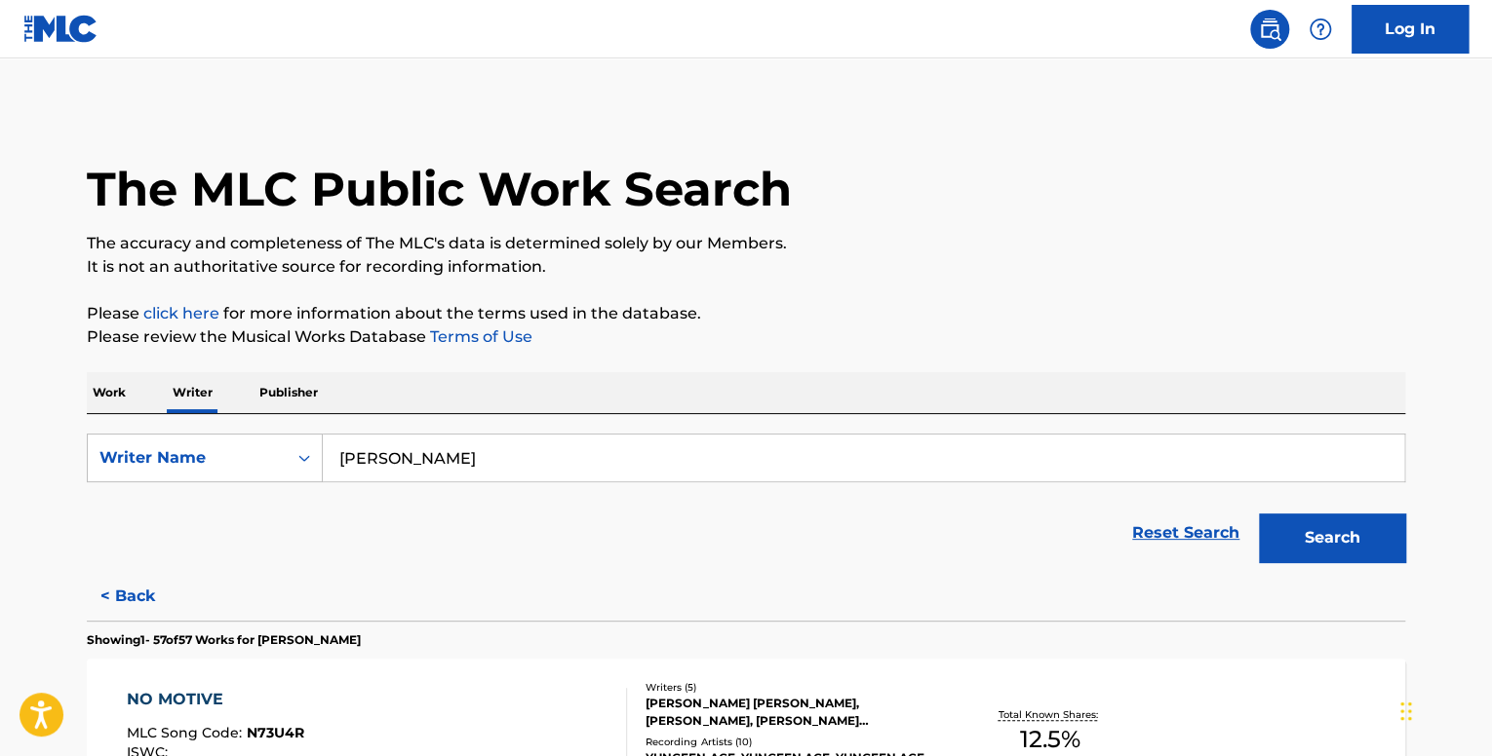
click at [1349, 544] on button "Search" at bounding box center [1332, 538] width 146 height 49
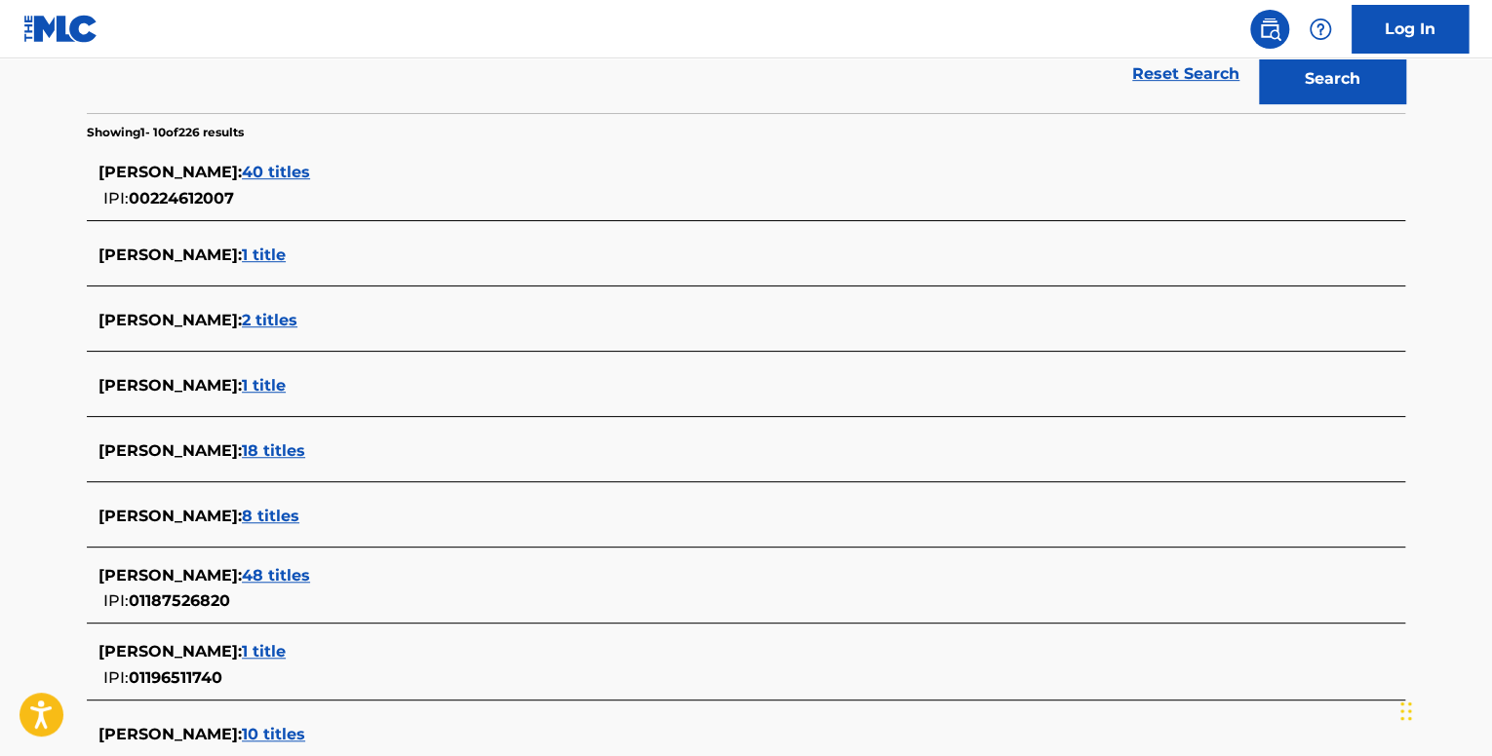
scroll to position [585, 0]
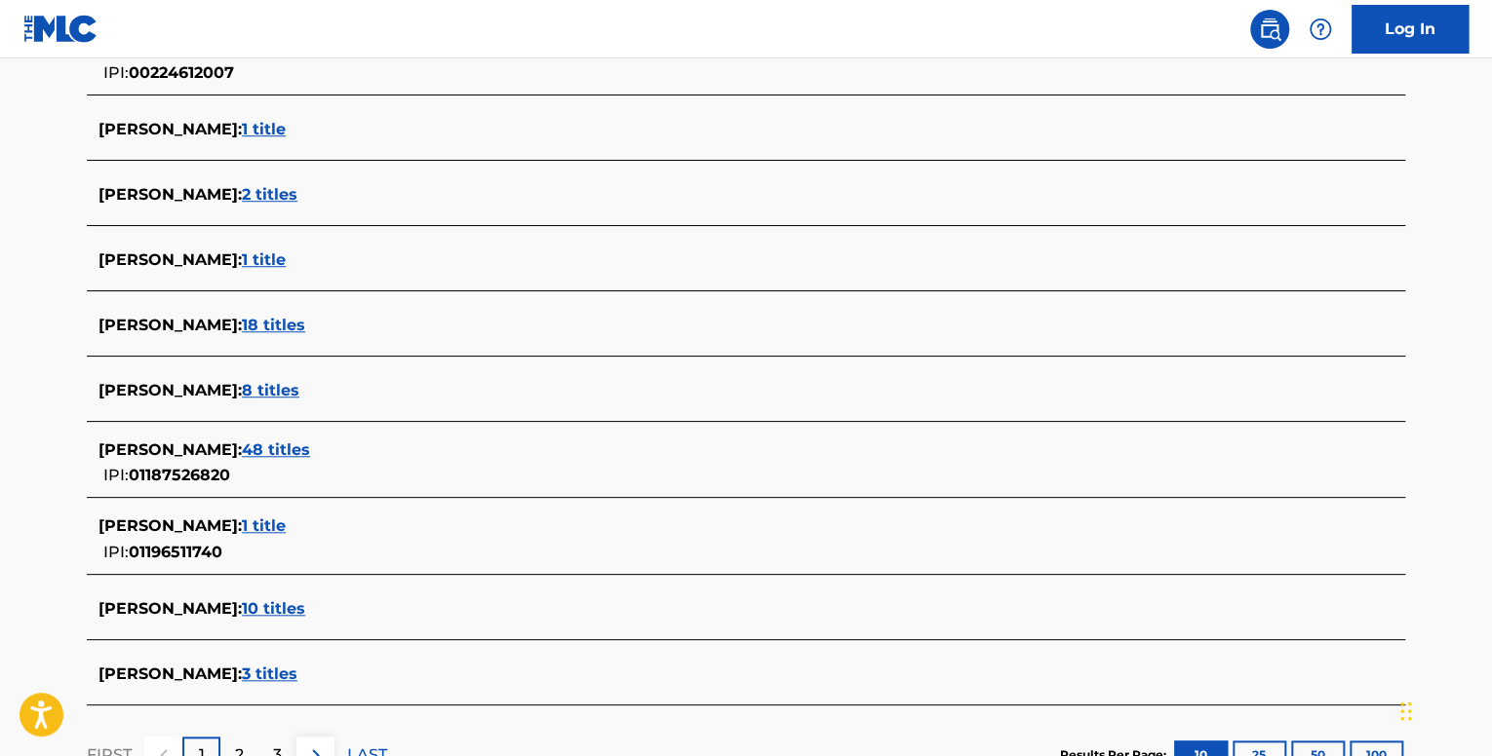
click at [293, 449] on span "48 titles" at bounding box center [276, 450] width 68 height 19
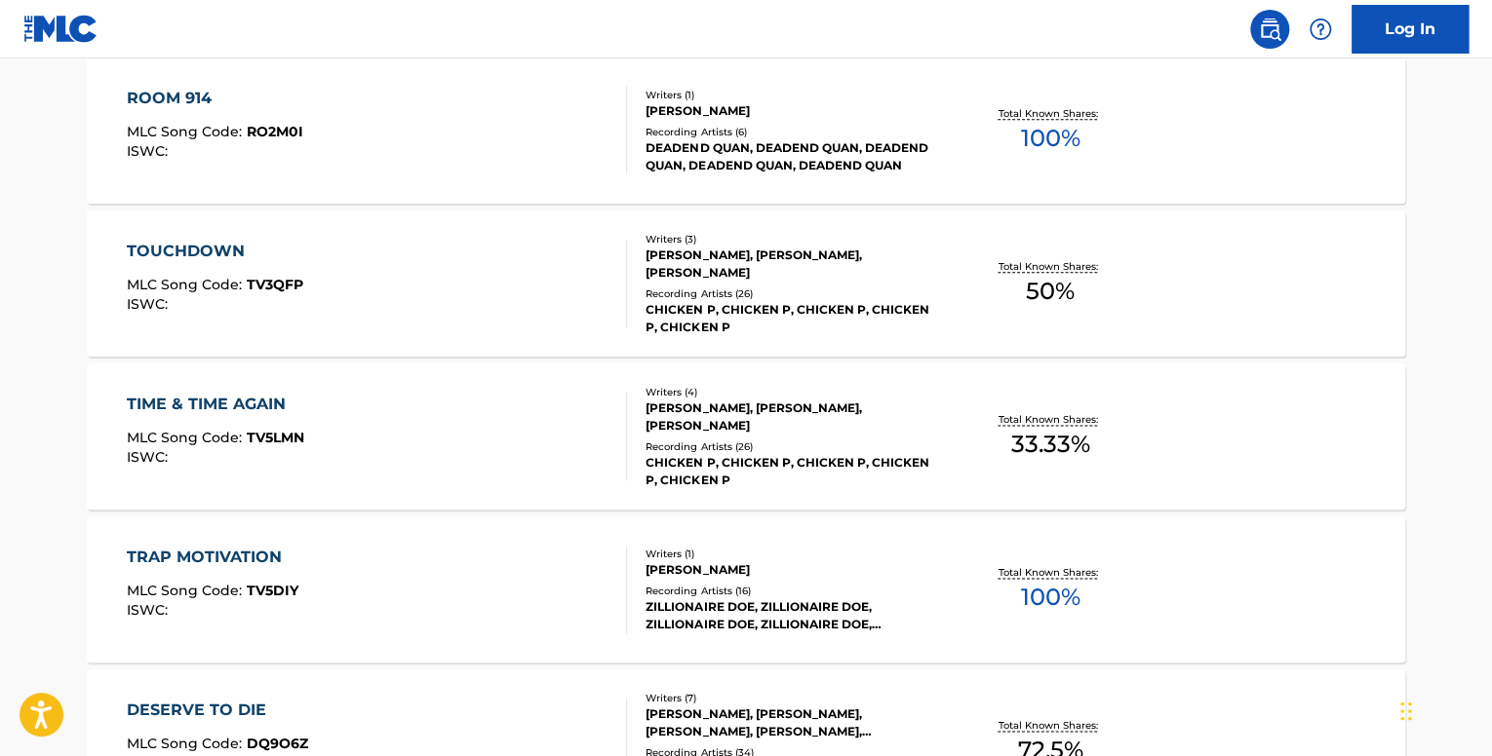
scroll to position [1072, 0]
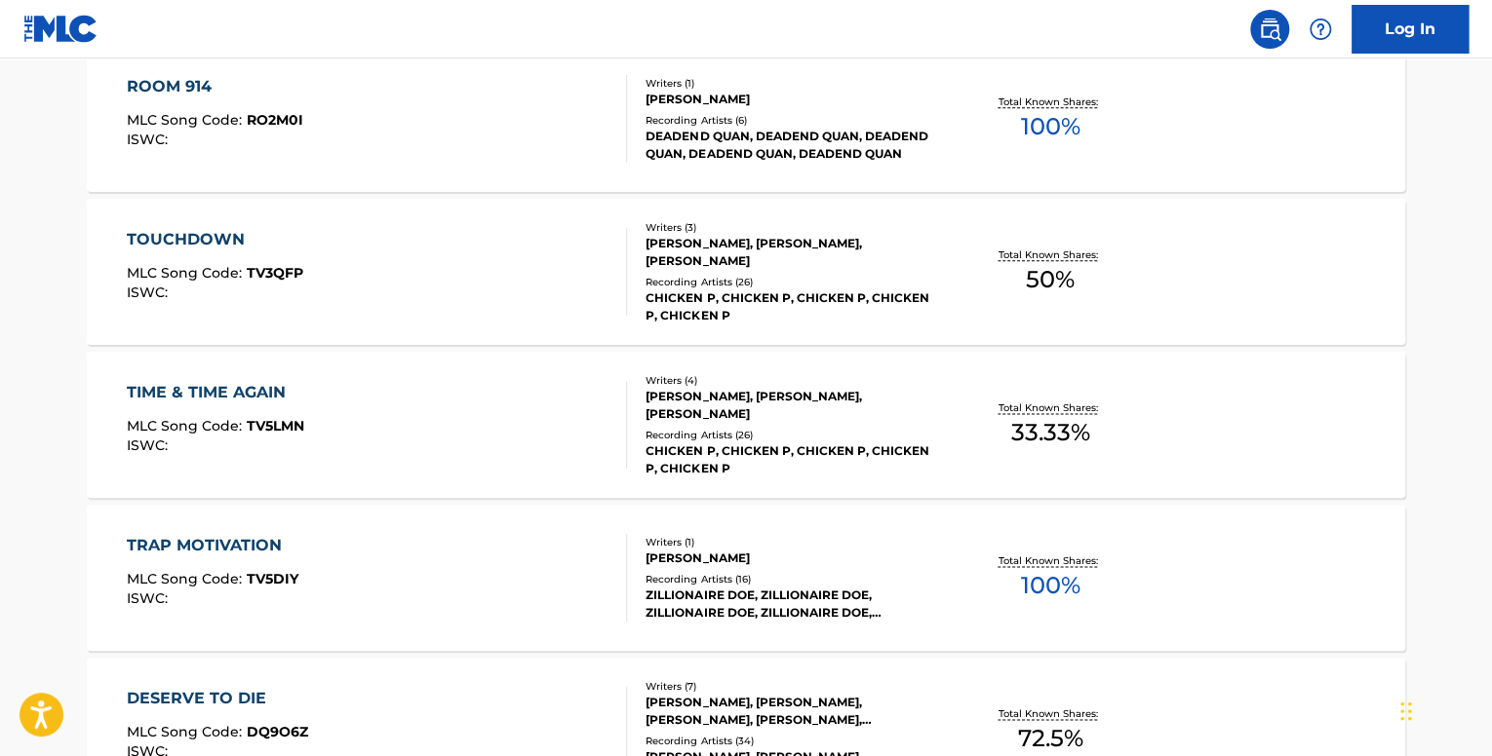
click at [473, 411] on div "TIME & TIME AGAIN MLC Song Code : TV5LMN ISWC :" at bounding box center [377, 425] width 501 height 88
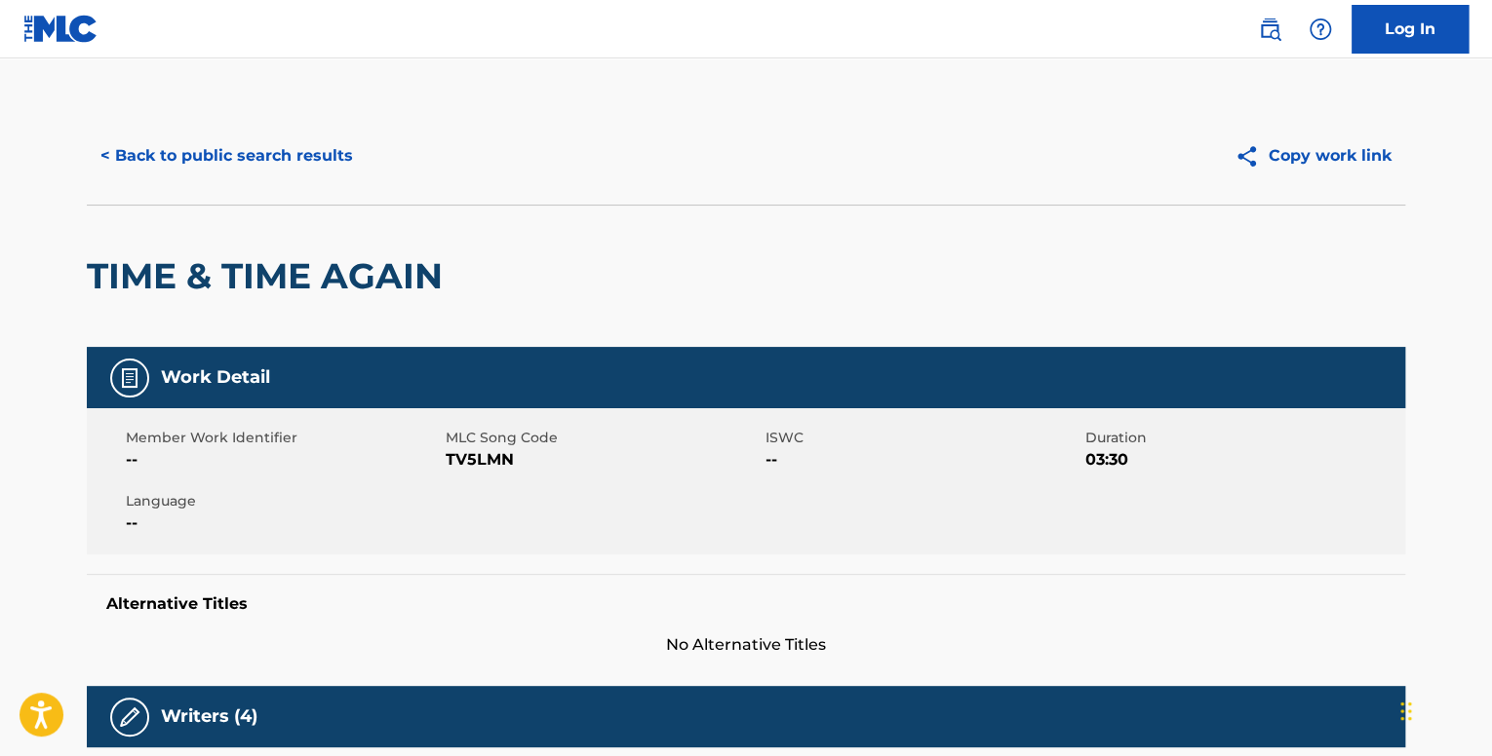
click at [249, 149] on button "< Back to public search results" at bounding box center [227, 156] width 280 height 49
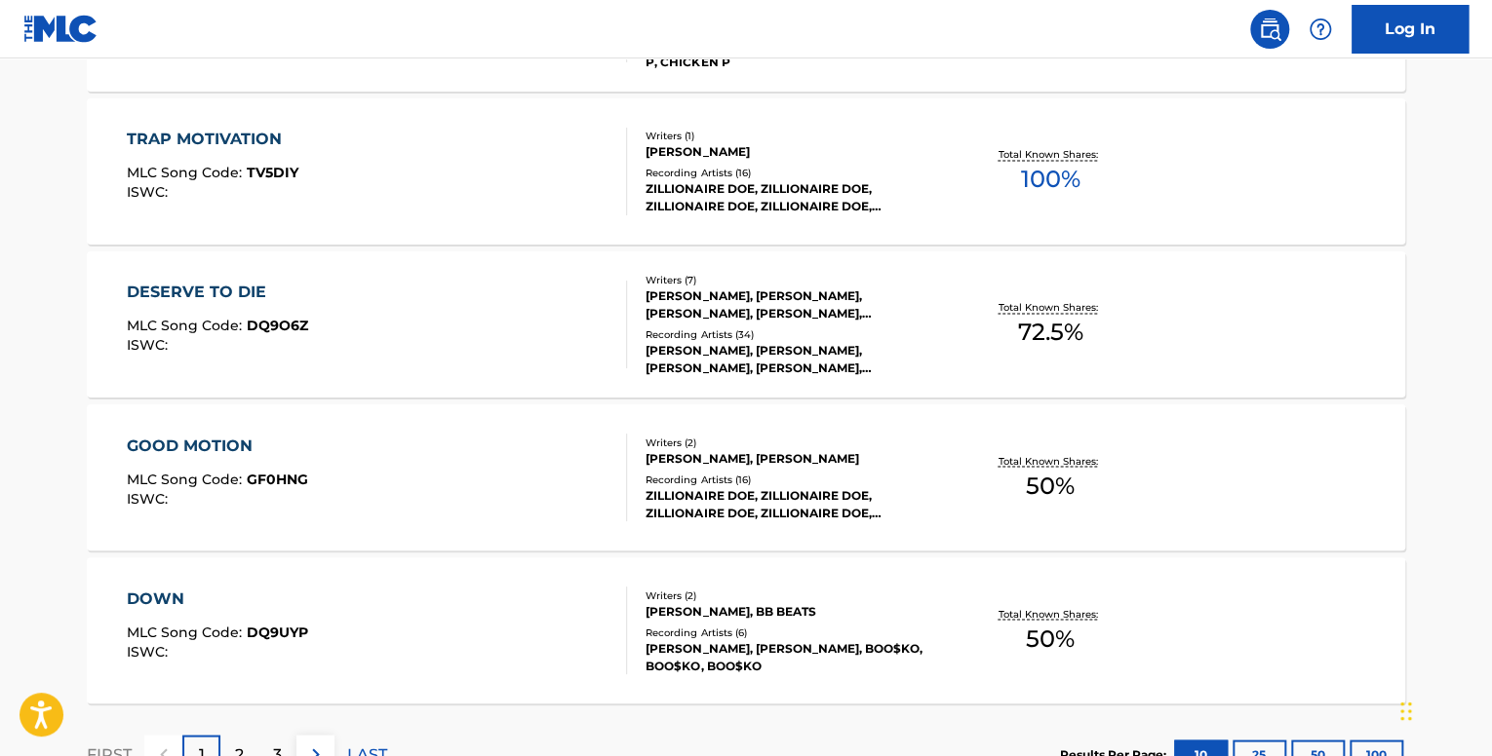
scroll to position [1630, 0]
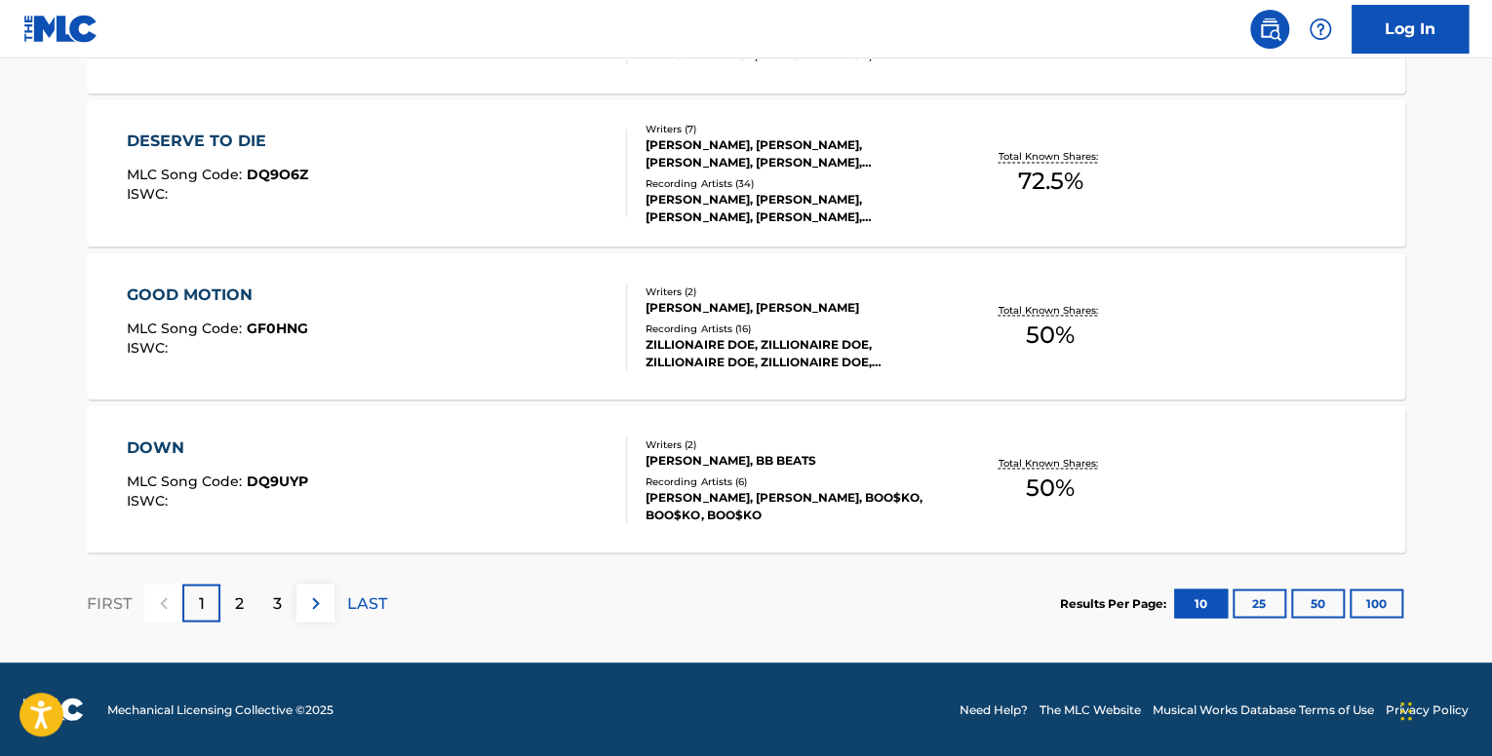
click at [480, 279] on div "GOOD MOTION MLC Song Code : GF0HNG ISWC : Writers ( 2 ) [PERSON_NAME], [PERSON_…" at bounding box center [746, 326] width 1318 height 146
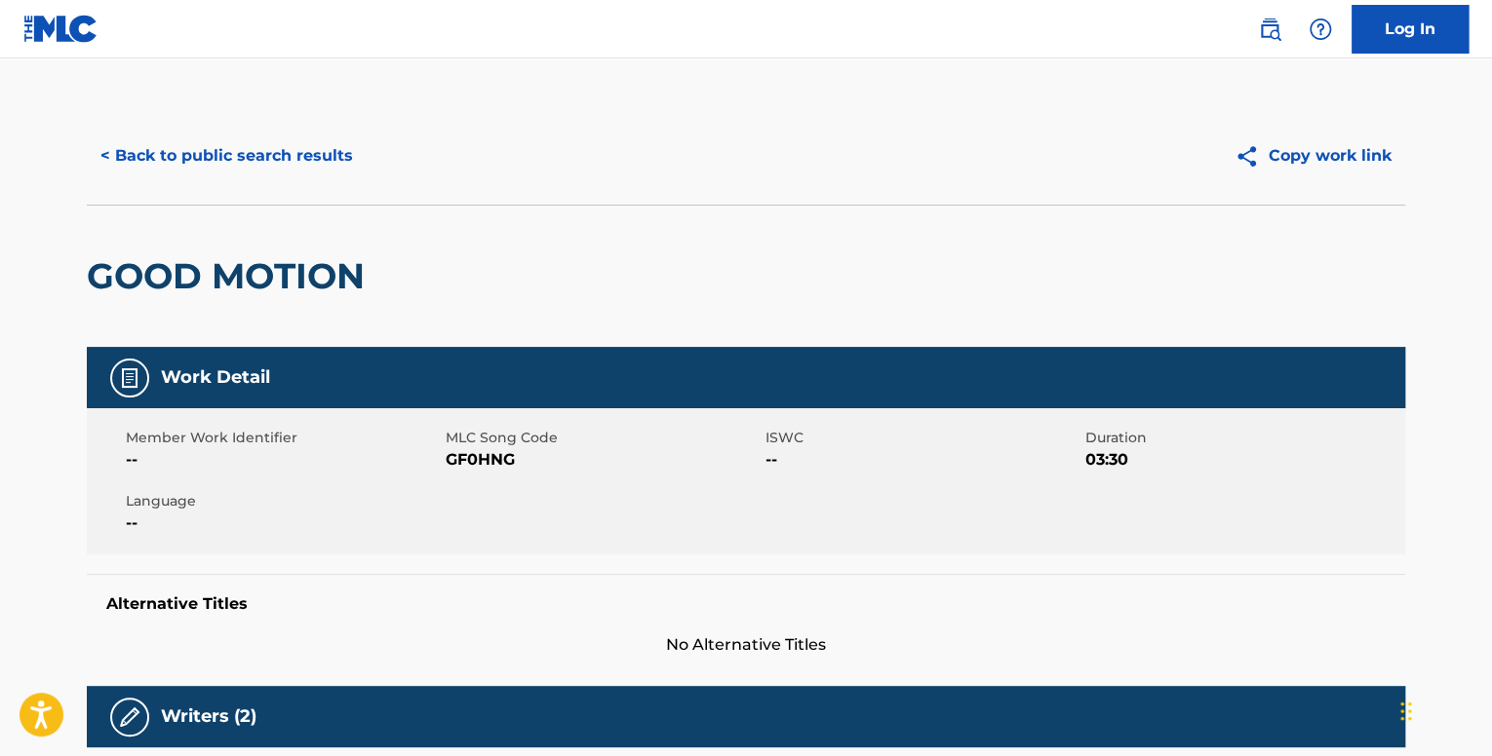
click at [148, 159] on button "< Back to public search results" at bounding box center [227, 156] width 280 height 49
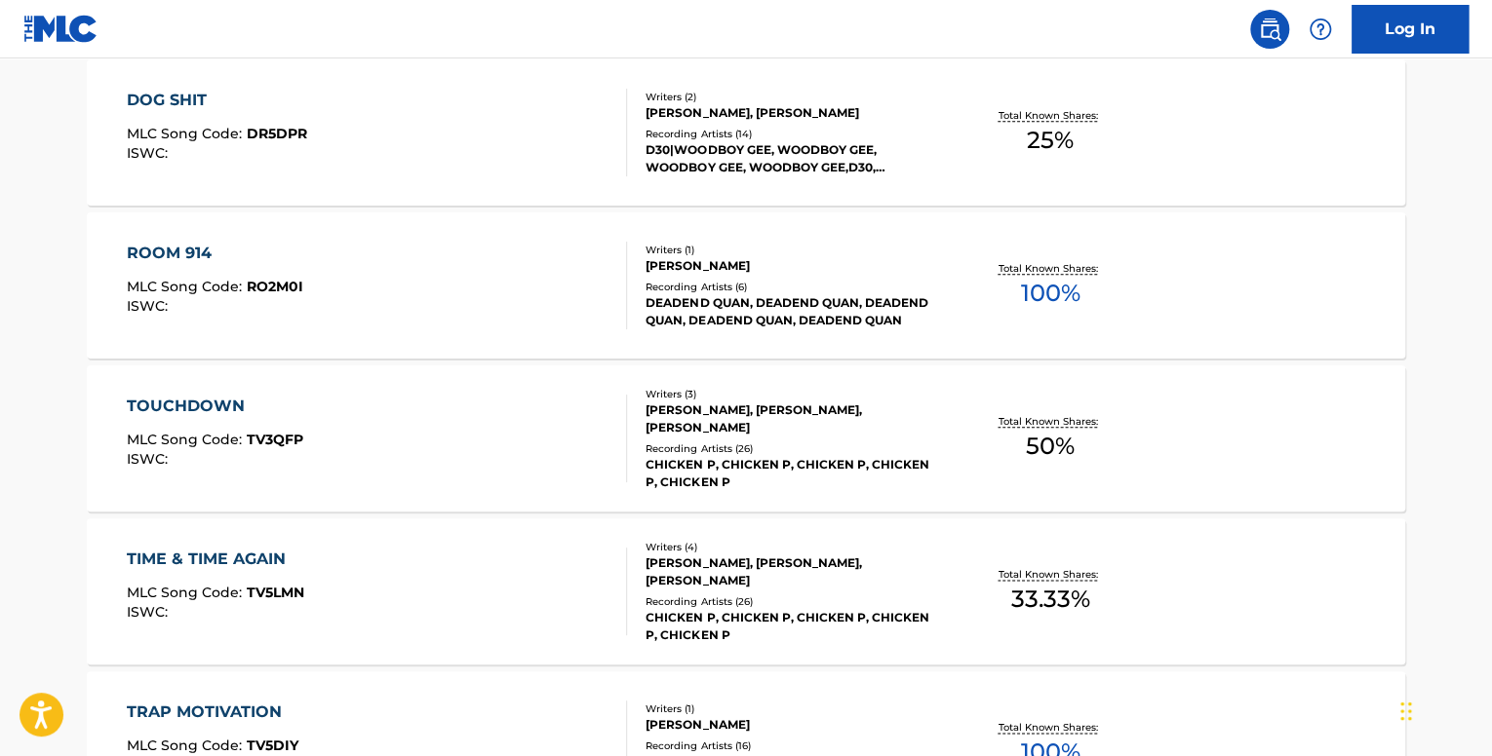
scroll to position [1072, 0]
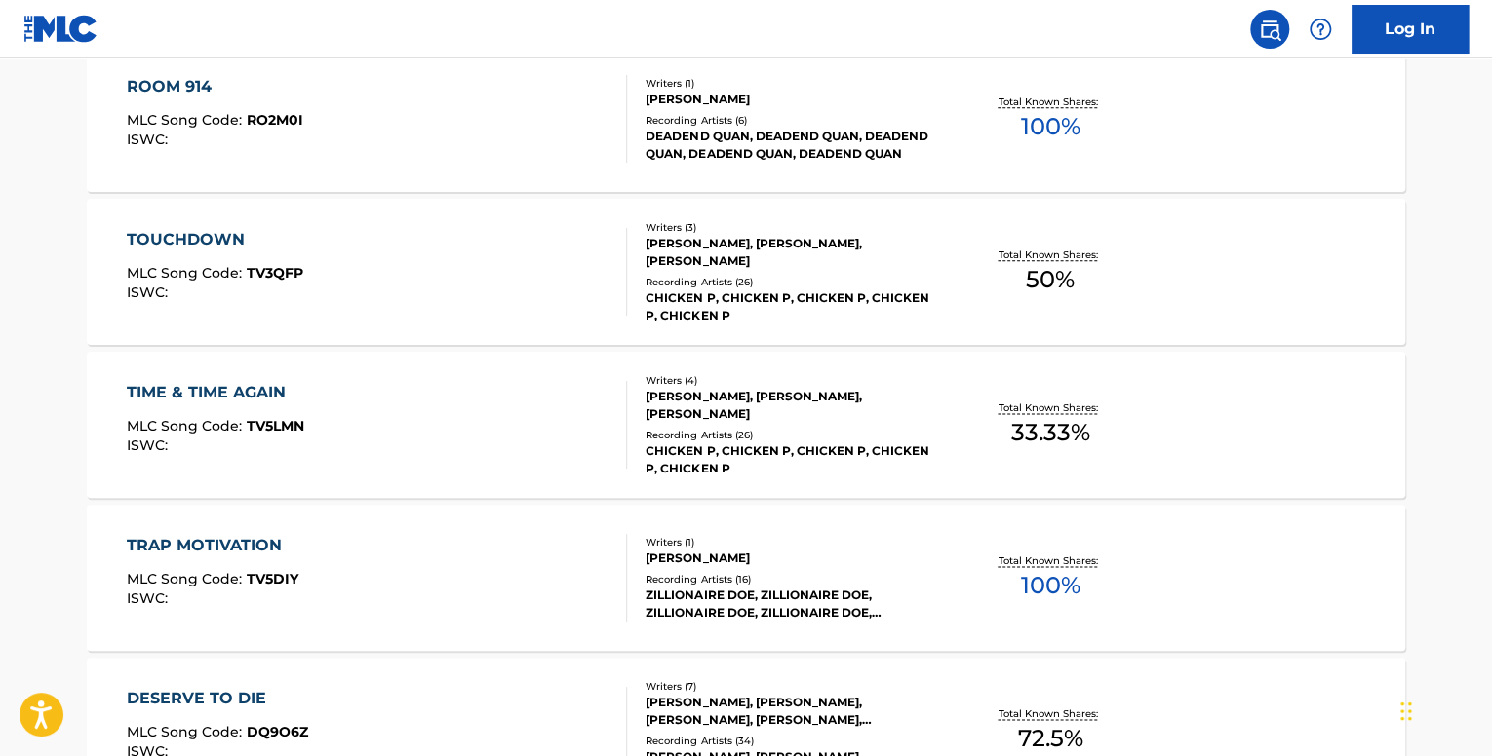
click at [339, 402] on div "TIME & TIME AGAIN MLC Song Code : TV5LMN ISWC :" at bounding box center [377, 425] width 501 height 88
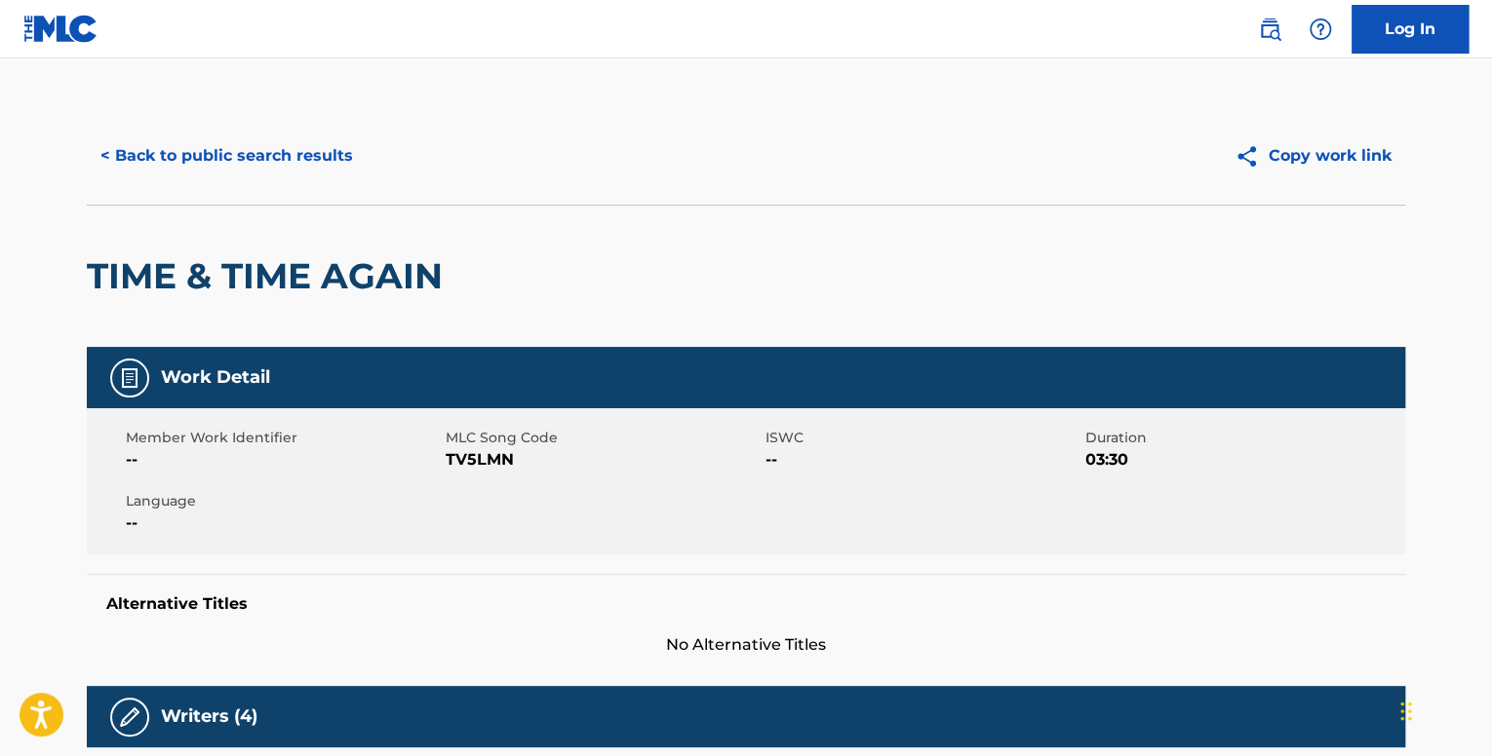
click at [171, 153] on button "< Back to public search results" at bounding box center [227, 156] width 280 height 49
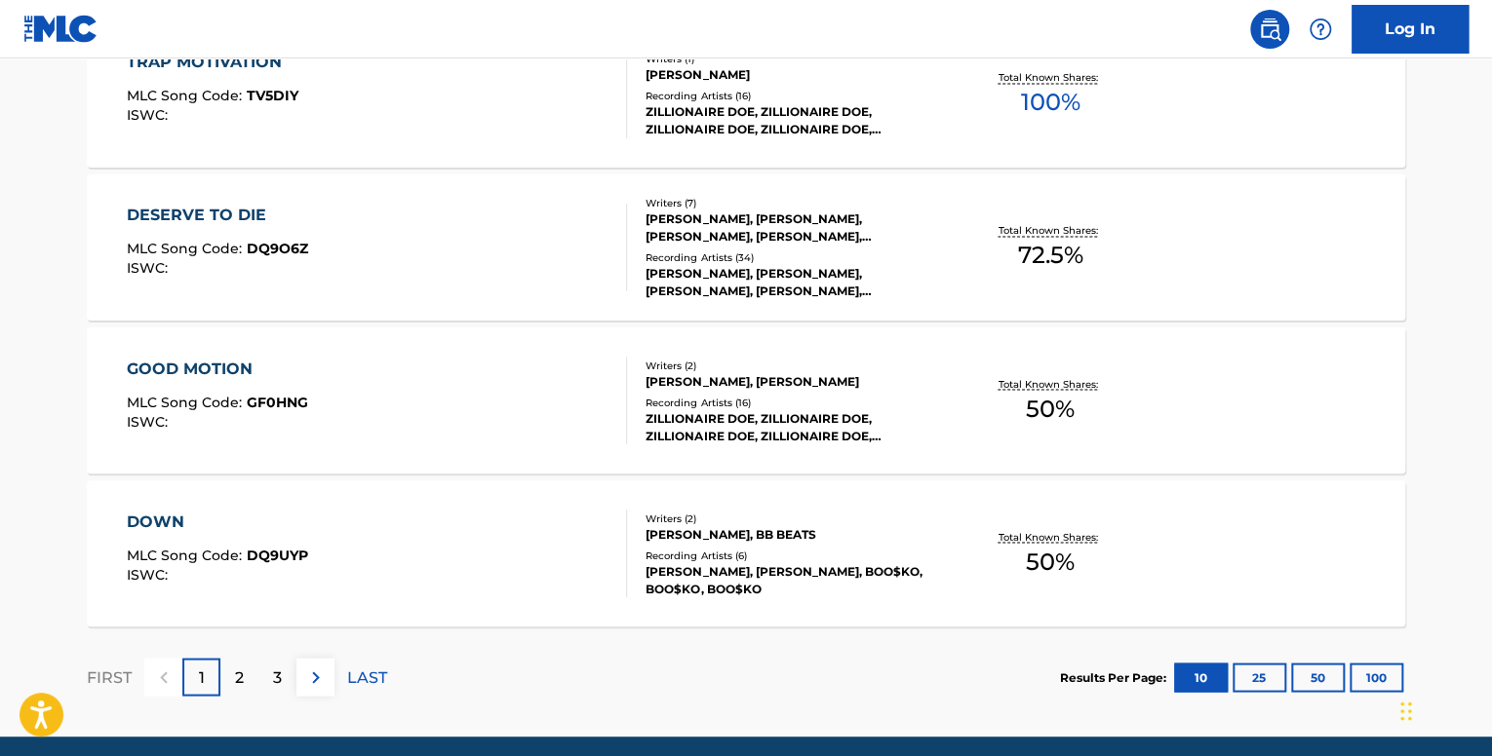
scroll to position [1630, 0]
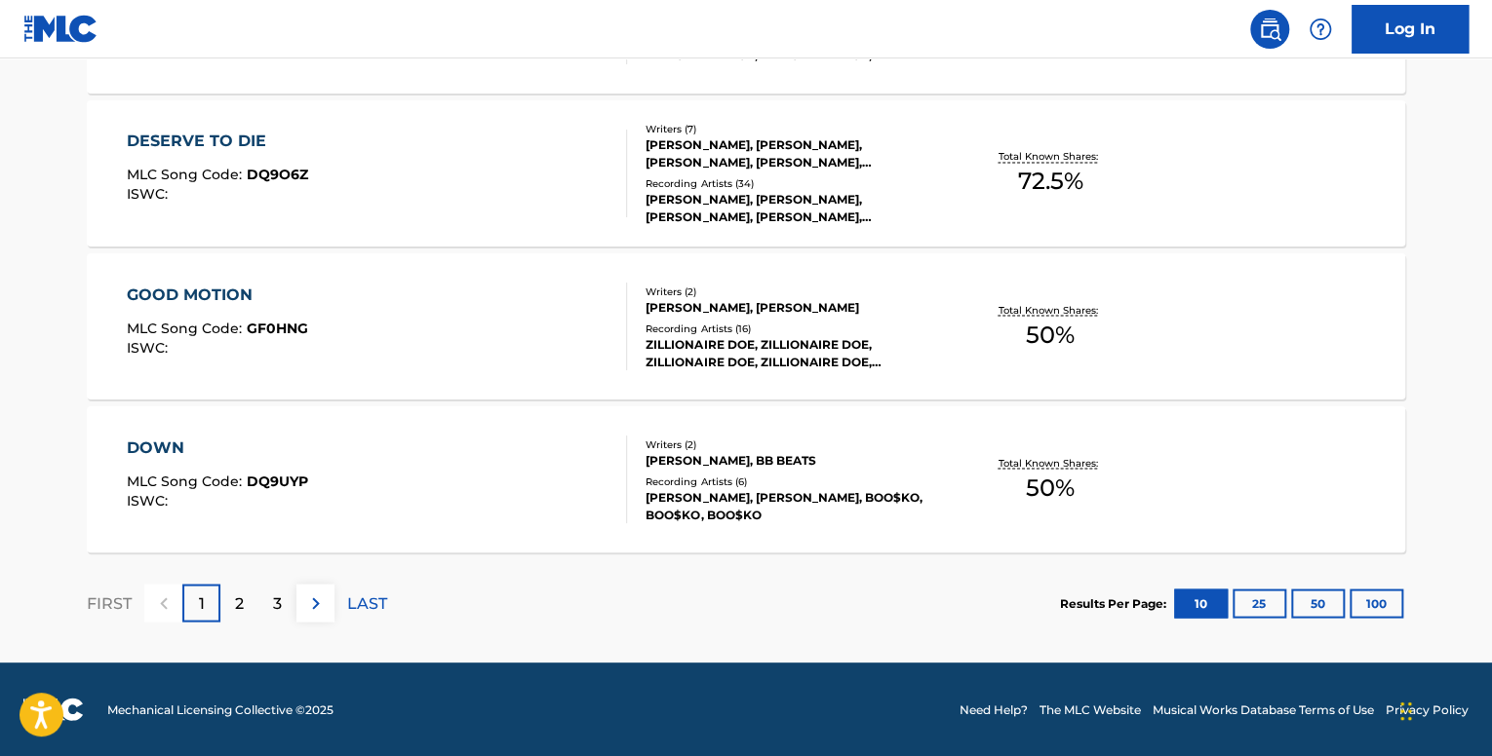
click at [300, 437] on div "DOWN" at bounding box center [217, 447] width 181 height 23
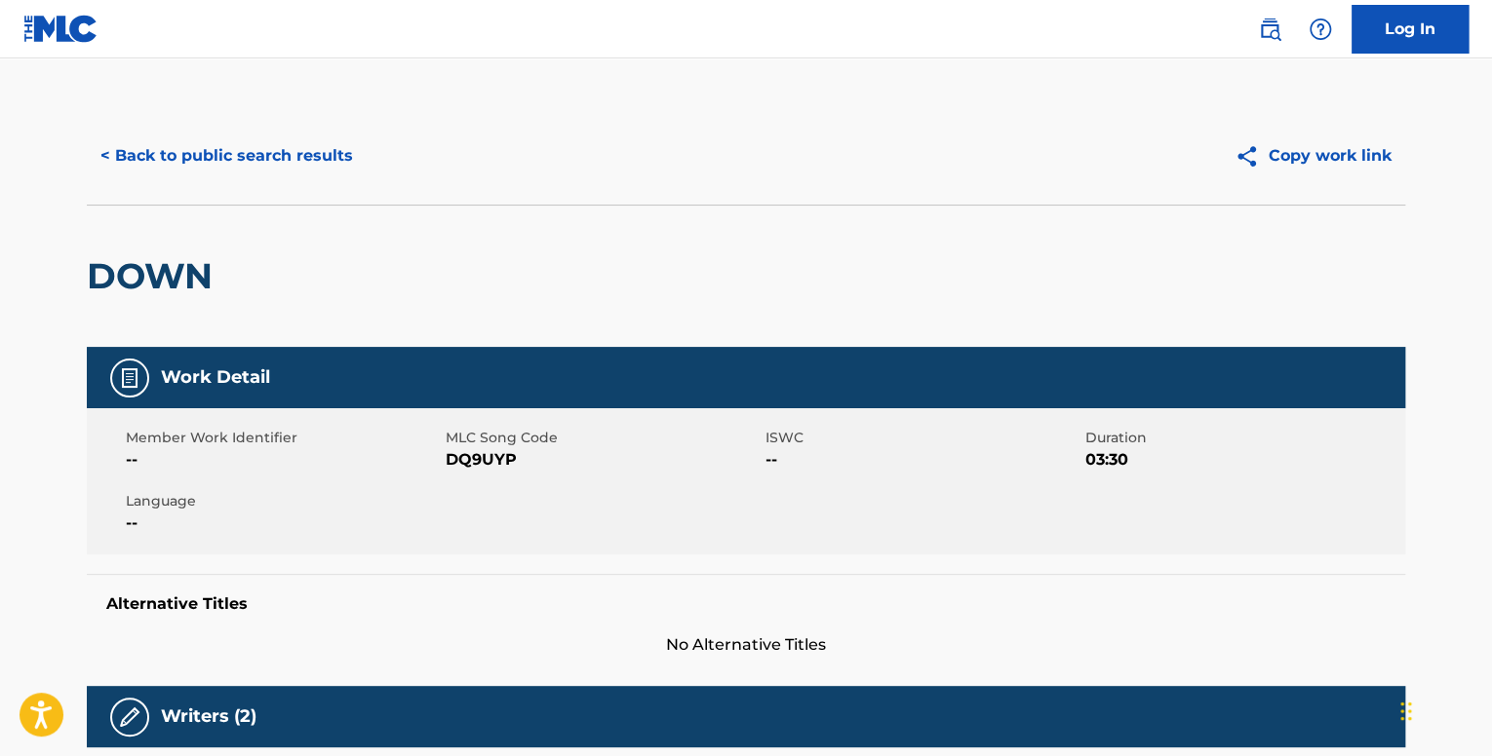
click at [219, 169] on button "< Back to public search results" at bounding box center [227, 156] width 280 height 49
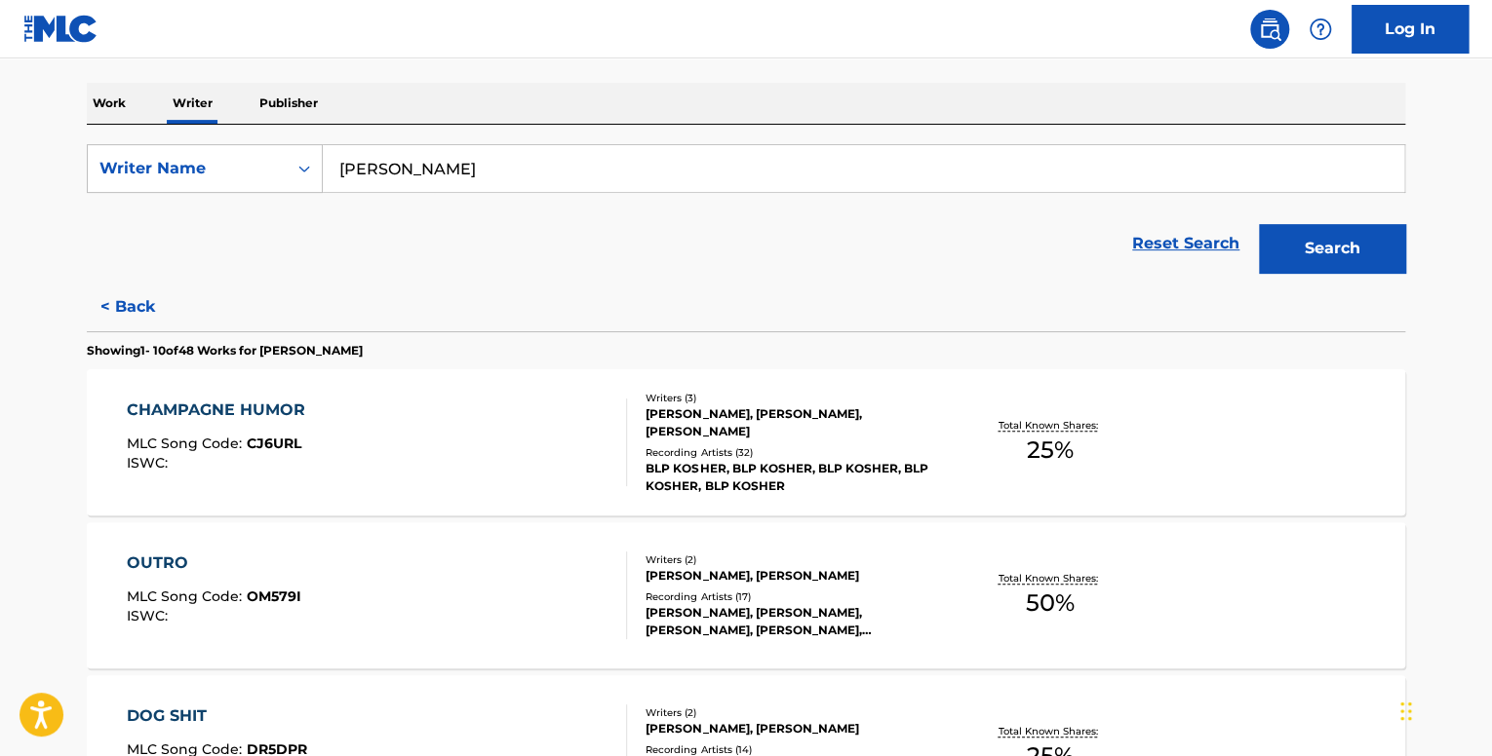
scroll to position [292, 0]
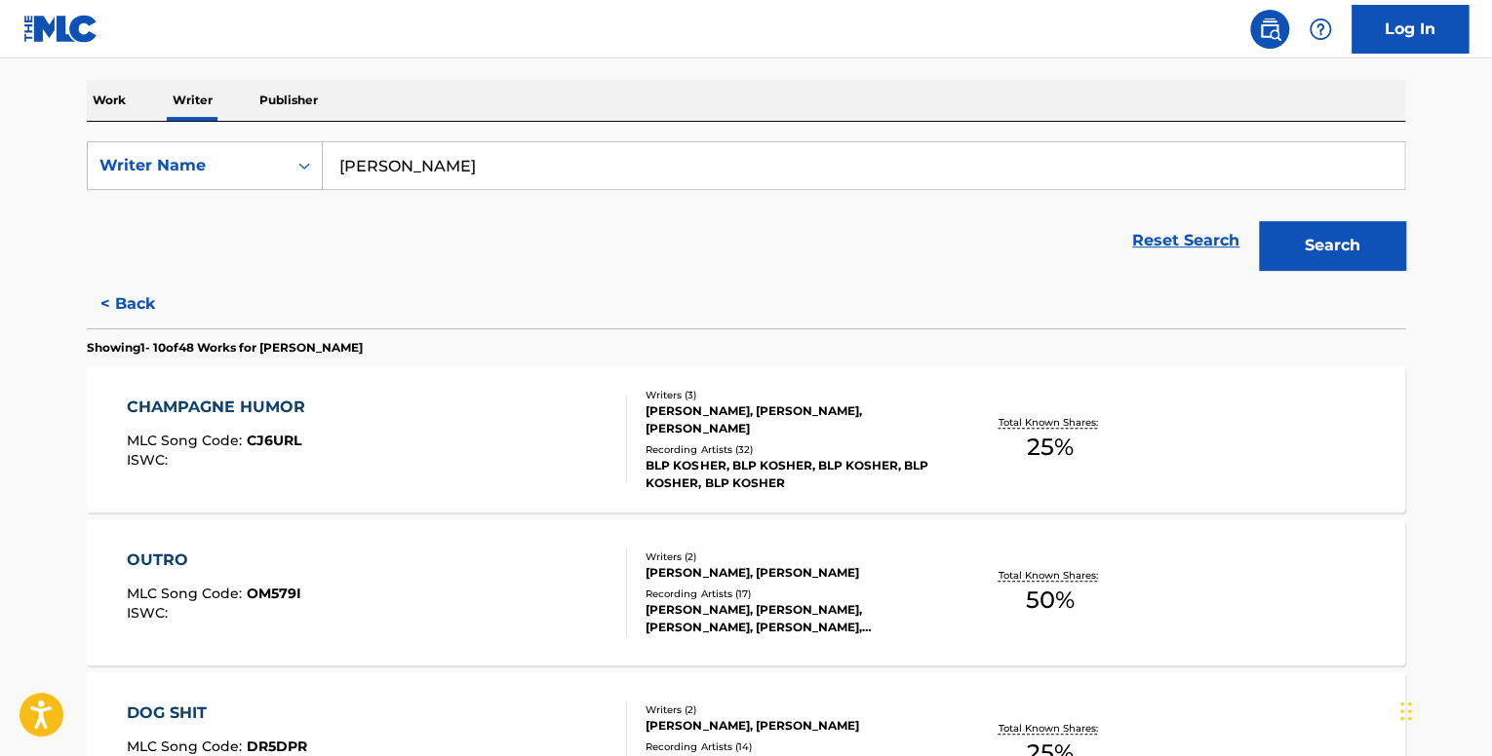
drag, startPoint x: 521, startPoint y: 150, endPoint x: 299, endPoint y: 137, distance: 221.7
click at [299, 137] on div "SearchWithCriteria88637a78-85ef-4939-adff-7090f35e2457 Writer Name [PERSON_NAME…" at bounding box center [746, 201] width 1318 height 158
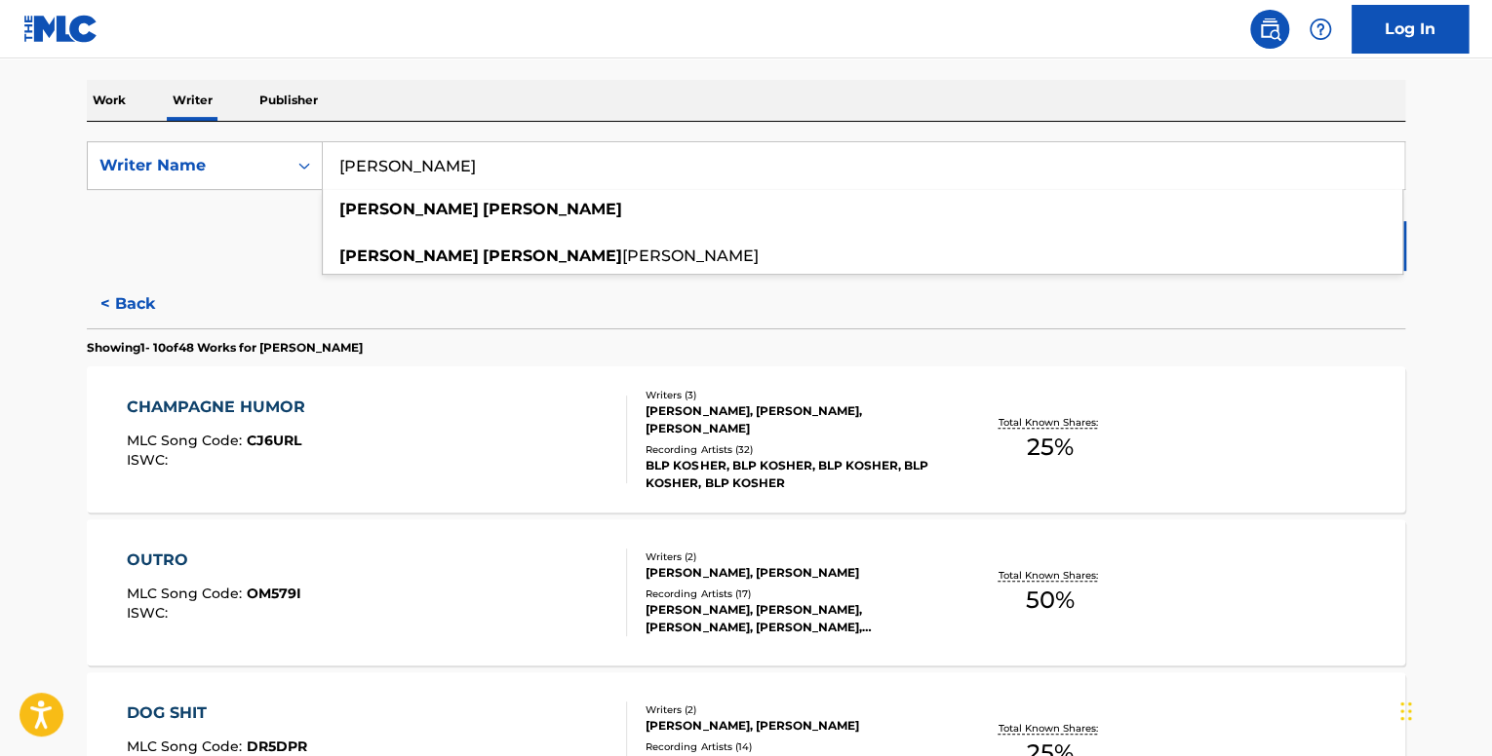
click at [421, 457] on div "CHAMPAGNE HUMOR MLC Song Code : CJ6URL ISWC :" at bounding box center [377, 440] width 501 height 88
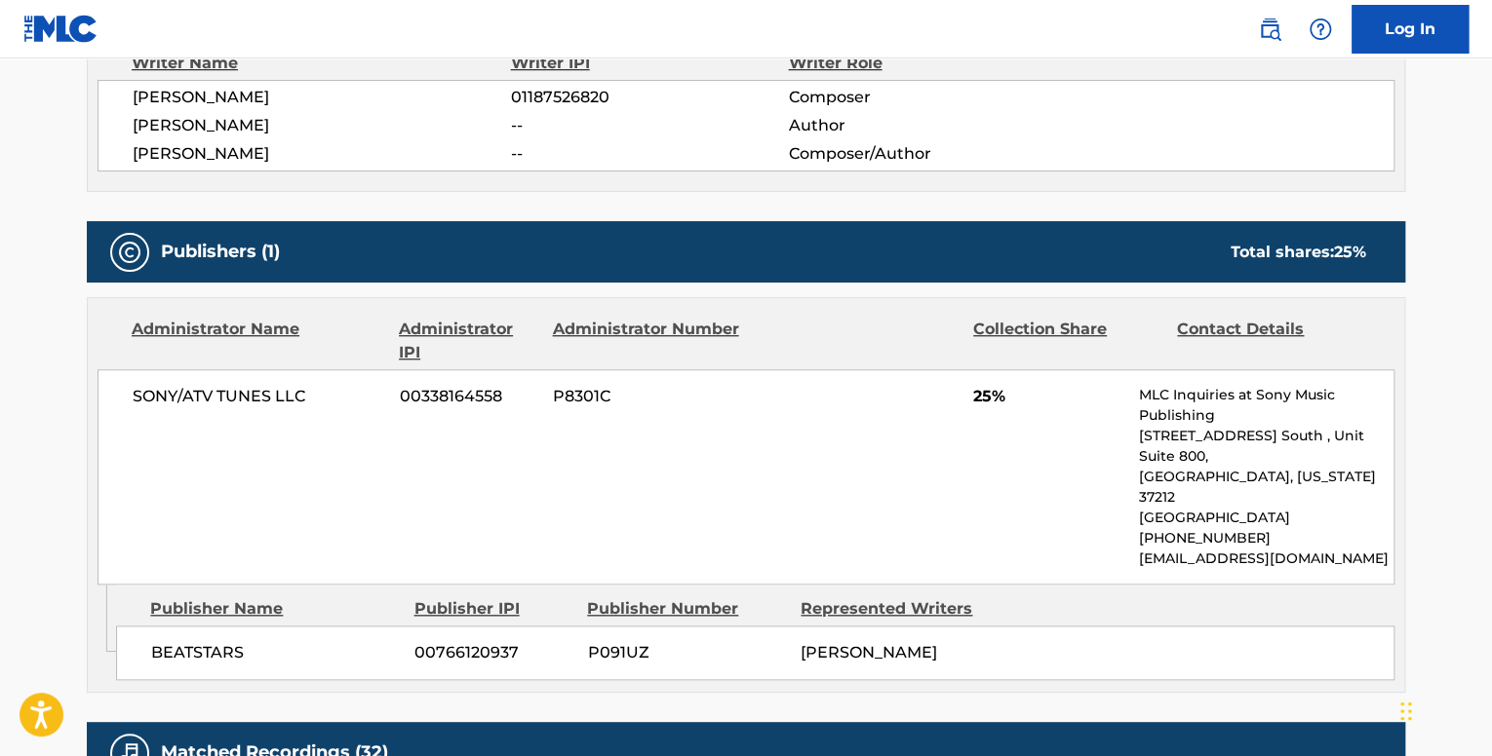
scroll to position [975, 0]
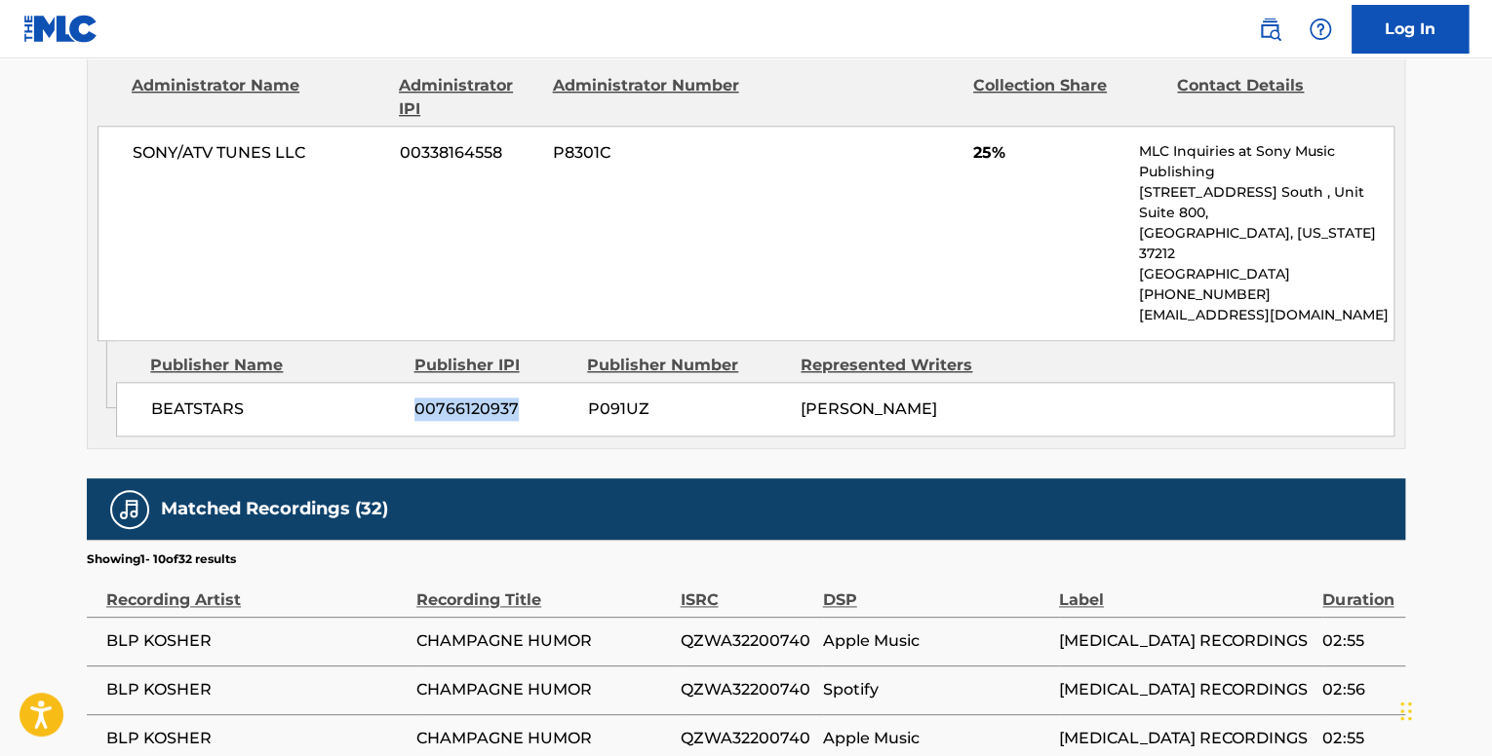
drag, startPoint x: 515, startPoint y: 367, endPoint x: 400, endPoint y: 369, distance: 115.1
click at [407, 382] on div "BEATSTARS 00766120937 P091UZ [PERSON_NAME]" at bounding box center [755, 409] width 1278 height 55
copy span "00766120937"
click at [526, 398] on span "00766120937" at bounding box center [493, 409] width 158 height 23
drag, startPoint x: 511, startPoint y: 363, endPoint x: 397, endPoint y: 367, distance: 114.1
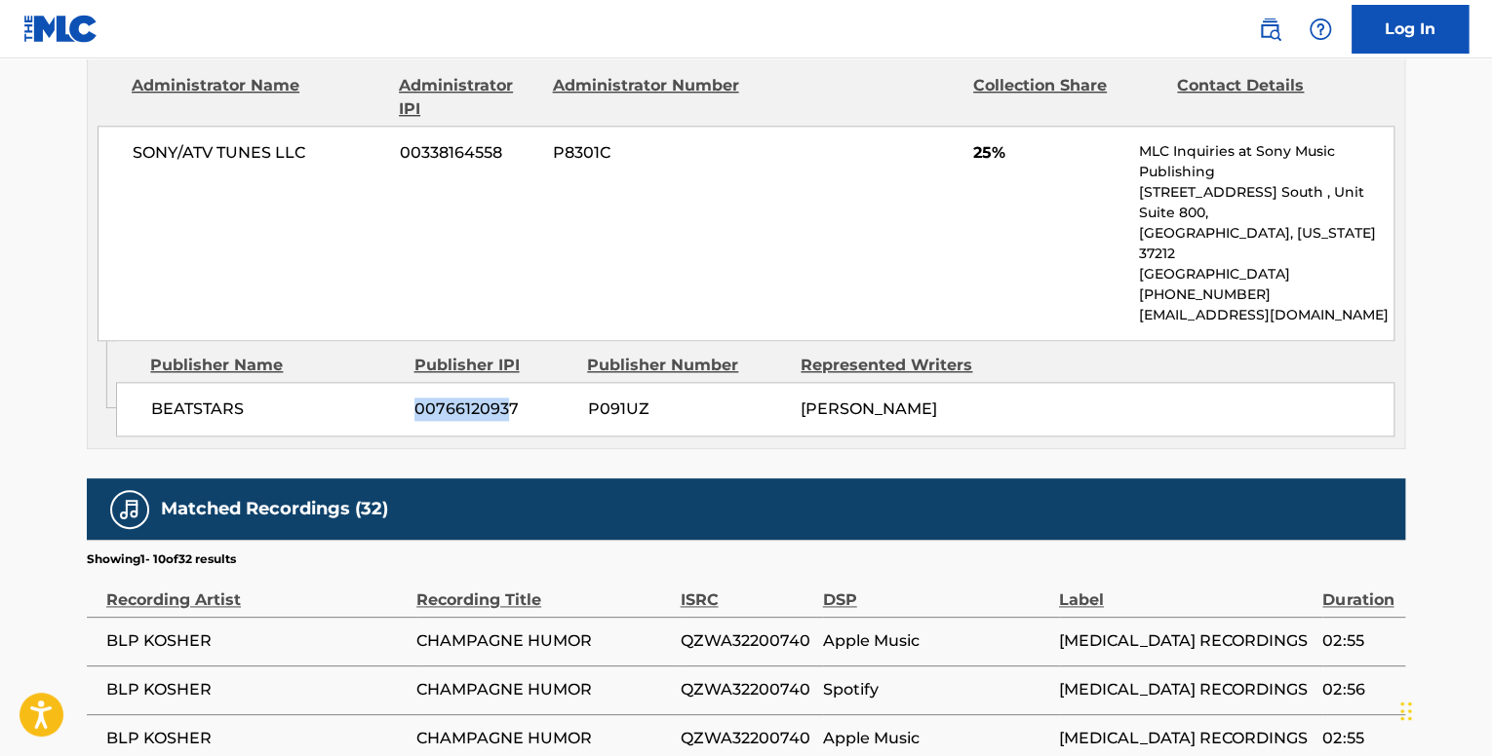
click at [397, 382] on div "BEATSTARS 00766120937 P091UZ [PERSON_NAME]" at bounding box center [755, 409] width 1278 height 55
click at [417, 398] on span "00766120937" at bounding box center [493, 409] width 158 height 23
drag, startPoint x: 414, startPoint y: 368, endPoint x: 527, endPoint y: 383, distance: 114.2
click at [527, 383] on div "BEATSTARS 00766120937 P091UZ [PERSON_NAME]" at bounding box center [755, 409] width 1278 height 55
copy span "00766120937"
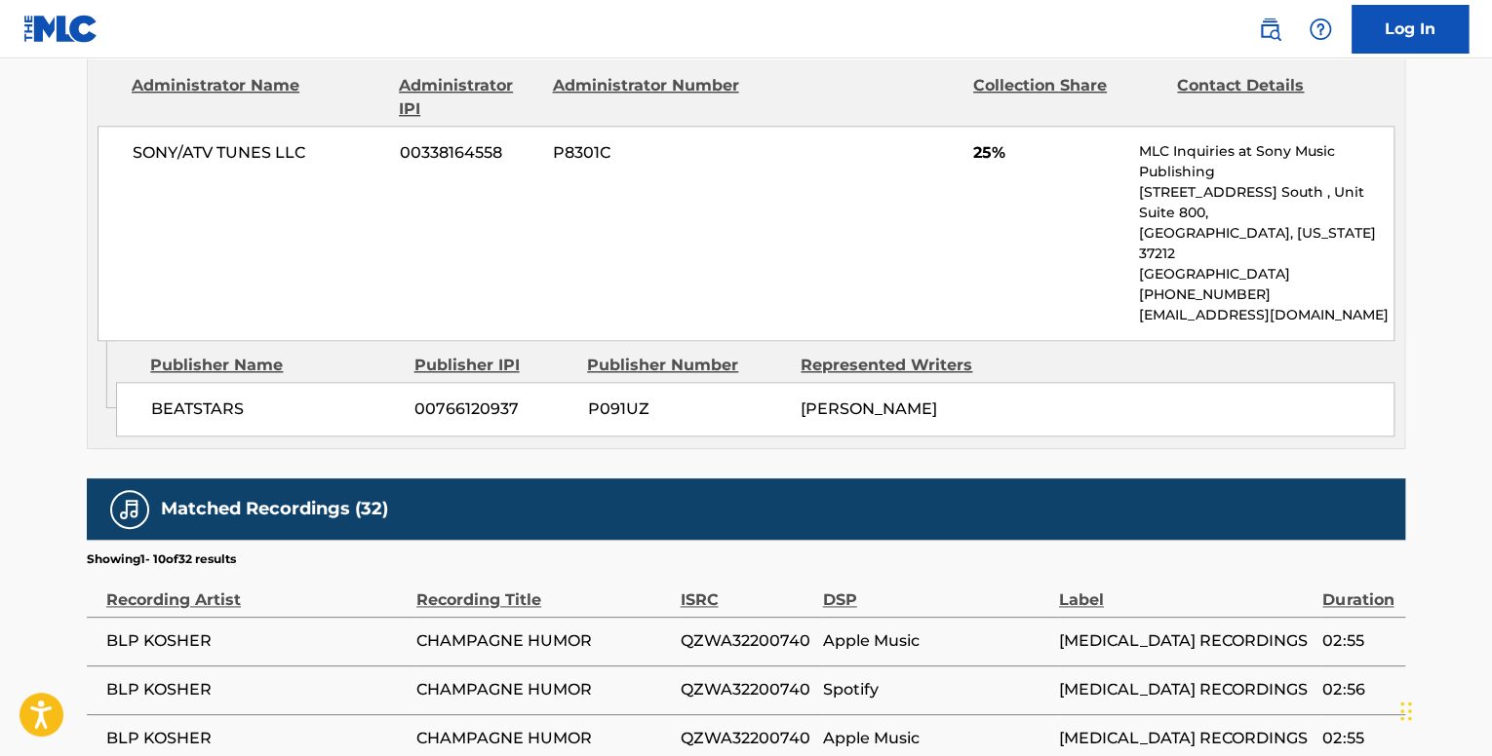
click at [762, 387] on div "BEATSTARS 00766120937 P091UZ [PERSON_NAME]" at bounding box center [755, 409] width 1278 height 55
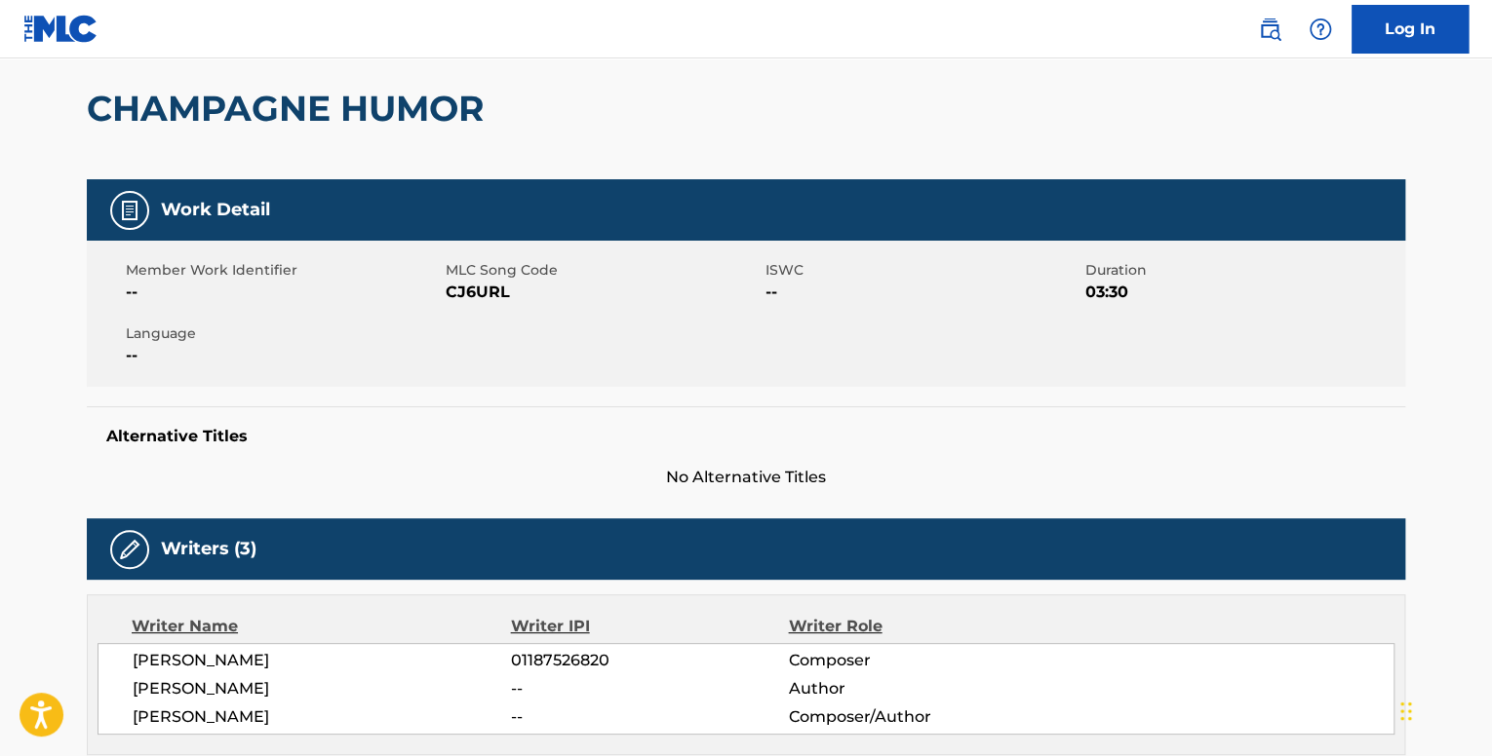
scroll to position [0, 0]
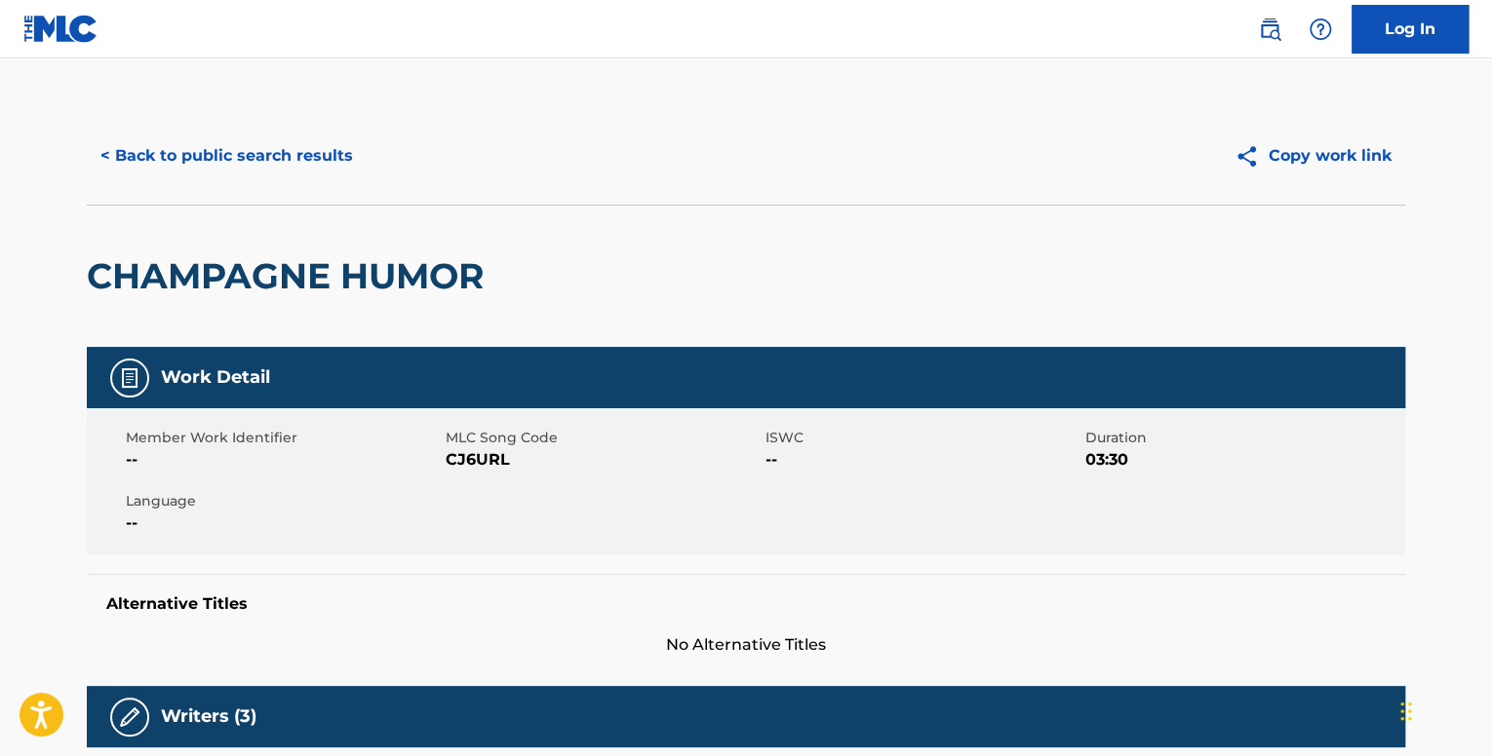
click at [190, 204] on div "< Back to public search results Copy work link" at bounding box center [746, 155] width 1318 height 97
click at [184, 171] on button "< Back to public search results" at bounding box center [227, 156] width 280 height 49
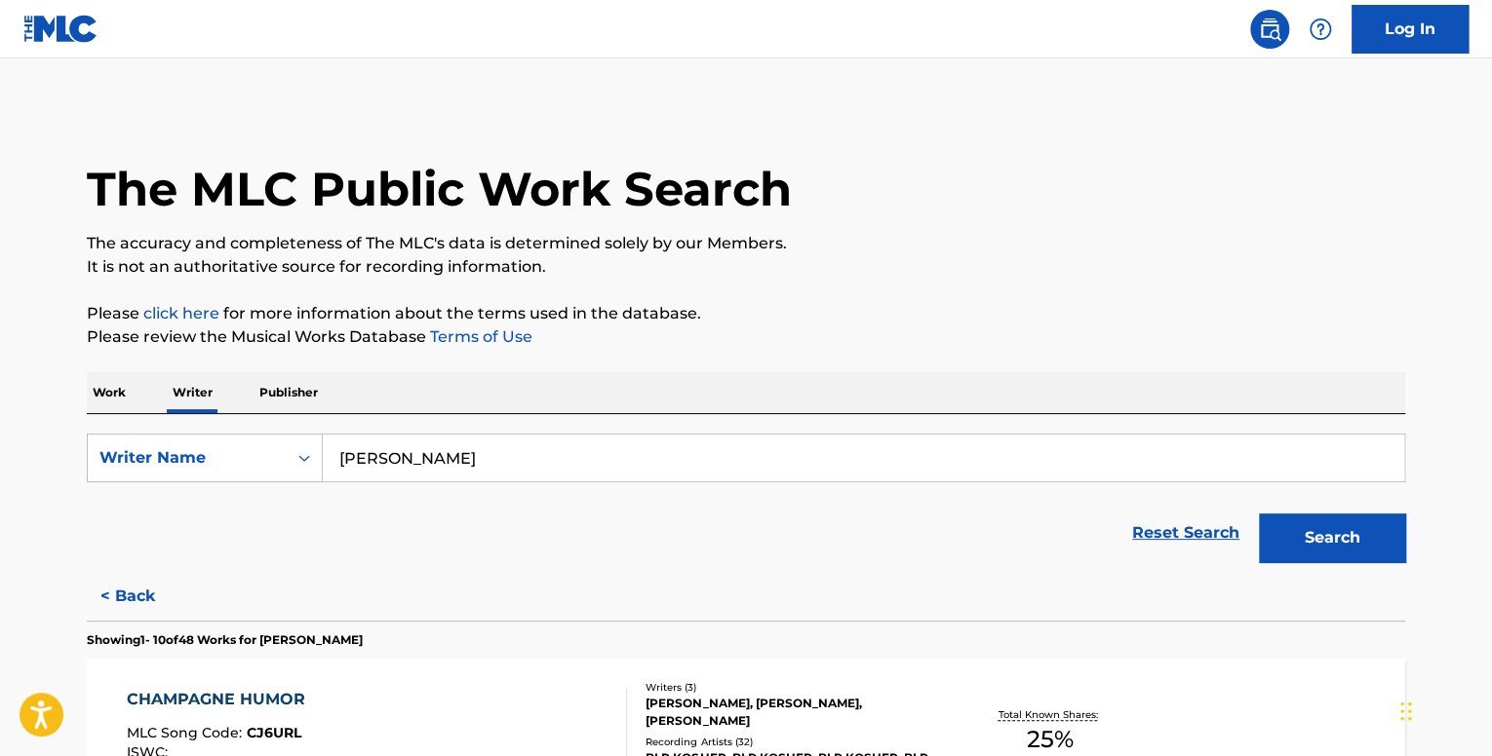
click at [143, 399] on div "Work Writer Publisher" at bounding box center [746, 392] width 1318 height 41
click at [138, 399] on div "Work Writer Publisher" at bounding box center [746, 392] width 1318 height 41
click at [132, 398] on div "Work Writer Publisher" at bounding box center [746, 392] width 1318 height 41
click at [129, 397] on p "Work" at bounding box center [109, 392] width 45 height 41
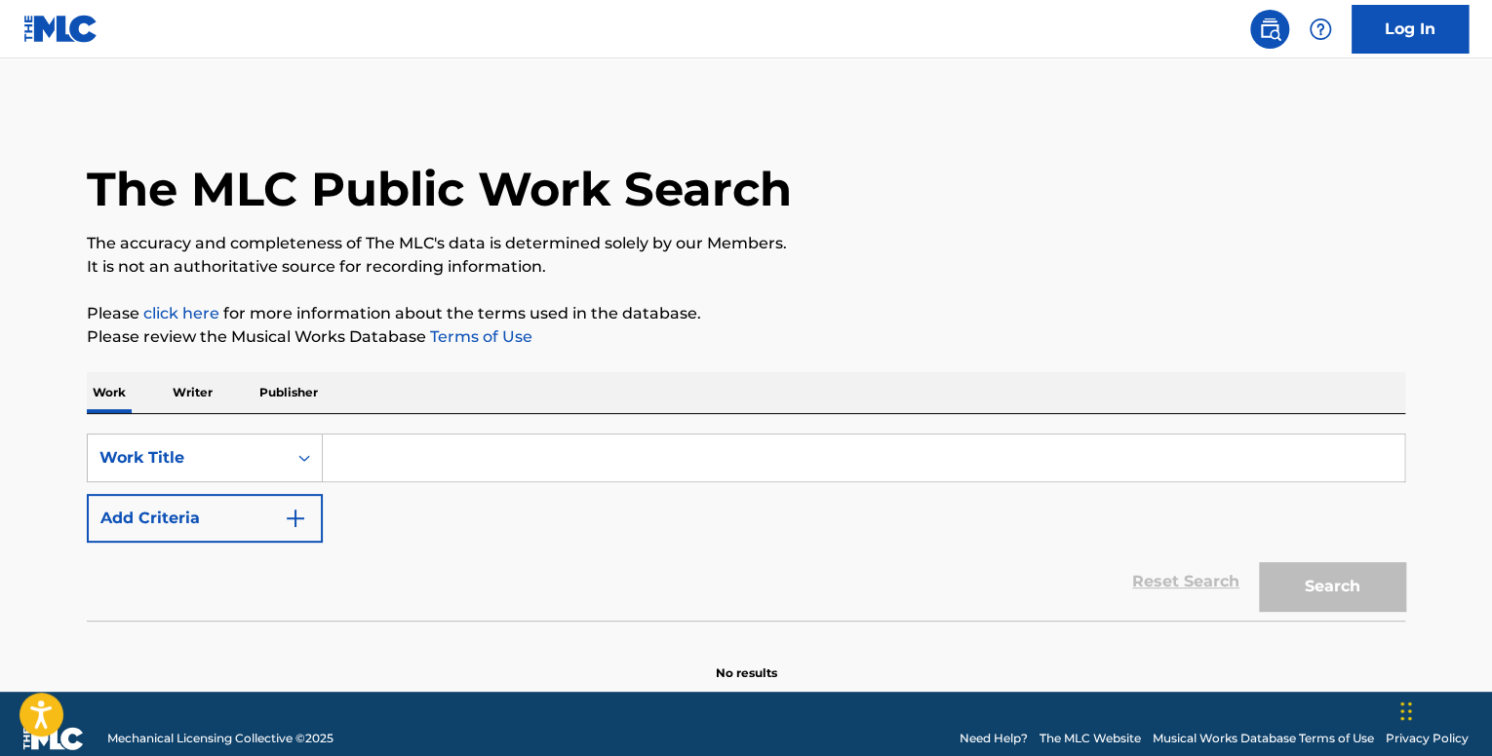
click at [519, 460] on input "Search Form" at bounding box center [863, 458] width 1081 height 47
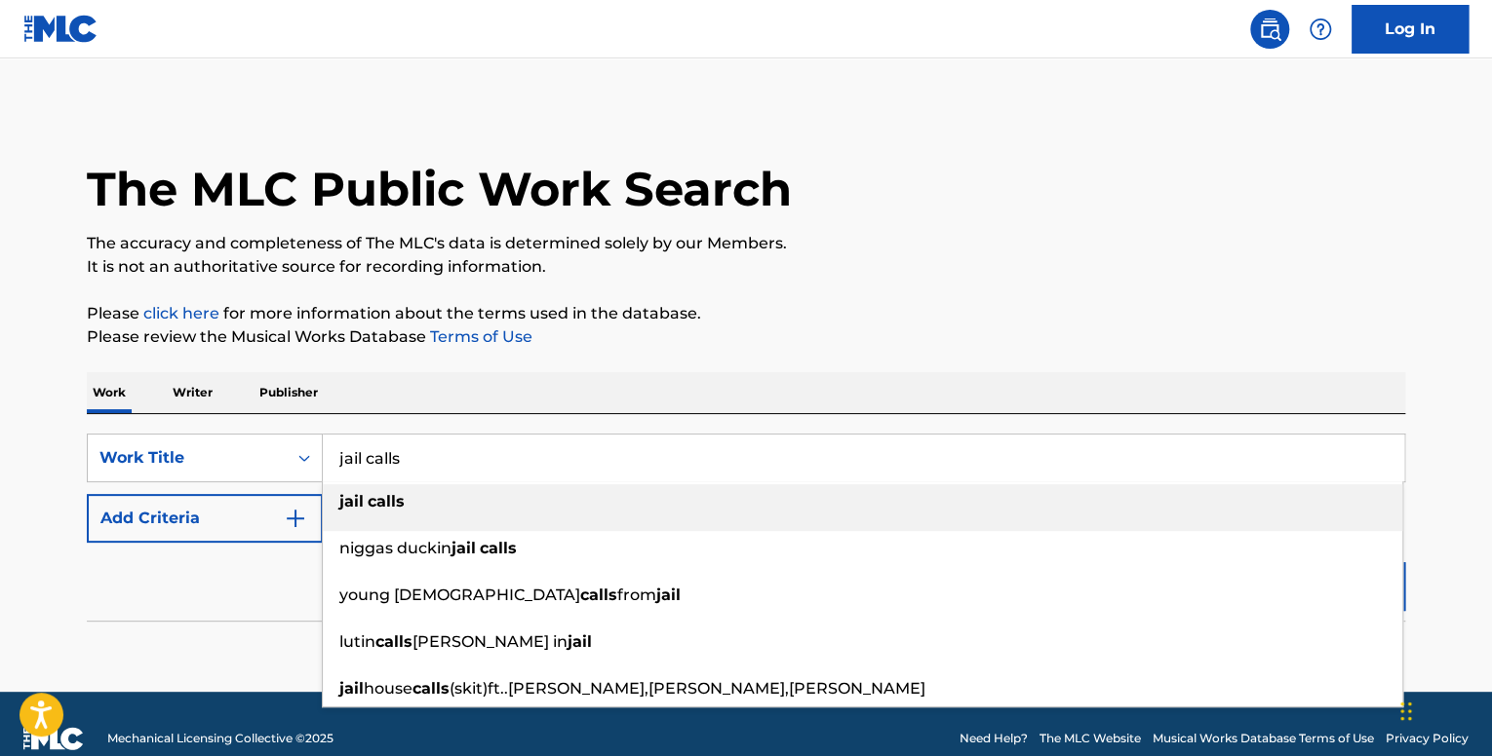
type input "jail calls"
click at [458, 492] on div "jail calls" at bounding box center [862, 502] width 1079 height 35
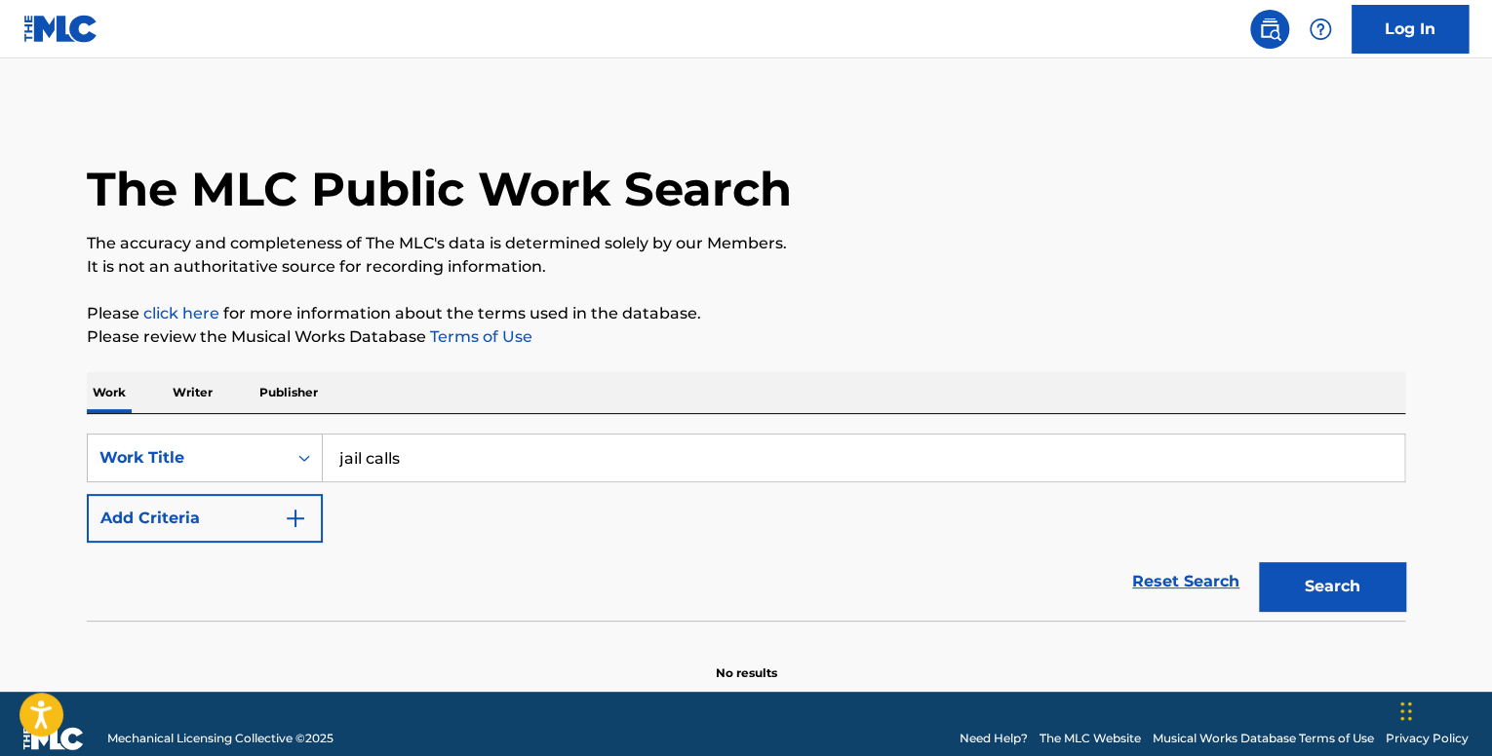
click at [316, 534] on button "Add Criteria" at bounding box center [205, 518] width 236 height 49
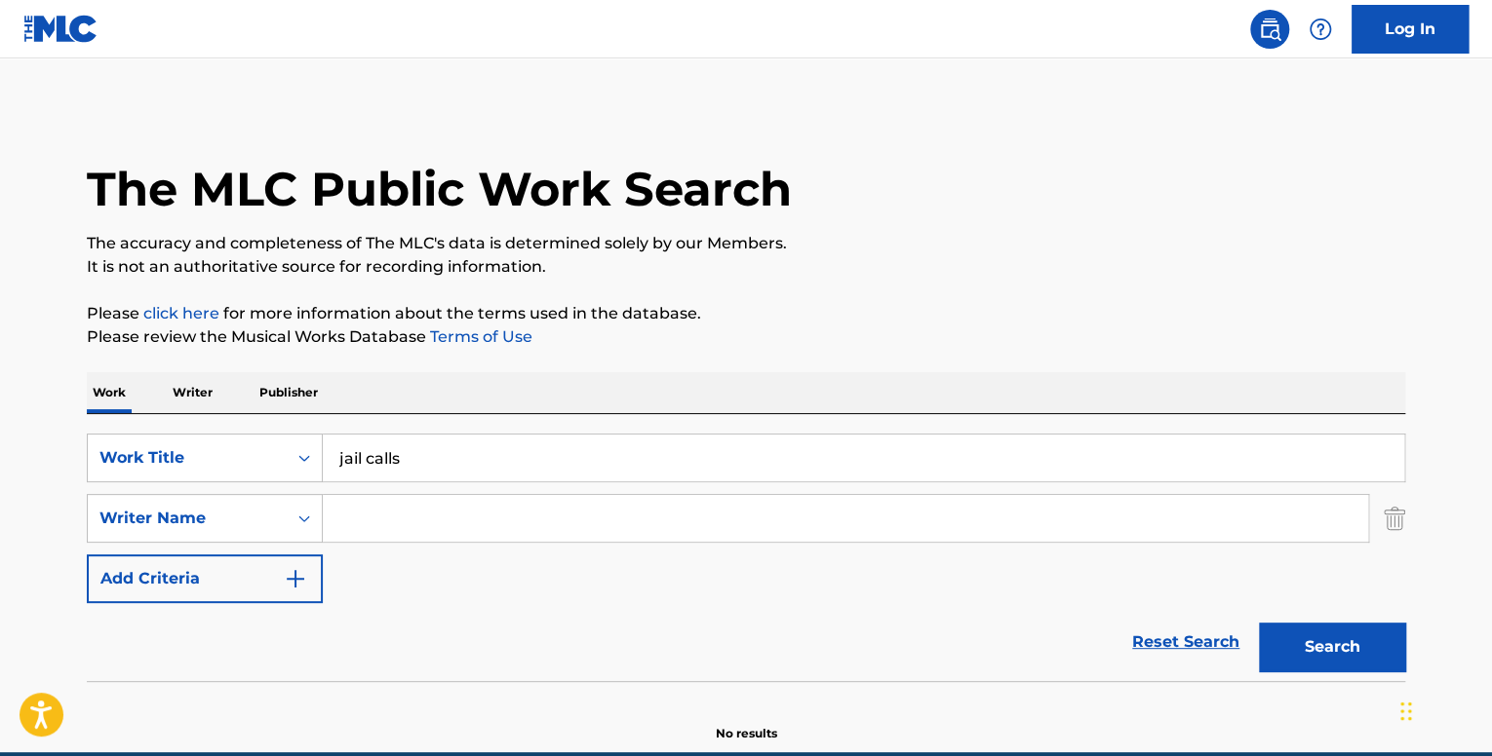
click at [446, 516] on input "Search Form" at bounding box center [845, 518] width 1045 height 47
type input "zill"
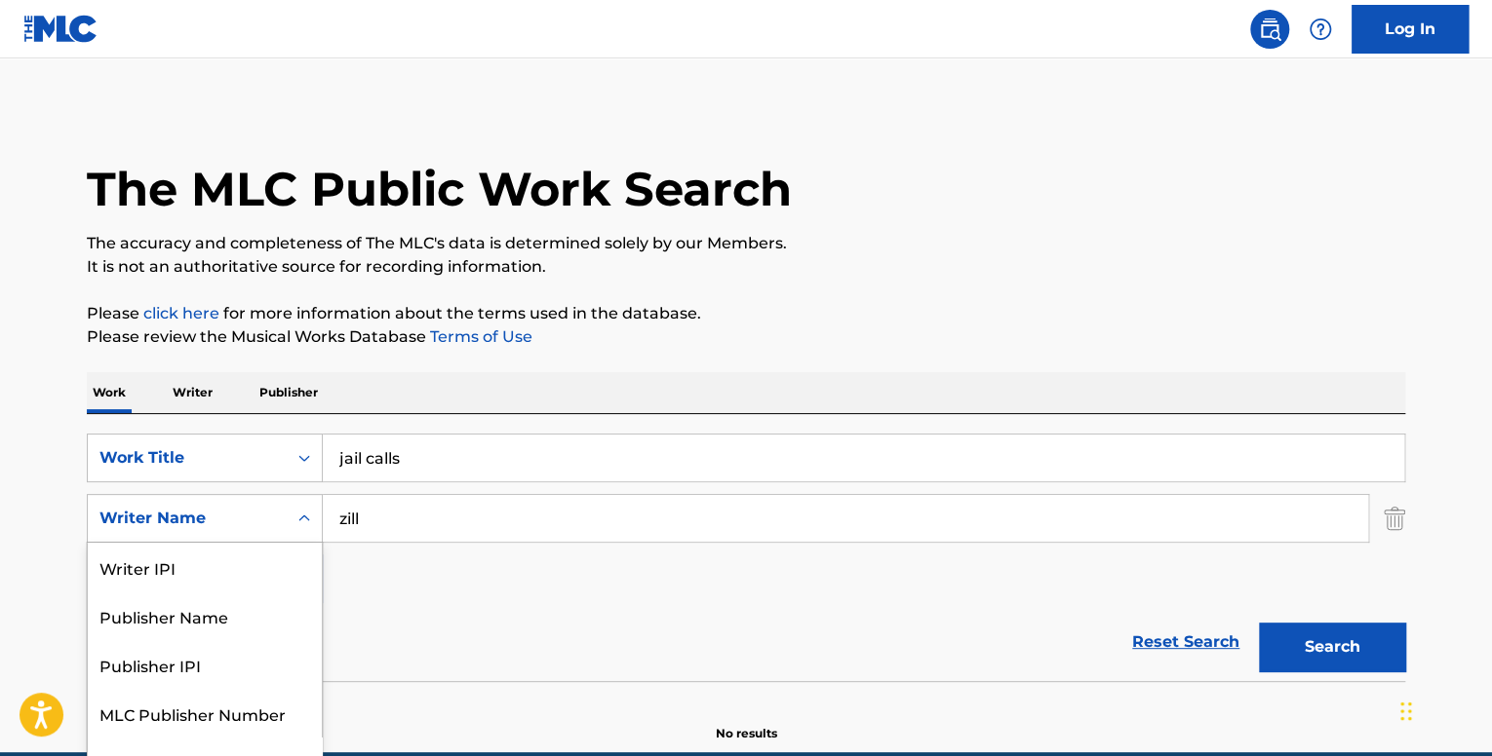
click at [305, 516] on div "Search Form" at bounding box center [304, 518] width 35 height 47
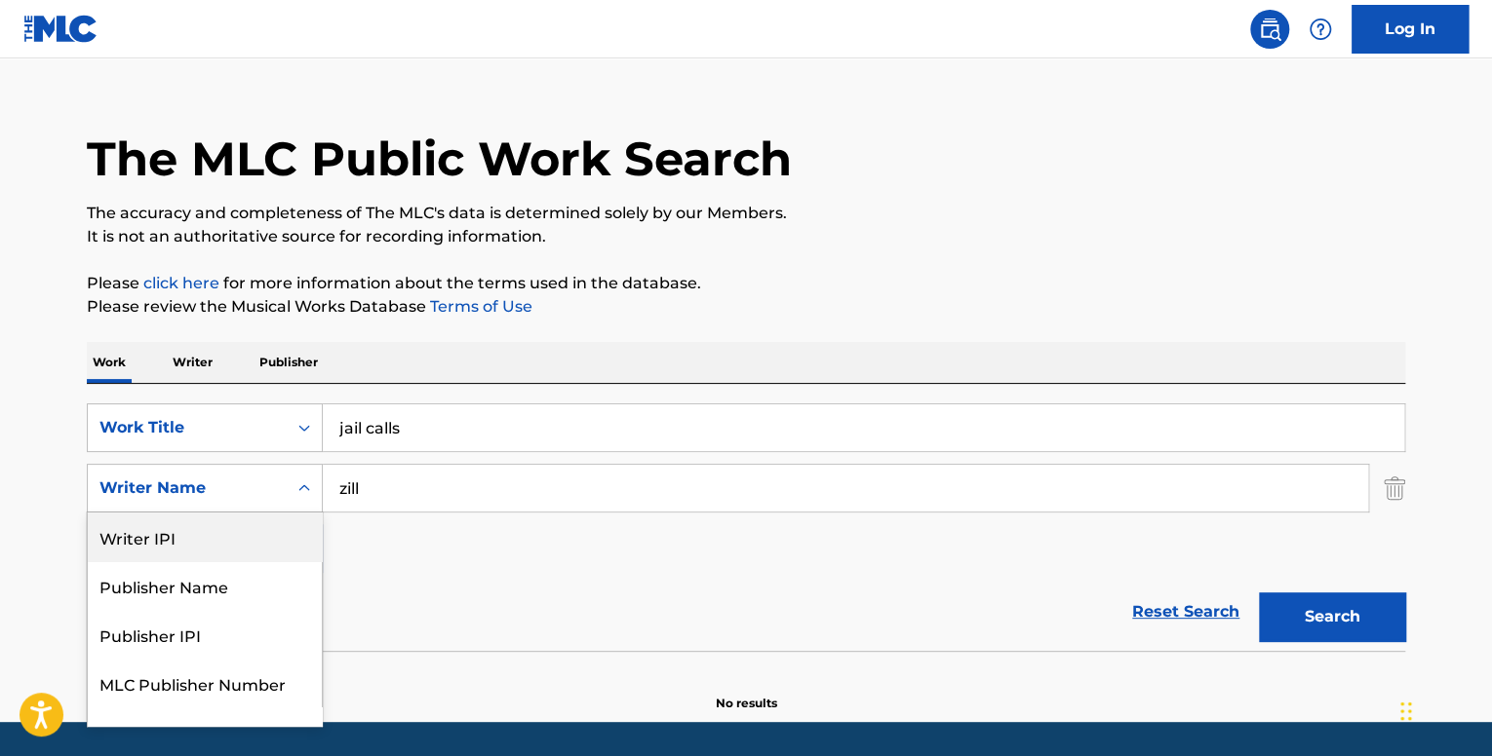
click at [379, 586] on div "Reset Search Search" at bounding box center [746, 612] width 1318 height 78
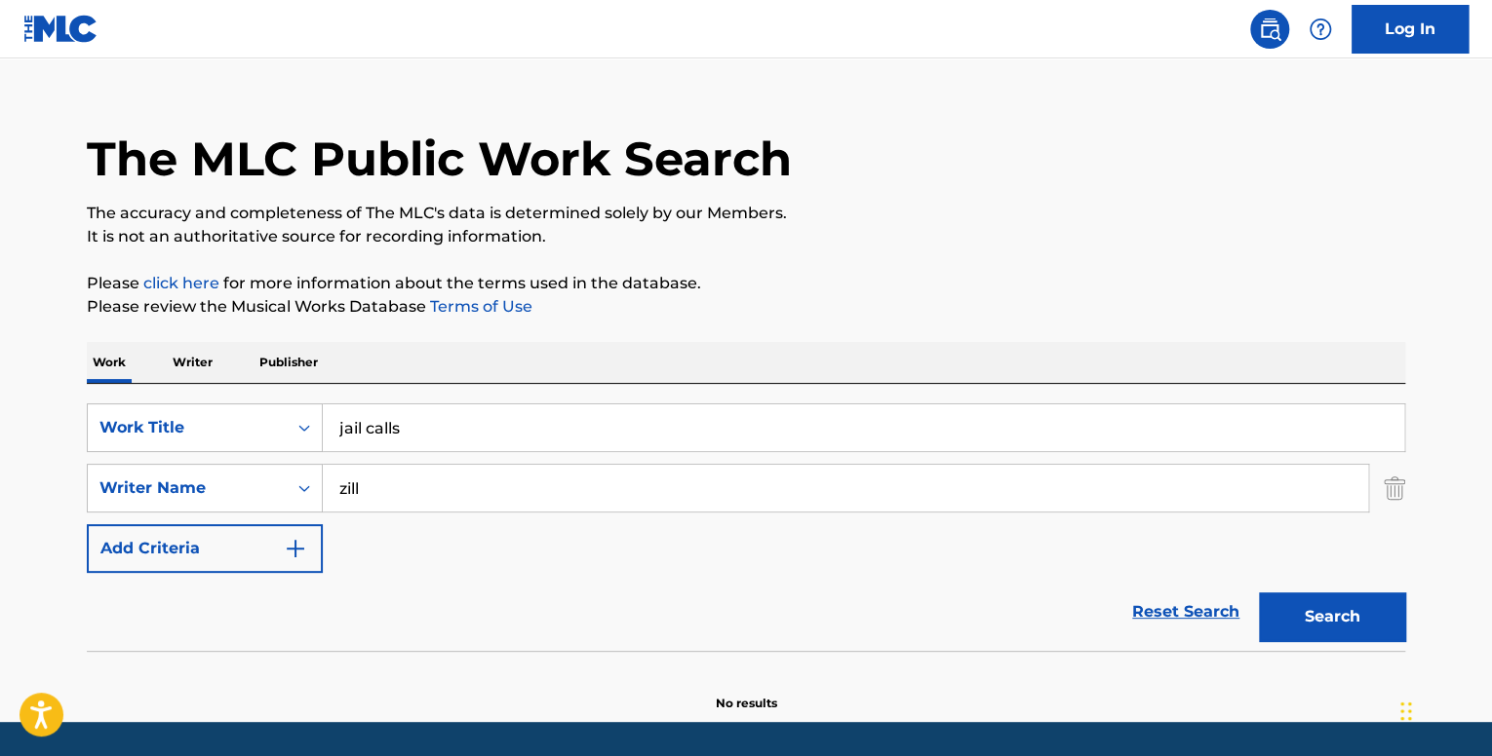
click at [200, 361] on p "Writer" at bounding box center [193, 362] width 52 height 41
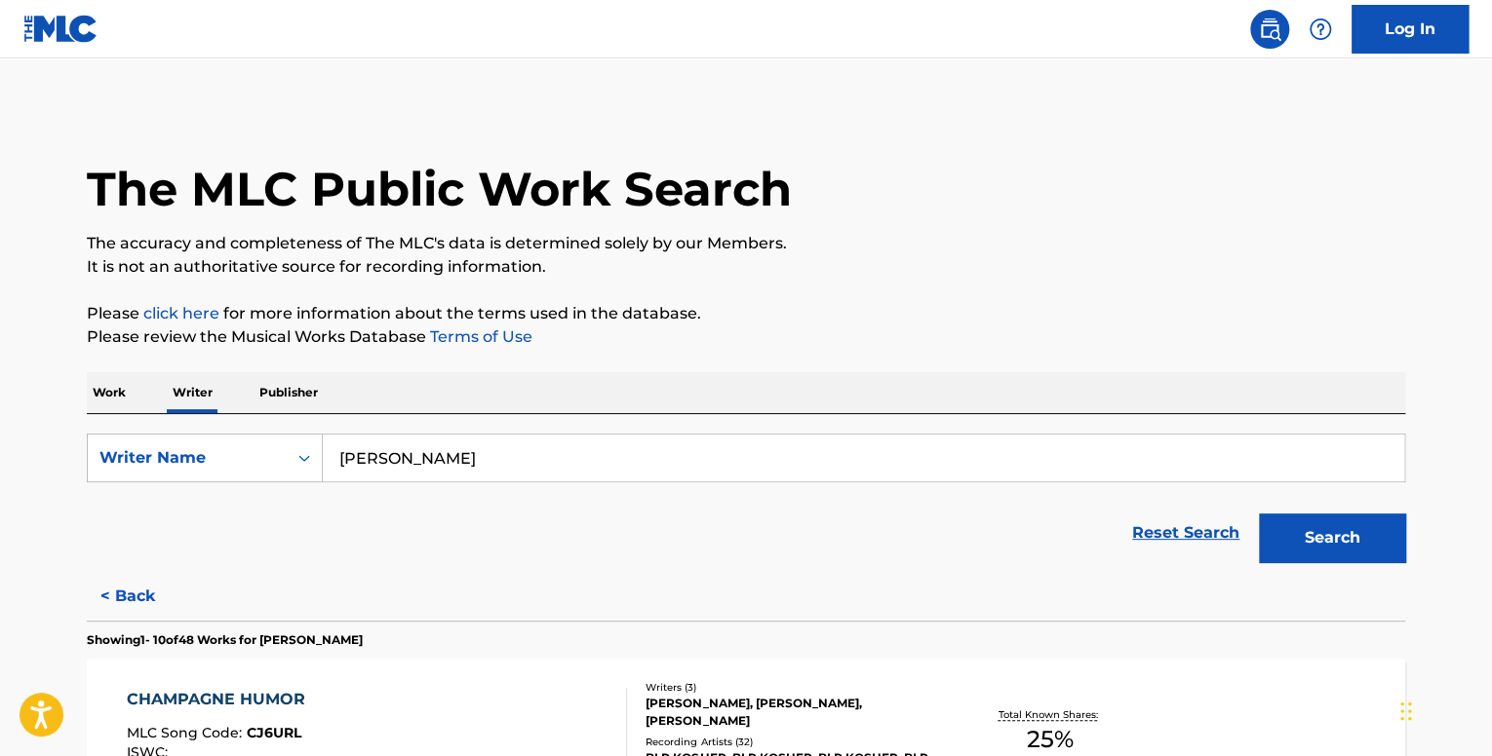
drag, startPoint x: 493, startPoint y: 461, endPoint x: 323, endPoint y: 421, distance: 175.2
click at [328, 422] on div "SearchWithCriteria88637a78-85ef-4939-adff-7090f35e2457 Writer Name [PERSON_NAME…" at bounding box center [746, 493] width 1318 height 158
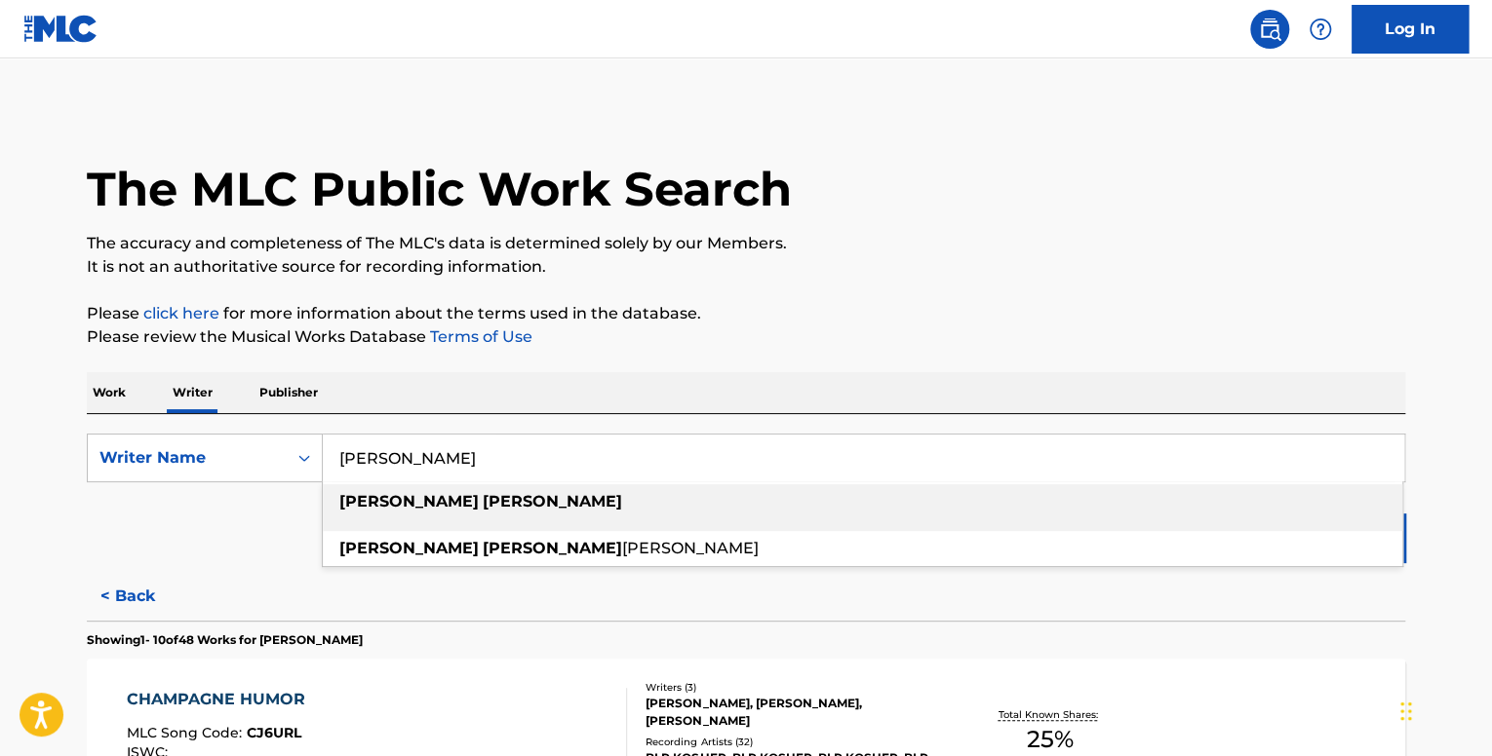
paste input "KLIMOV"
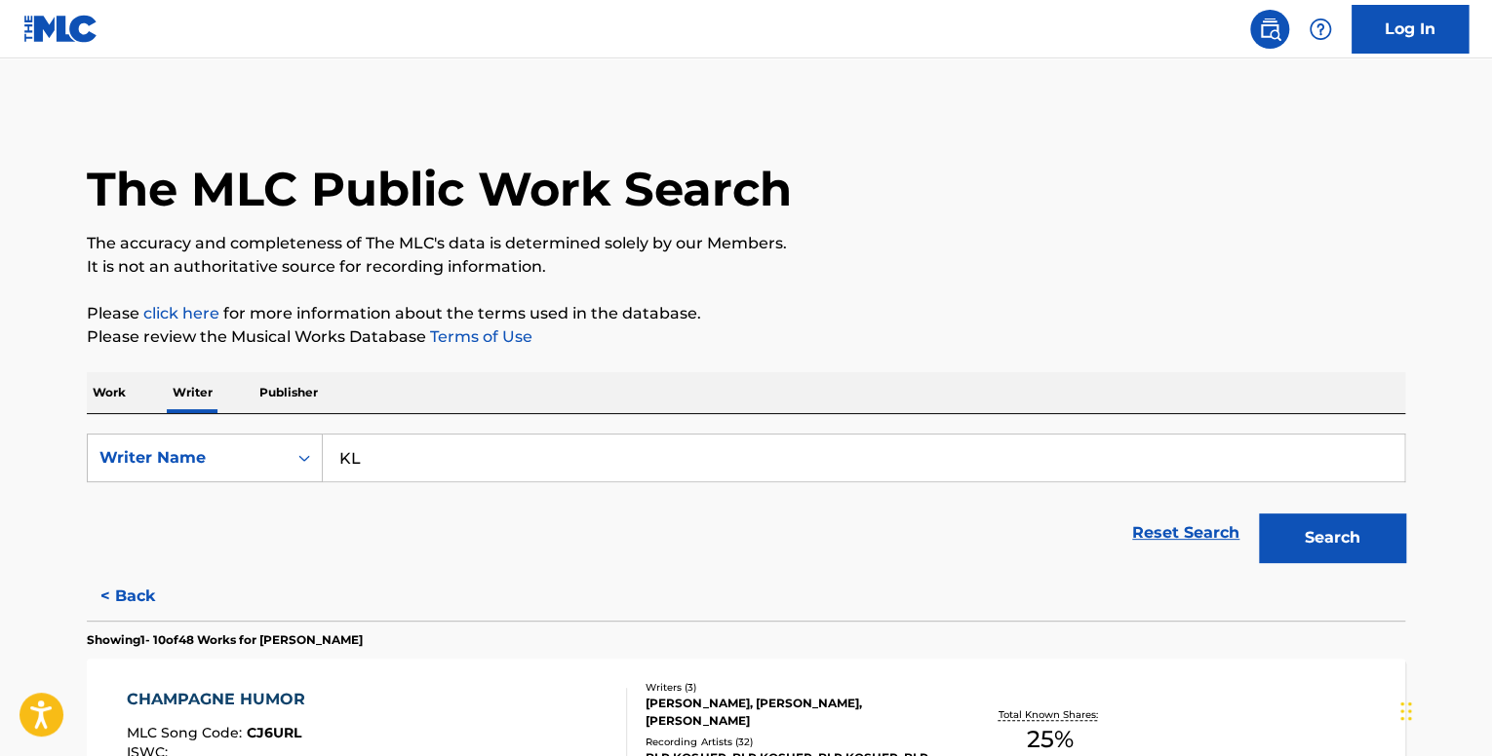
type input "K"
paste input "[PERSON_NAME]"
type input "[PERSON_NAME]"
click at [1271, 543] on button "Search" at bounding box center [1332, 538] width 146 height 49
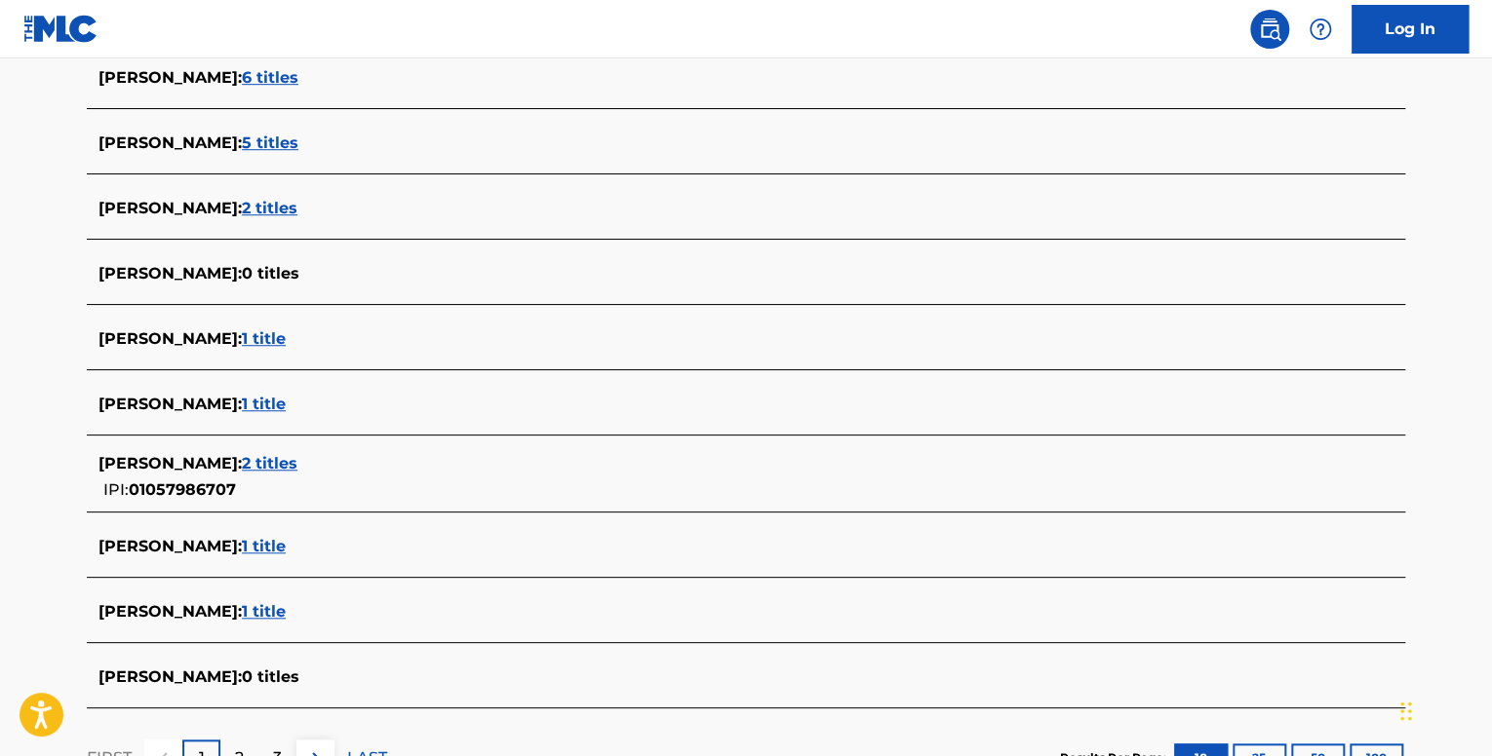
scroll to position [585, 0]
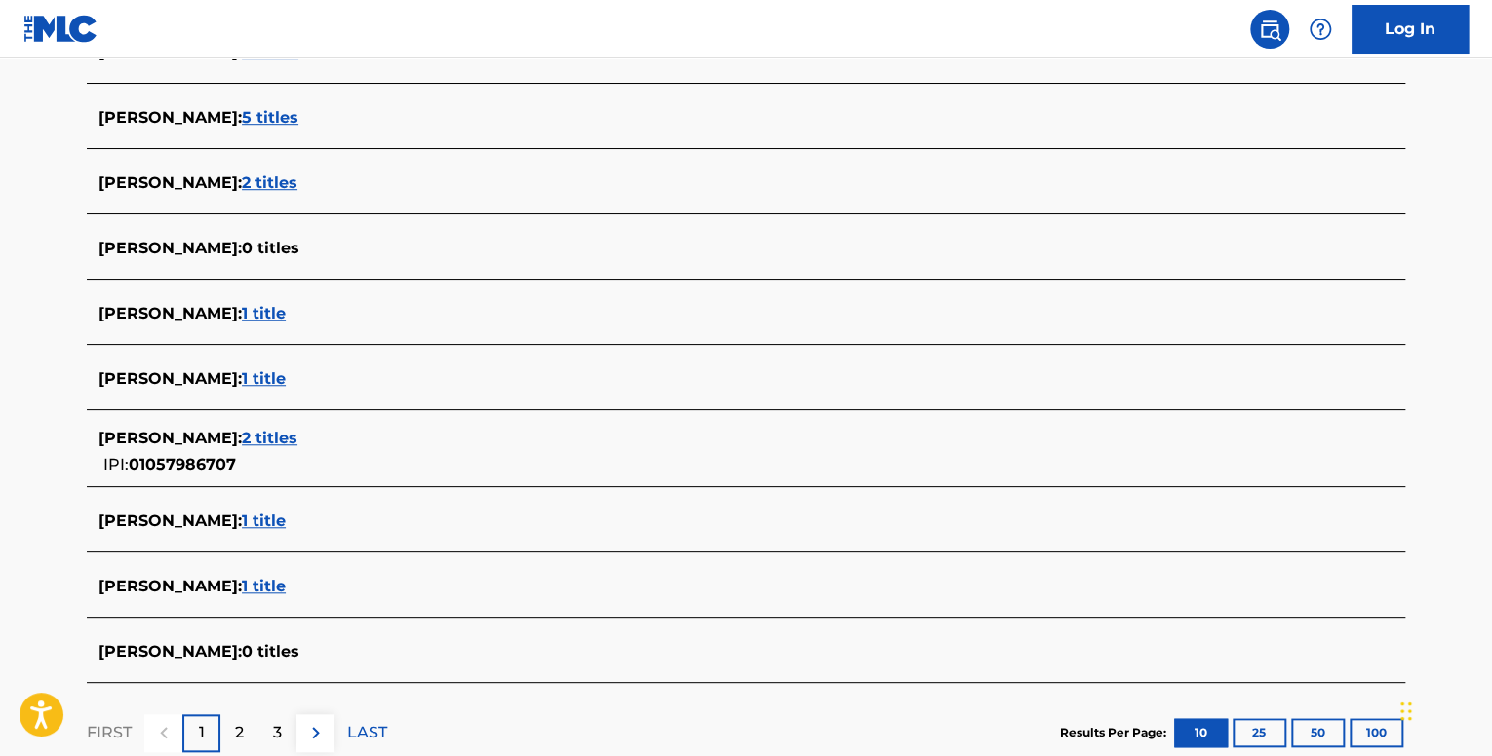
click at [269, 441] on span "2 titles" at bounding box center [270, 438] width 56 height 19
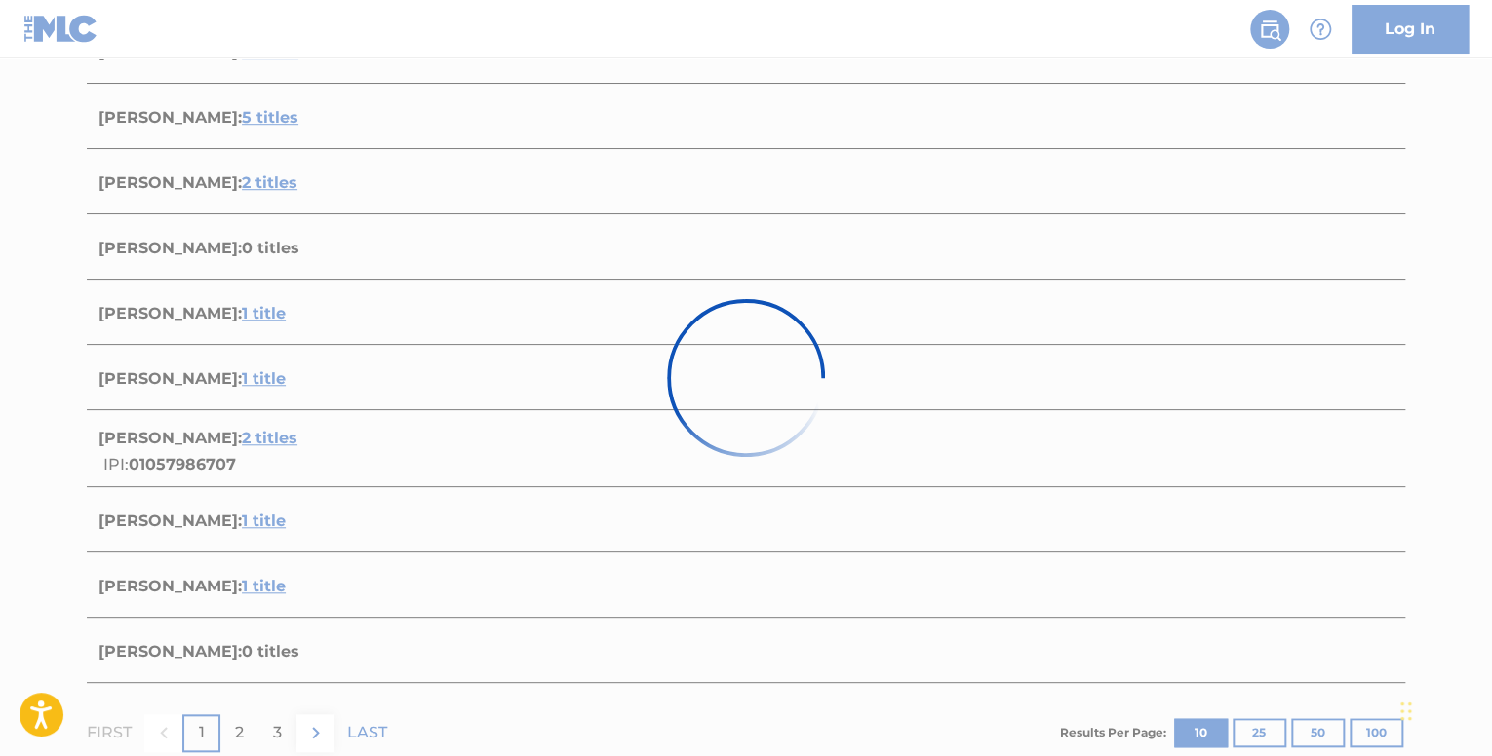
scroll to position [396, 0]
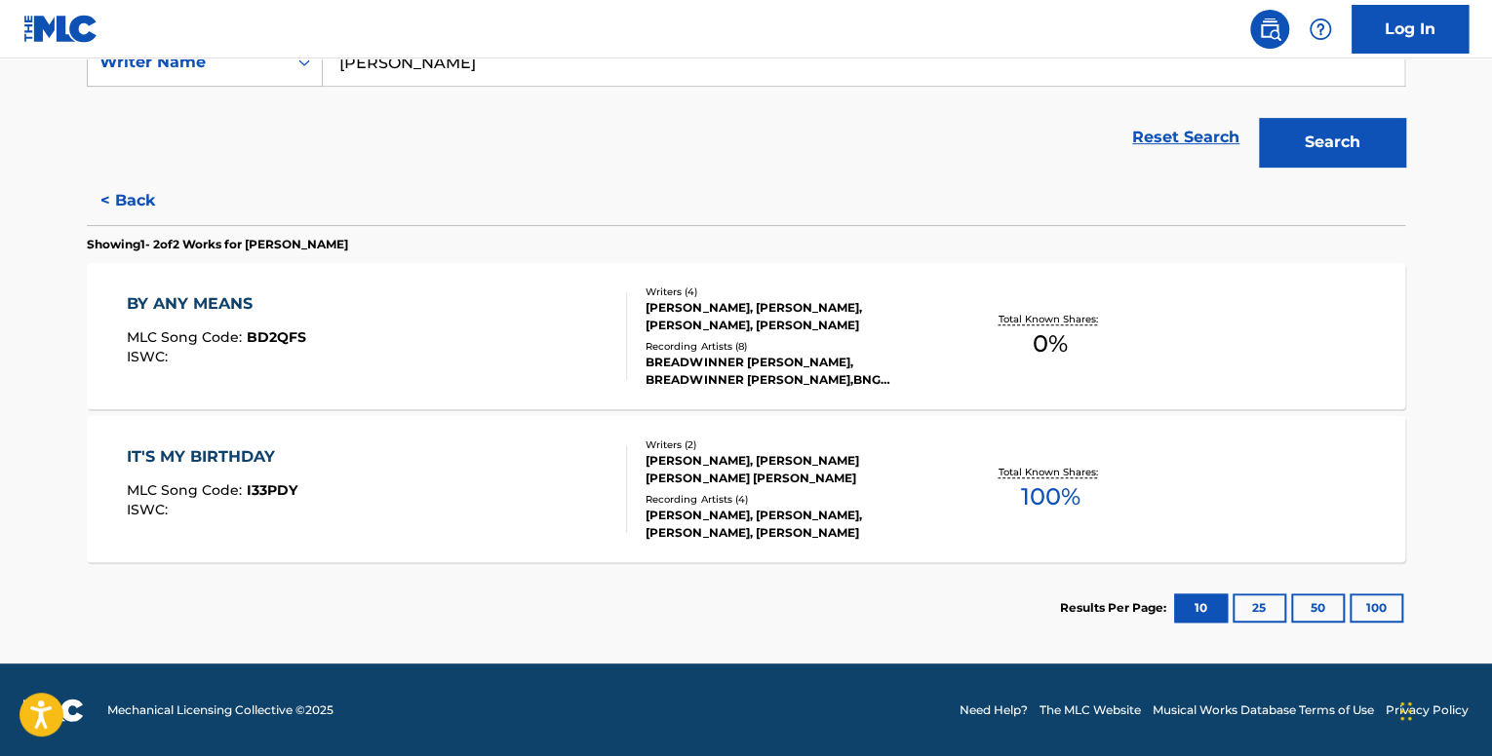
click at [472, 492] on div "IT'S MY BIRTHDAY MLC Song Code : I33PDY ISWC :" at bounding box center [377, 490] width 501 height 88
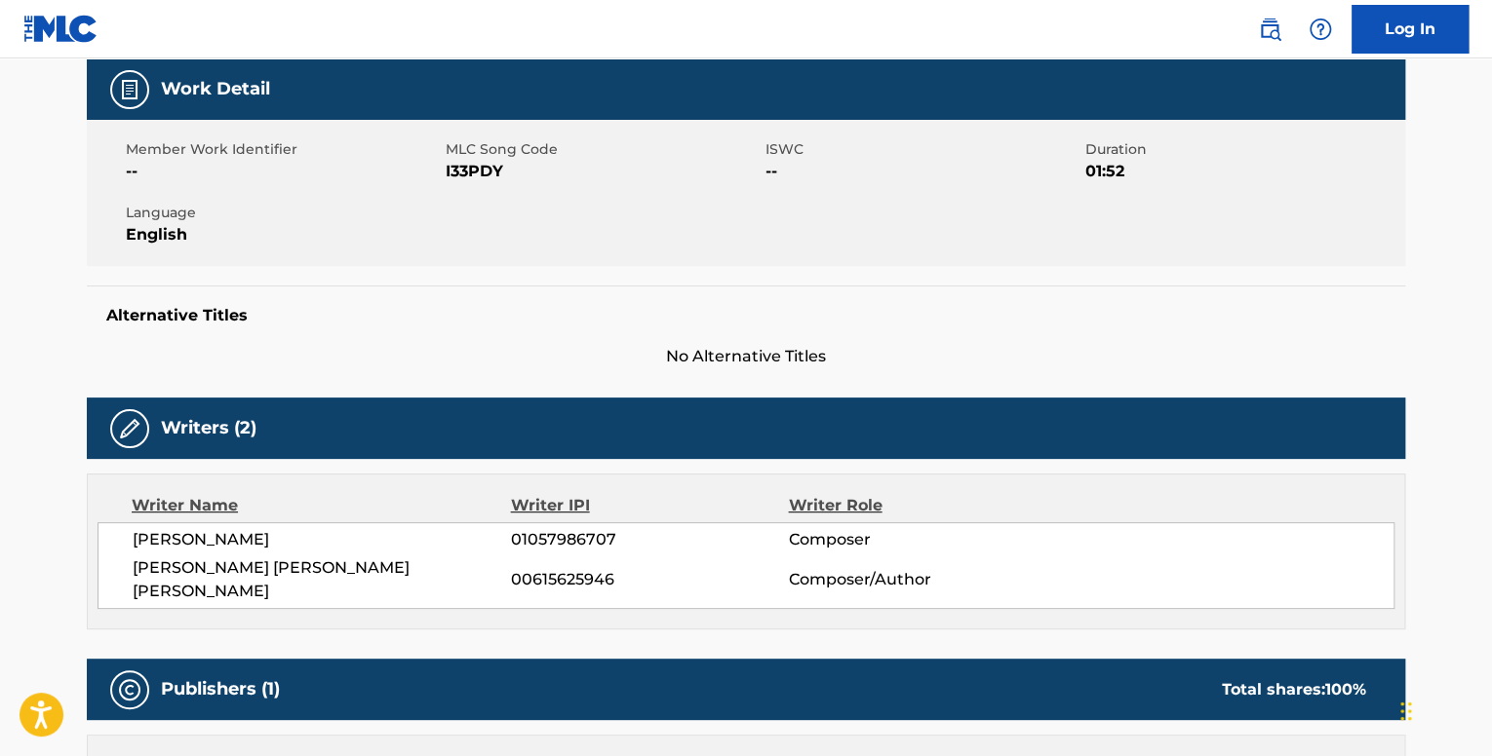
scroll to position [95, 0]
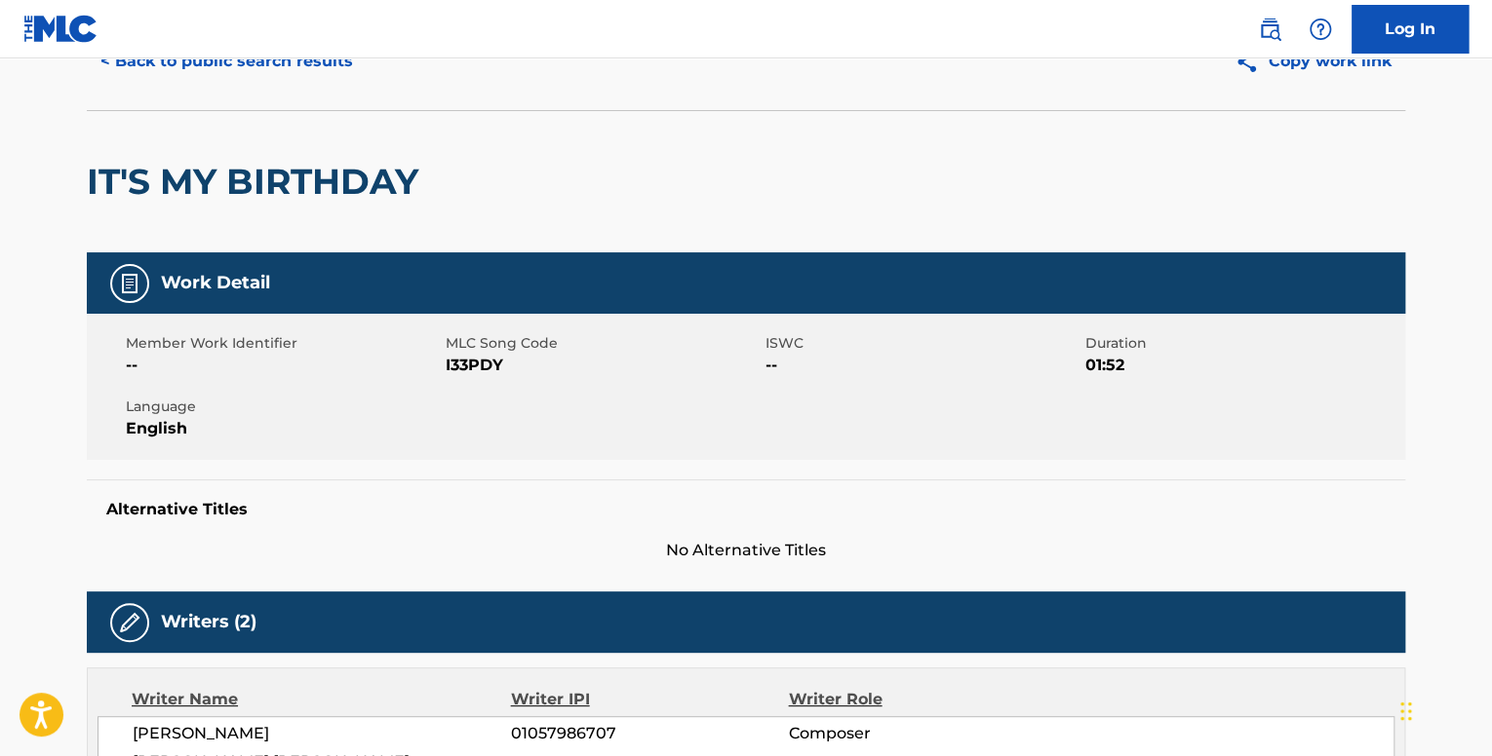
click at [234, 64] on button "< Back to public search results" at bounding box center [227, 61] width 280 height 49
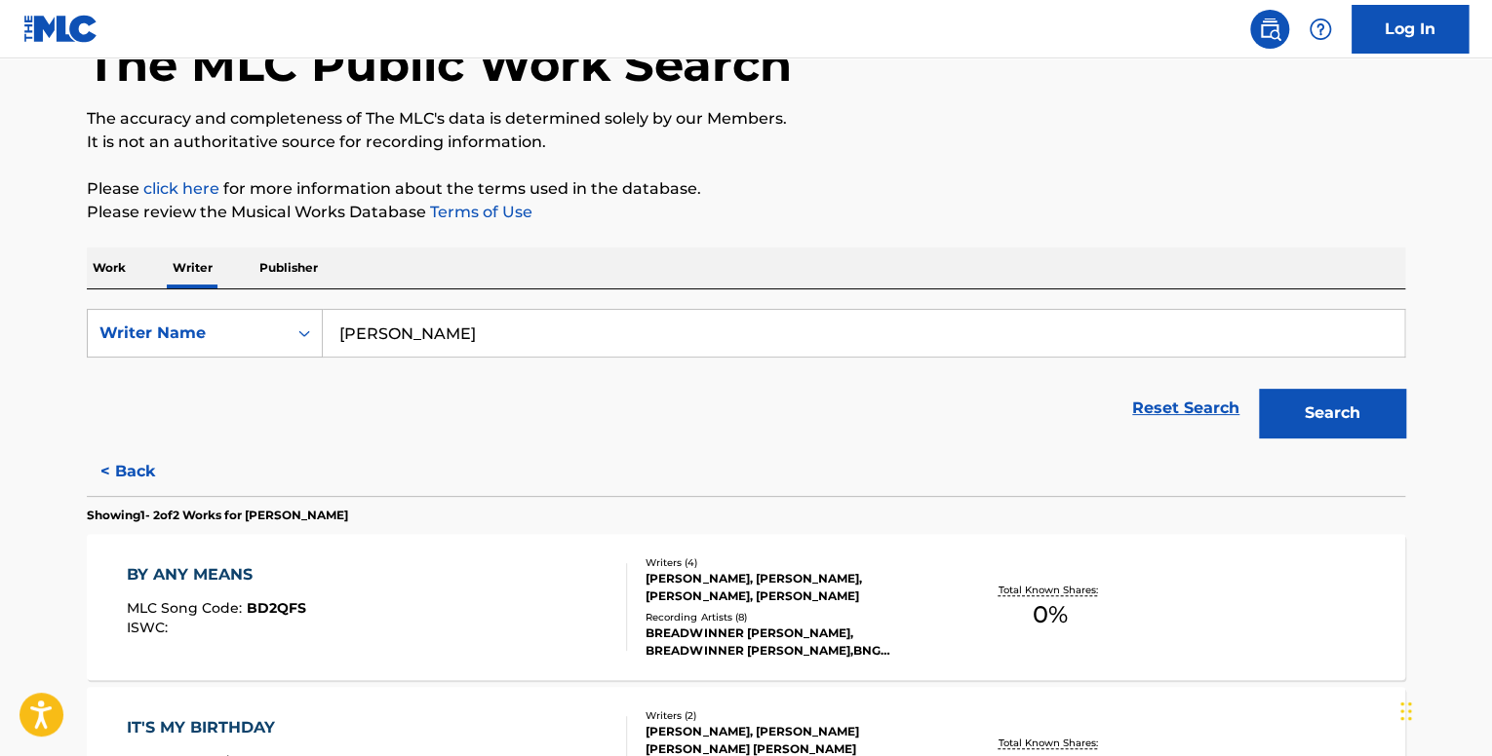
scroll to position [292, 0]
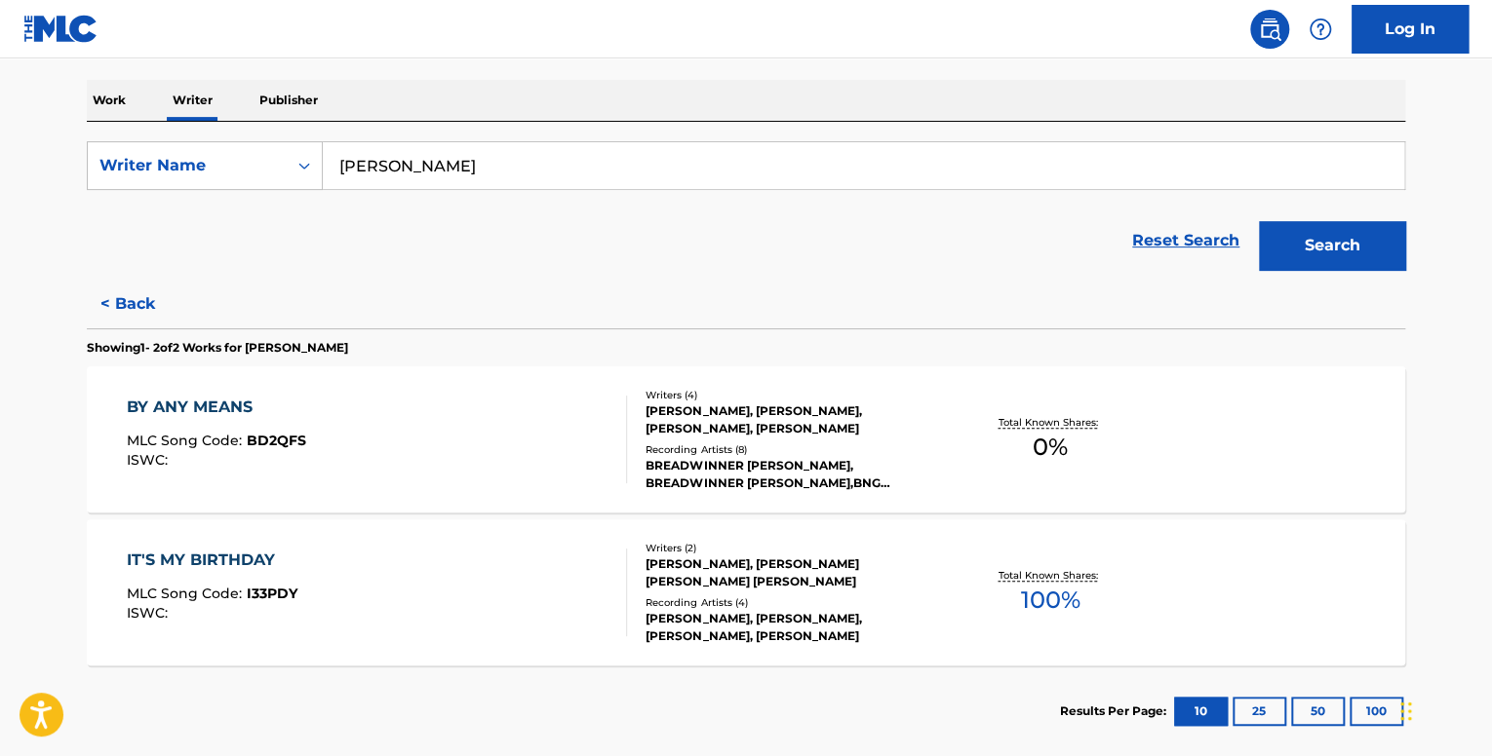
click at [512, 432] on div "BY ANY MEANS MLC Song Code : BD2QFS ISWC :" at bounding box center [377, 440] width 501 height 88
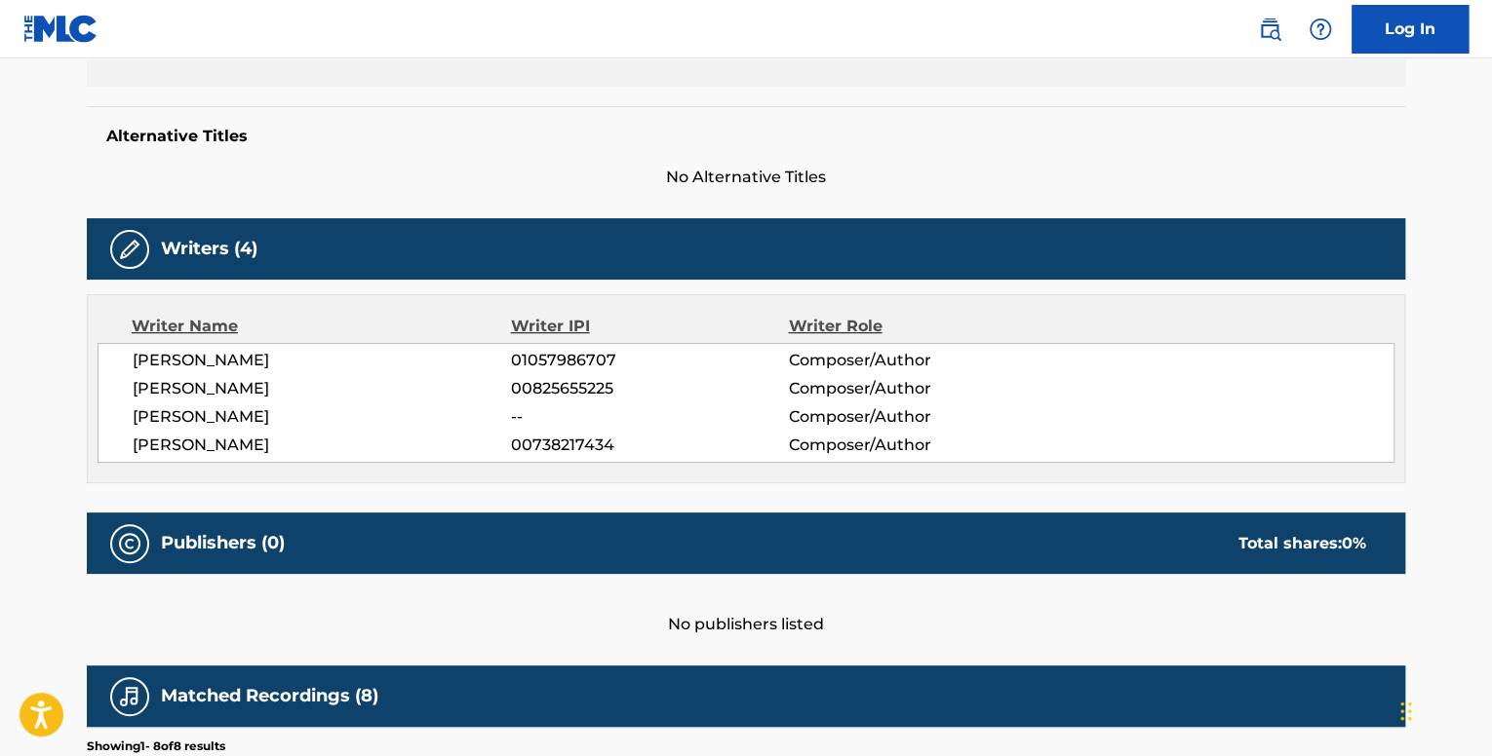
scroll to position [53, 0]
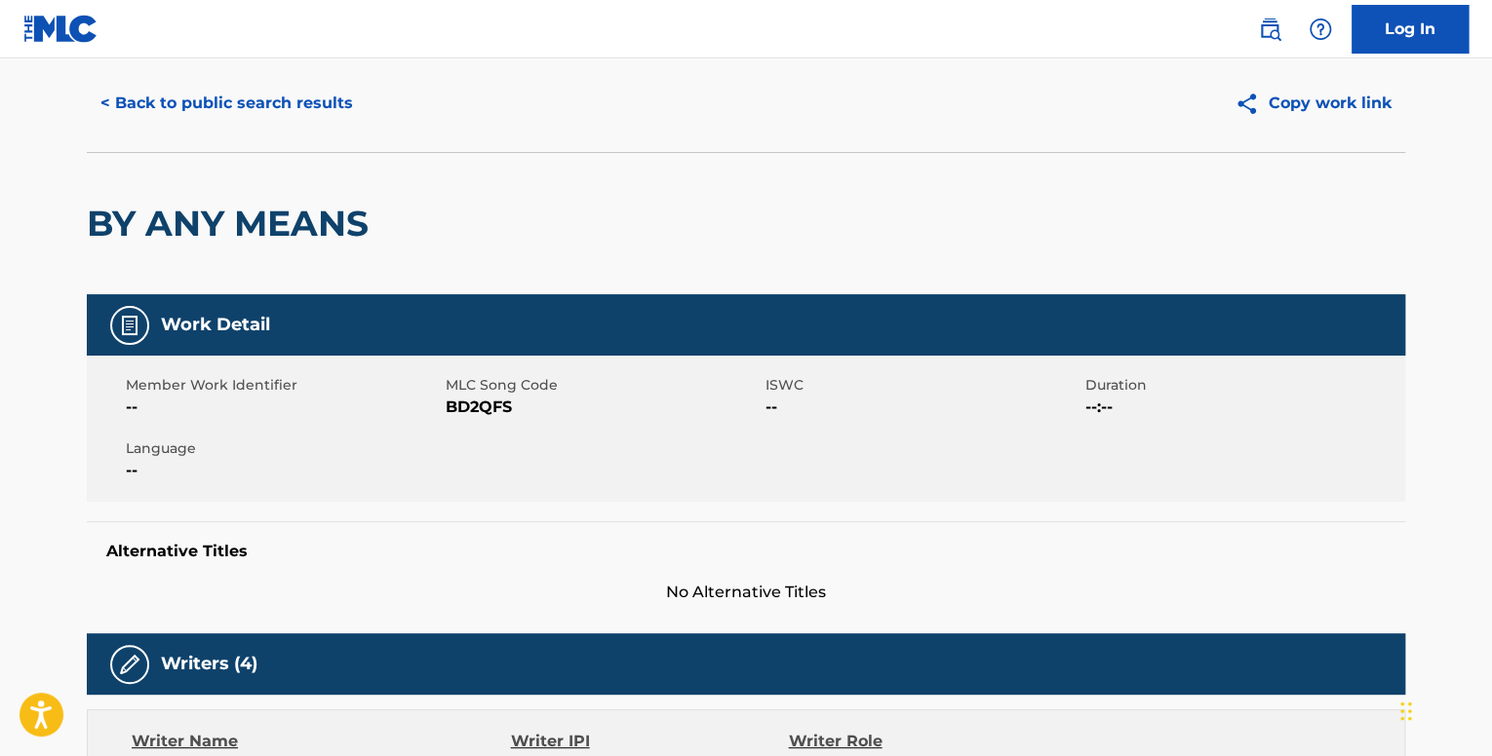
click at [274, 103] on button "< Back to public search results" at bounding box center [227, 103] width 280 height 49
